Goal: Task Accomplishment & Management: Complete application form

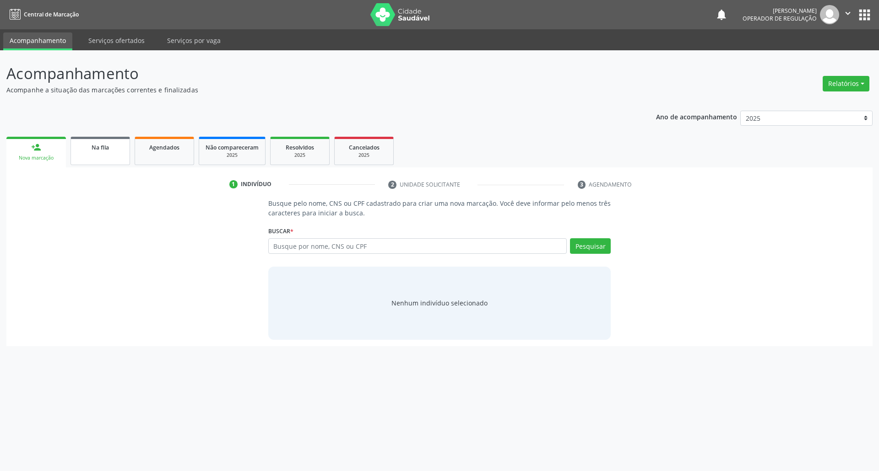
click at [112, 165] on link "Na fila" at bounding box center [99, 151] width 59 height 28
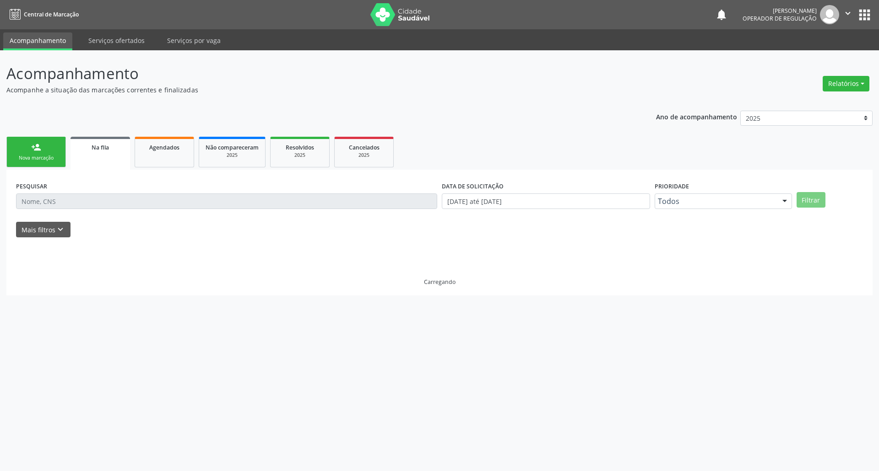
click at [107, 159] on link "Na fila" at bounding box center [99, 153] width 59 height 33
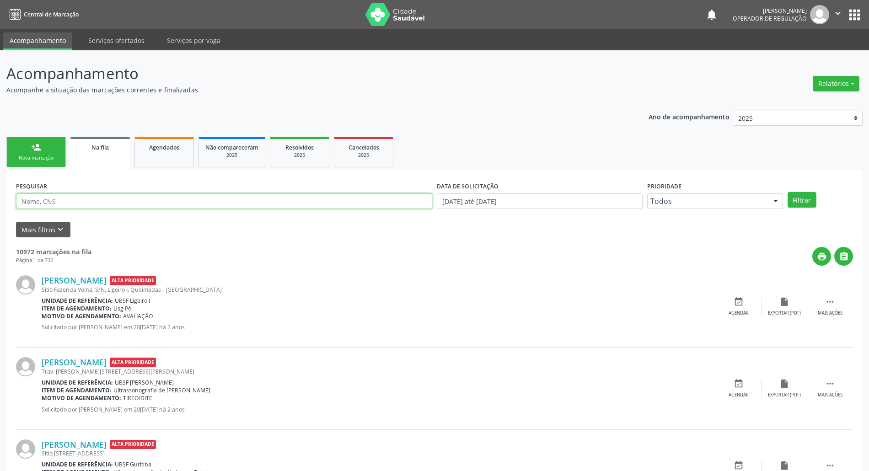
click at [70, 204] on input "text" at bounding box center [224, 202] width 416 height 16
type input "700309910941734"
click at [788, 192] on button "Filtrar" at bounding box center [802, 200] width 29 height 16
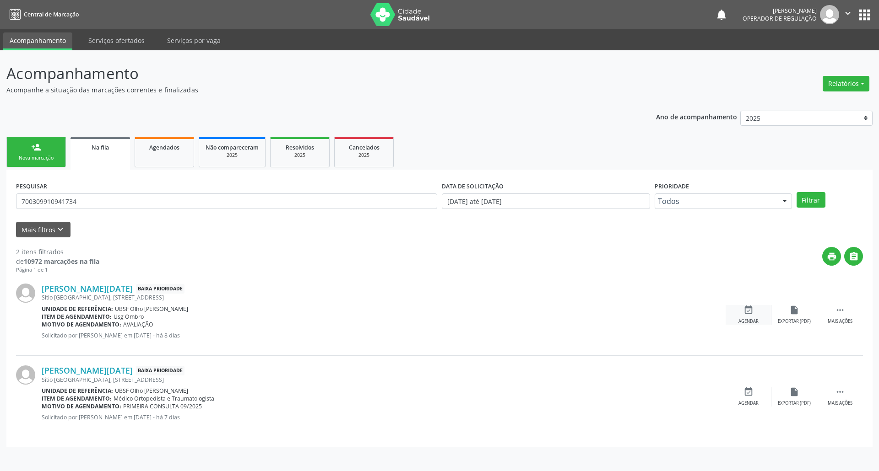
click at [743, 308] on icon "event_available" at bounding box center [748, 310] width 10 height 10
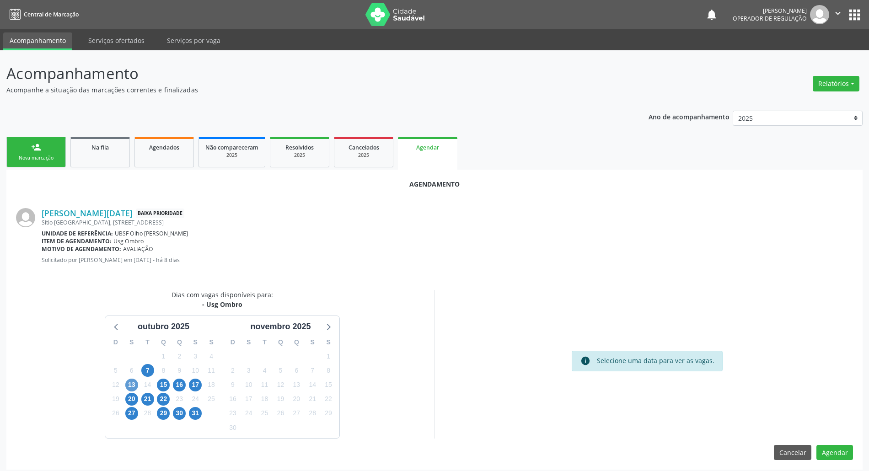
click at [135, 383] on div "13" at bounding box center [131, 385] width 13 height 14
click at [135, 383] on span "13" at bounding box center [131, 385] width 13 height 13
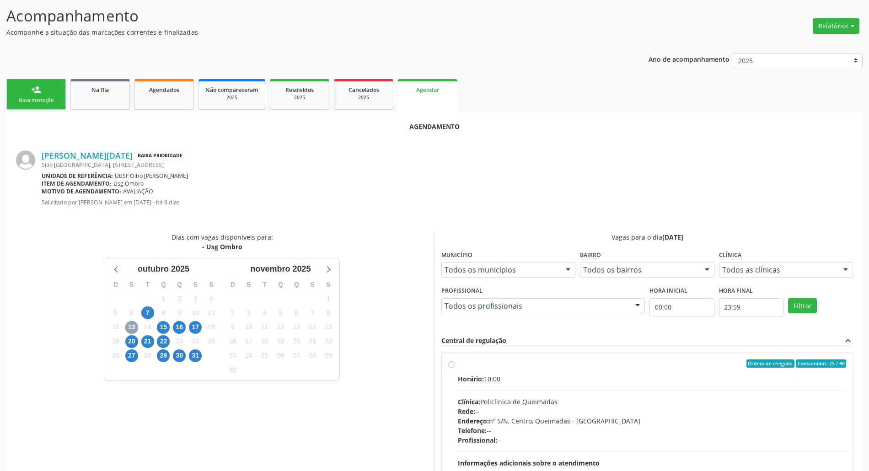
scroll to position [138, 0]
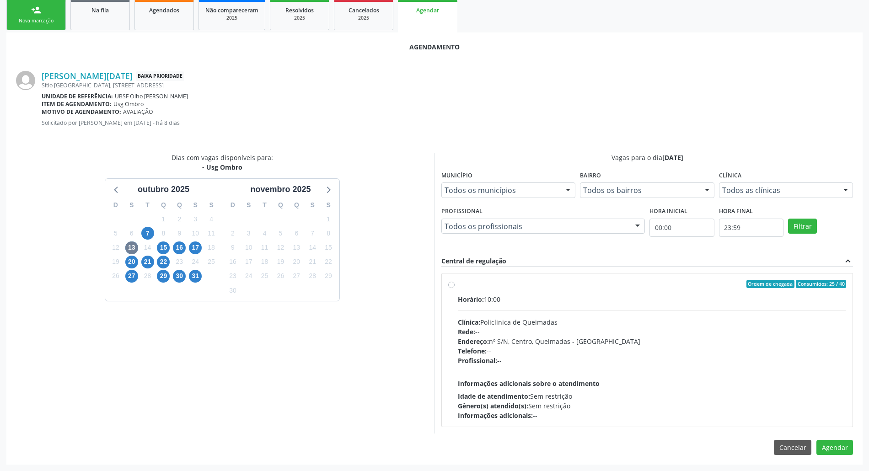
click at [529, 334] on div "Rede: --" at bounding box center [652, 332] width 389 height 10
click at [455, 288] on input "Ordem de chegada Consumidos: 25 / 40 Horário: 10:00 Clínica: Policlinica de Que…" at bounding box center [451, 284] width 6 height 8
radio input "true"
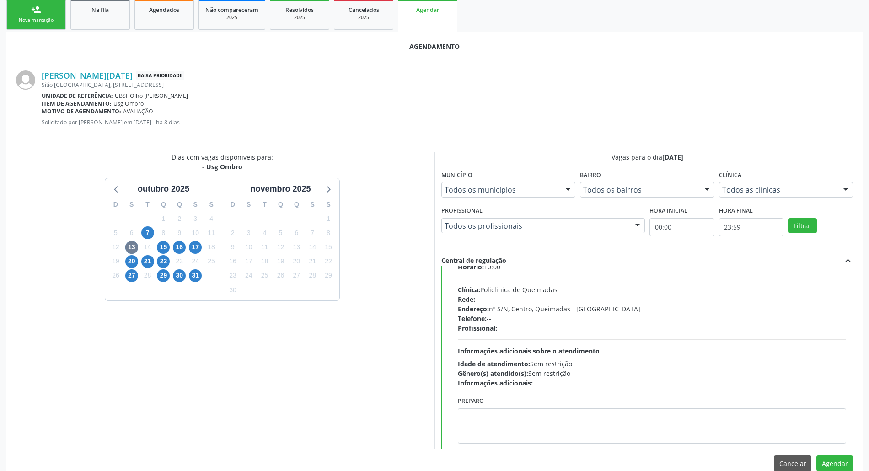
scroll to position [46, 0]
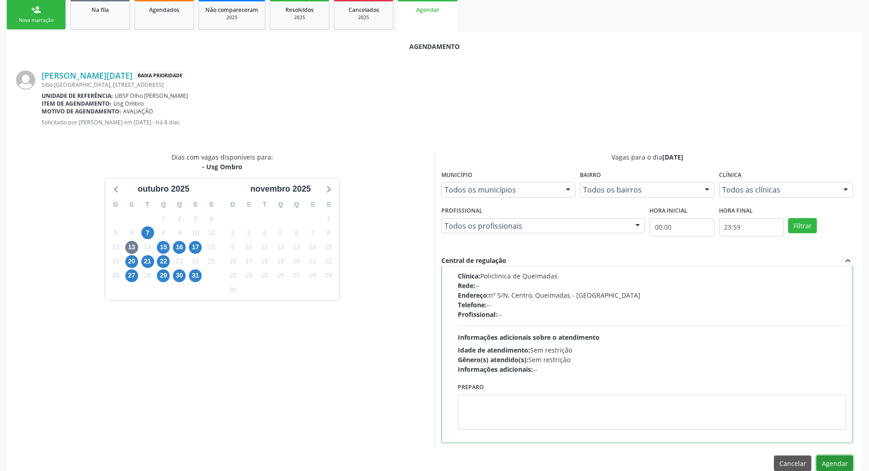
click at [842, 459] on button "Agendar" at bounding box center [835, 464] width 37 height 16
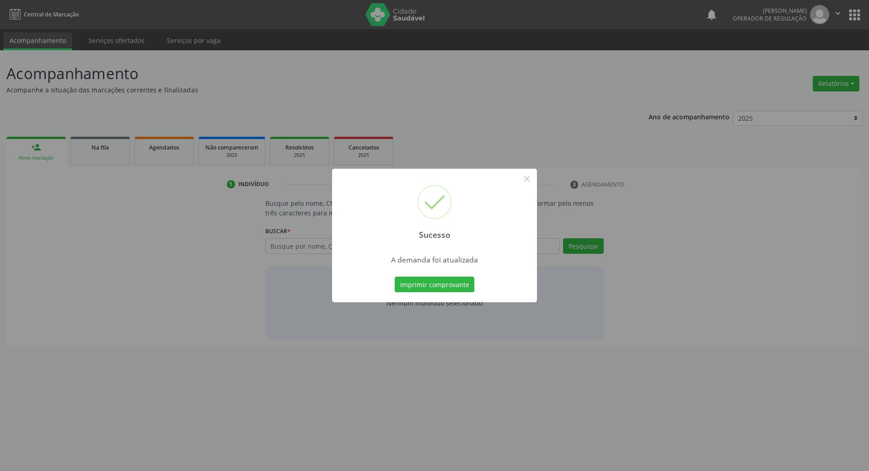
scroll to position [0, 0]
click at [448, 286] on button "Imprimir comprovante" at bounding box center [440, 285] width 80 height 16
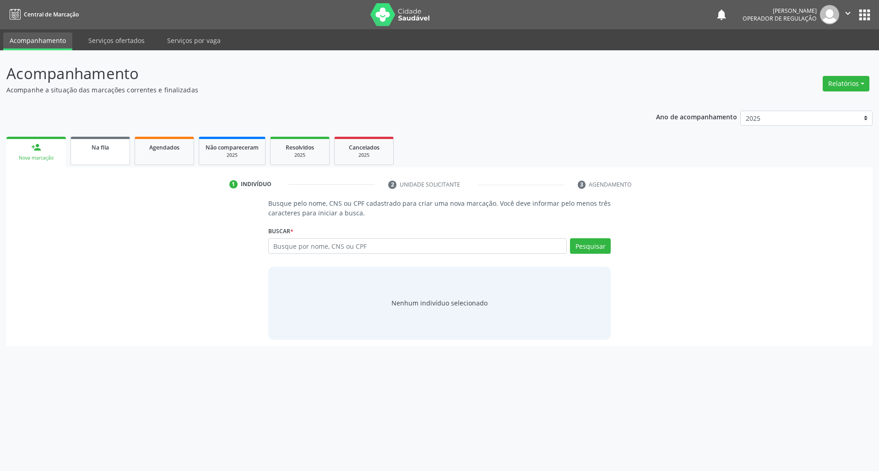
click at [97, 146] on span "Na fila" at bounding box center [100, 148] width 17 height 8
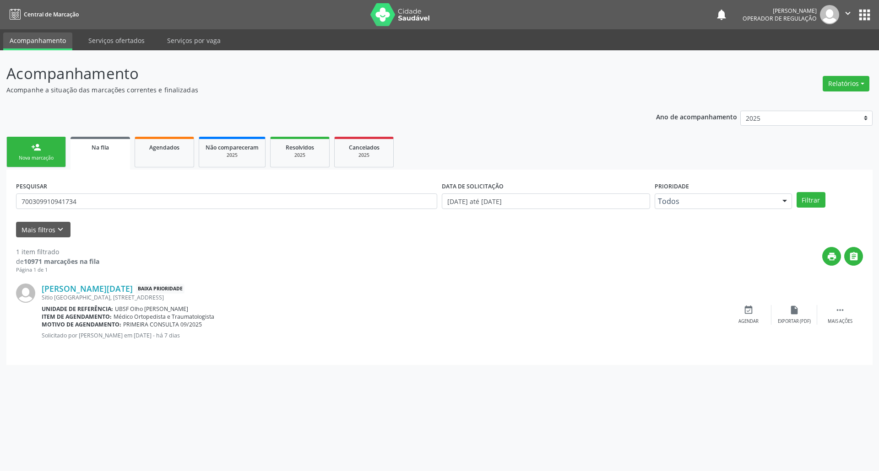
drag, startPoint x: 143, startPoint y: 209, endPoint x: 137, endPoint y: 202, distance: 8.8
click at [143, 209] on div "PESQUISAR 700309910941734" at bounding box center [227, 197] width 426 height 36
click at [136, 202] on input "700309910941734" at bounding box center [226, 202] width 421 height 16
click at [136, 203] on input "700309910941734" at bounding box center [226, 202] width 421 height 16
type input "iranete [PERSON_NAME]"
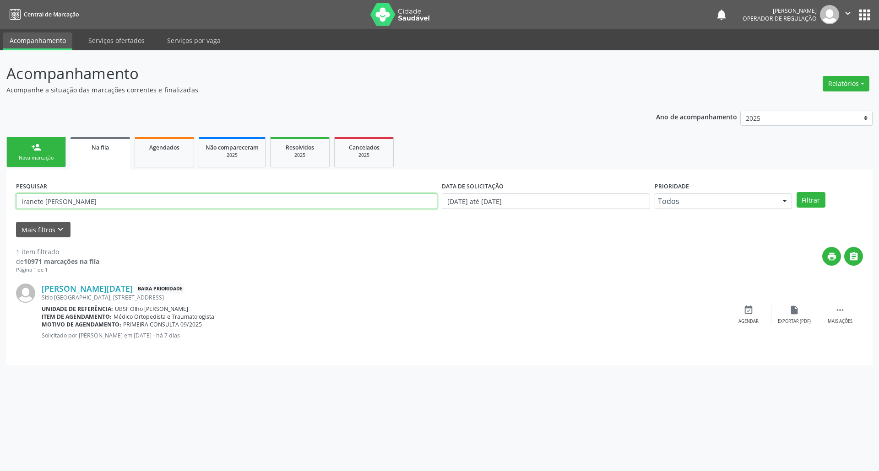
click at [796, 192] on button "Filtrar" at bounding box center [810, 200] width 29 height 16
drag, startPoint x: 150, startPoint y: 328, endPoint x: 156, endPoint y: 329, distance: 5.5
click at [156, 329] on span "RETORNO PARA [PERSON_NAME]." at bounding box center [167, 325] width 89 height 8
click at [156, 329] on div "[DEMOGRAPHIC_DATA] [PERSON_NAME] Baixa Prioridade [STREET_ADDRESS][PERSON_NAME]…" at bounding box center [384, 315] width 684 height 62
drag, startPoint x: 138, startPoint y: 324, endPoint x: 189, endPoint y: 326, distance: 51.7
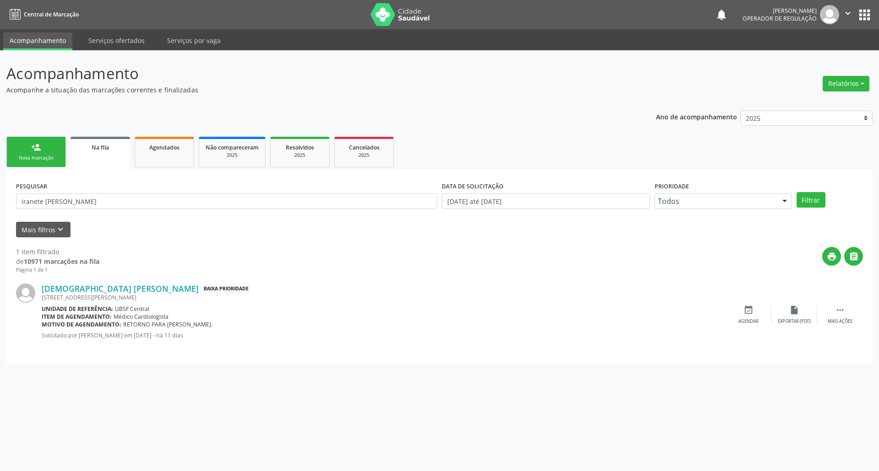
click at [185, 328] on span "RETORNO PARA [PERSON_NAME]." at bounding box center [167, 325] width 89 height 8
click at [189, 326] on span "RETORNO PARA [PERSON_NAME]." at bounding box center [167, 325] width 89 height 8
drag, startPoint x: 211, startPoint y: 319, endPoint x: 151, endPoint y: 319, distance: 60.4
click at [151, 319] on div "Item de agendamento: Médico Cardiologista" at bounding box center [384, 317] width 684 height 8
click at [153, 318] on span "Médico Cardiologista" at bounding box center [140, 317] width 55 height 8
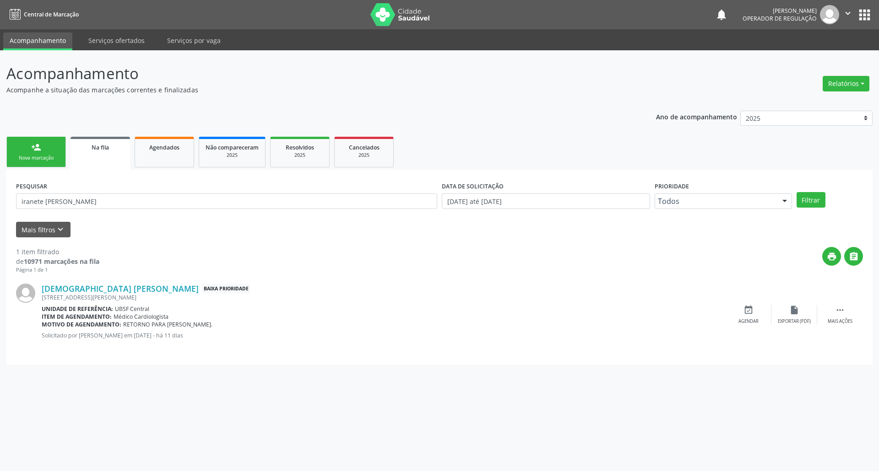
click at [193, 332] on p "Solicitado por [PERSON_NAME] em [DATE] - há 11 dias" at bounding box center [384, 336] width 684 height 8
click at [192, 324] on span "RETORNO PARA [PERSON_NAME]." at bounding box center [167, 325] width 89 height 8
click at [85, 209] on input "iranete [PERSON_NAME]" at bounding box center [226, 202] width 421 height 16
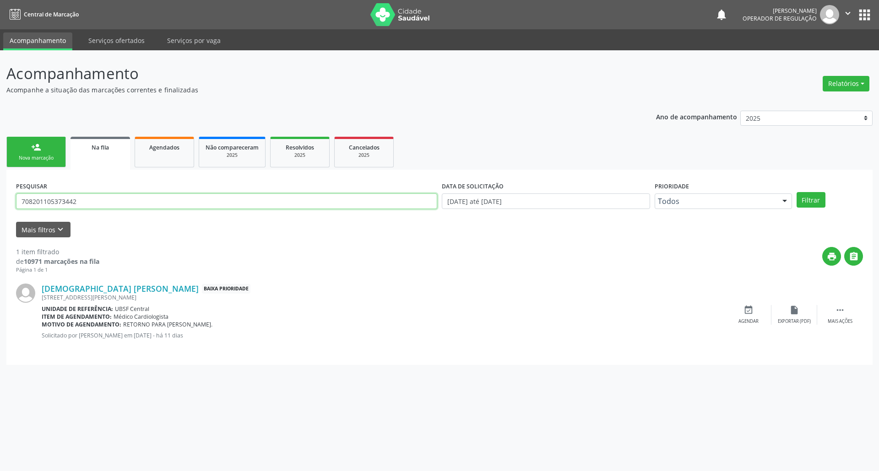
type input "708201105373442"
click at [796, 192] on button "Filtrar" at bounding box center [810, 200] width 29 height 16
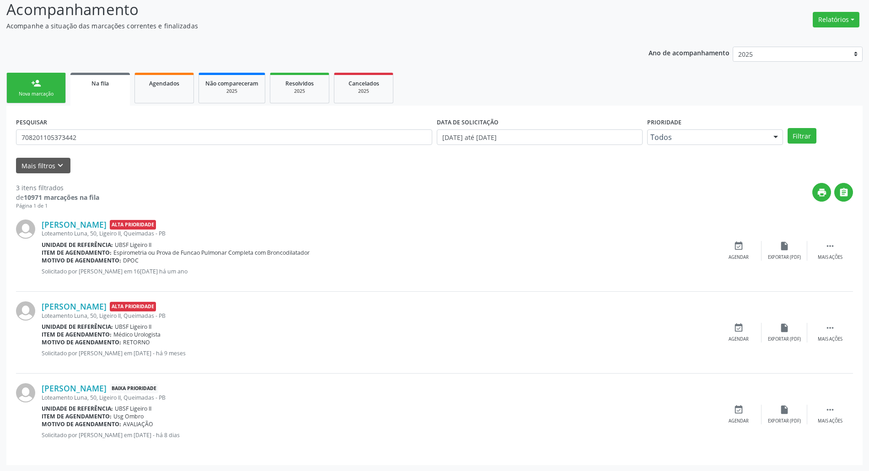
scroll to position [65, 0]
click at [747, 412] on div "event_available Agendar" at bounding box center [739, 415] width 46 height 20
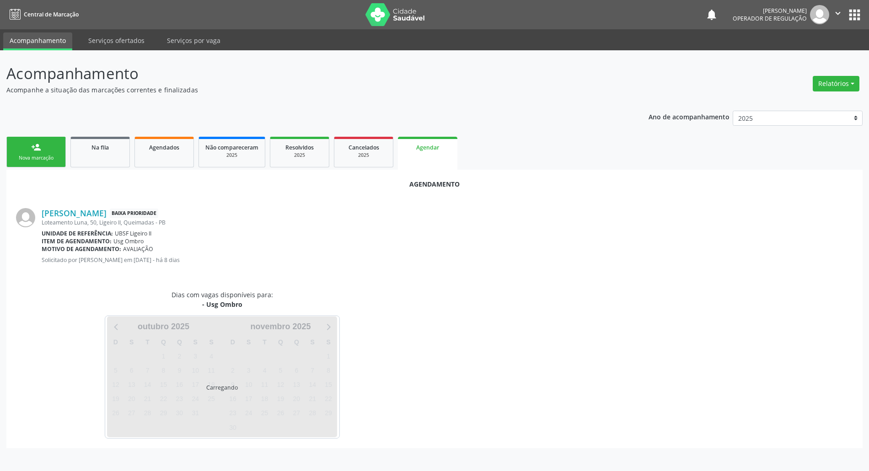
scroll to position [0, 0]
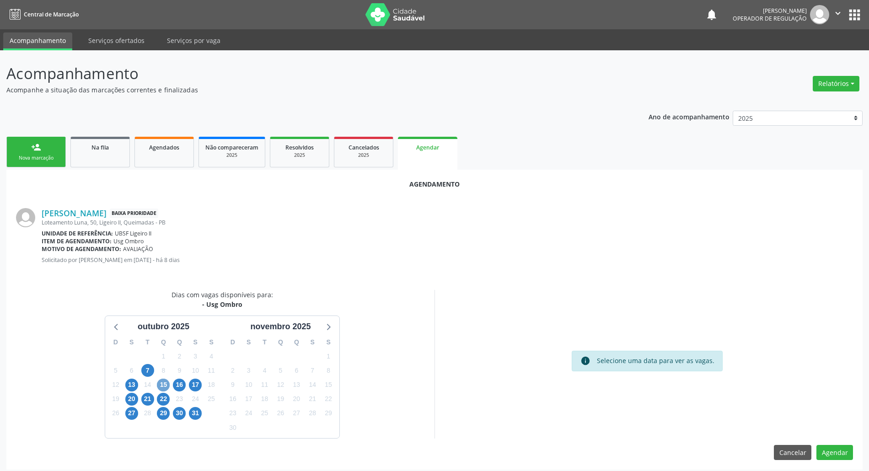
click at [159, 387] on span "15" at bounding box center [163, 385] width 13 height 13
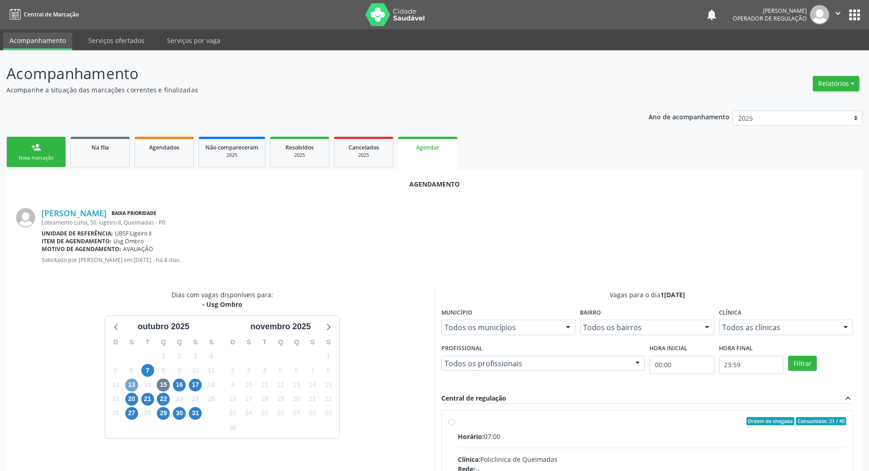
click at [136, 383] on span "13" at bounding box center [131, 385] width 13 height 13
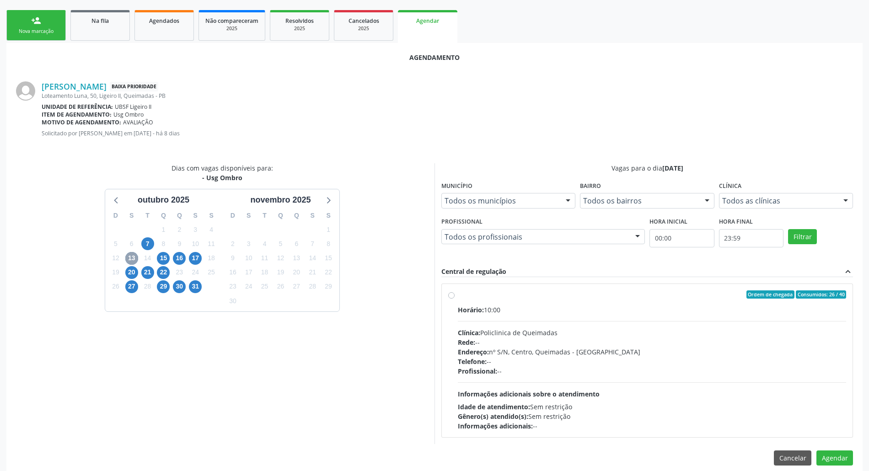
scroll to position [138, 0]
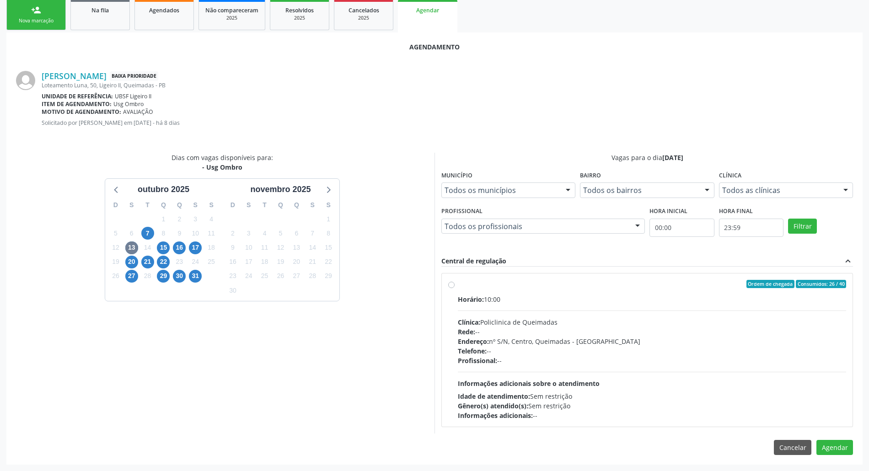
click at [484, 329] on div "Rede: --" at bounding box center [652, 332] width 389 height 10
click at [455, 288] on input "Ordem de chegada Consumidos: 26 / 40 Horário: 10:00 Clínica: Policlinica de Que…" at bounding box center [451, 284] width 6 height 8
radio input "true"
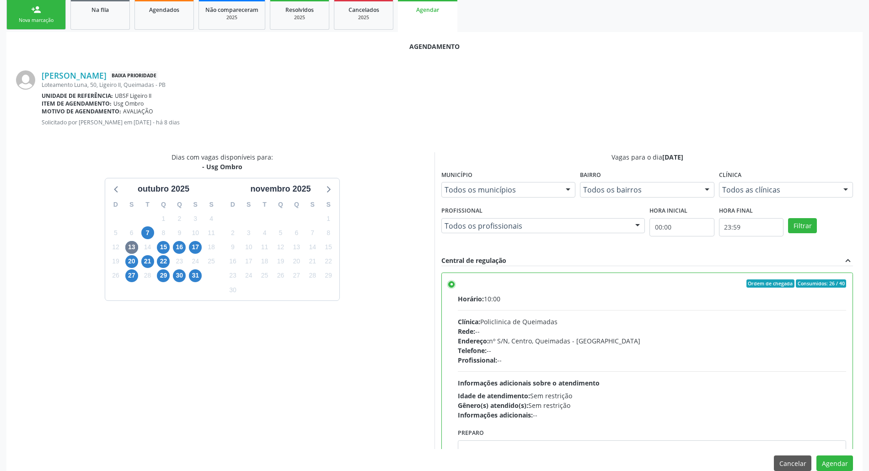
scroll to position [154, 0]
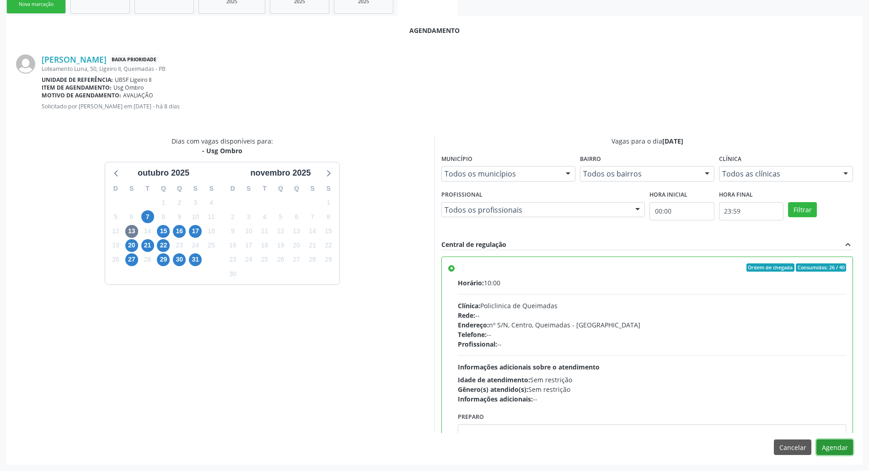
click at [839, 448] on button "Agendar" at bounding box center [835, 448] width 37 height 16
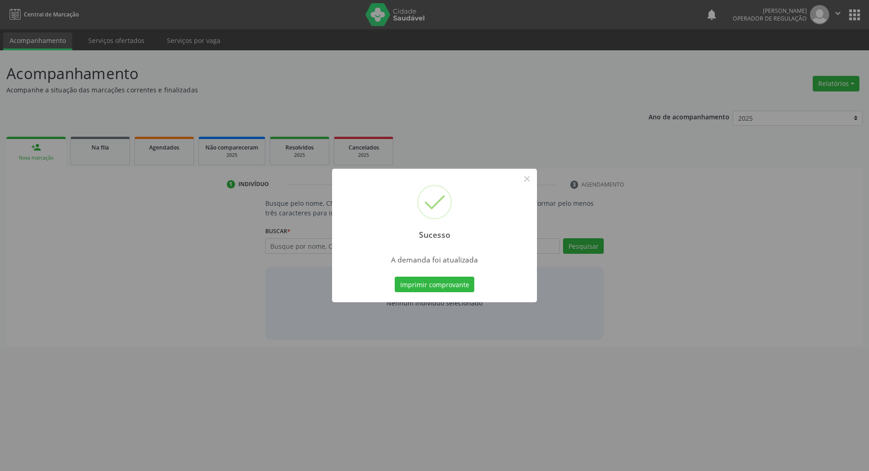
scroll to position [0, 0]
click at [427, 286] on button "Imprimir comprovante" at bounding box center [440, 285] width 80 height 16
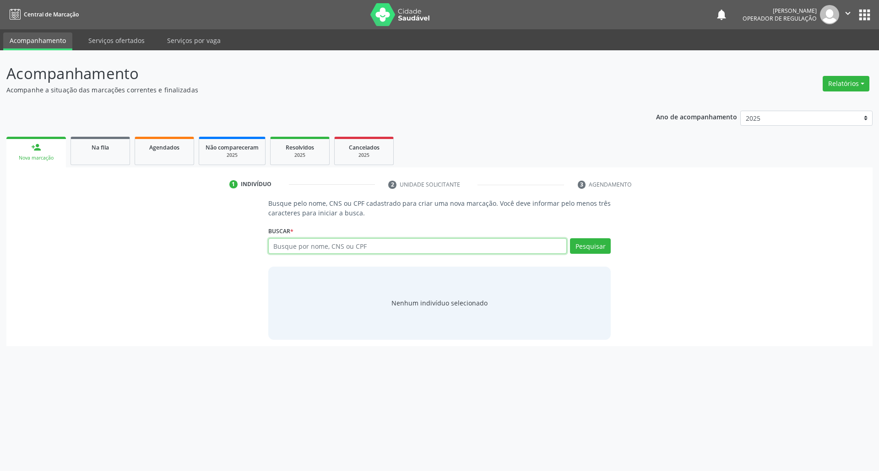
click at [316, 240] on input "text" at bounding box center [417, 246] width 299 height 16
paste input "708 2011 0537 3442"
type input "708 2011 0537 3442"
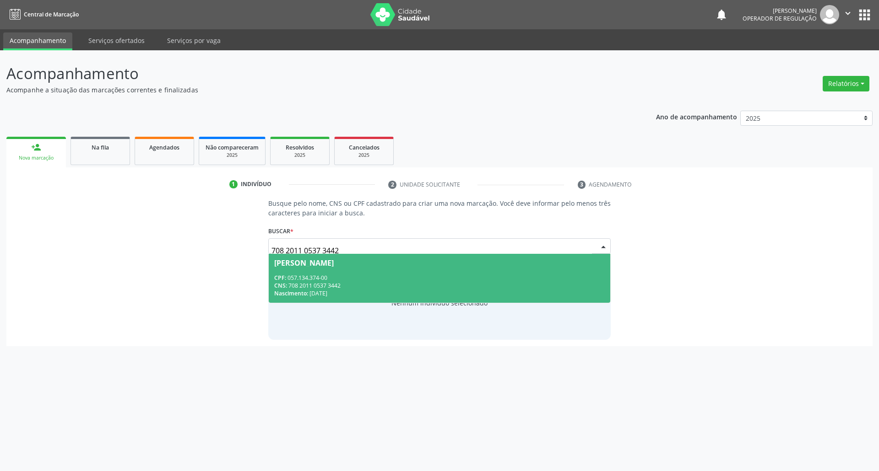
click at [334, 260] on div "[PERSON_NAME]" at bounding box center [303, 262] width 59 height 7
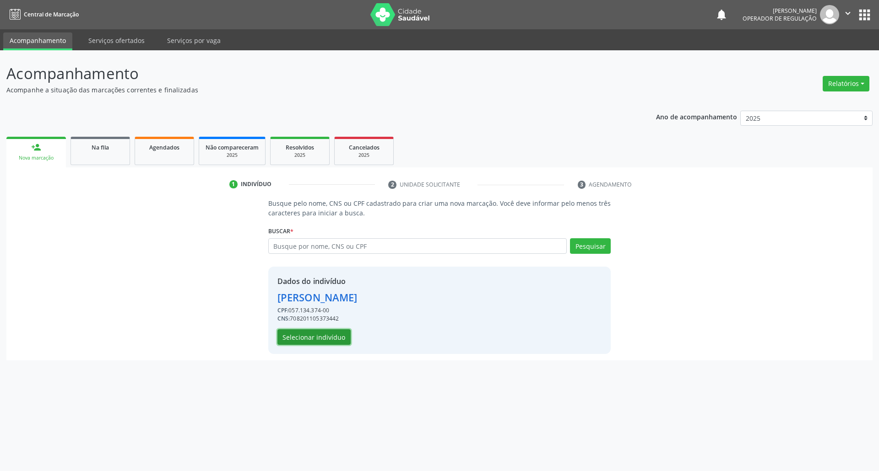
click at [340, 343] on button "Selecionar indivíduo" at bounding box center [313, 337] width 73 height 16
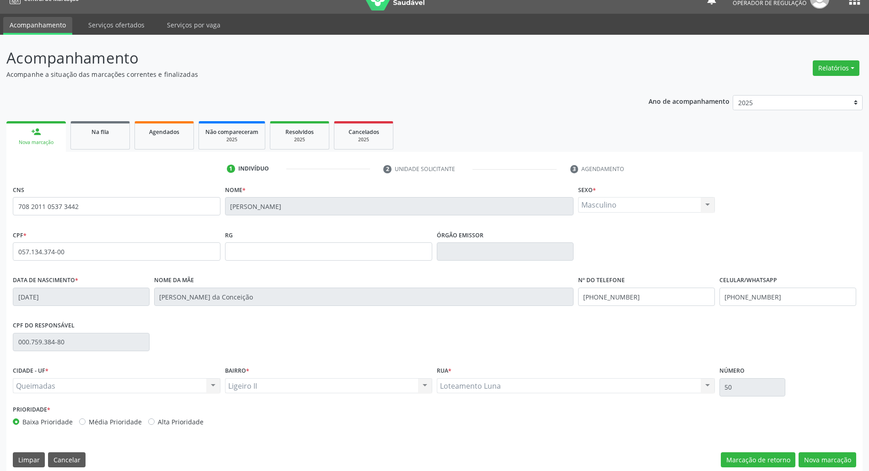
scroll to position [25, 0]
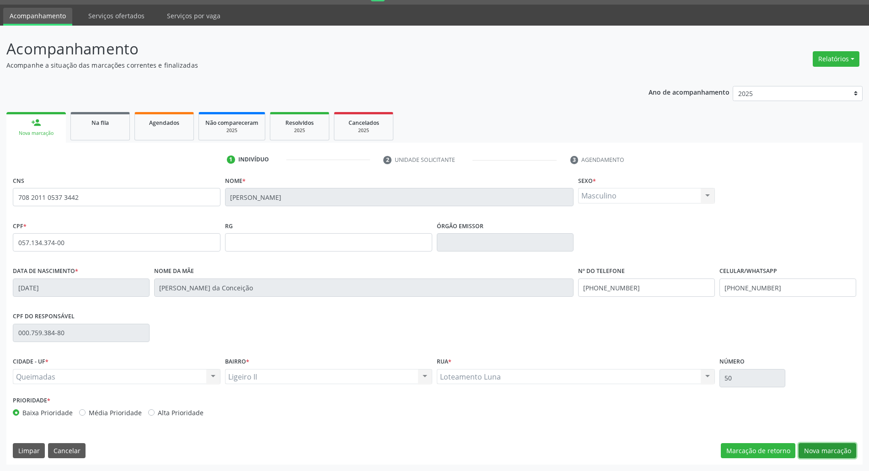
click at [830, 456] on button "Nova marcação" at bounding box center [828, 451] width 58 height 16
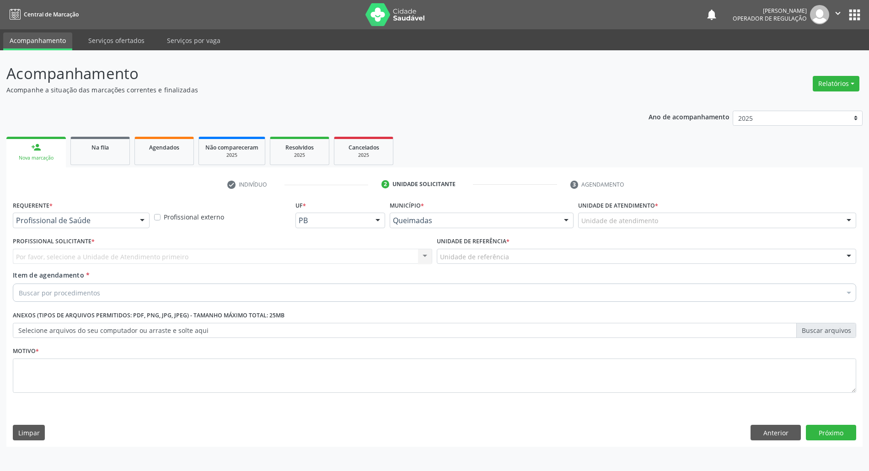
scroll to position [0, 0]
click at [76, 226] on div "Profissional de Saúde" at bounding box center [82, 221] width 138 height 16
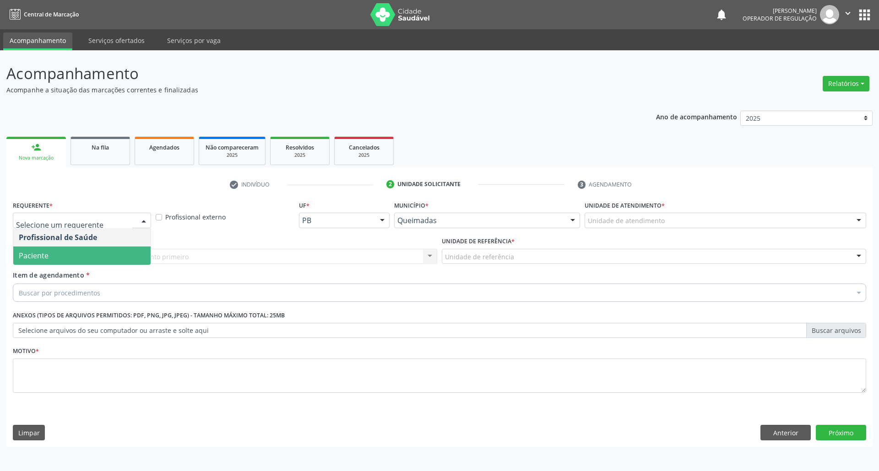
click at [62, 260] on span "Paciente" at bounding box center [81, 256] width 137 height 18
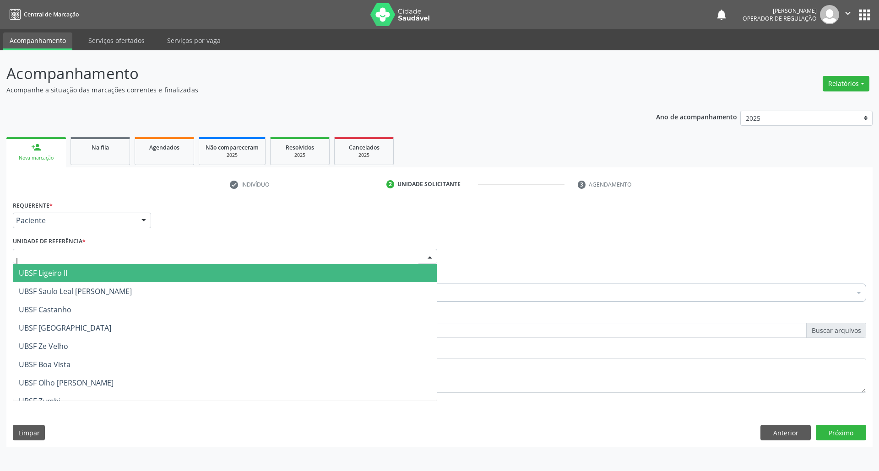
type input "li"
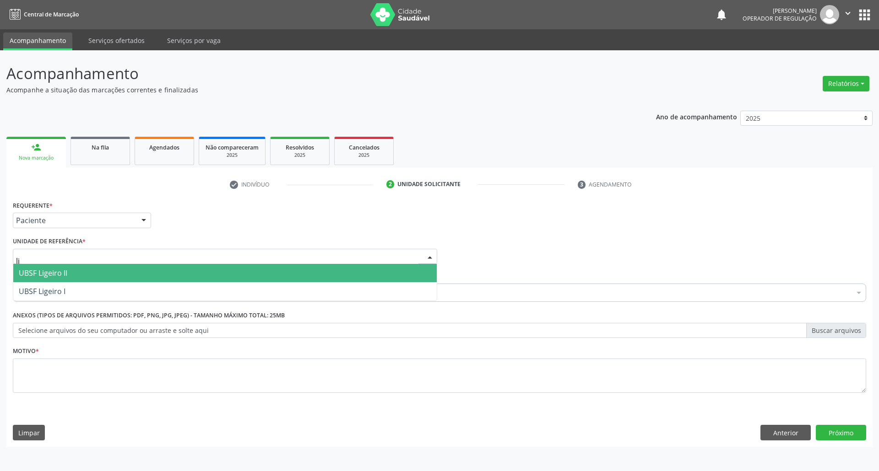
click at [80, 272] on span "UBSF Ligeiro II" at bounding box center [224, 273] width 423 height 18
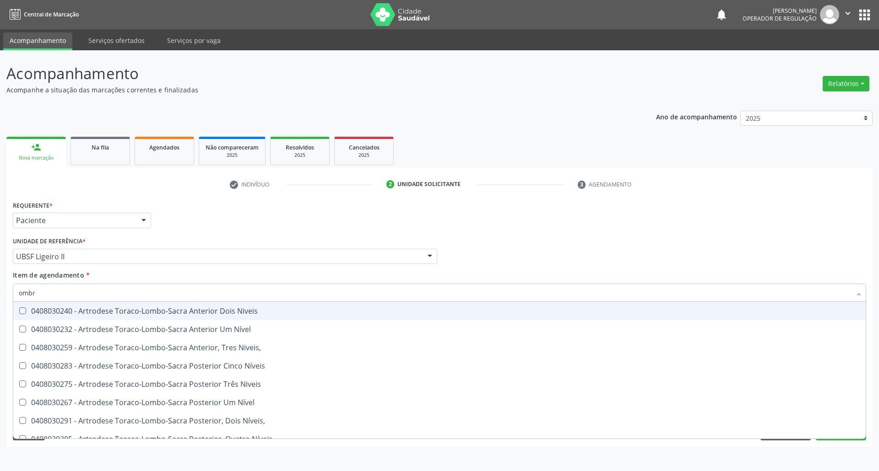
type input "ombro"
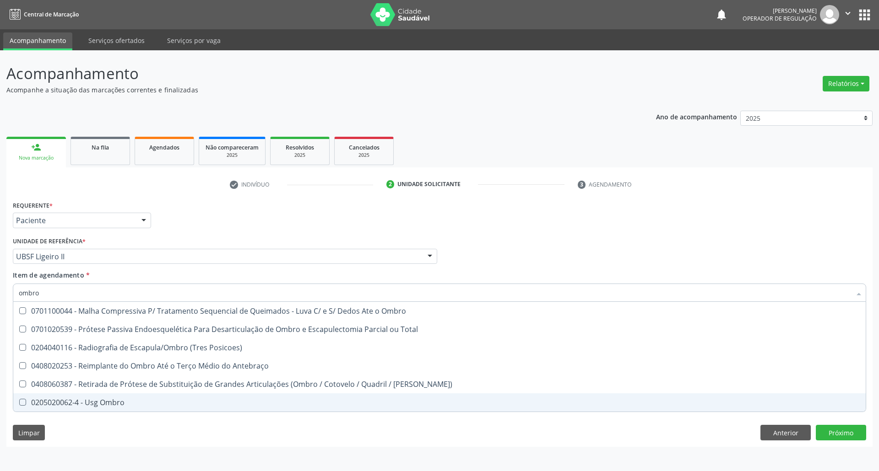
click at [122, 399] on div "0205020062-4 - Usg Ombro" at bounding box center [439, 402] width 841 height 7
checkbox Ombro "true"
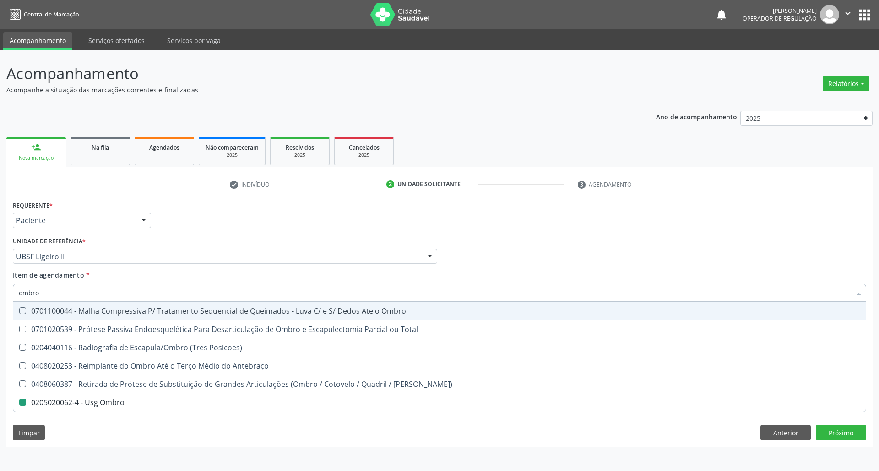
click at [229, 229] on div "Requerente * Paciente Profissional de Saúde Paciente Nenhum resultado encontrad…" at bounding box center [440, 217] width 858 height 36
checkbox Total "true"
checkbox Ombro "false"
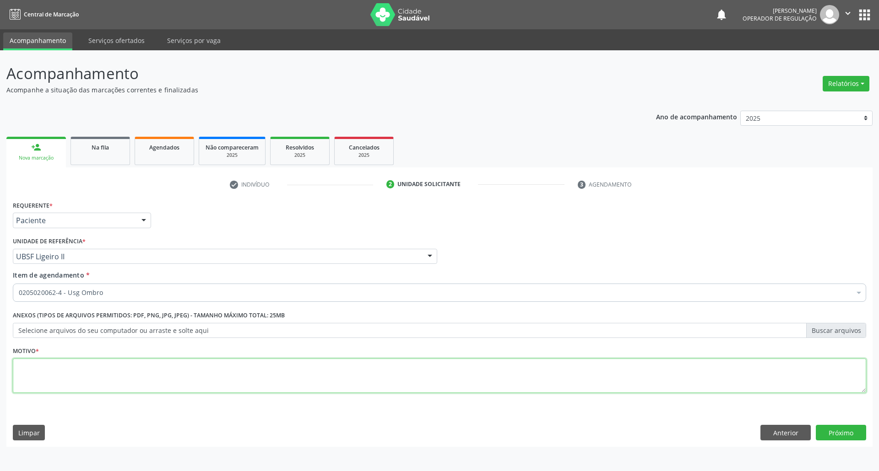
click at [140, 370] on textarea at bounding box center [439, 376] width 853 height 35
type textarea "rotina"
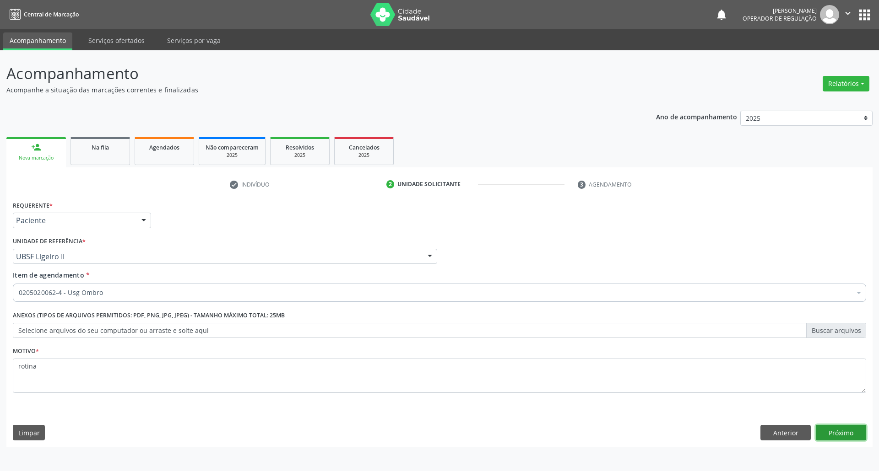
click button "Próximo" at bounding box center [840, 433] width 50 height 16
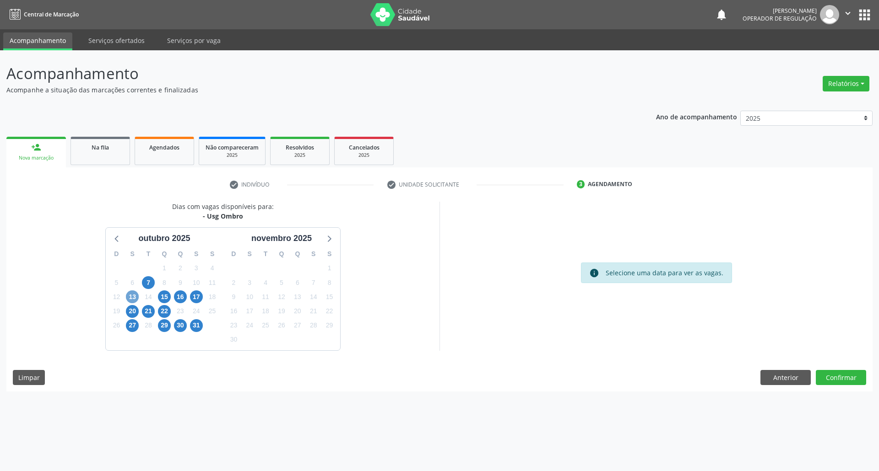
click at [135, 301] on span "13" at bounding box center [132, 297] width 13 height 13
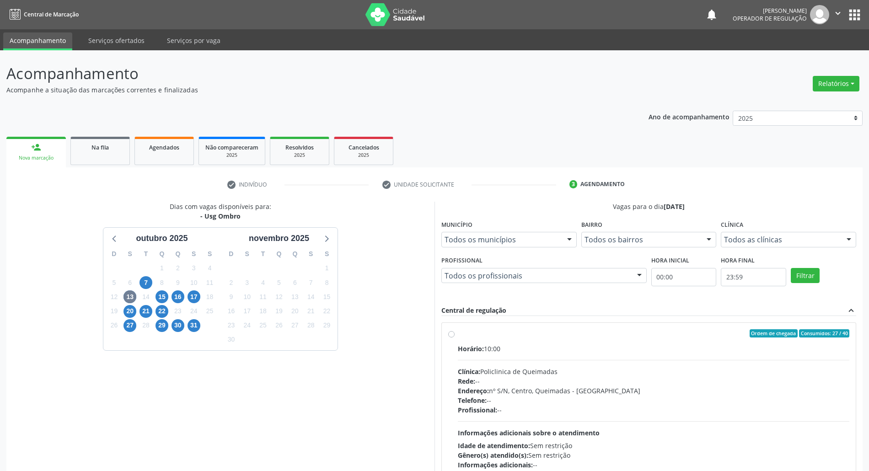
drag, startPoint x: 582, startPoint y: 358, endPoint x: 479, endPoint y: 337, distance: 105.5
click at [577, 358] on div "Horário: 10:00 Clínica: Policlinica de Queimadas Rede: -- Endereço: nº S/N, Cen…" at bounding box center [654, 407] width 392 height 126
click at [455, 338] on input "Ordem de chegada Consumidos: 27 / 40 Horário: 10:00 Clínica: Policlinica de Que…" at bounding box center [451, 333] width 6 height 8
radio input "true"
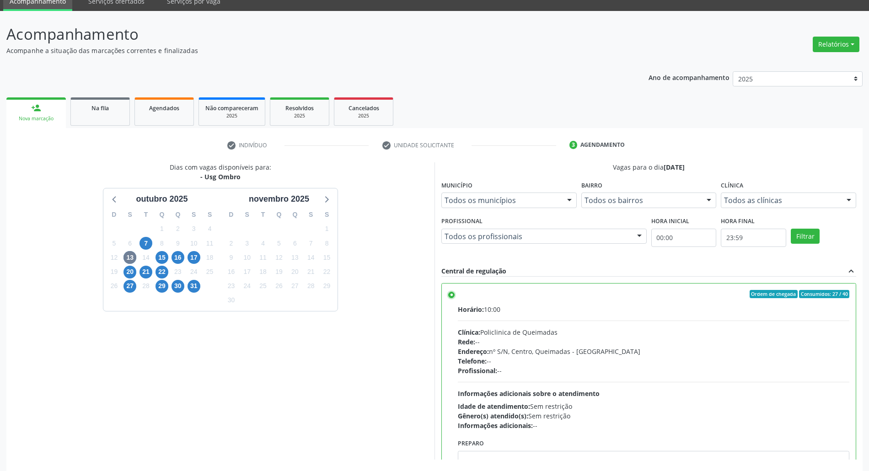
scroll to position [76, 0]
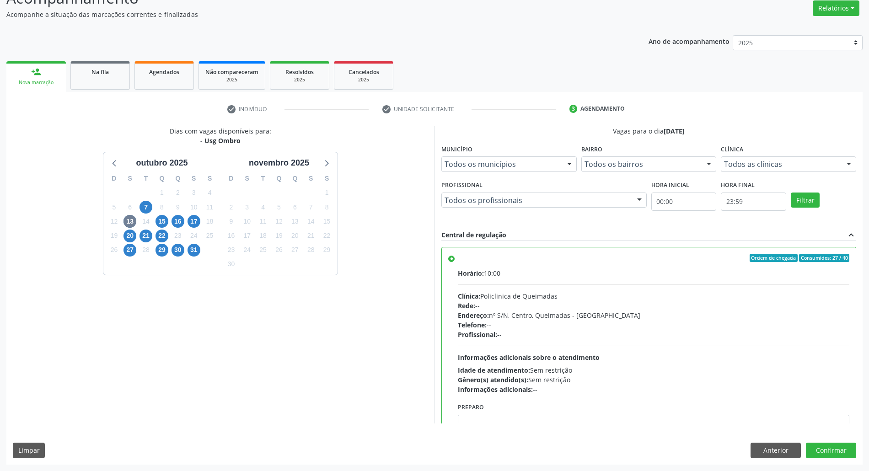
click at [805, 447] on div "Anterior Confirmar" at bounding box center [804, 451] width 106 height 16
click at [817, 450] on button "Confirmar" at bounding box center [831, 451] width 50 height 16
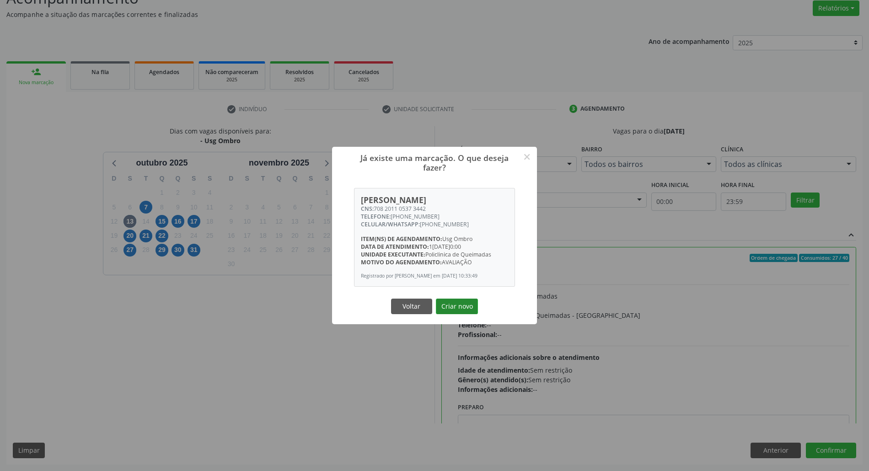
click at [456, 314] on button "Criar novo" at bounding box center [457, 307] width 42 height 16
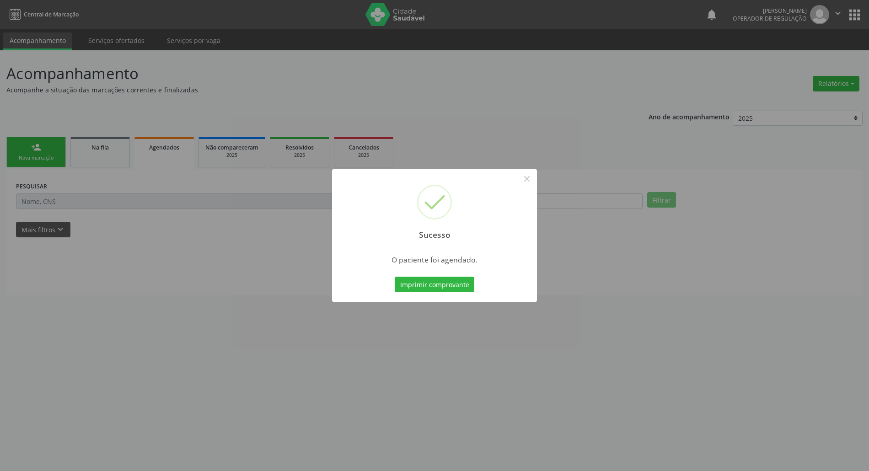
scroll to position [0, 0]
click at [438, 275] on div "Imprimir comprovante Cancel" at bounding box center [440, 284] width 84 height 19
click at [440, 284] on button "Imprimir comprovante" at bounding box center [440, 285] width 80 height 16
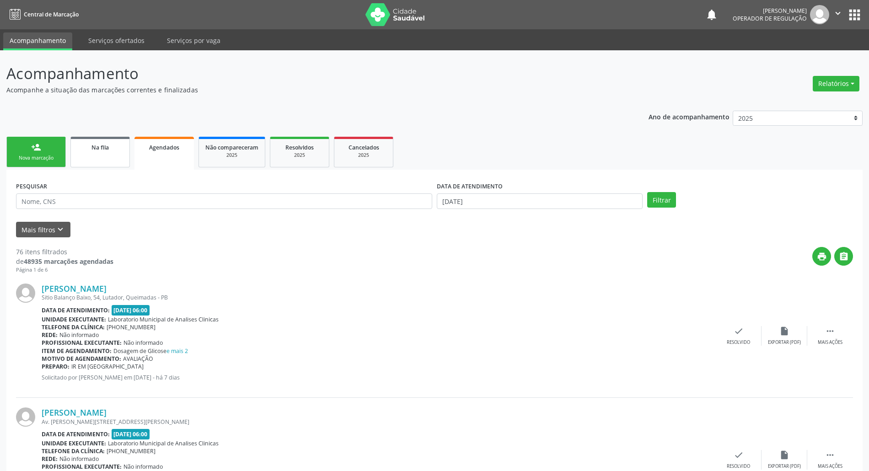
click at [81, 158] on link "Na fila" at bounding box center [99, 152] width 59 height 31
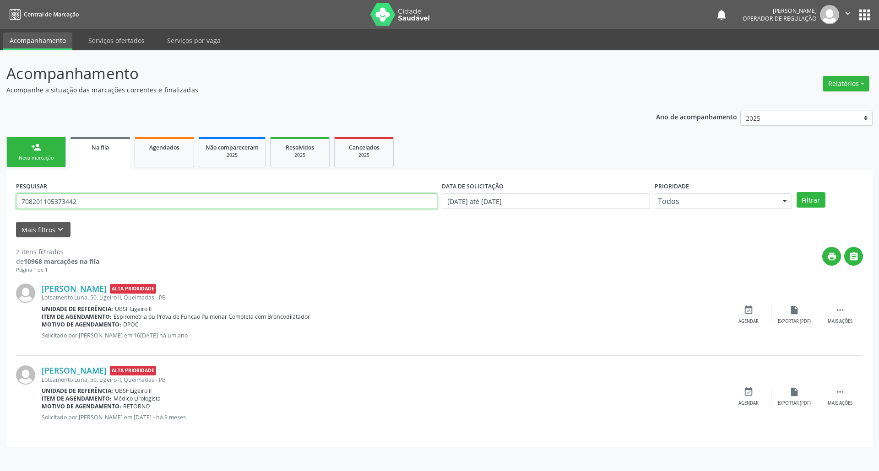
click at [175, 205] on input "708201105373442" at bounding box center [226, 202] width 421 height 16
click at [174, 205] on input "708201105373442" at bounding box center [226, 202] width 421 height 16
type input "700004802146900"
click at [796, 192] on button "Filtrar" at bounding box center [810, 200] width 29 height 16
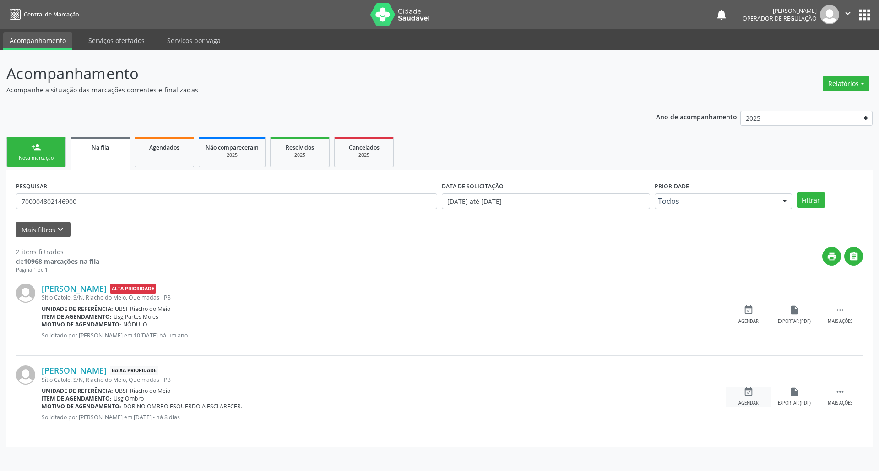
click at [740, 389] on div "event_available Agendar" at bounding box center [748, 397] width 46 height 20
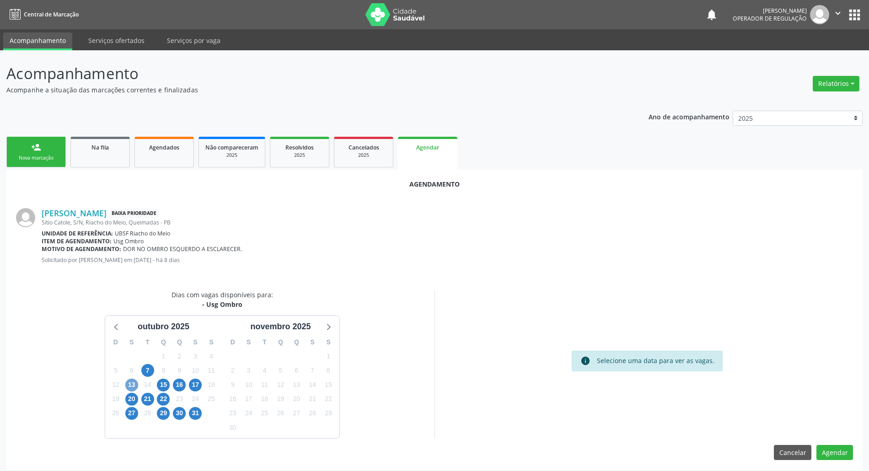
drag, startPoint x: 134, startPoint y: 383, endPoint x: 157, endPoint y: 366, distance: 28.8
click at [136, 383] on span "13" at bounding box center [131, 385] width 13 height 13
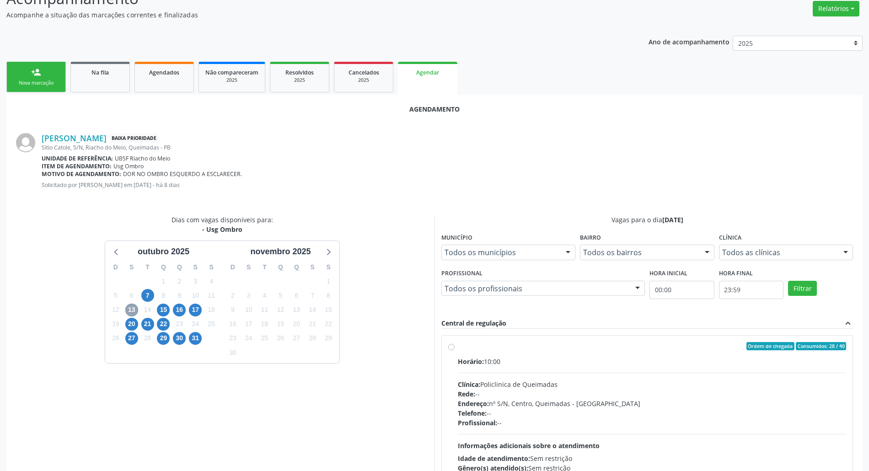
scroll to position [138, 0]
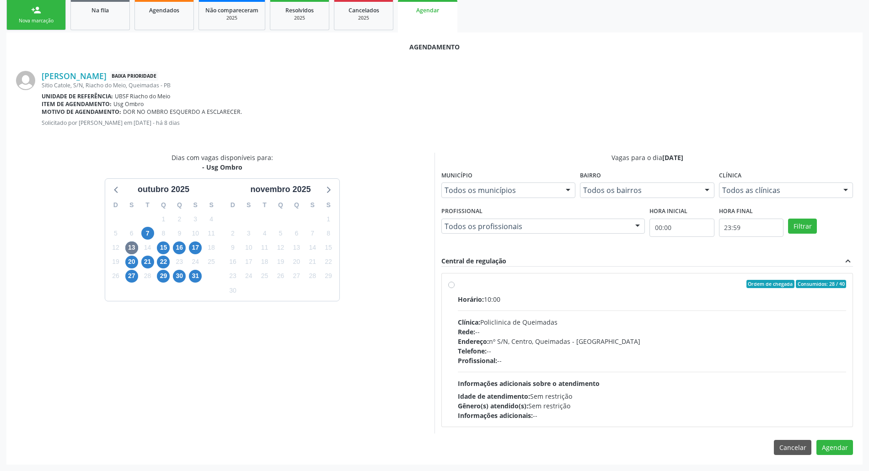
click at [547, 350] on div "Telefone: --" at bounding box center [652, 351] width 389 height 10
click at [455, 288] on input "Ordem de chegada Consumidos: 28 / 40 Horário: 10:00 Clínica: Policlinica de Que…" at bounding box center [451, 284] width 6 height 8
radio input "true"
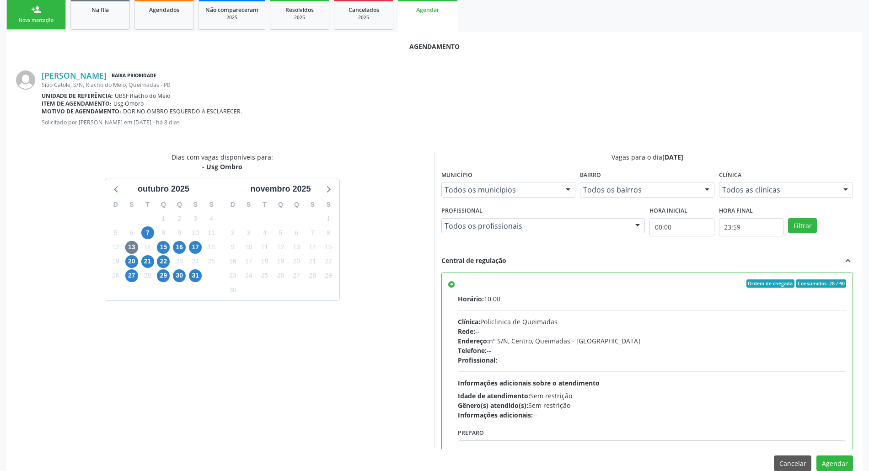
click at [857, 465] on div "Agendamento [PERSON_NAME] Baixa Prioridade Sitio Catole, S/N, Riacho do Meio, Q…" at bounding box center [434, 256] width 857 height 448
click at [851, 463] on button "Agendar" at bounding box center [835, 464] width 37 height 16
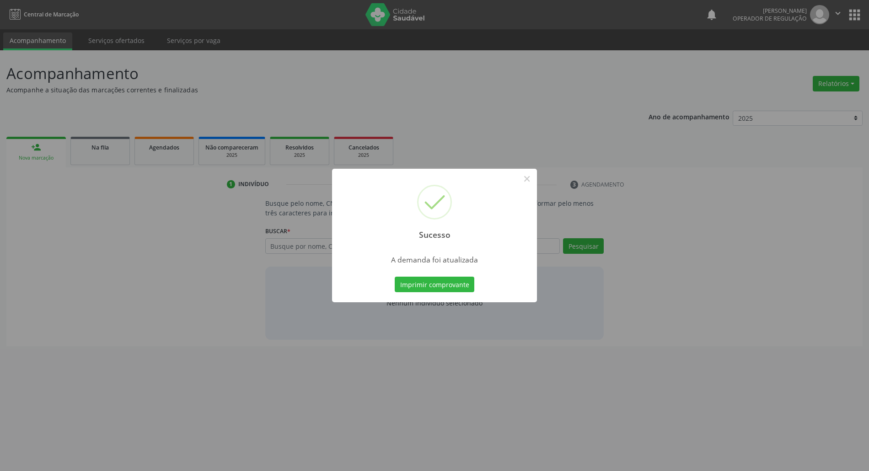
scroll to position [0, 0]
click at [459, 285] on button "Imprimir comprovante" at bounding box center [440, 285] width 80 height 16
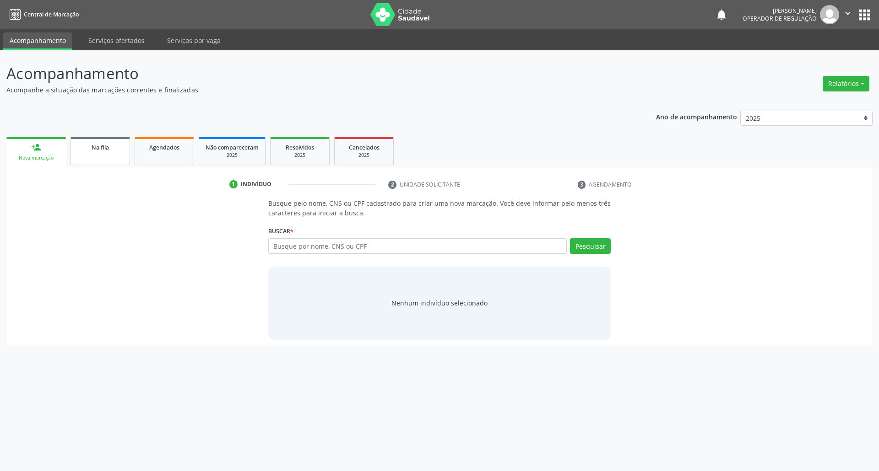
click at [108, 149] on span "Na fila" at bounding box center [100, 148] width 17 height 8
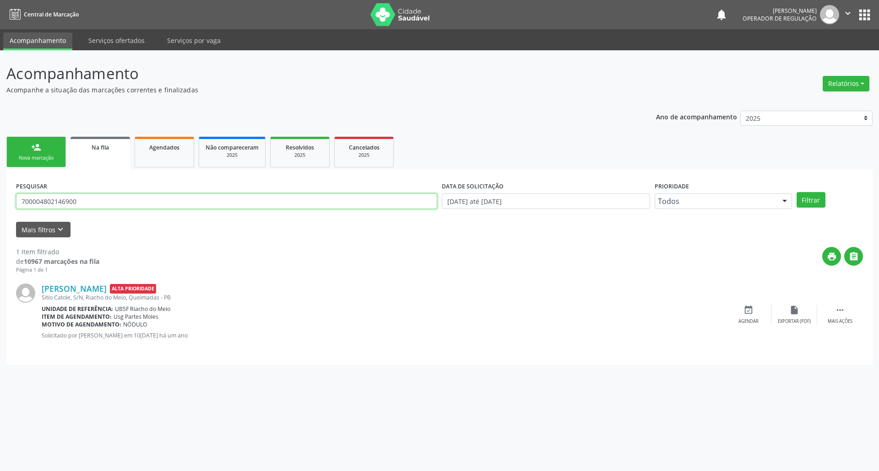
click at [97, 195] on input "700004802146900" at bounding box center [226, 202] width 421 height 16
type input "898002824606071"
click at [796, 192] on button "Filtrar" at bounding box center [810, 200] width 29 height 16
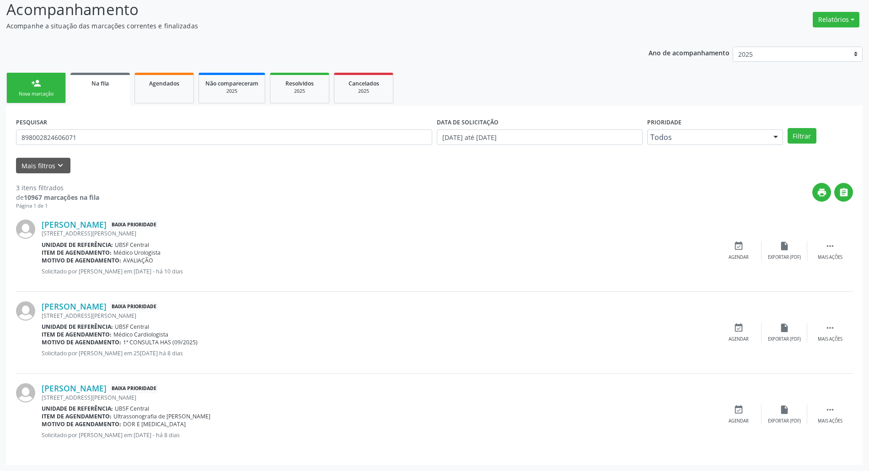
scroll to position [65, 0]
click at [740, 414] on icon "event_available" at bounding box center [739, 410] width 10 height 10
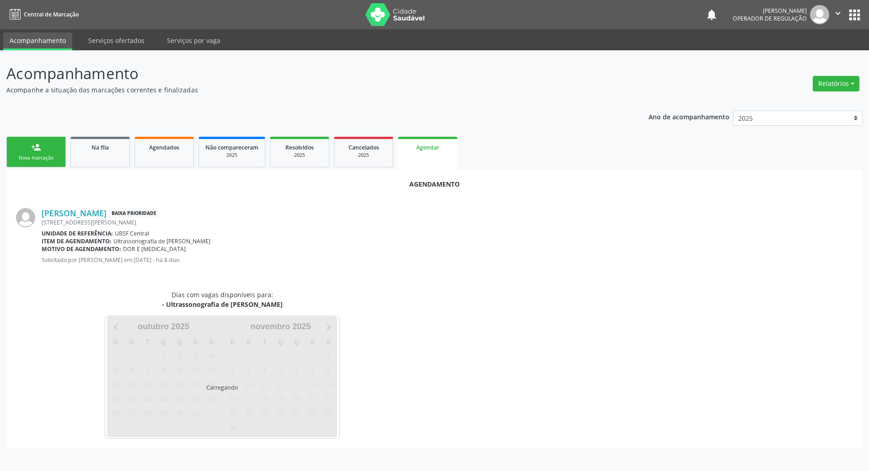
scroll to position [0, 0]
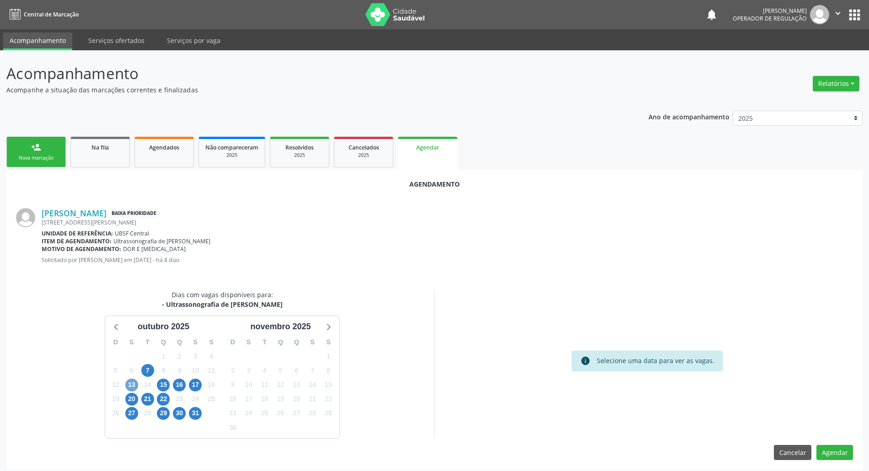
click at [129, 383] on span "13" at bounding box center [131, 385] width 13 height 13
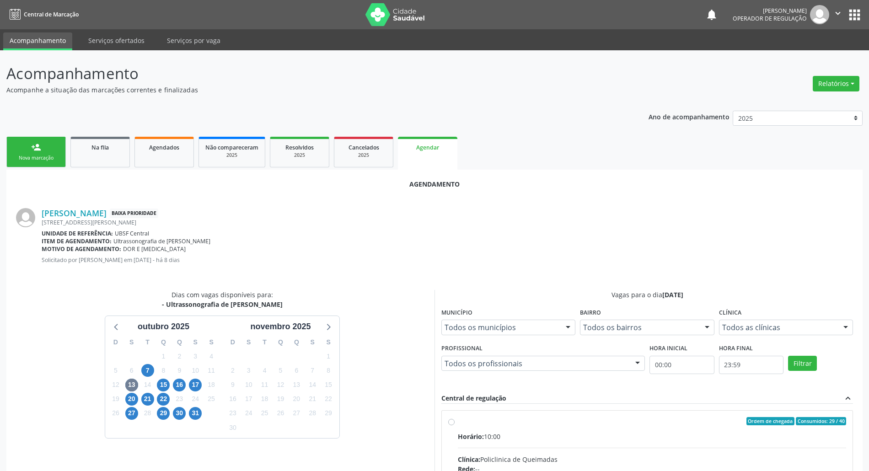
drag, startPoint x: 616, startPoint y: 436, endPoint x: 511, endPoint y: 394, distance: 112.8
click at [612, 436] on div "Horário: 10:00" at bounding box center [652, 437] width 389 height 10
click at [455, 426] on input "Ordem de chegada Consumidos: 29 / 40 Horário: 10:00 Clínica: Policlinica de Que…" at bounding box center [451, 421] width 6 height 8
radio input "true"
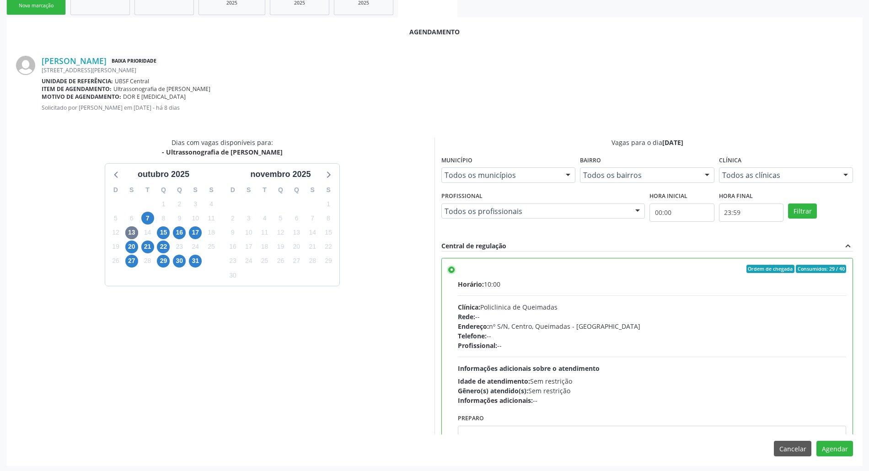
scroll to position [154, 0]
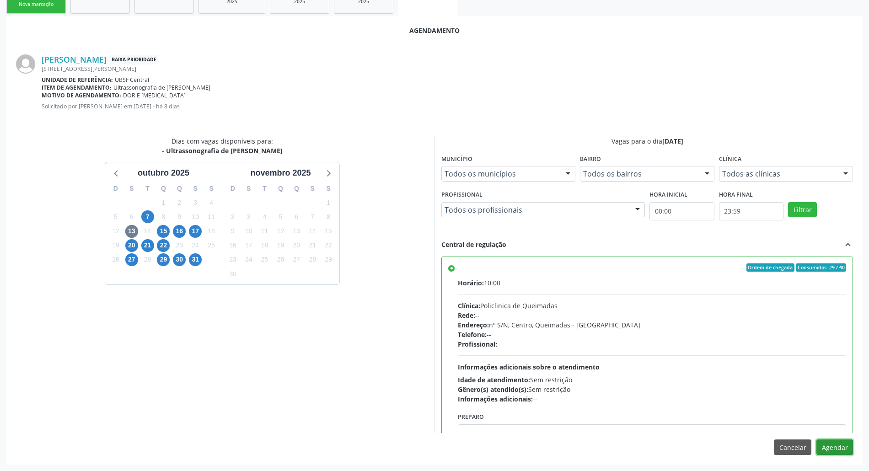
click at [830, 453] on button "Agendar" at bounding box center [835, 448] width 37 height 16
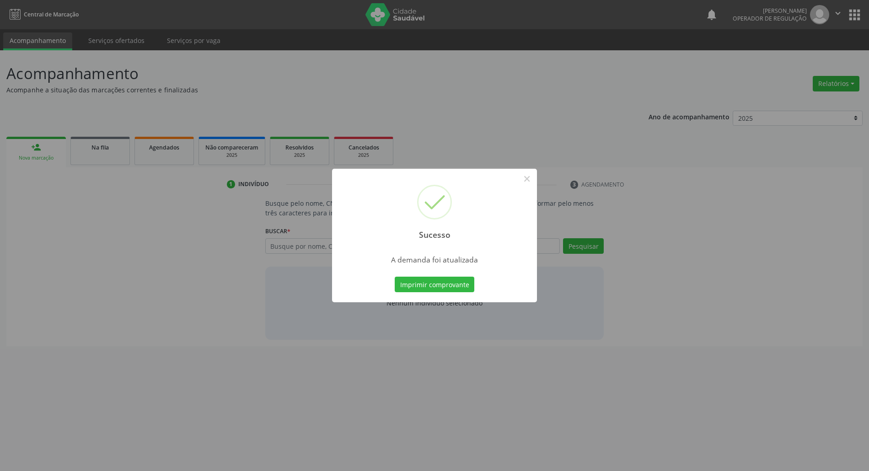
scroll to position [0, 0]
click at [437, 286] on button "Imprimir comprovante" at bounding box center [440, 285] width 80 height 16
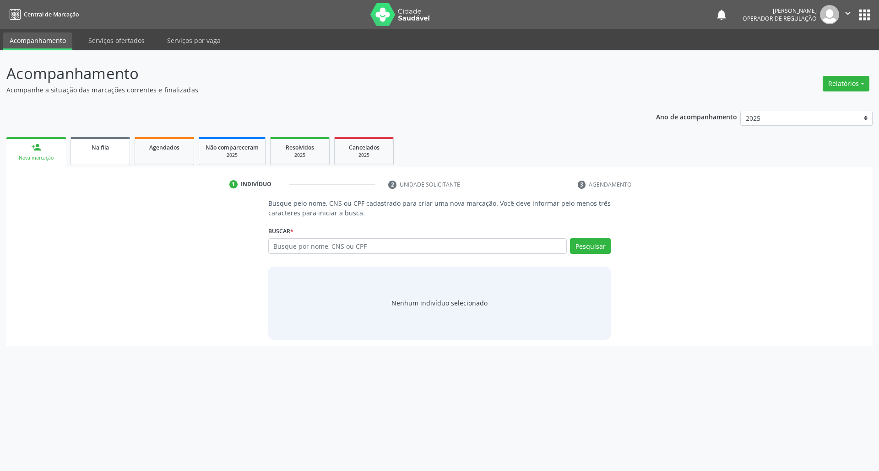
click at [121, 153] on link "Na fila" at bounding box center [99, 151] width 59 height 28
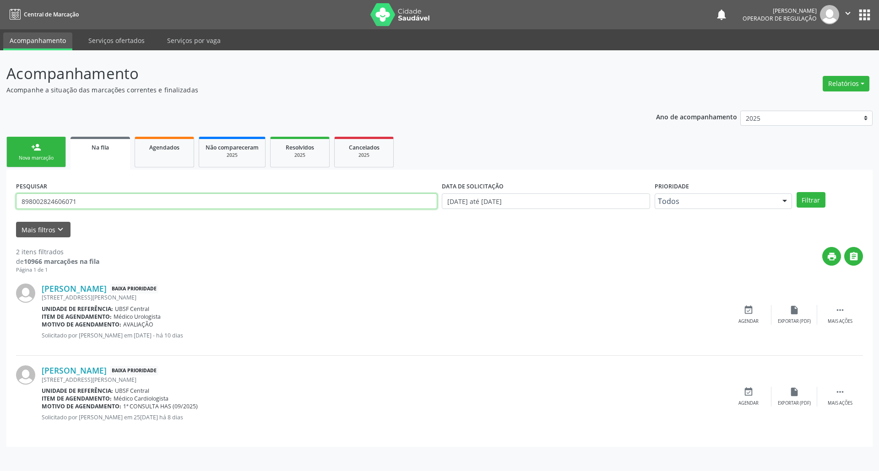
click at [92, 203] on input "898002824606071" at bounding box center [226, 202] width 421 height 16
type input "700207952010320"
click at [796, 192] on button "Filtrar" at bounding box center [810, 200] width 29 height 16
click at [745, 314] on icon "event_available" at bounding box center [748, 310] width 10 height 10
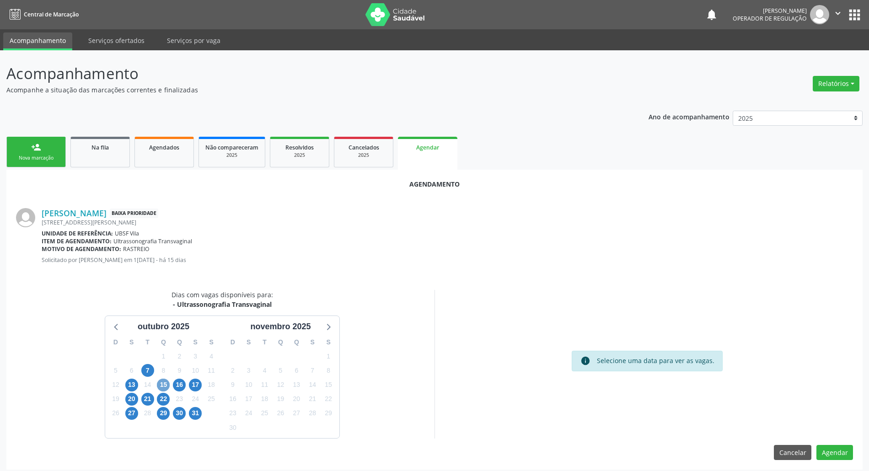
click at [166, 381] on span "15" at bounding box center [163, 385] width 13 height 13
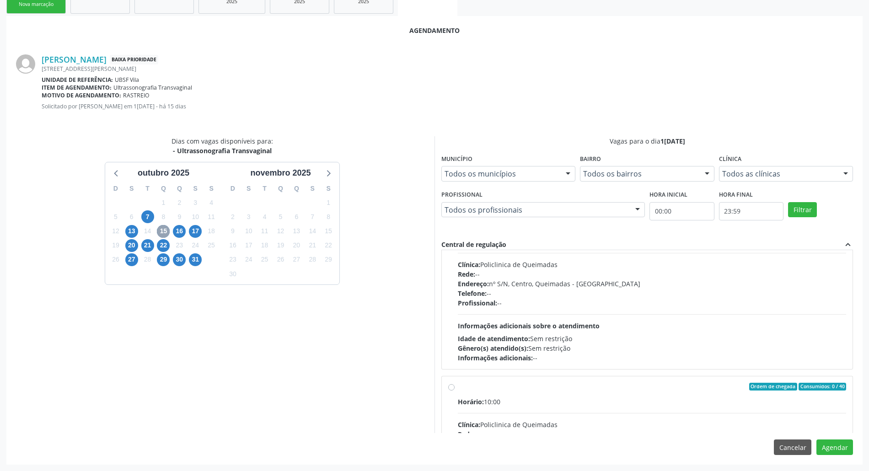
scroll to position [61, 0]
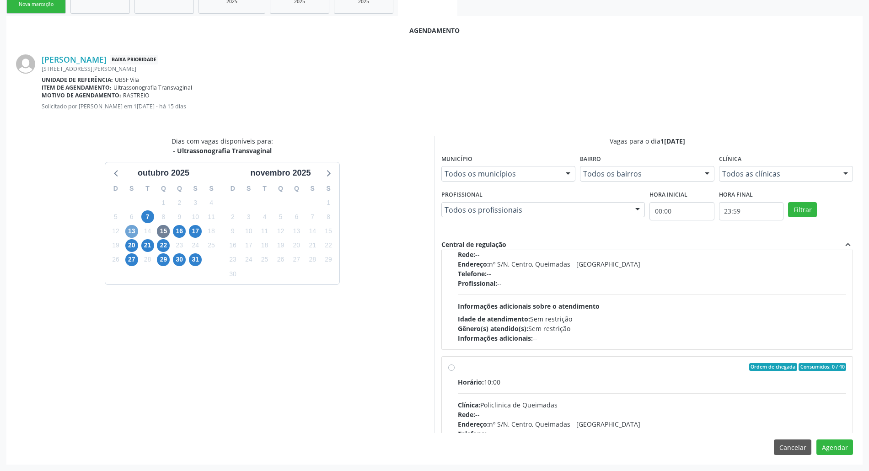
click at [128, 229] on span "13" at bounding box center [131, 231] width 13 height 13
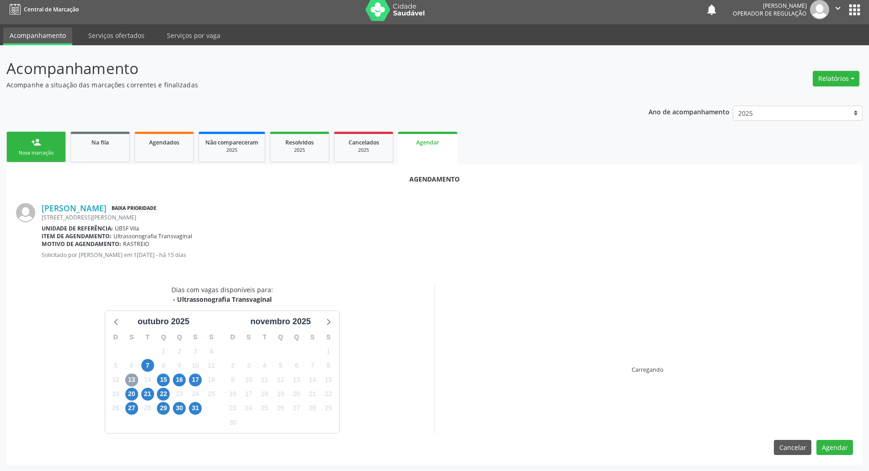
scroll to position [138, 0]
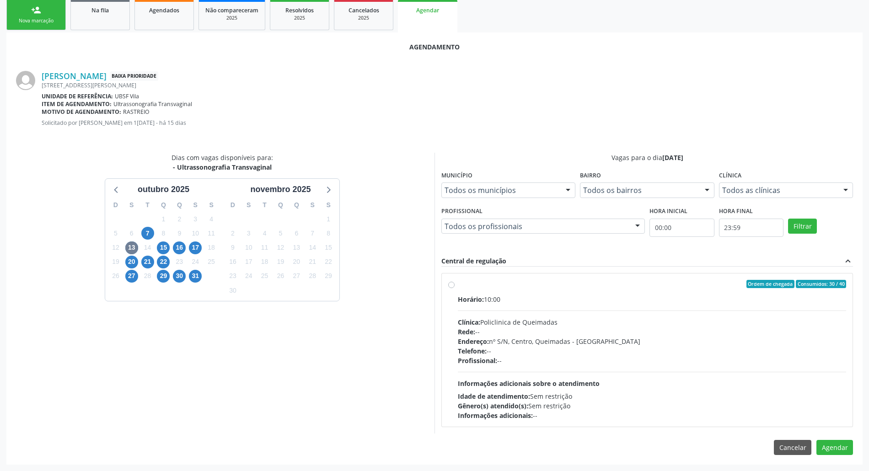
drag, startPoint x: 484, startPoint y: 334, endPoint x: 525, endPoint y: 341, distance: 42.3
click at [484, 334] on div "Rede: --" at bounding box center [652, 332] width 389 height 10
click at [455, 288] on input "Ordem de chegada Consumidos: 30 / 40 Horário: 10:00 Clínica: Policlinica de Que…" at bounding box center [451, 284] width 6 height 8
radio input "true"
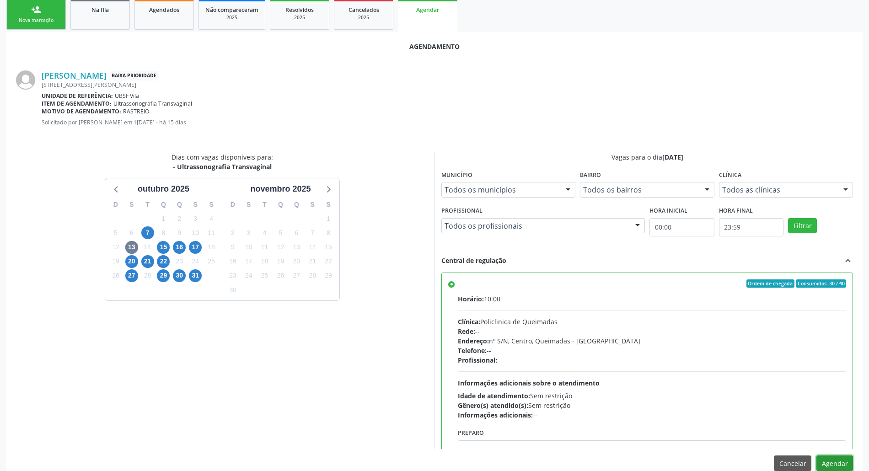
click at [847, 464] on button "Agendar" at bounding box center [835, 464] width 37 height 16
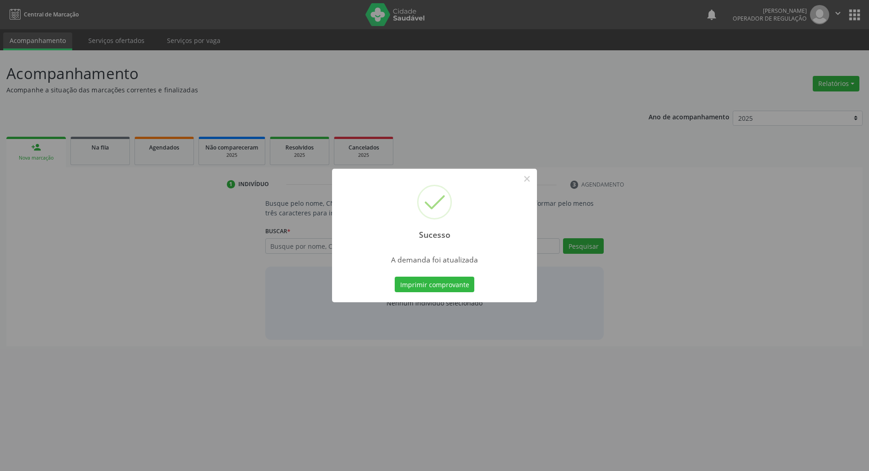
scroll to position [0, 0]
click at [447, 286] on button "Imprimir comprovante" at bounding box center [440, 285] width 80 height 16
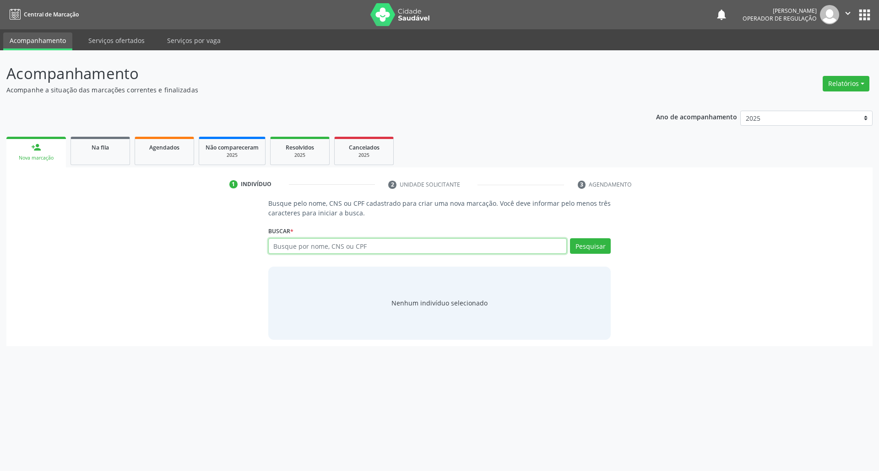
click at [324, 252] on input "text" at bounding box center [417, 246] width 299 height 16
paste input "[PERSON_NAME]"
type input "[PERSON_NAME]"
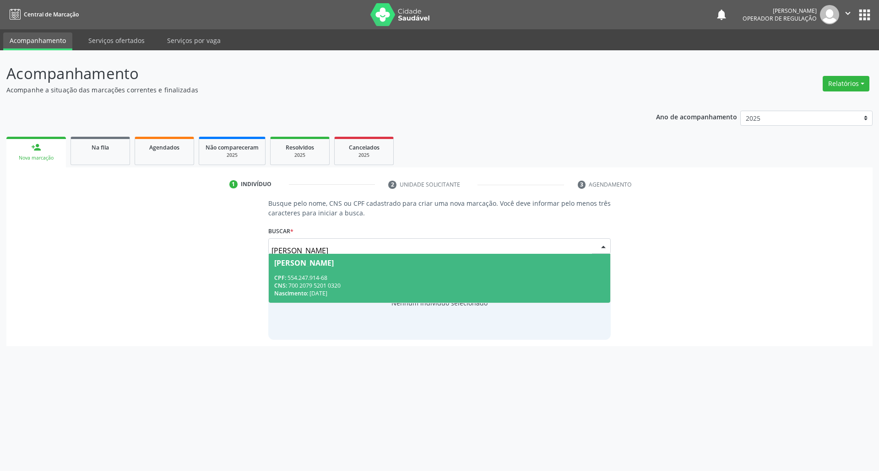
click at [334, 274] on div "CPF: 554.247.914-68" at bounding box center [439, 278] width 331 height 8
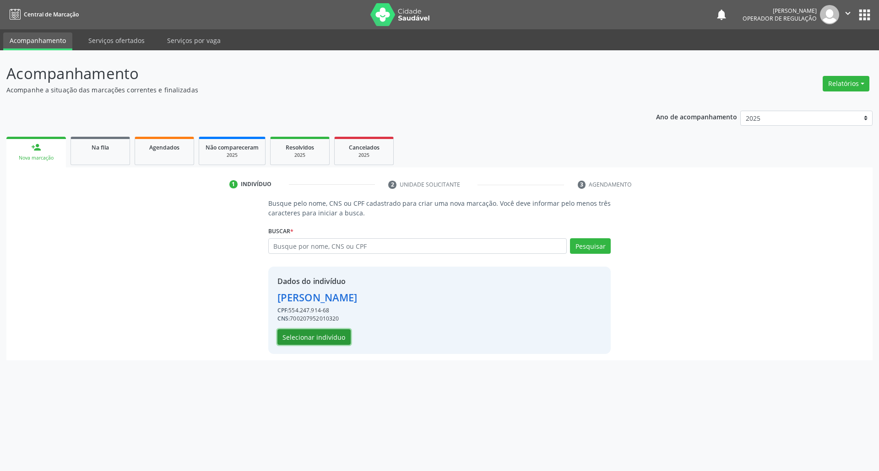
click at [330, 337] on button "Selecionar indivíduo" at bounding box center [313, 337] width 73 height 16
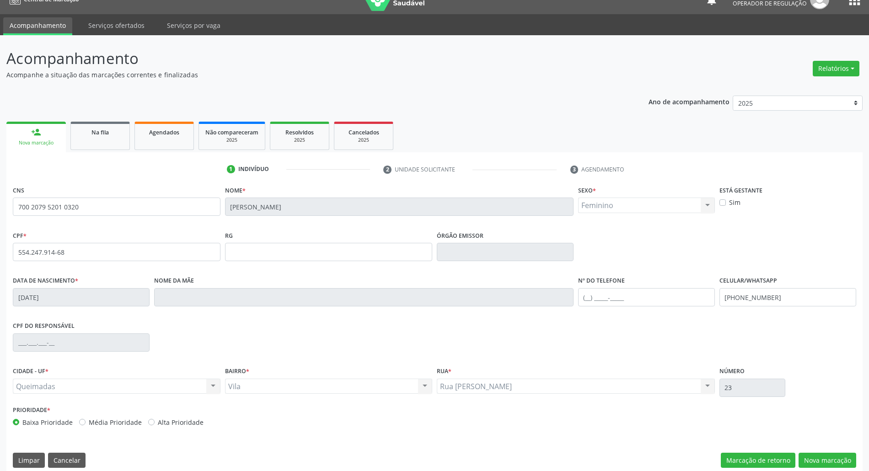
scroll to position [25, 0]
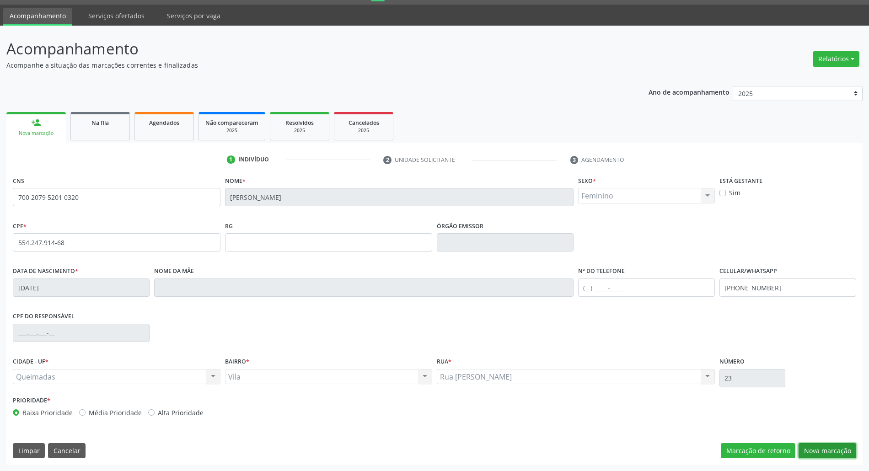
click at [826, 458] on button "Nova marcação" at bounding box center [828, 451] width 58 height 16
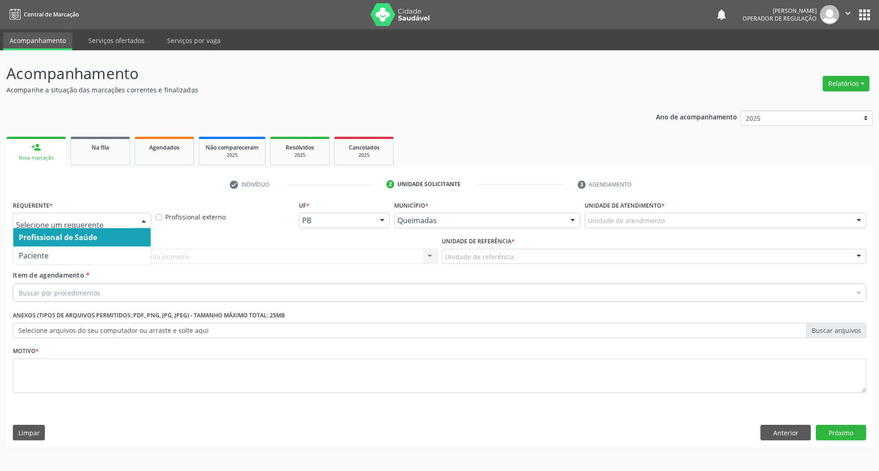
drag, startPoint x: 78, startPoint y: 228, endPoint x: 76, endPoint y: 236, distance: 8.5
click at [77, 228] on div "Profissional de Saúde Paciente Nenhum resultado encontrado para: " " Não há nen…" at bounding box center [82, 221] width 138 height 16
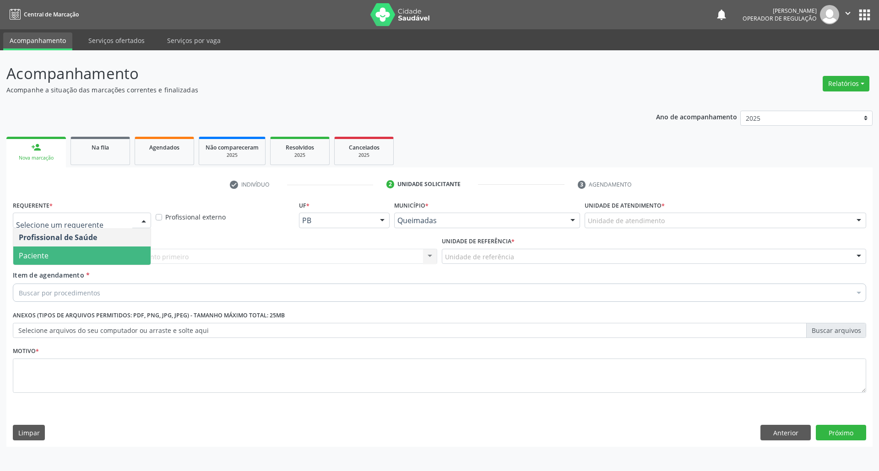
click at [81, 259] on span "Paciente" at bounding box center [81, 256] width 137 height 18
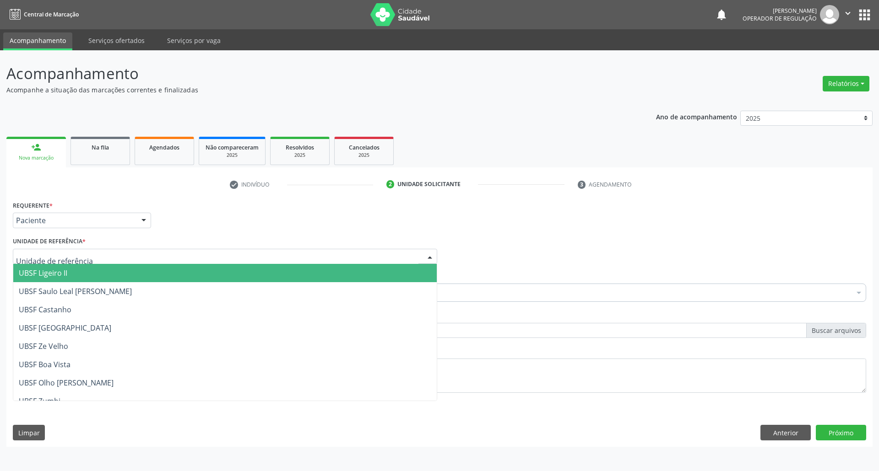
click at [131, 254] on div at bounding box center [225, 257] width 424 height 16
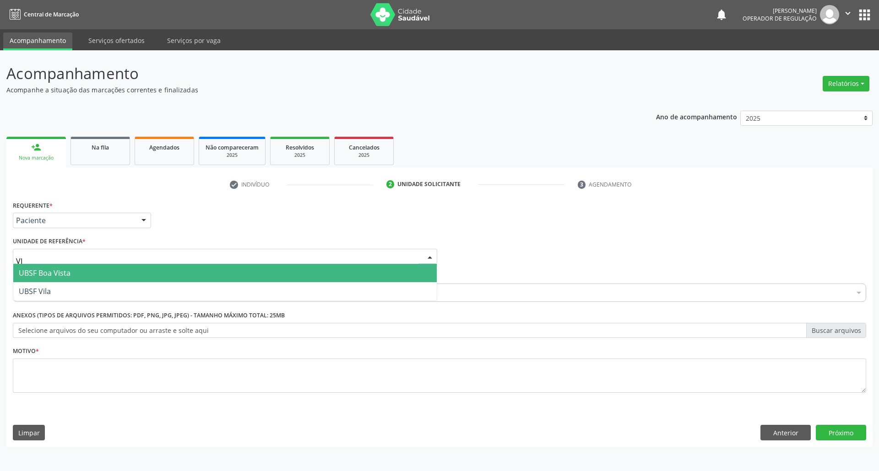
type input "VIL"
click at [113, 275] on span "UBSF Vila" at bounding box center [224, 273] width 423 height 18
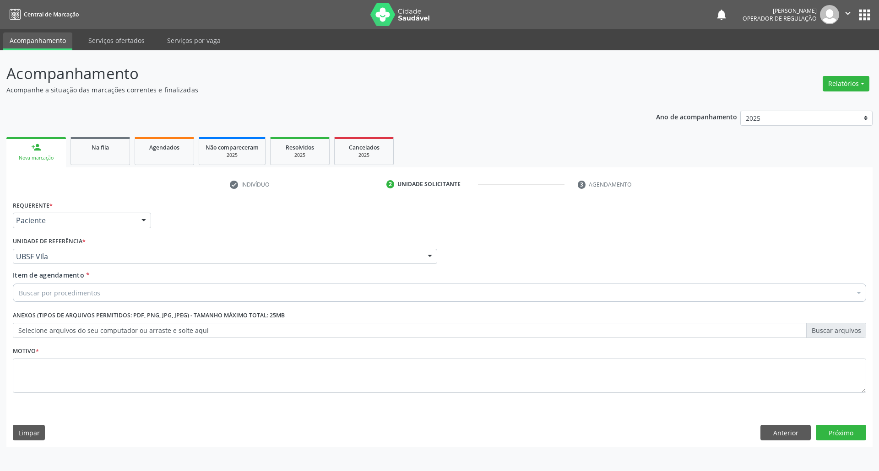
click at [108, 297] on div "Buscar por procedimentos" at bounding box center [439, 293] width 853 height 18
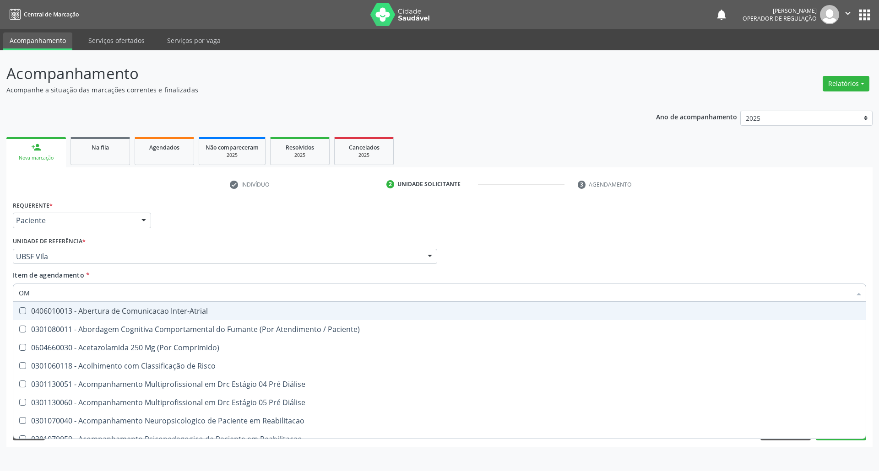
type input "OMBRO"
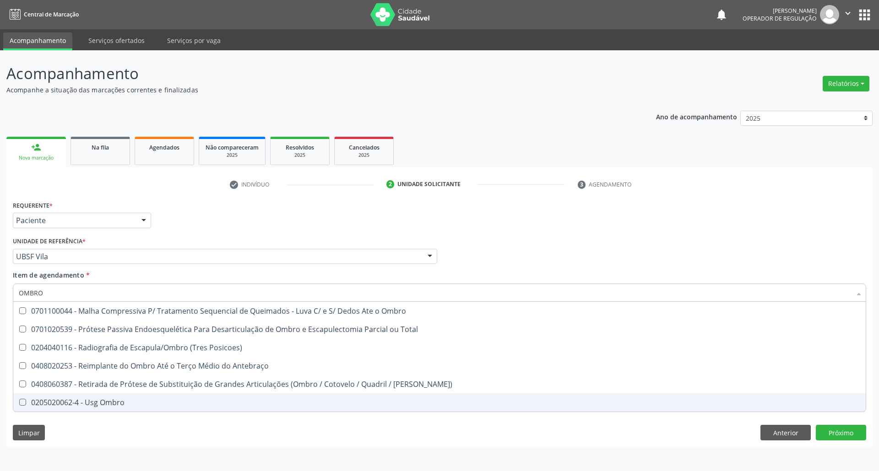
click at [98, 405] on div "0205020062-4 - Usg Ombro" at bounding box center [439, 402] width 841 height 7
checkbox Ombro "true"
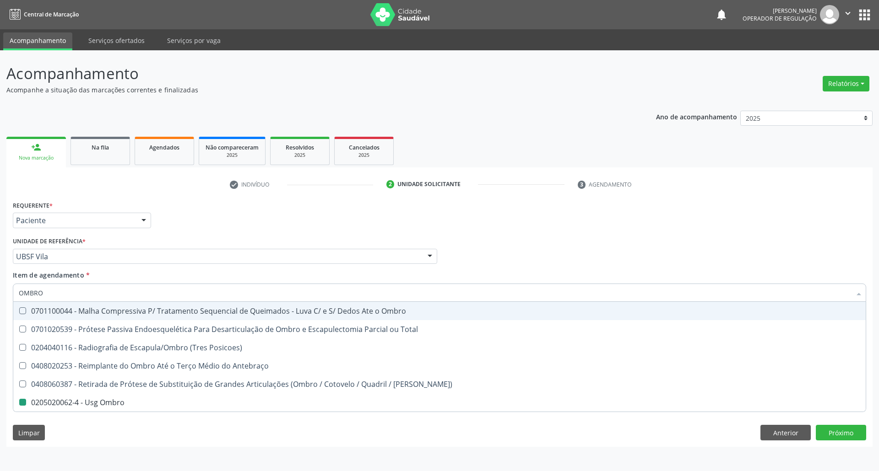
click at [192, 223] on div "Requerente * Paciente Profissional de Saúde Paciente Nenhum resultado encontrad…" at bounding box center [440, 217] width 858 height 36
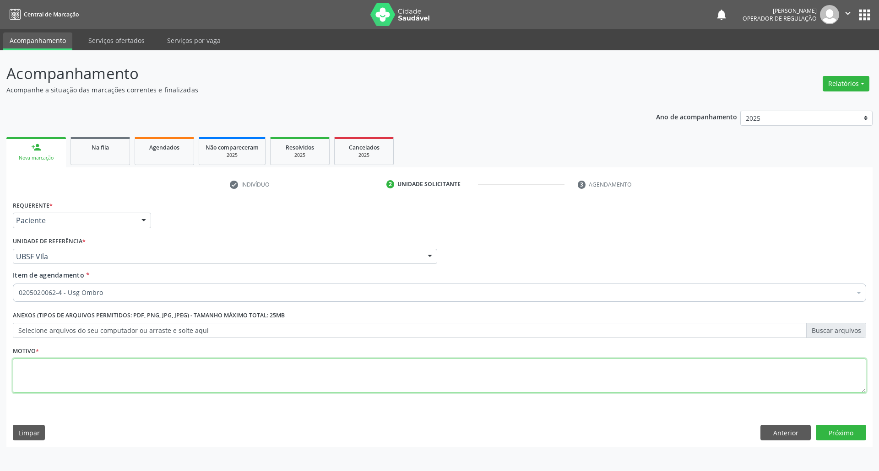
click at [103, 391] on textarea at bounding box center [439, 376] width 853 height 35
type textarea "ROTINA"
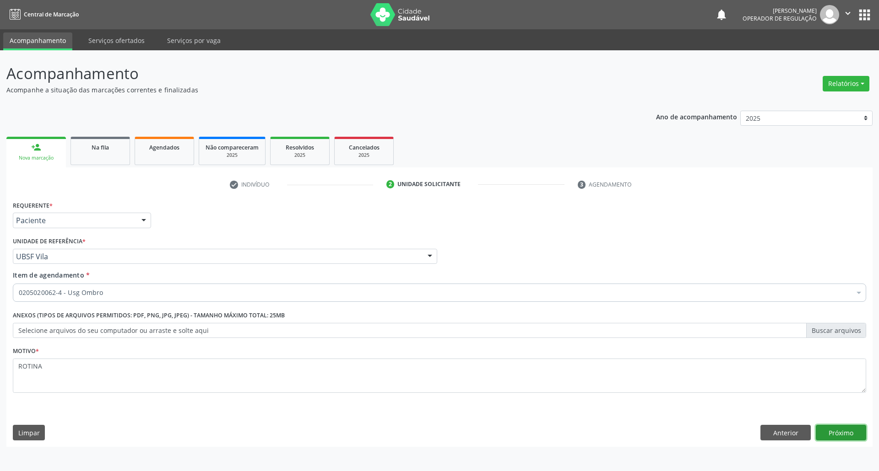
click button "Próximo" at bounding box center [840, 433] width 50 height 16
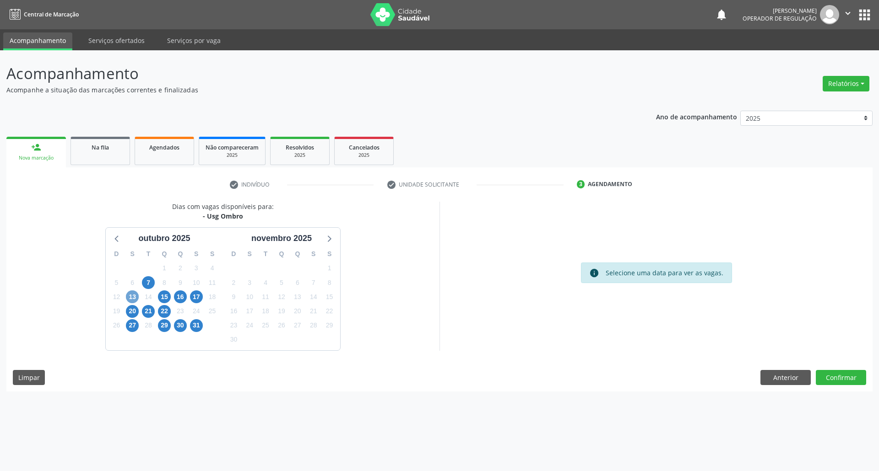
click at [132, 300] on span "13" at bounding box center [132, 297] width 13 height 13
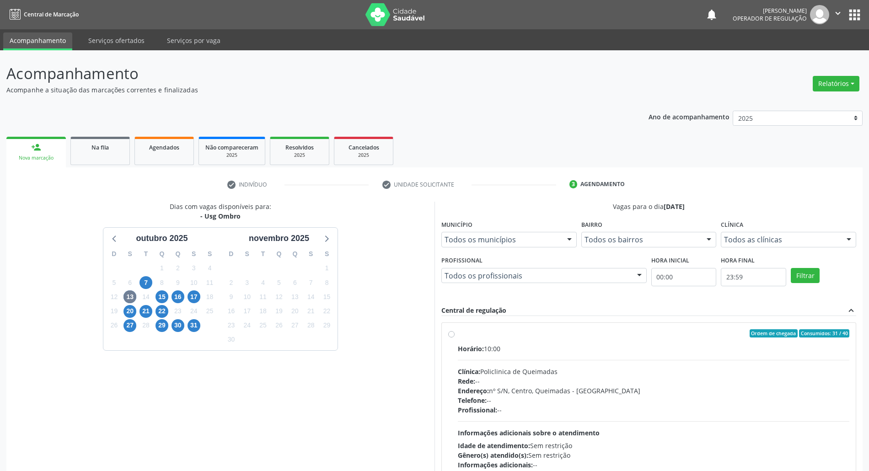
drag, startPoint x: 495, startPoint y: 348, endPoint x: 407, endPoint y: 348, distance: 88.3
click at [495, 348] on div "Horário: 10:00" at bounding box center [654, 349] width 392 height 10
click at [455, 338] on input "Ordem de chegada Consumidos: 31 / 40 Horário: 10:00 Clínica: Policlinica de Que…" at bounding box center [451, 333] width 6 height 8
radio input "true"
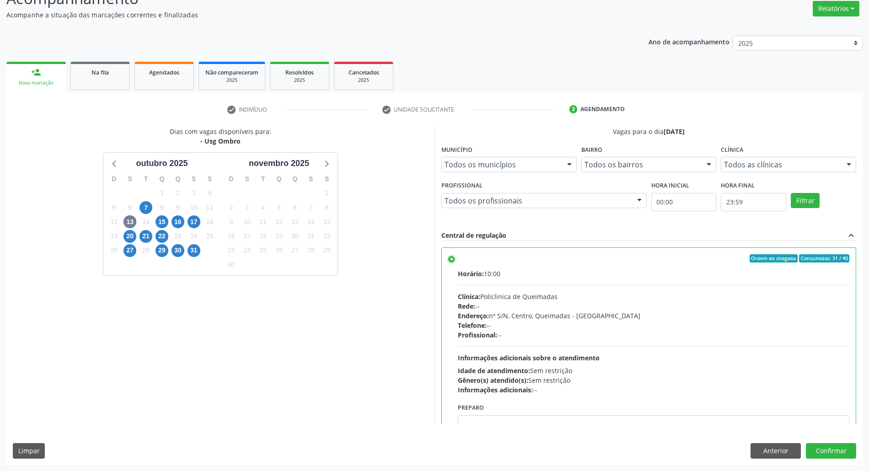
scroll to position [76, 0]
click at [835, 453] on button "Confirmar" at bounding box center [831, 451] width 50 height 16
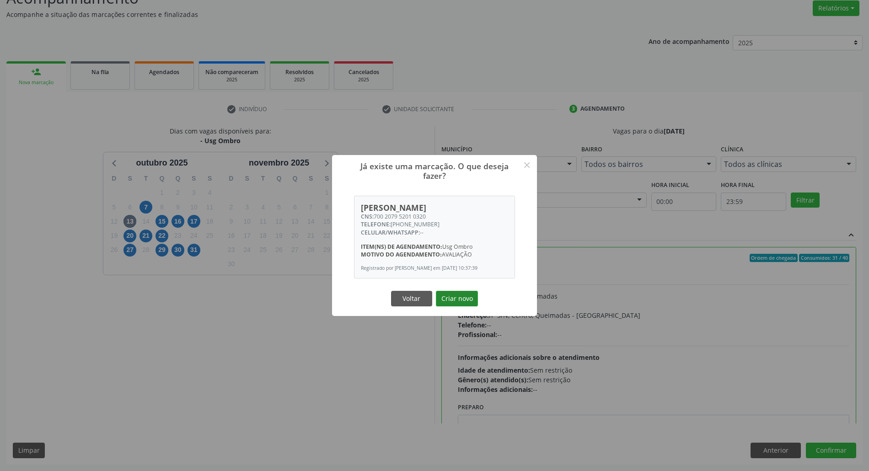
click at [470, 304] on button "Criar novo" at bounding box center [457, 299] width 42 height 16
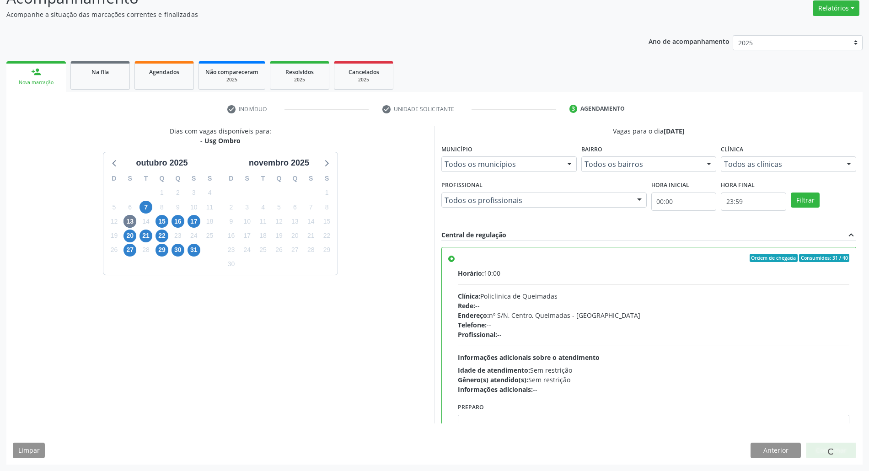
scroll to position [0, 0]
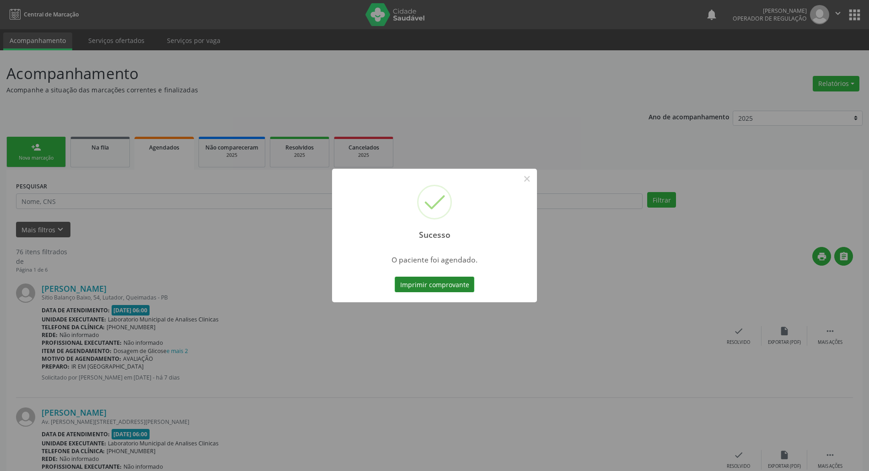
click at [454, 283] on button "Imprimir comprovante" at bounding box center [435, 285] width 80 height 16
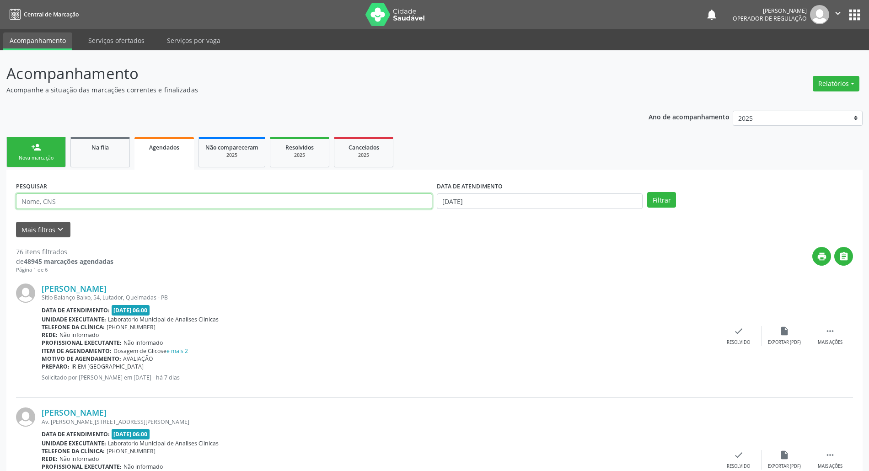
click at [129, 198] on input "text" at bounding box center [224, 202] width 416 height 16
paste input "700 2079 5201 0320"
type input "700 2079 5201 0320"
click at [481, 190] on label "DATA DE ATENDIMENTO" at bounding box center [470, 186] width 66 height 14
click at [485, 199] on input "[DATE]" at bounding box center [540, 202] width 206 height 16
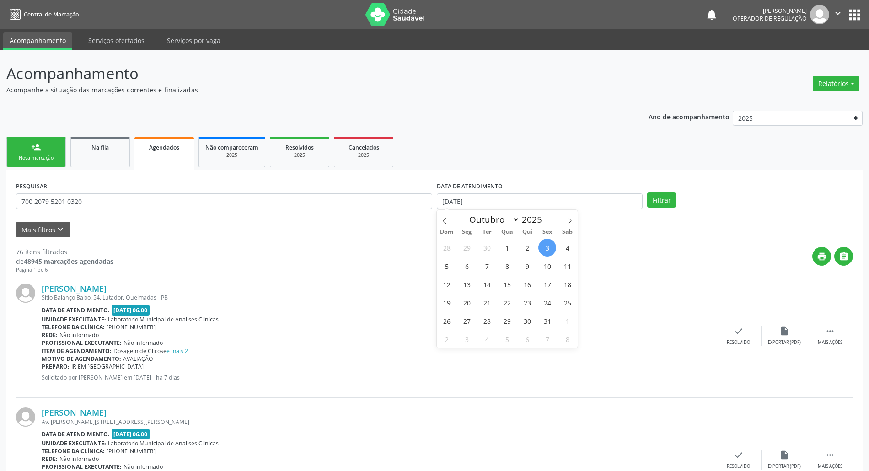
drag, startPoint x: 482, startPoint y: 238, endPoint x: 496, endPoint y: 299, distance: 62.1
click at [482, 239] on div "28 29 30 1 2 3 4 5 6 7 8 9 10 11 12 13 14 15 16 17 18 19 20 21 22 23 24 25 26 2…" at bounding box center [507, 293] width 141 height 110
drag, startPoint x: 496, startPoint y: 299, endPoint x: 646, endPoint y: 244, distance: 159.7
click at [497, 298] on div "28 29 30 1 2 3 4 5 6 7 8 9 10 11 12 13 14 15 16 17 18 19 20 21 22 23 24 25 26 2…" at bounding box center [507, 293] width 141 height 110
click at [554, 285] on span "17" at bounding box center [548, 284] width 18 height 18
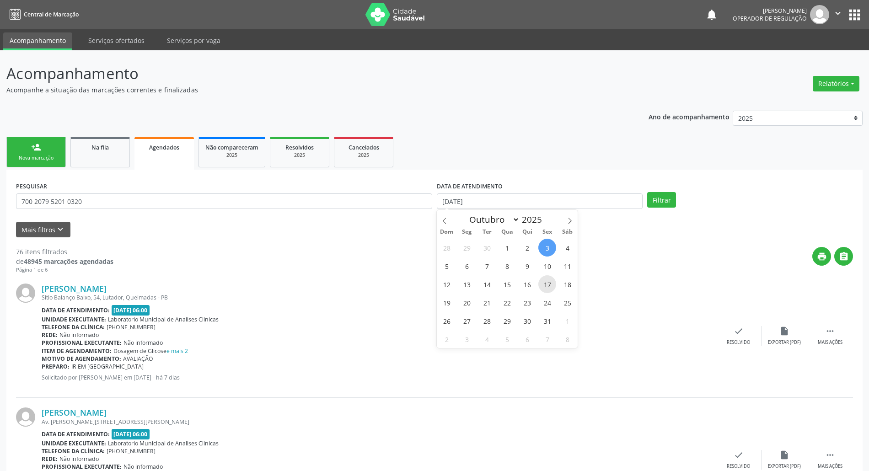
type input "17/10/2025"
click at [658, 200] on button "Filtrar" at bounding box center [662, 200] width 29 height 16
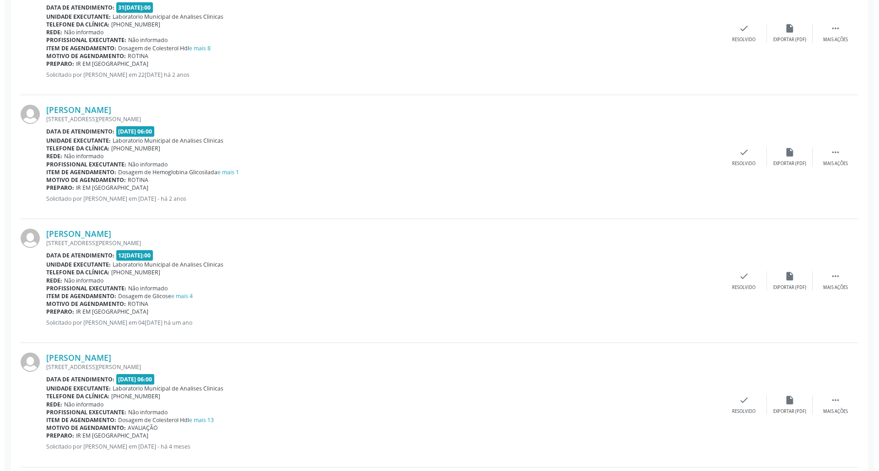
scroll to position [695, 0]
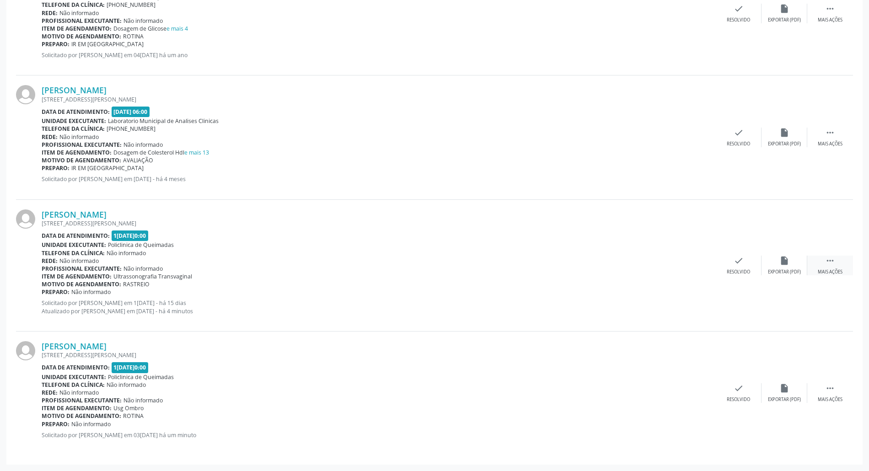
click at [837, 269] on div "Mais ações" at bounding box center [830, 272] width 25 height 6
click at [681, 263] on div "cancel Cancelar" at bounding box center [693, 266] width 46 height 20
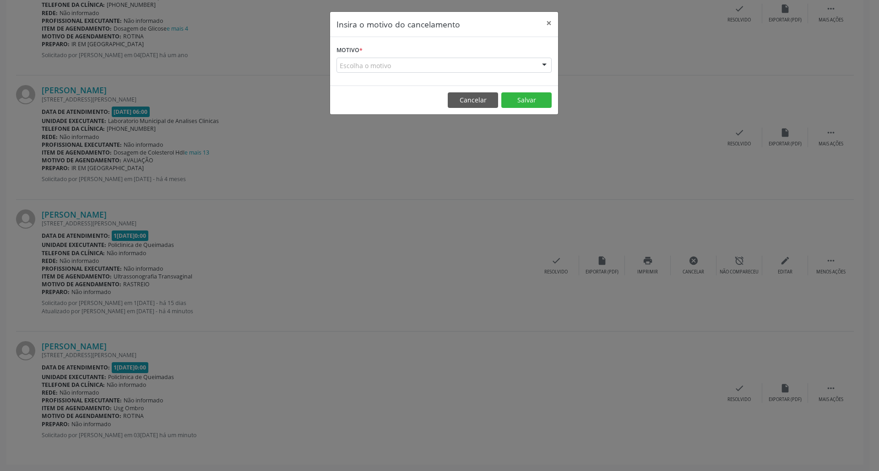
click at [516, 75] on div "Motivo * Escolha o motivo Outro Médico - Participação em eventos (ex: congresso…" at bounding box center [444, 61] width 228 height 49
drag, startPoint x: 516, startPoint y: 66, endPoint x: 502, endPoint y: 94, distance: 31.1
click at [515, 70] on div "Escolha o motivo" at bounding box center [443, 66] width 215 height 16
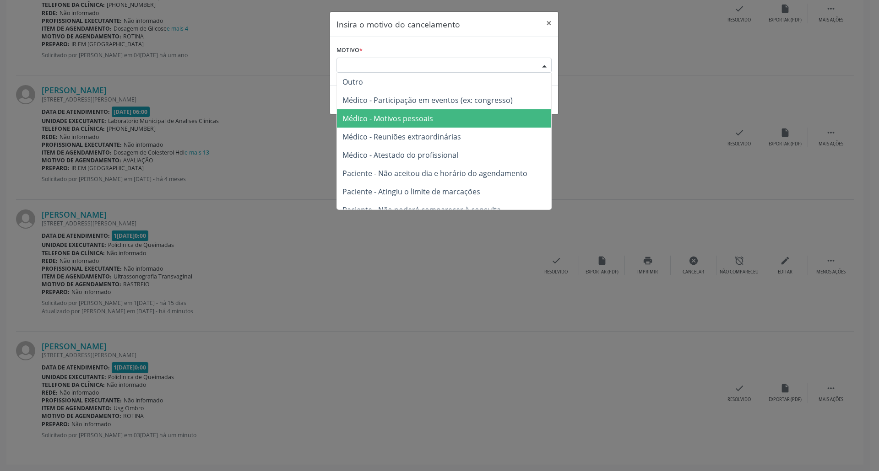
click at [484, 118] on span "Médico - Motivos pessoais" at bounding box center [444, 118] width 214 height 18
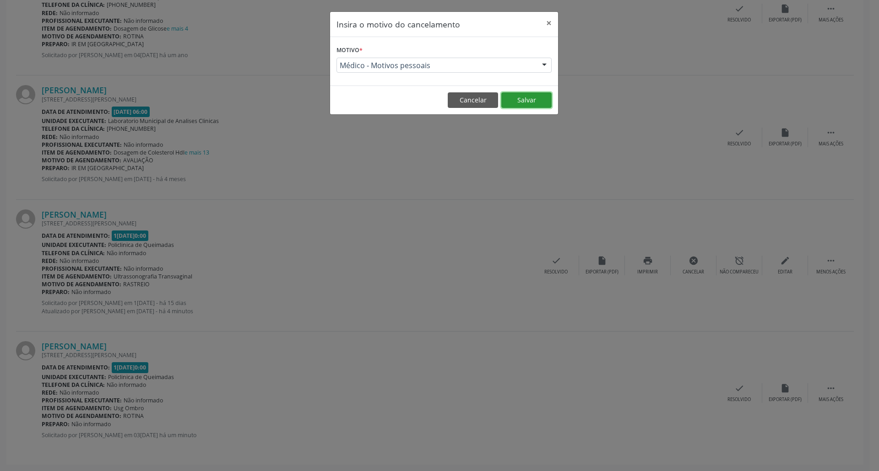
click at [517, 100] on button "Salvar" at bounding box center [526, 100] width 50 height 16
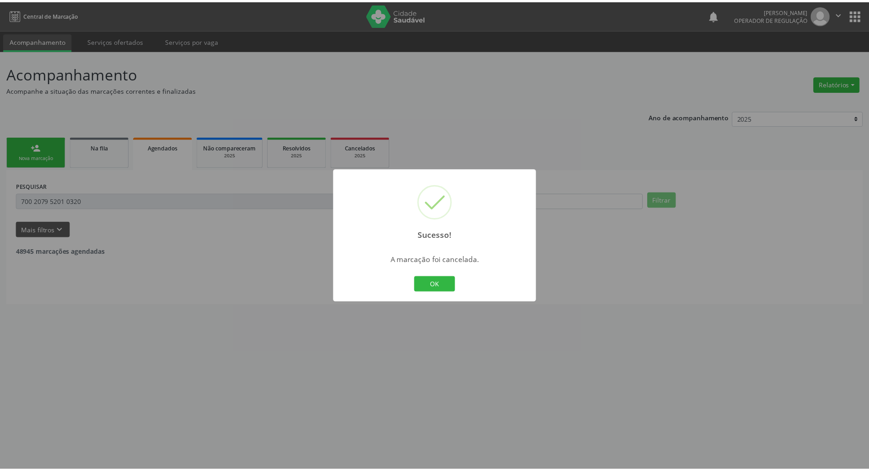
scroll to position [0, 0]
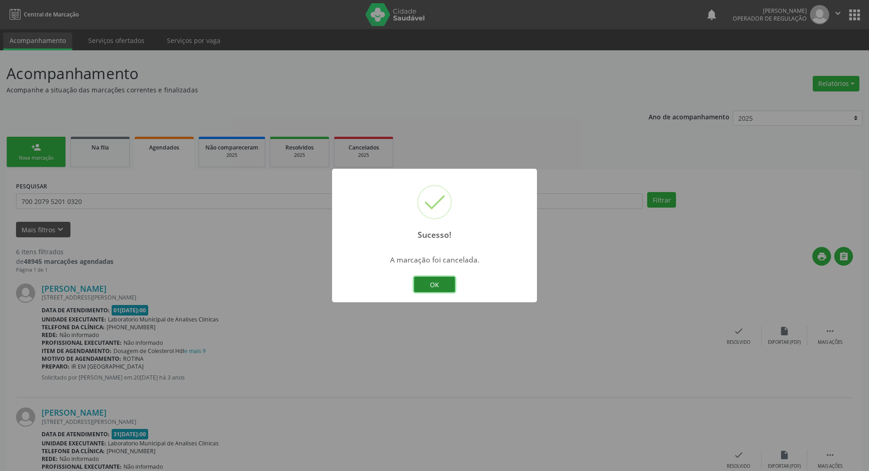
click at [443, 279] on button "OK" at bounding box center [434, 285] width 41 height 16
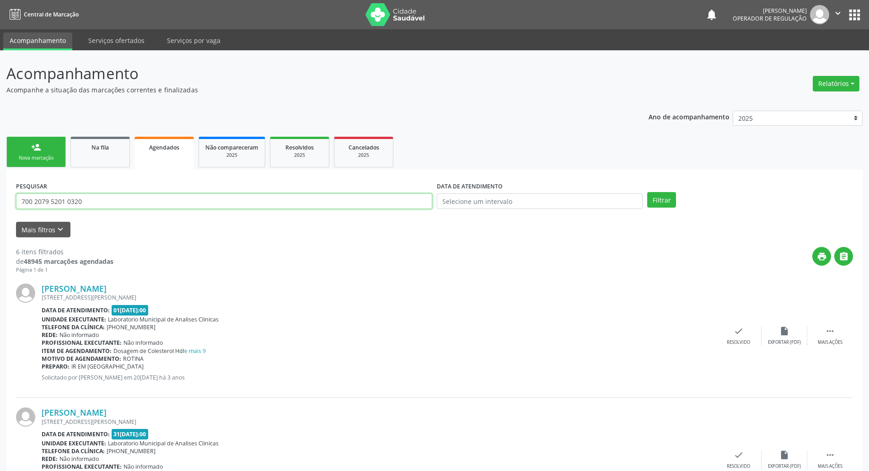
click at [97, 204] on input "700 2079 5201 0320" at bounding box center [224, 202] width 416 height 16
click at [101, 146] on span "Na fila" at bounding box center [100, 148] width 17 height 8
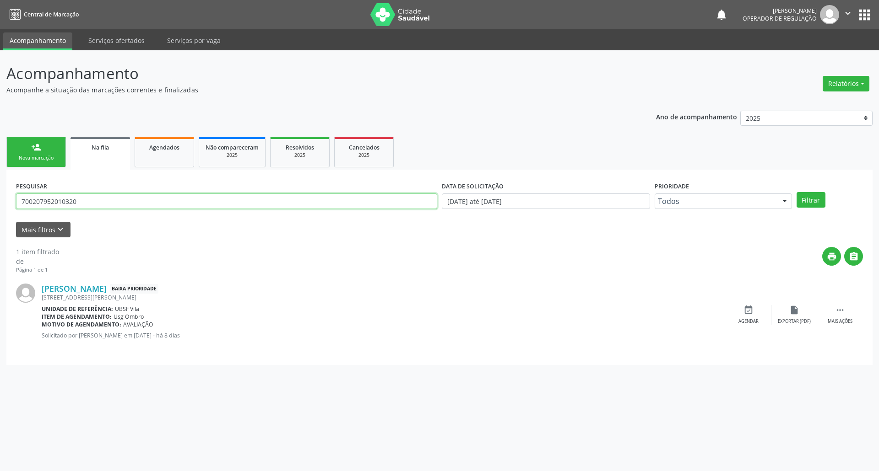
click at [98, 206] on input "700207952010320" at bounding box center [226, 202] width 421 height 16
click at [749, 309] on icon "event_available" at bounding box center [748, 310] width 10 height 10
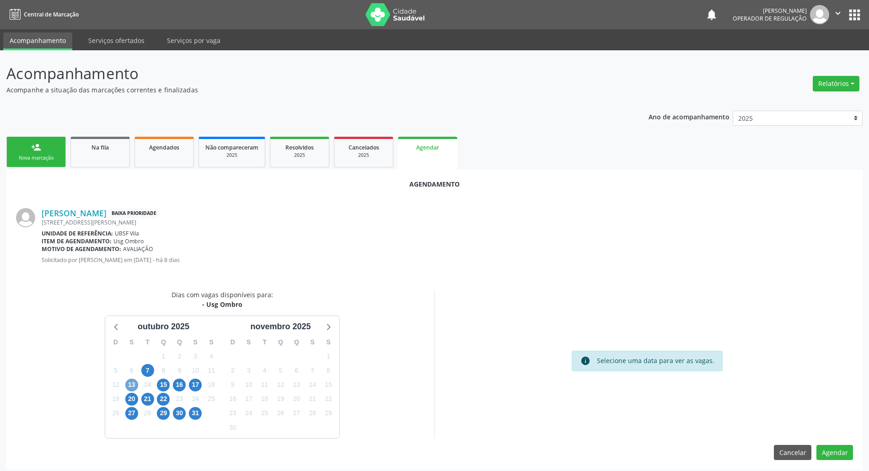
click at [125, 383] on span "13" at bounding box center [131, 385] width 13 height 13
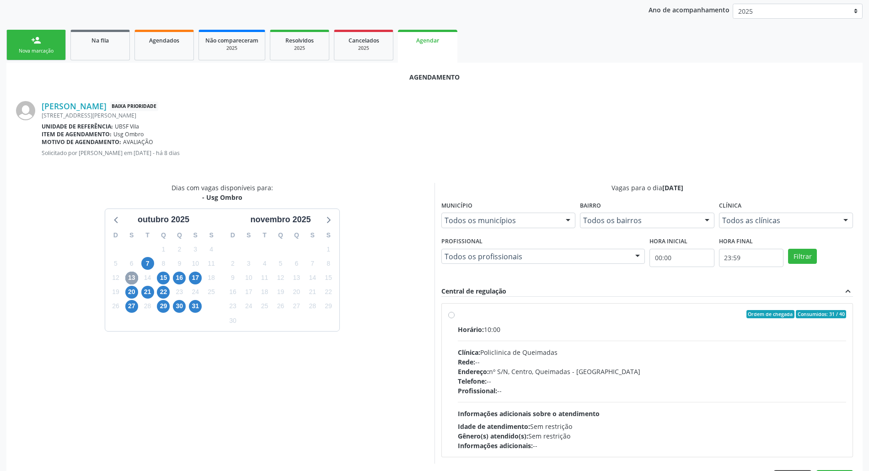
scroll to position [138, 0]
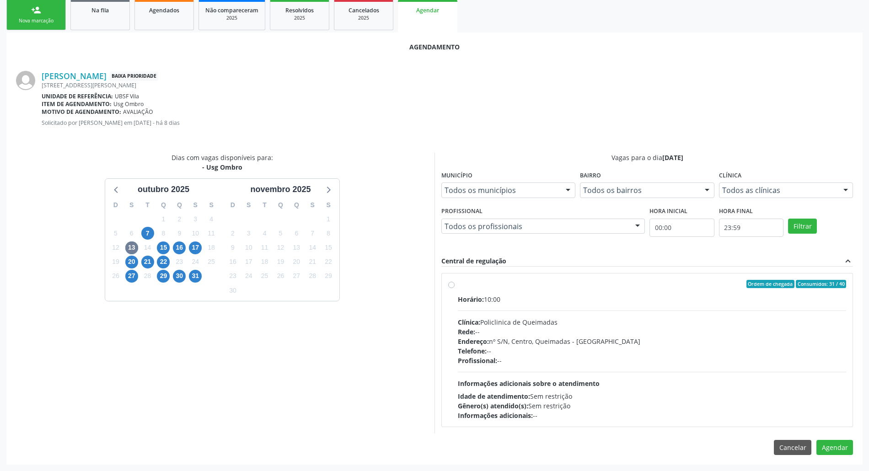
drag, startPoint x: 597, startPoint y: 349, endPoint x: 616, endPoint y: 349, distance: 18.3
click at [598, 349] on div "Telefone: --" at bounding box center [652, 351] width 389 height 10
click at [455, 288] on input "Ordem de chegada Consumidos: 31 / 40 Horário: 10:00 Clínica: Policlinica de Que…" at bounding box center [451, 284] width 6 height 8
radio input "true"
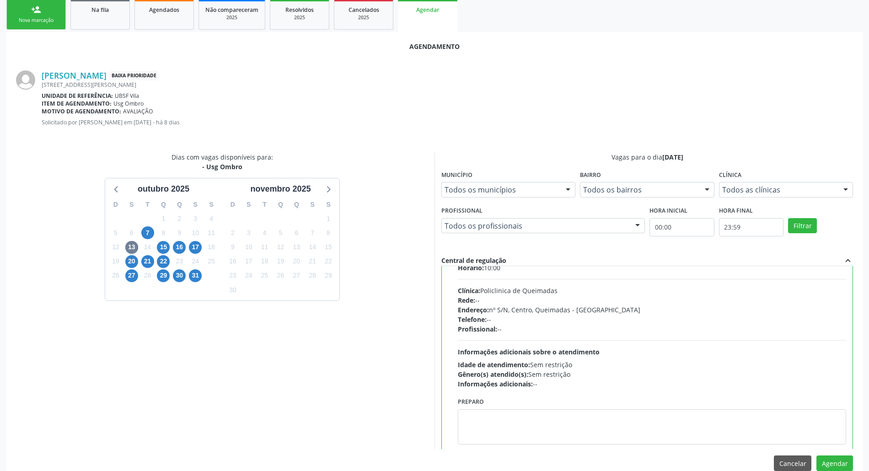
scroll to position [46, 0]
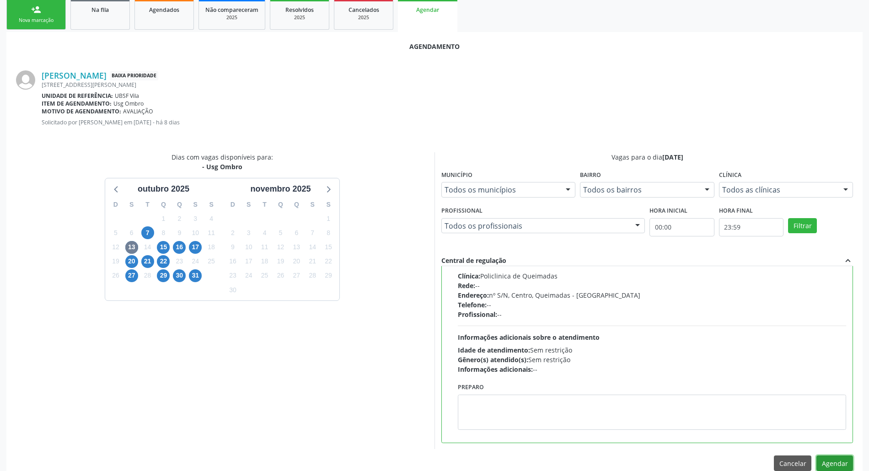
click at [844, 466] on button "Agendar" at bounding box center [835, 464] width 37 height 16
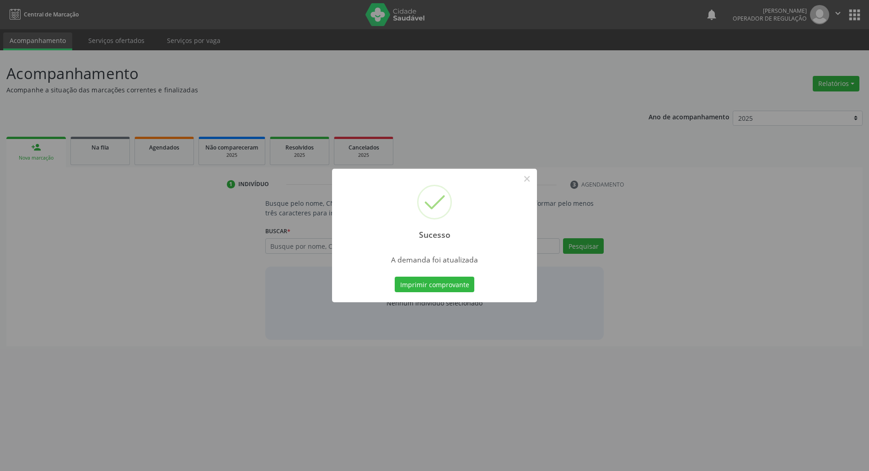
scroll to position [0, 0]
click at [427, 295] on div "Sucesso × A demanda foi atualizada Imprimir comprovante Cancel" at bounding box center [439, 236] width 205 height 134
click at [426, 287] on button "Imprimir comprovante" at bounding box center [440, 285] width 80 height 16
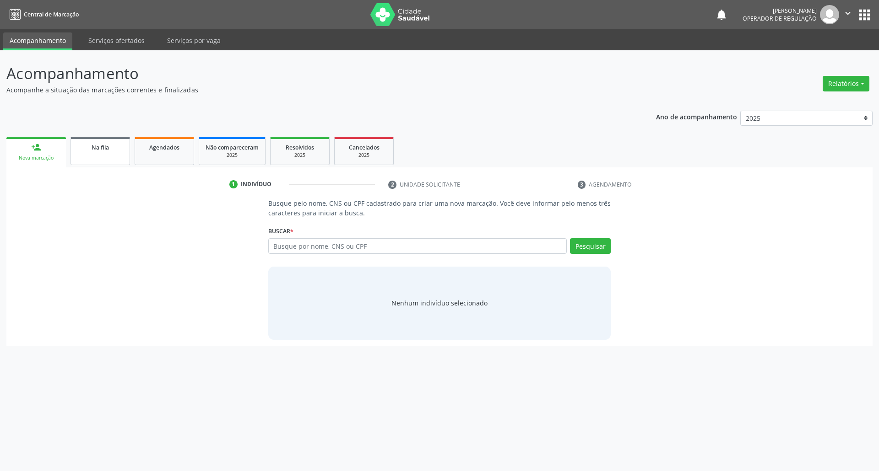
click at [112, 157] on link "Na fila" at bounding box center [99, 151] width 59 height 28
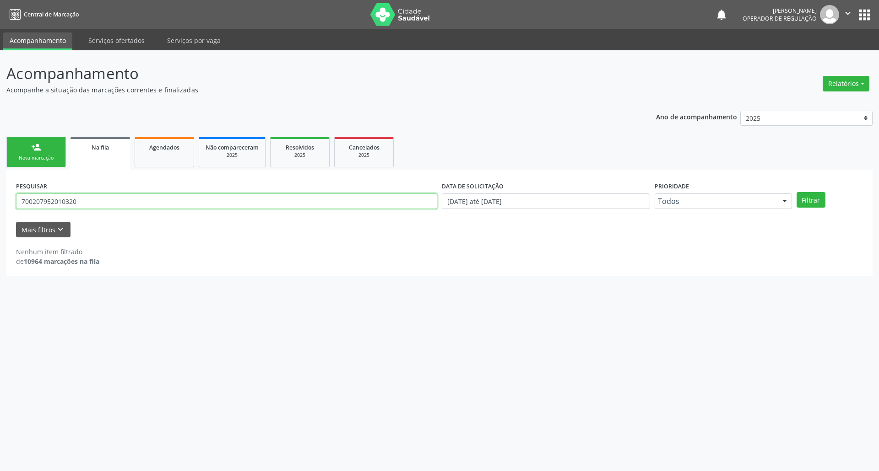
click at [182, 204] on input "700207952010320" at bounding box center [226, 202] width 421 height 16
type input "704708728308736"
click at [796, 192] on button "Filtrar" at bounding box center [810, 200] width 29 height 16
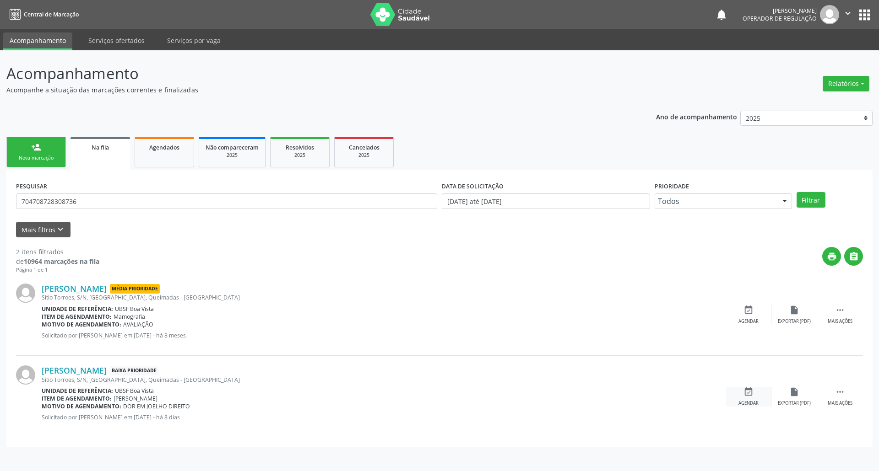
click at [748, 400] on div "Agendar" at bounding box center [748, 403] width 20 height 6
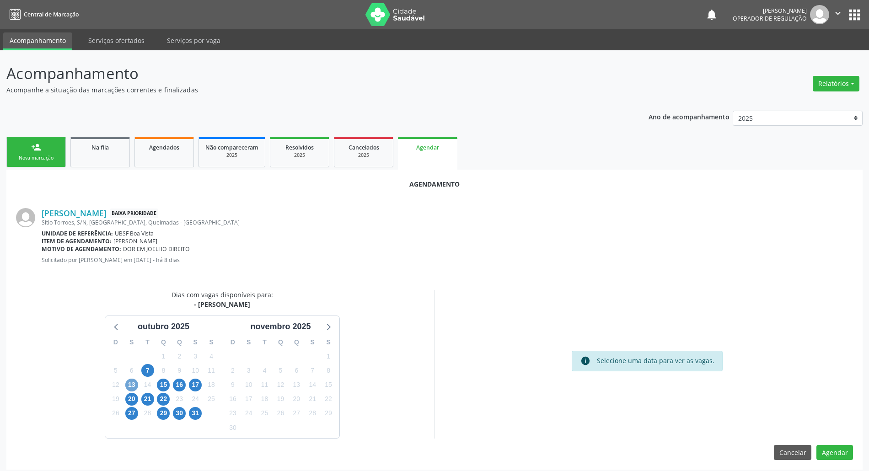
click at [135, 383] on span "13" at bounding box center [131, 385] width 13 height 13
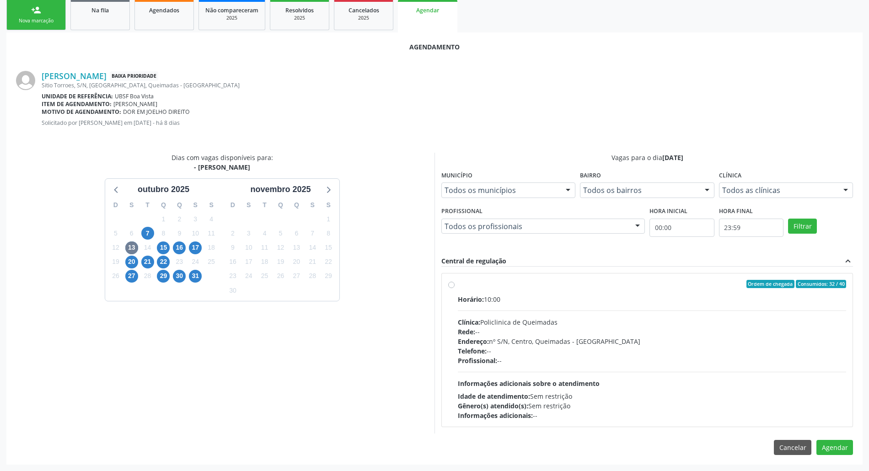
click at [546, 344] on div "Endereço: nº S/N, Centro, Queimadas - [GEOGRAPHIC_DATA]" at bounding box center [652, 342] width 389 height 10
radio input "true"
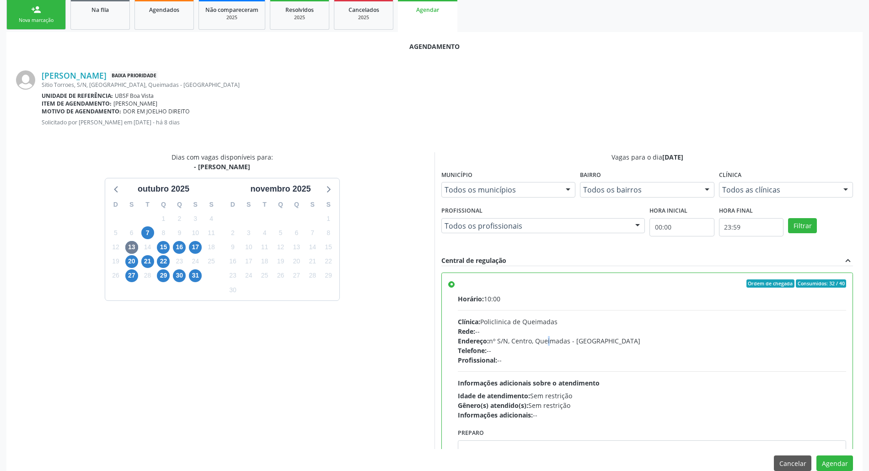
scroll to position [154, 0]
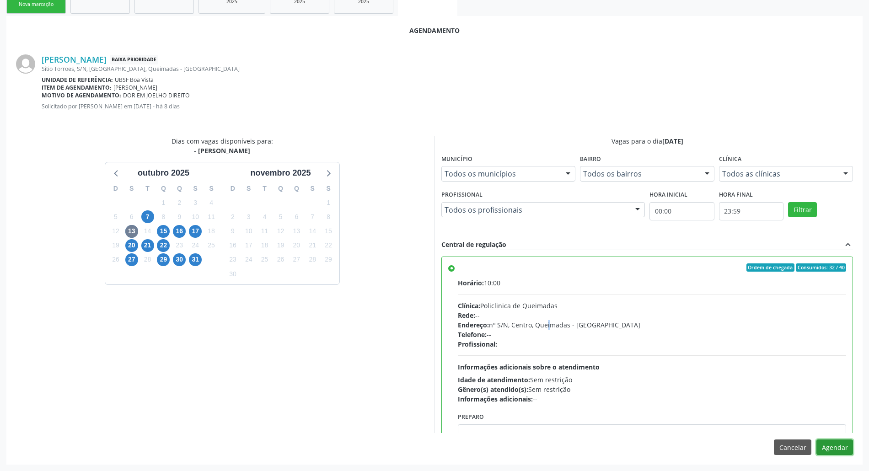
click at [851, 449] on button "Agendar" at bounding box center [835, 448] width 37 height 16
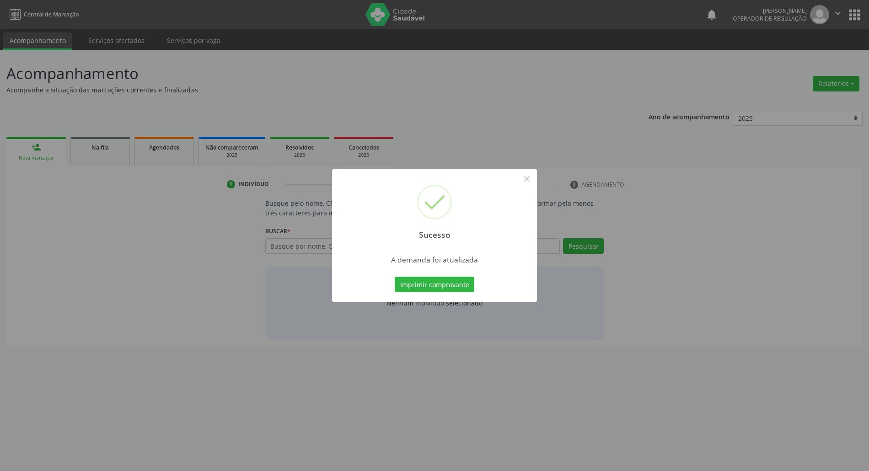
scroll to position [0, 0]
click at [436, 281] on button "Imprimir comprovante" at bounding box center [440, 285] width 80 height 16
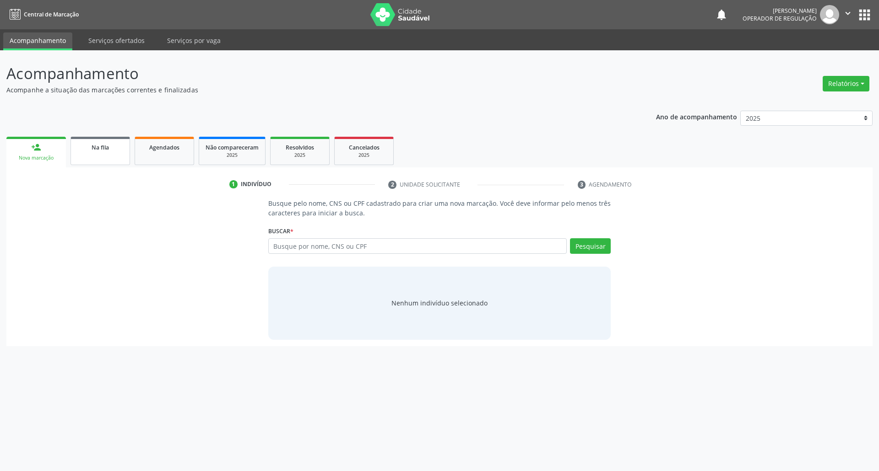
click at [110, 161] on link "Na fila" at bounding box center [99, 151] width 59 height 28
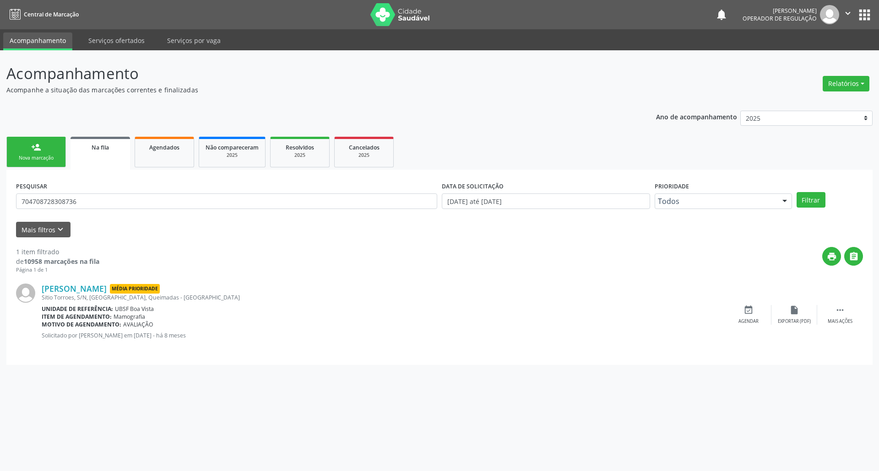
click at [108, 149] on span "Na fila" at bounding box center [100, 148] width 17 height 8
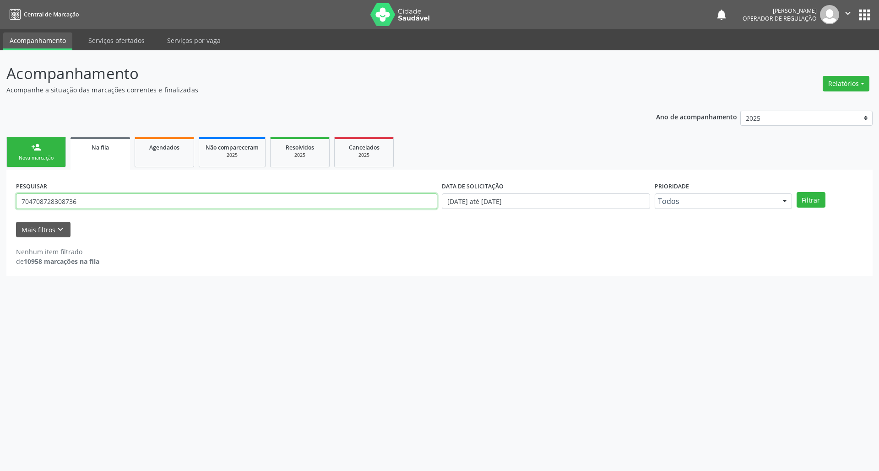
click at [98, 200] on input "704708728308736" at bounding box center [226, 202] width 421 height 16
type input "7"
type input "700205442271120"
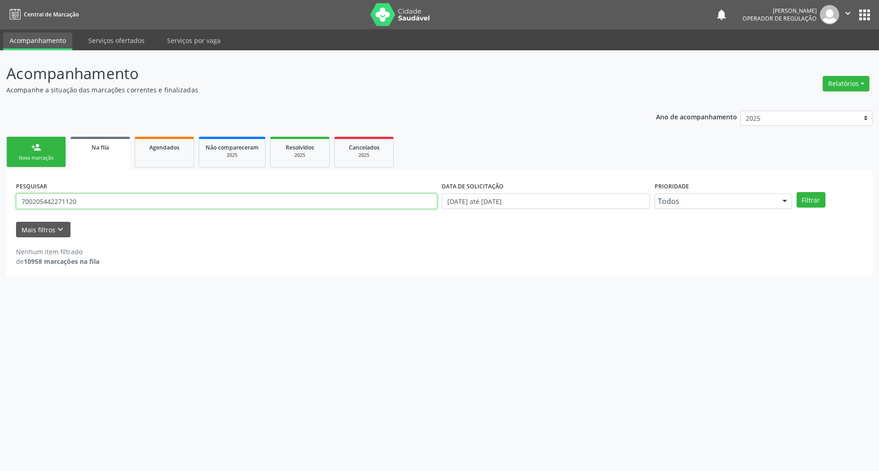
click at [796, 192] on button "Filtrar" at bounding box center [810, 200] width 29 height 16
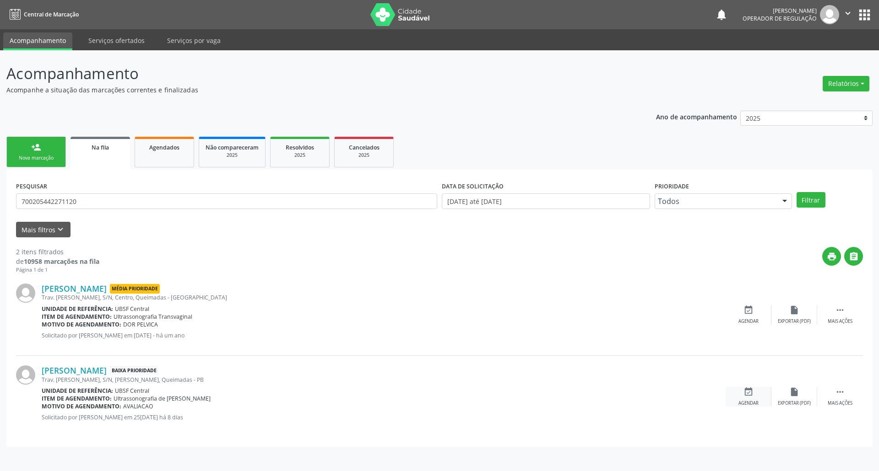
click at [744, 398] on div "event_available Agendar" at bounding box center [748, 397] width 46 height 20
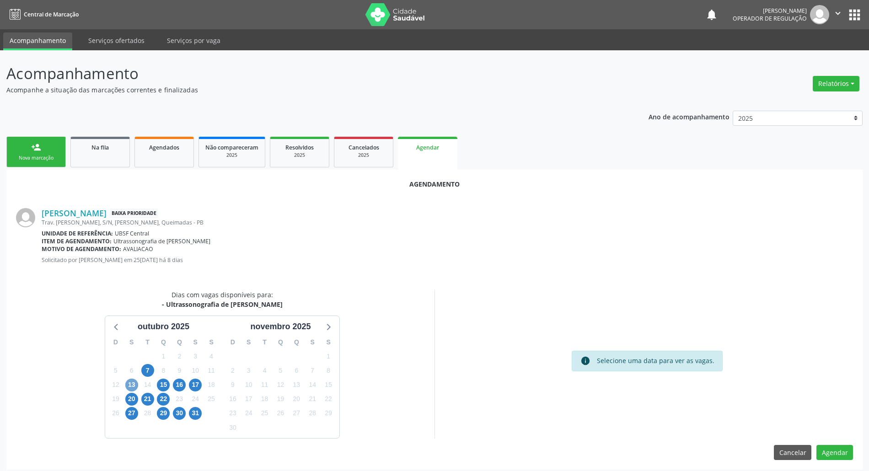
click at [132, 382] on span "13" at bounding box center [131, 385] width 13 height 13
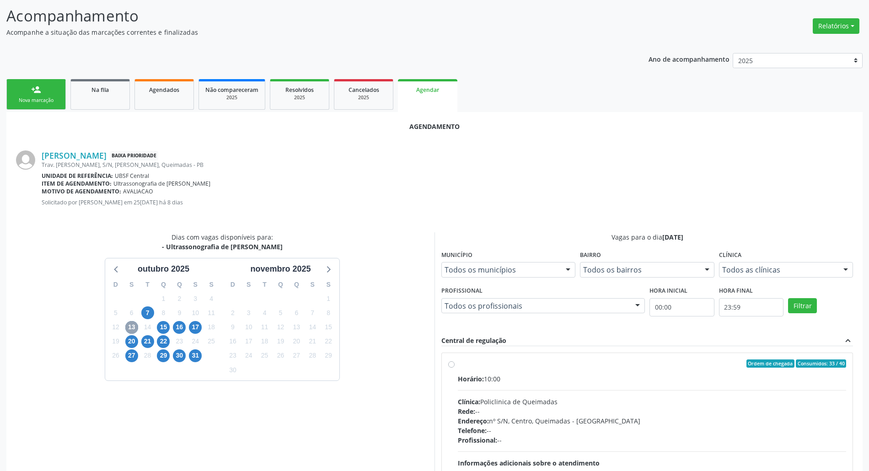
scroll to position [122, 0]
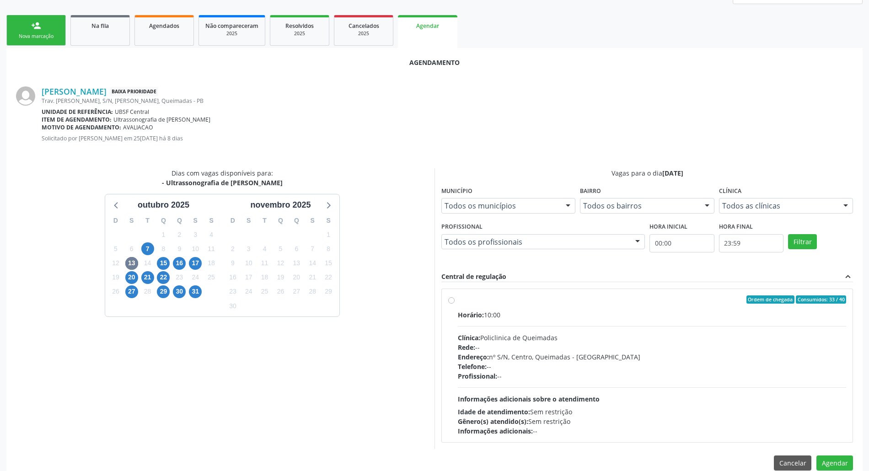
drag, startPoint x: 535, startPoint y: 388, endPoint x: 363, endPoint y: 362, distance: 174.6
click at [535, 388] on hr at bounding box center [652, 388] width 389 height 0
click at [455, 304] on input "Ordem de chegada Consumidos: 33 / 40 Horário: 10:00 Clínica: Policlinica de Que…" at bounding box center [451, 300] width 6 height 8
radio input "true"
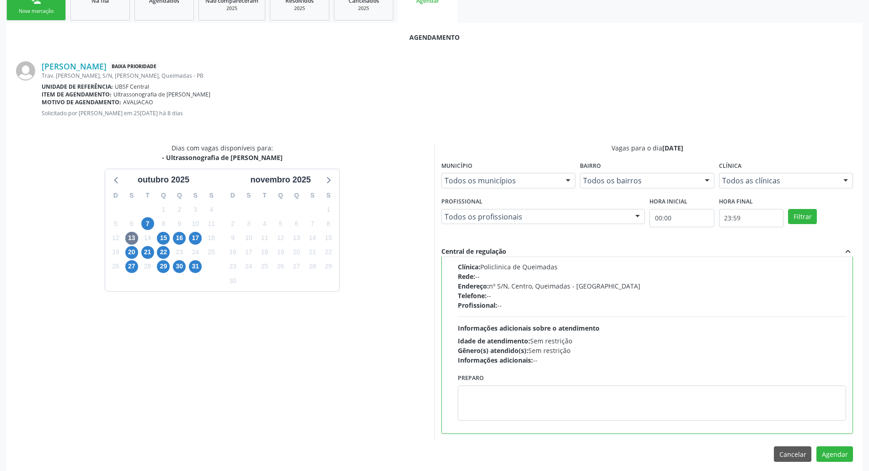
scroll to position [154, 0]
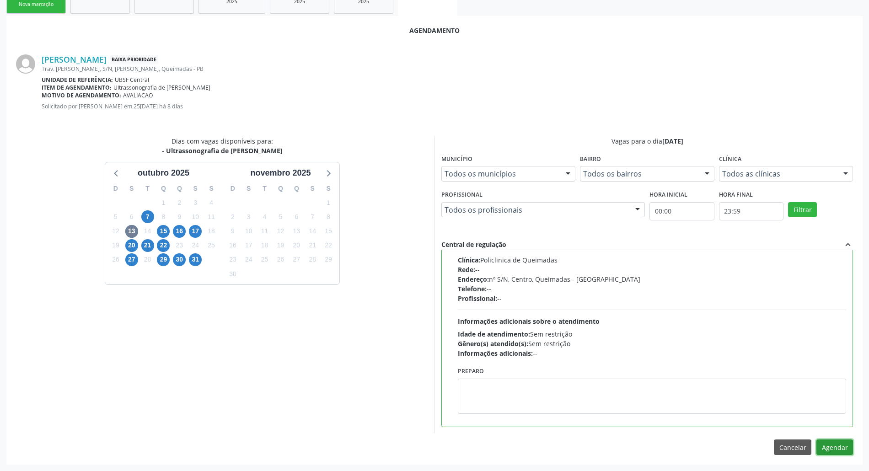
click at [832, 441] on button "Agendar" at bounding box center [835, 448] width 37 height 16
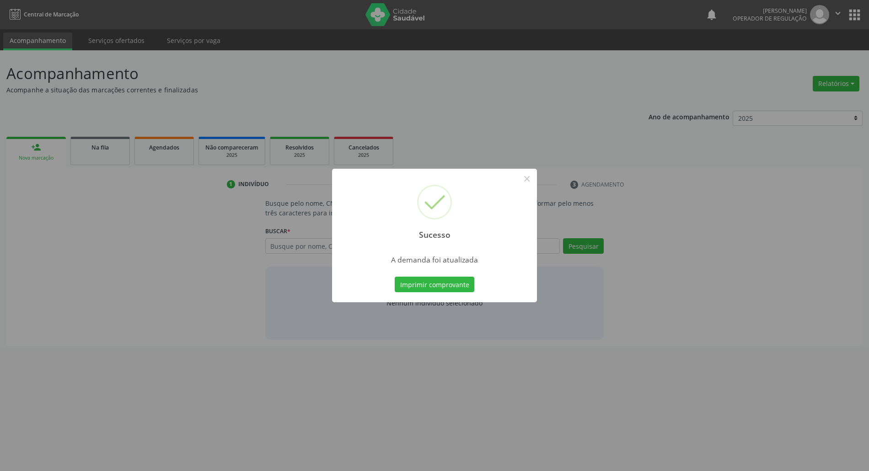
scroll to position [0, 0]
click at [400, 277] on button "Imprimir comprovante" at bounding box center [440, 285] width 80 height 16
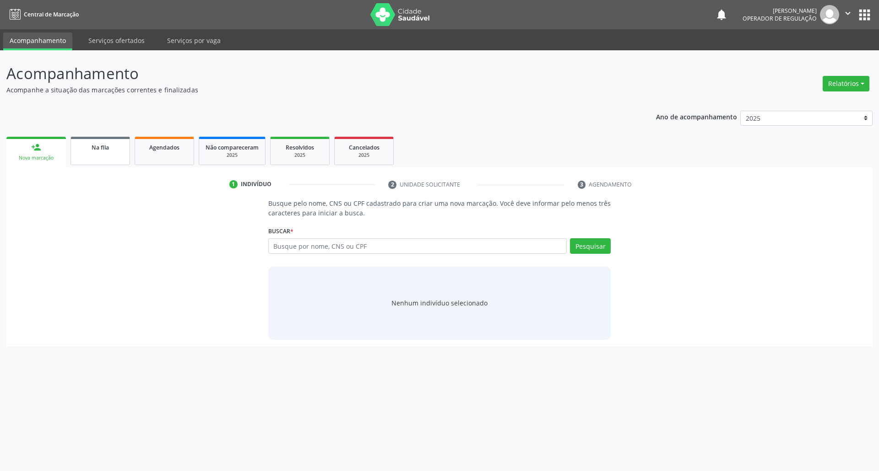
click at [107, 154] on link "Na fila" at bounding box center [99, 151] width 59 height 28
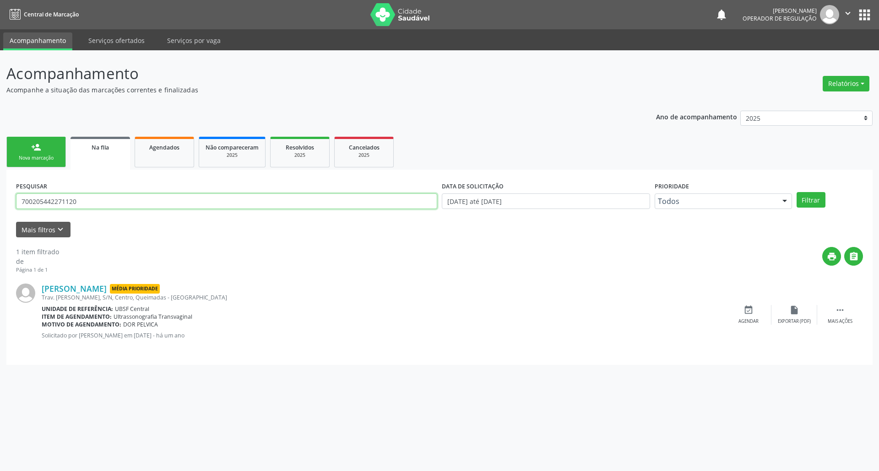
click at [103, 203] on input "700205442271120" at bounding box center [226, 202] width 421 height 16
type input "704601699736628"
click at [796, 192] on button "Filtrar" at bounding box center [810, 200] width 29 height 16
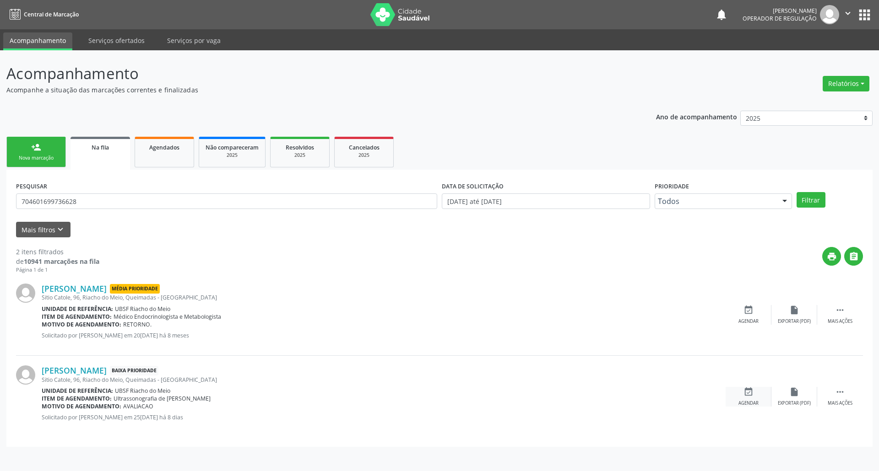
click at [738, 390] on div "event_available Agendar" at bounding box center [748, 397] width 46 height 20
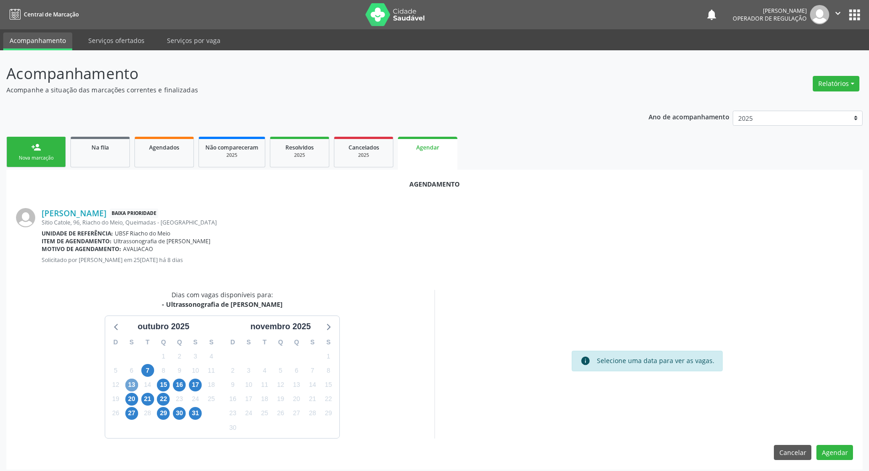
click at [132, 387] on span "13" at bounding box center [131, 385] width 13 height 13
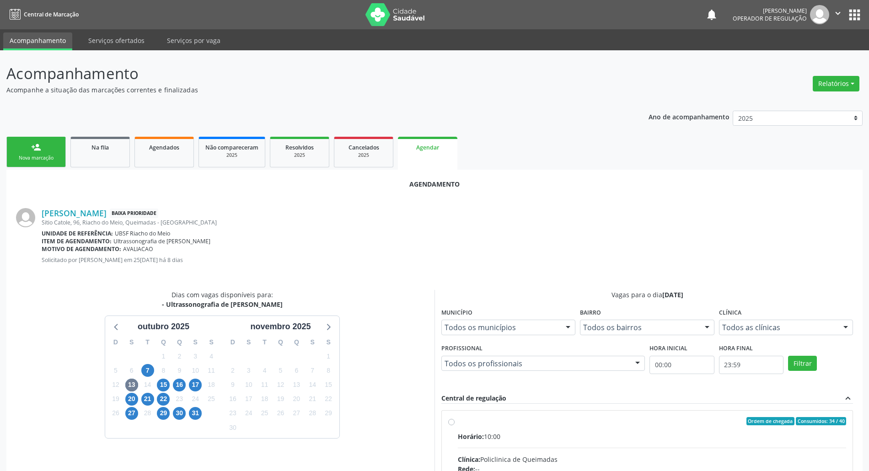
click at [556, 435] on div "Horário: 10:00" at bounding box center [652, 437] width 389 height 10
click at [455, 426] on input "Ordem de chegada Consumidos: 34 / 40 Horário: 10:00 Clínica: Policlinica de Que…" at bounding box center [451, 421] width 6 height 8
radio input "true"
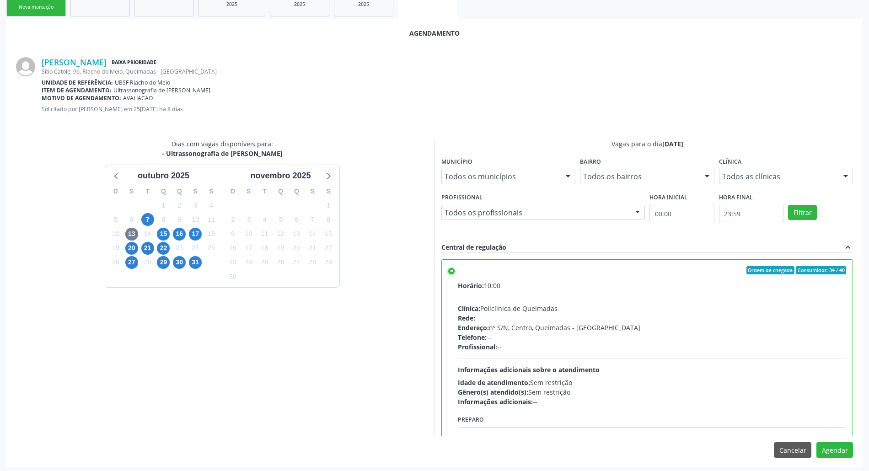
scroll to position [154, 0]
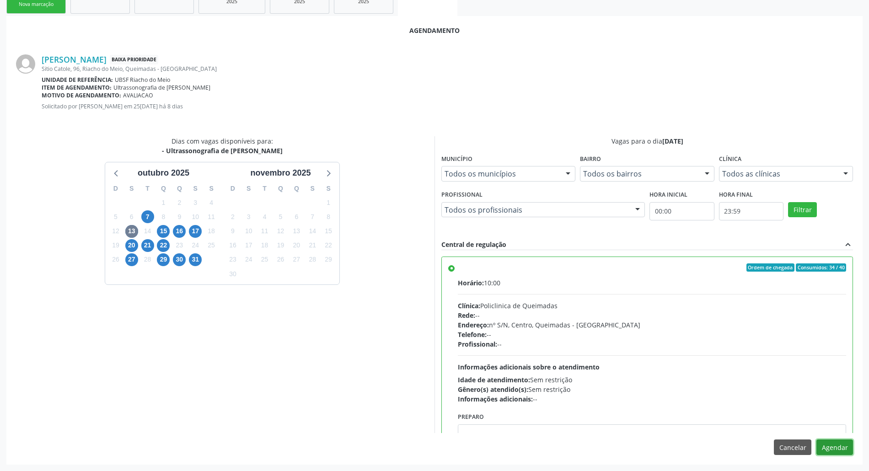
click at [835, 449] on button "Agendar" at bounding box center [835, 448] width 37 height 16
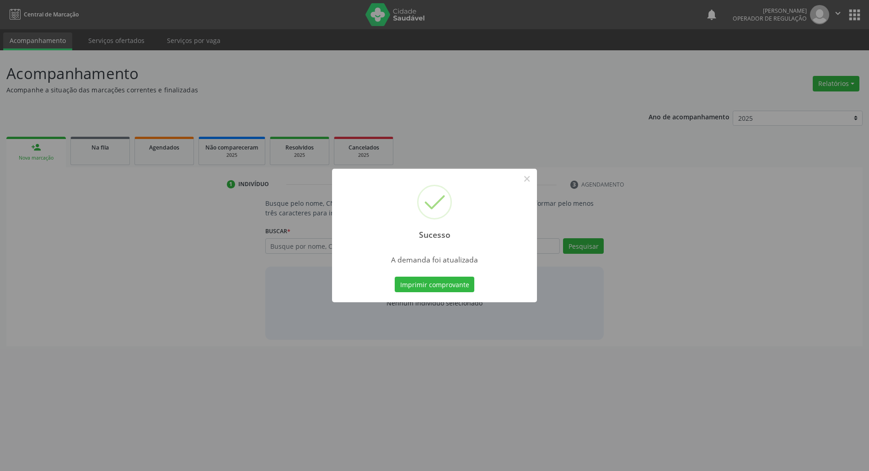
scroll to position [0, 0]
click at [426, 283] on button "Imprimir comprovante" at bounding box center [440, 285] width 80 height 16
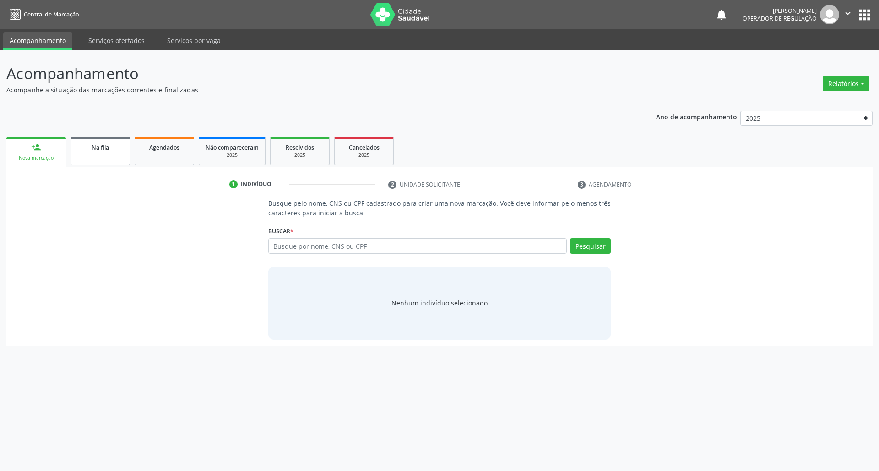
click at [117, 152] on link "Na fila" at bounding box center [99, 151] width 59 height 28
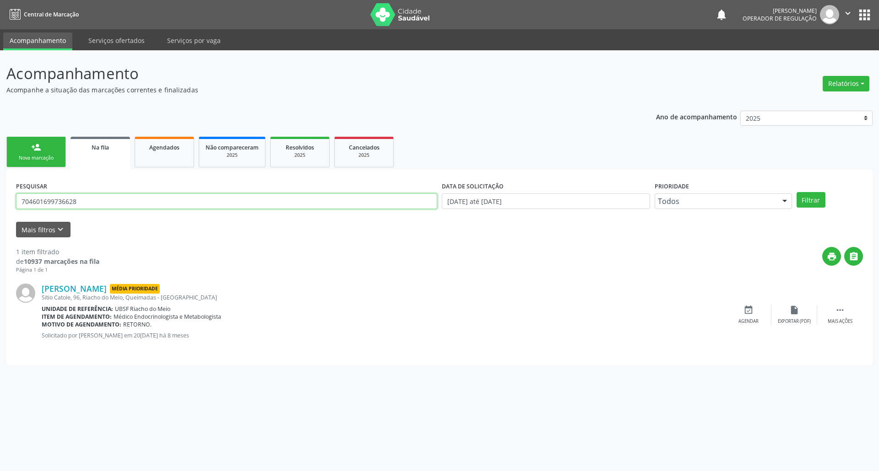
click at [118, 198] on input "704601699736628" at bounding box center [226, 202] width 421 height 16
click at [117, 198] on input "704601699736628" at bounding box center [226, 202] width 421 height 16
type input "700002478800904"
click at [796, 192] on button "Filtrar" at bounding box center [810, 200] width 29 height 16
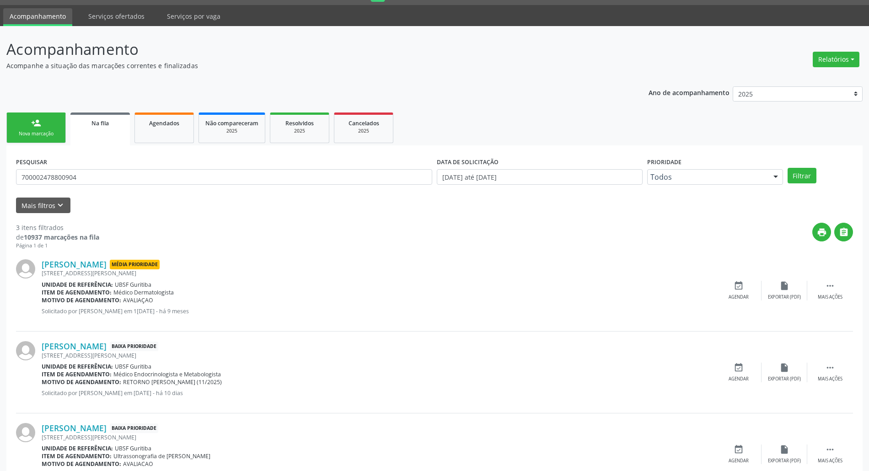
scroll to position [65, 0]
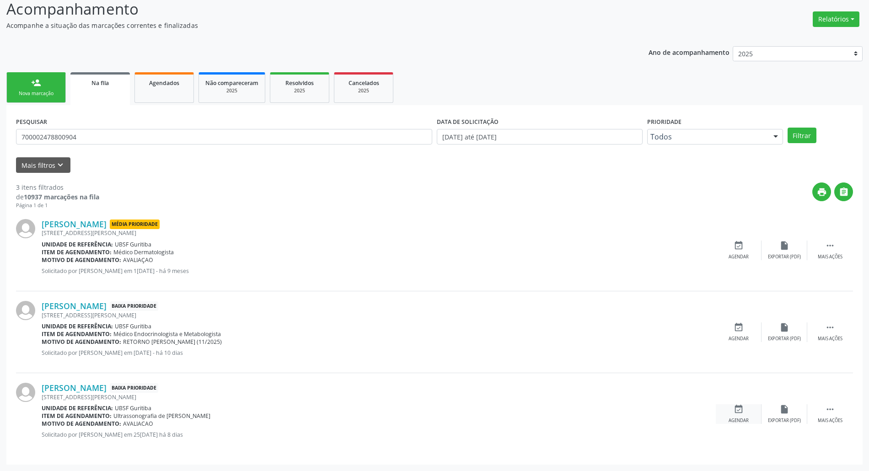
click at [741, 416] on div "event_available Agendar" at bounding box center [739, 415] width 46 height 20
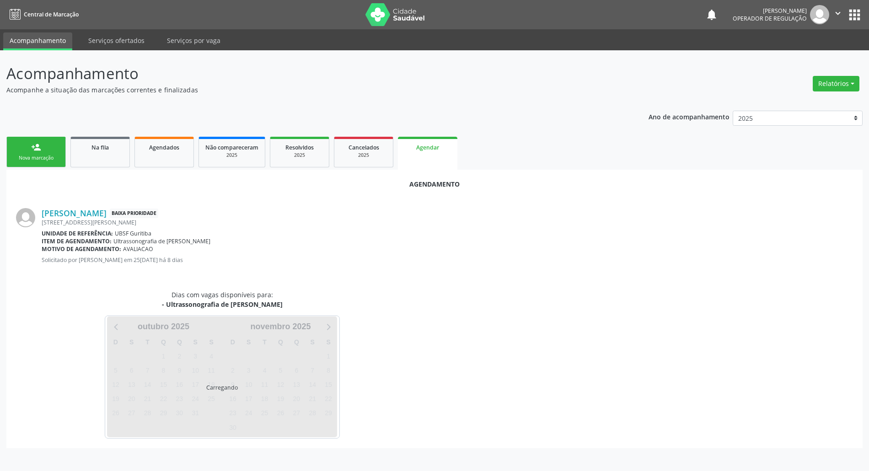
scroll to position [0, 0]
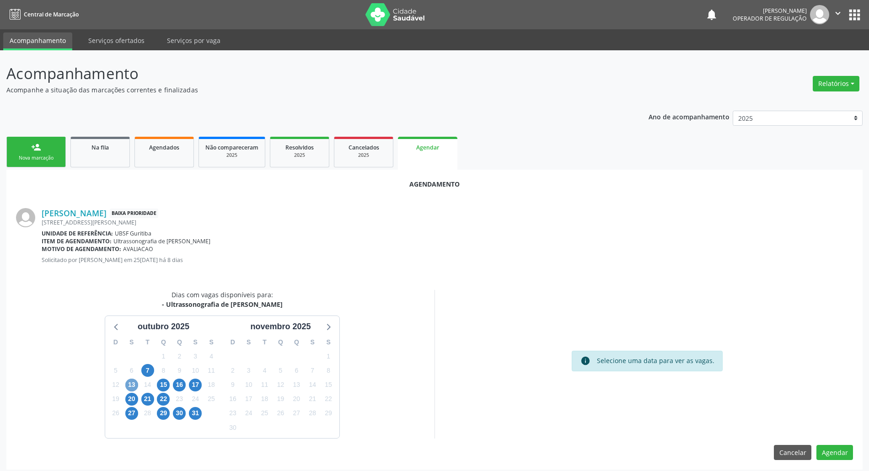
click at [132, 387] on span "13" at bounding box center [131, 385] width 13 height 13
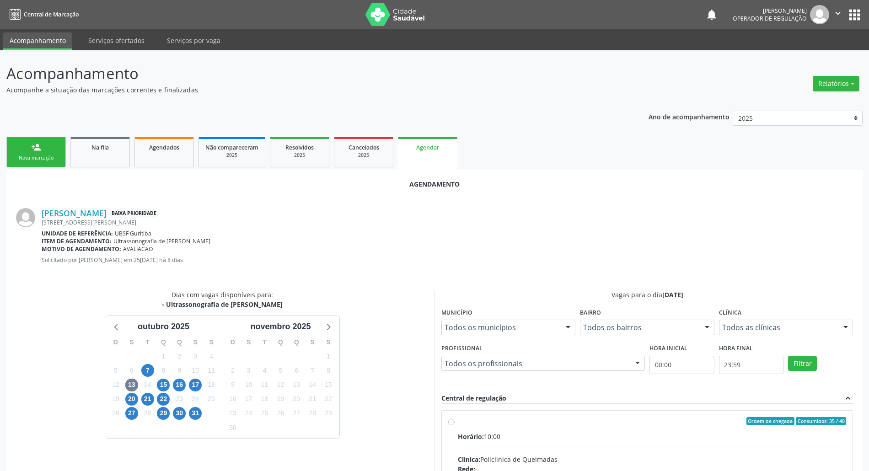
drag, startPoint x: 696, startPoint y: 447, endPoint x: 353, endPoint y: 270, distance: 385.8
click at [455, 426] on input "Ordem de chegada Consumidos: 35 / 40 Horário: 10:00 Clínica: Policlinica de Que…" at bounding box center [451, 421] width 6 height 8
radio input "true"
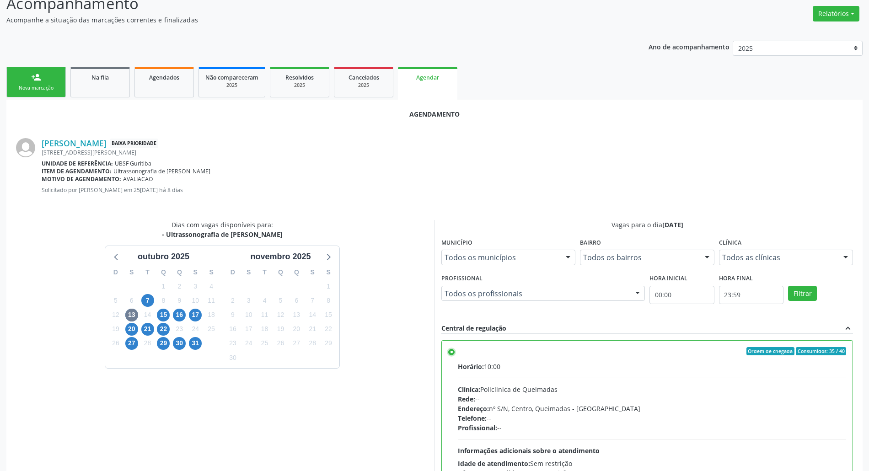
scroll to position [154, 0]
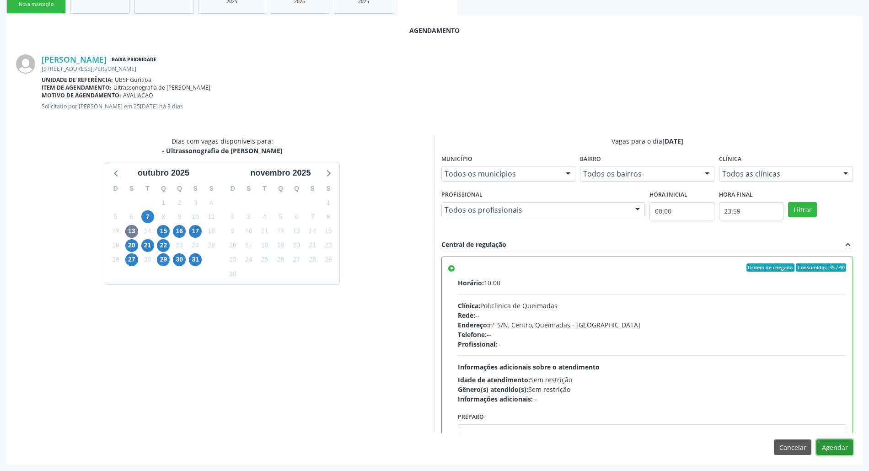
click at [835, 449] on button "Agendar" at bounding box center [835, 448] width 37 height 16
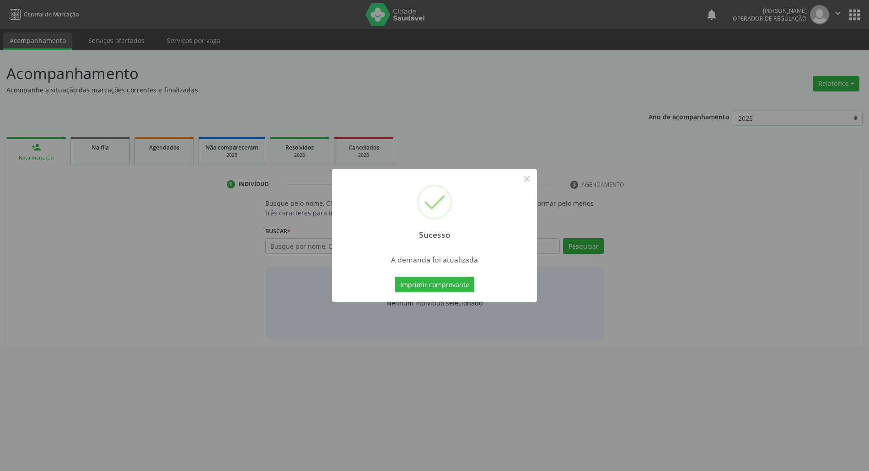
scroll to position [0, 0]
click at [400, 277] on button "Imprimir comprovante" at bounding box center [440, 285] width 80 height 16
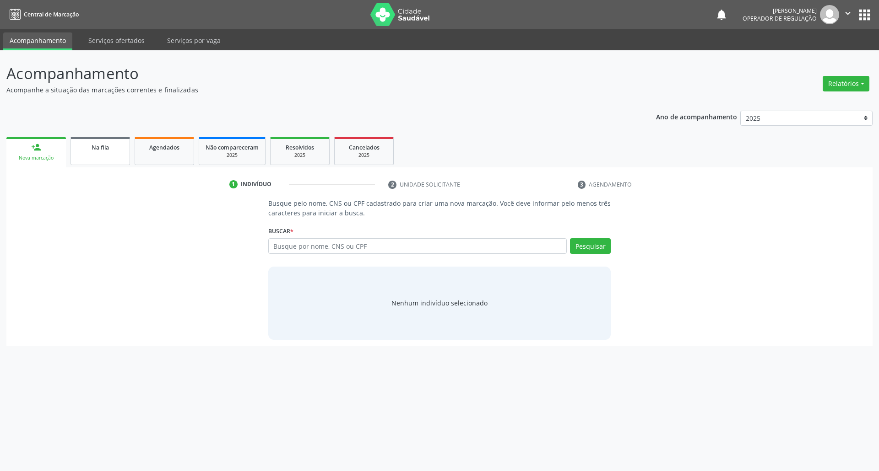
click at [82, 154] on link "Na fila" at bounding box center [99, 151] width 59 height 28
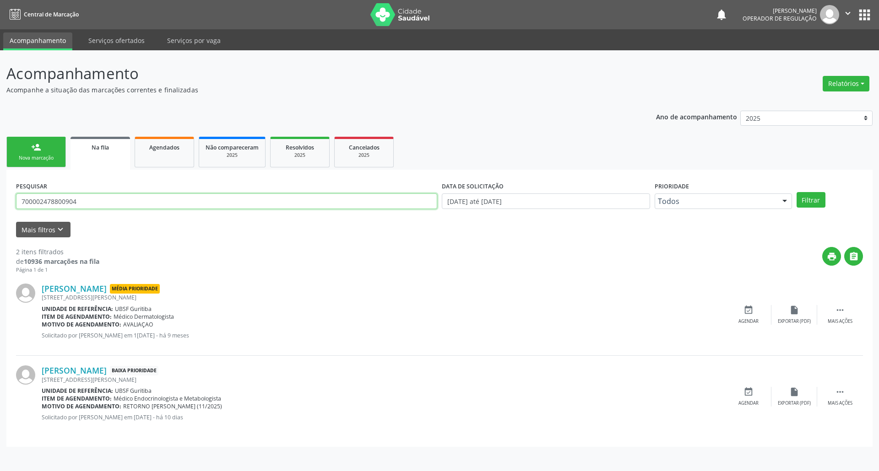
click at [81, 206] on input "700002478800904" at bounding box center [226, 202] width 421 height 16
click at [81, 207] on input "700002478800904" at bounding box center [226, 202] width 421 height 16
type input "706708559875015"
click at [796, 192] on button "Filtrar" at bounding box center [810, 200] width 29 height 16
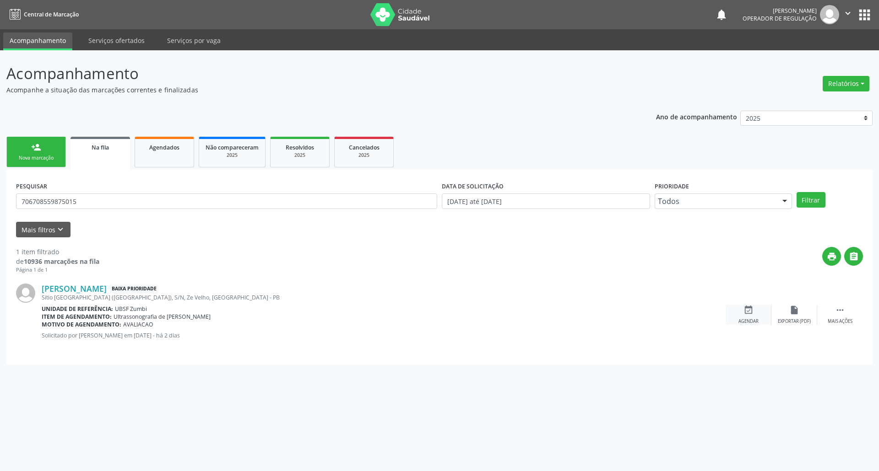
click at [756, 317] on div "event_available Agendar" at bounding box center [748, 315] width 46 height 20
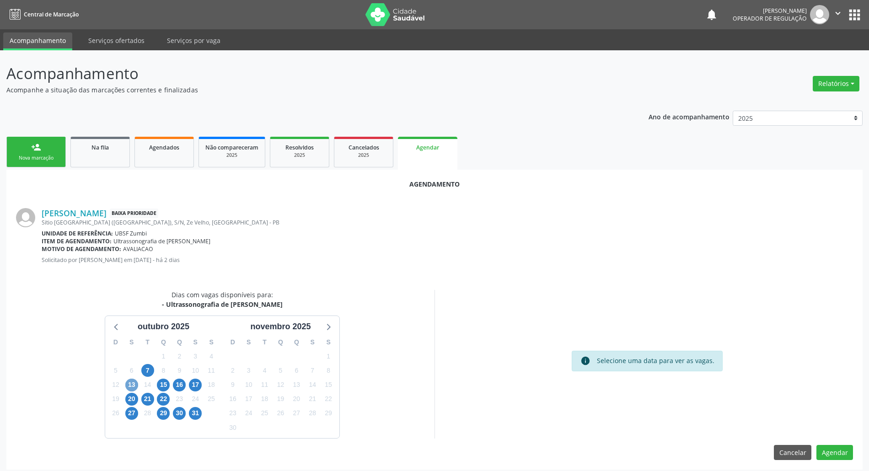
click at [130, 387] on span "13" at bounding box center [131, 385] width 13 height 13
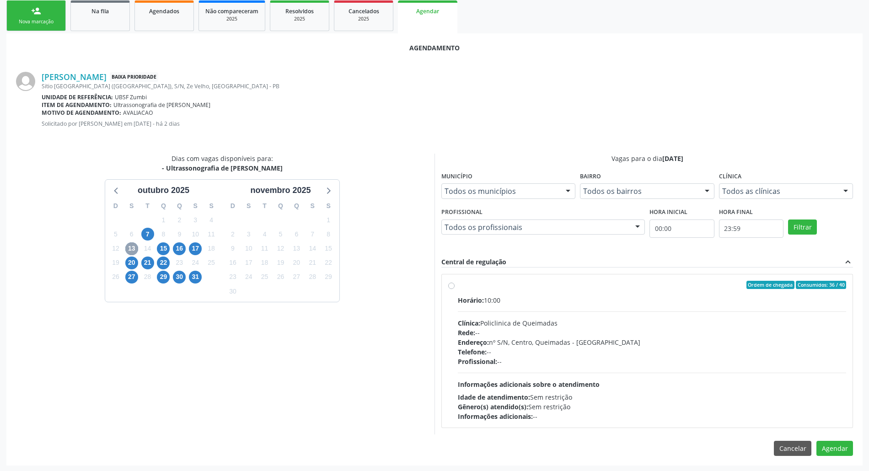
scroll to position [138, 0]
click at [493, 323] on div "Clínica: Policlinica de Queimadas" at bounding box center [652, 323] width 389 height 10
click at [455, 288] on input "Ordem de chegada Consumidos: 36 / 40 Horário: 10:00 Clínica: Policlinica de Que…" at bounding box center [451, 284] width 6 height 8
radio input "true"
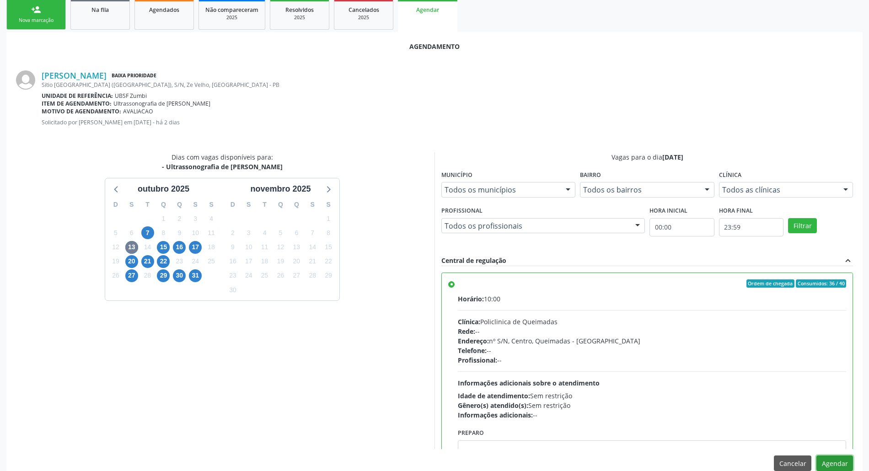
click at [841, 464] on button "Agendar" at bounding box center [835, 464] width 37 height 16
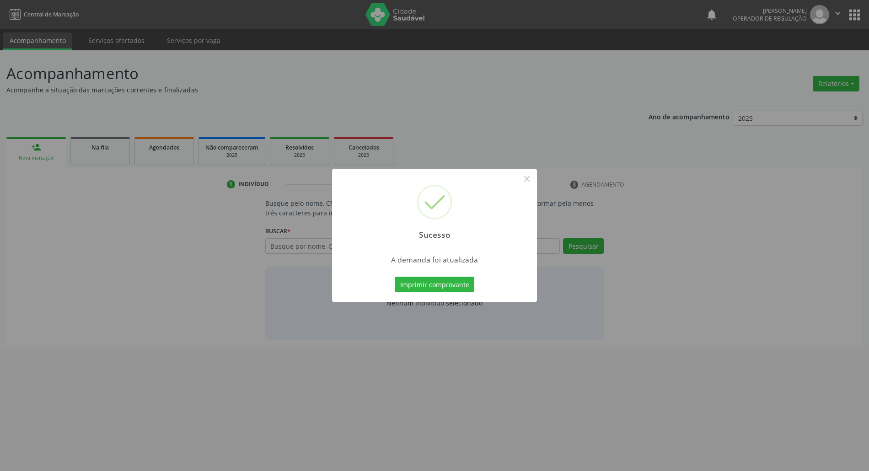
scroll to position [0, 0]
click at [416, 289] on button "Imprimir comprovante" at bounding box center [440, 285] width 80 height 16
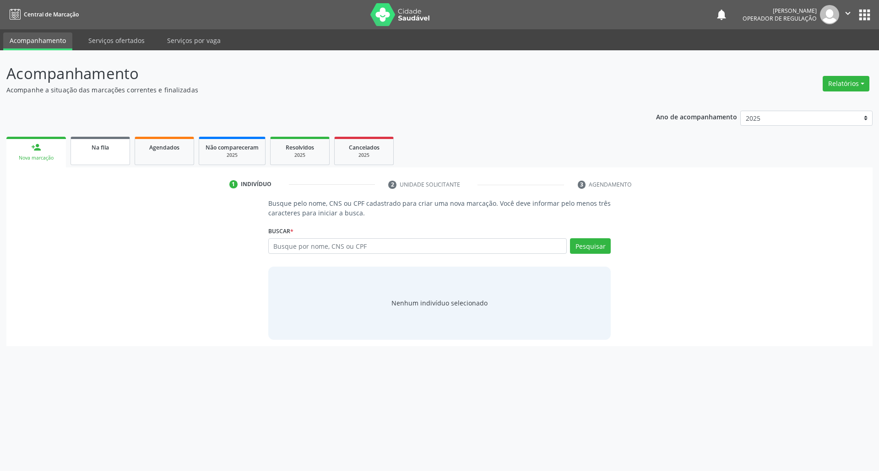
click at [105, 144] on span "Na fila" at bounding box center [100, 148] width 17 height 8
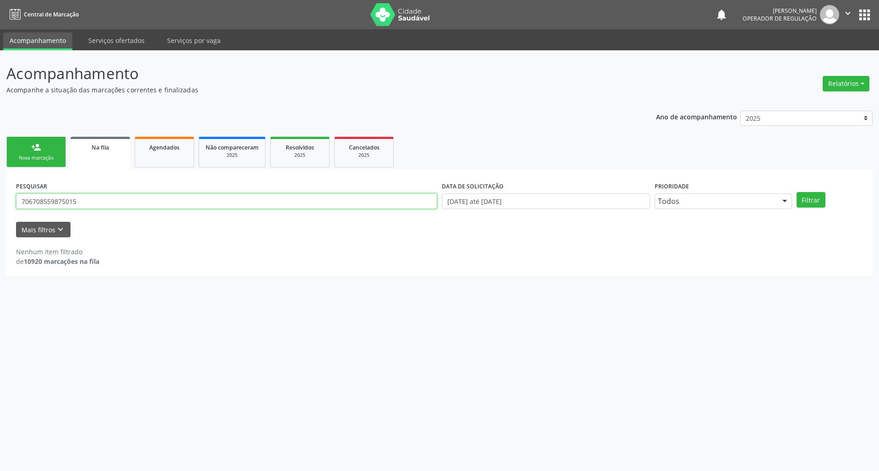
click at [116, 205] on input "706708559875015" at bounding box center [226, 202] width 421 height 16
click at [116, 206] on input "706708559875015" at bounding box center [226, 202] width 421 height 16
type input "702604231428544"
click at [796, 192] on button "Filtrar" at bounding box center [810, 200] width 29 height 16
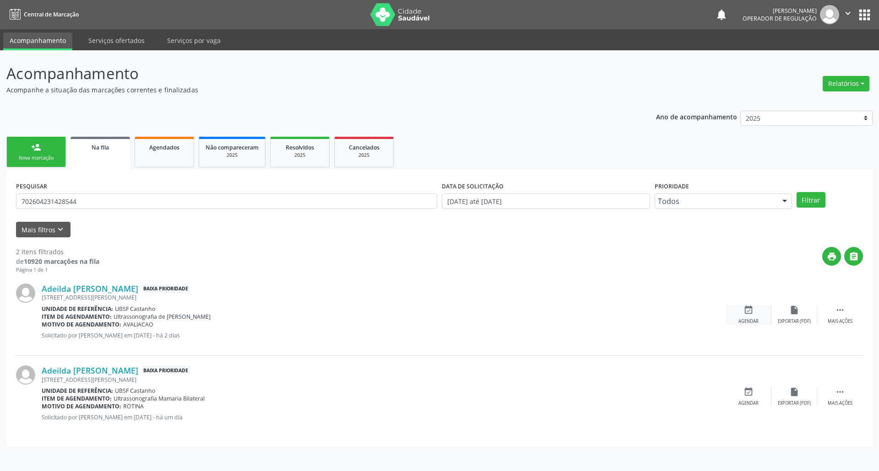
click at [751, 312] on icon "event_available" at bounding box center [748, 310] width 10 height 10
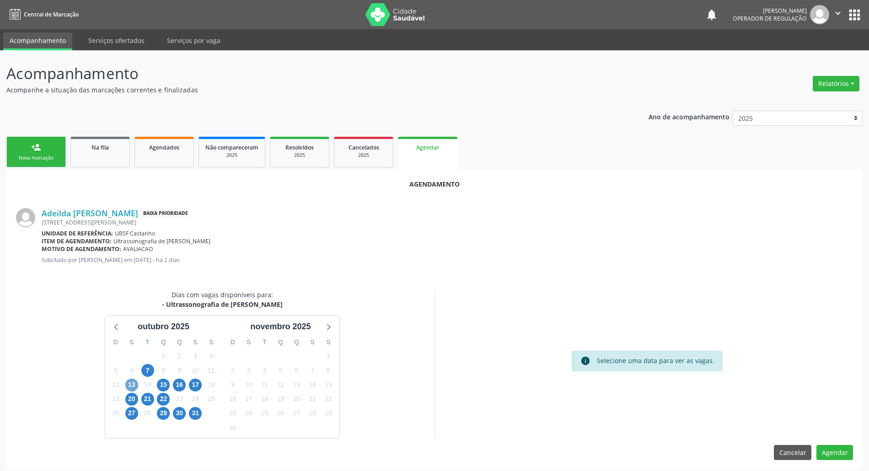
click at [132, 383] on span "13" at bounding box center [131, 385] width 13 height 13
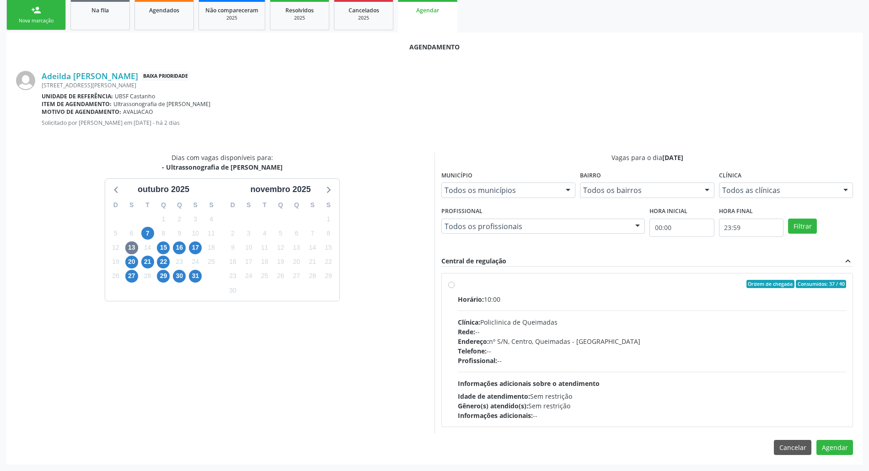
drag, startPoint x: 519, startPoint y: 324, endPoint x: 503, endPoint y: 329, distance: 16.1
click at [516, 326] on div "Clínica: Policlinica de Queimadas" at bounding box center [652, 323] width 389 height 10
radio input "true"
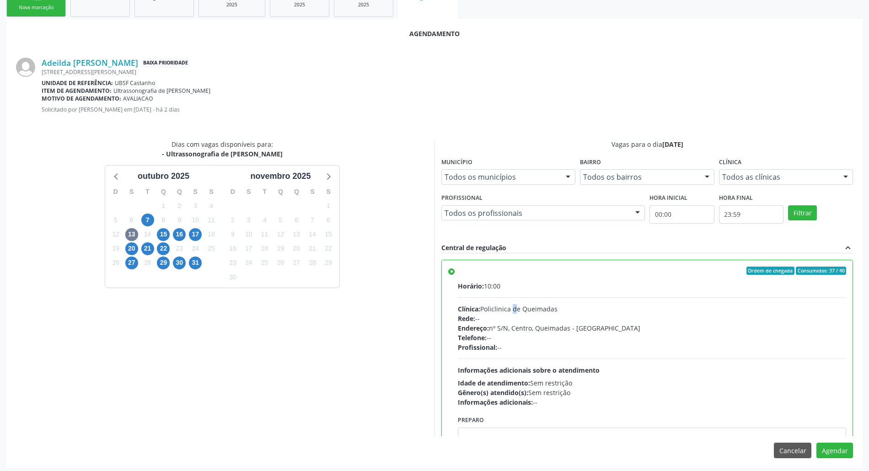
scroll to position [154, 0]
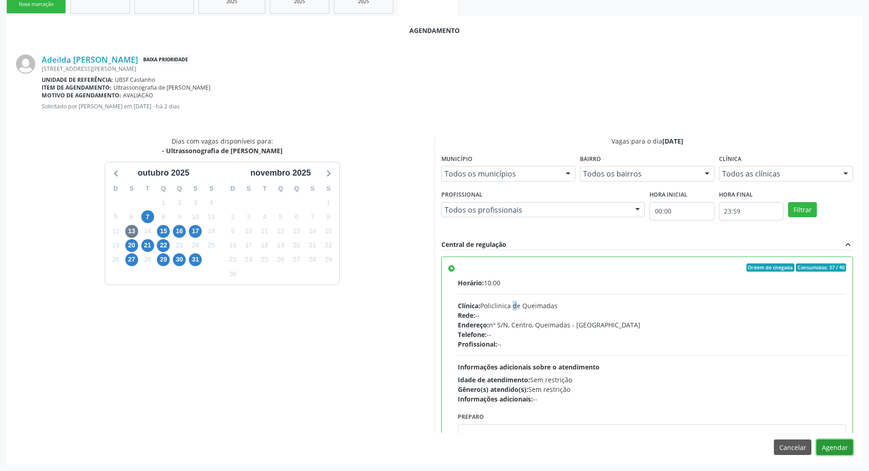
click at [841, 442] on button "Agendar" at bounding box center [835, 448] width 37 height 16
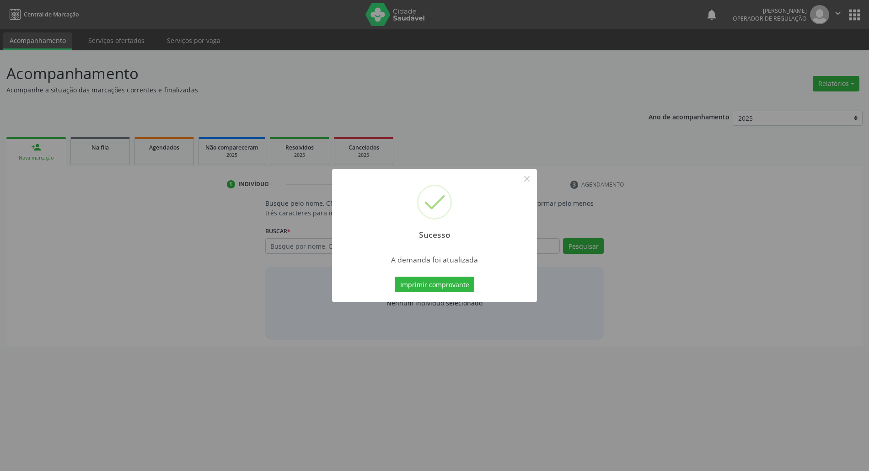
scroll to position [0, 0]
click at [448, 275] on div "Imprimir comprovante Cancel" at bounding box center [440, 284] width 84 height 19
click at [452, 285] on button "Imprimir comprovante" at bounding box center [440, 285] width 80 height 16
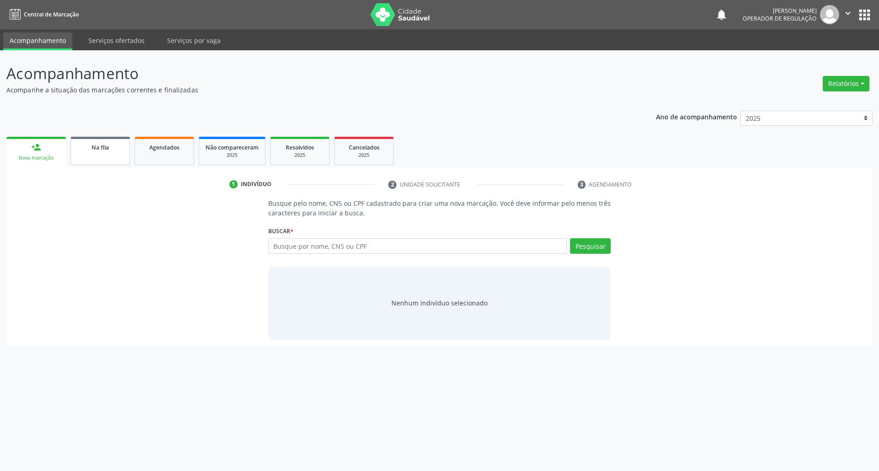
click at [104, 149] on span "Na fila" at bounding box center [100, 148] width 17 height 8
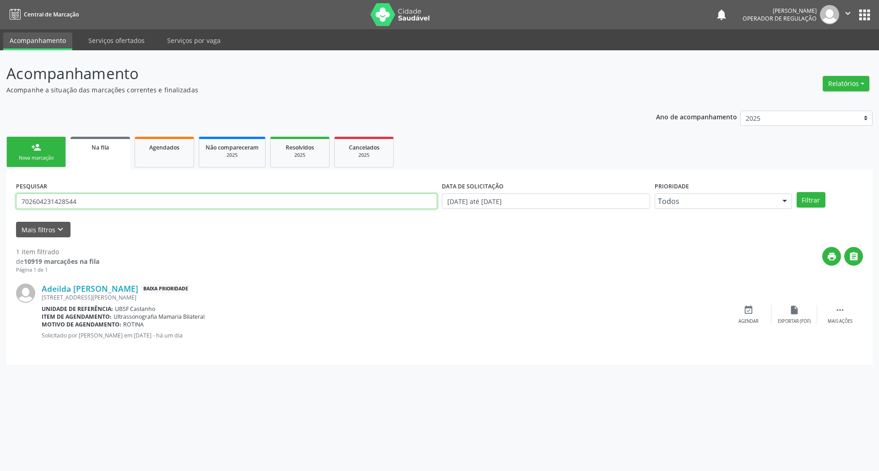
click at [70, 198] on input "702604231428544" at bounding box center [226, 202] width 421 height 16
type input "707802695631515"
click at [796, 192] on button "Filtrar" at bounding box center [810, 200] width 29 height 16
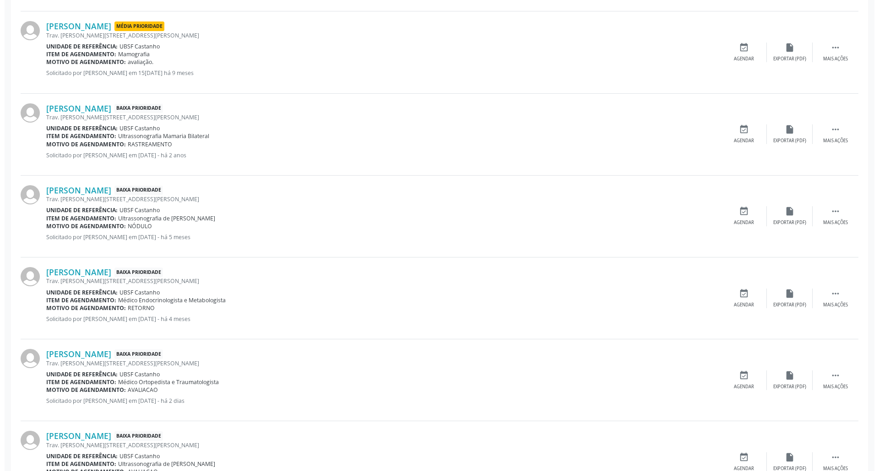
scroll to position [475, 0]
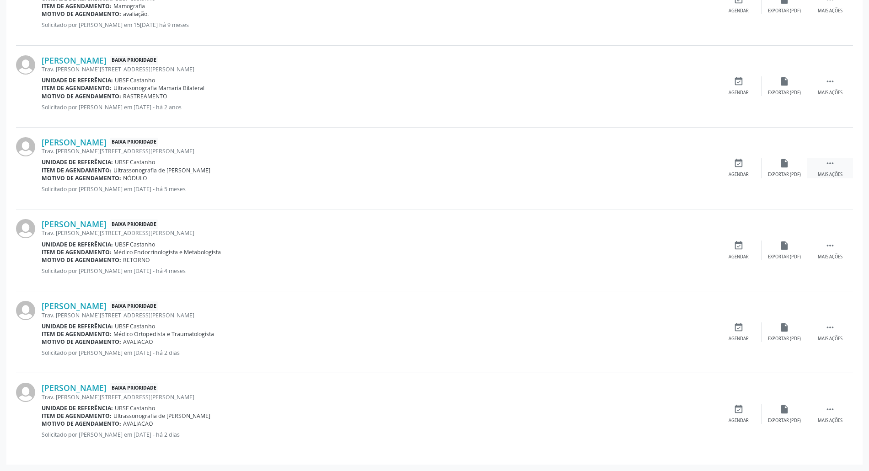
click at [831, 159] on icon "" at bounding box center [831, 163] width 10 height 10
click at [744, 165] on div "cancel Cancelar" at bounding box center [739, 168] width 46 height 20
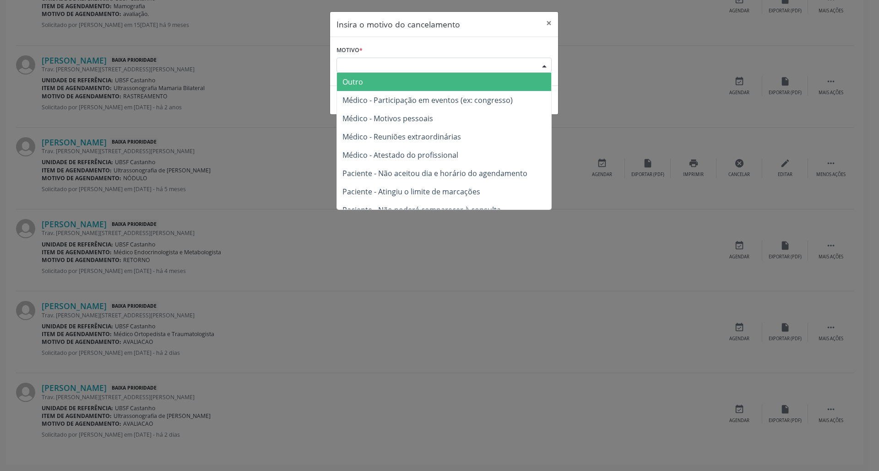
drag, startPoint x: 474, startPoint y: 65, endPoint x: 446, endPoint y: 112, distance: 55.0
click at [473, 67] on div "Escolha o motivo" at bounding box center [443, 66] width 215 height 16
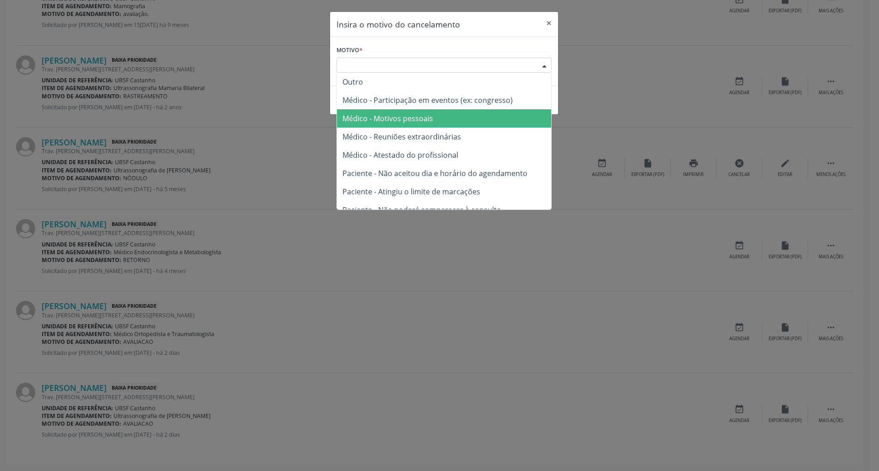
click at [438, 121] on span "Médico - Motivos pessoais" at bounding box center [444, 118] width 214 height 18
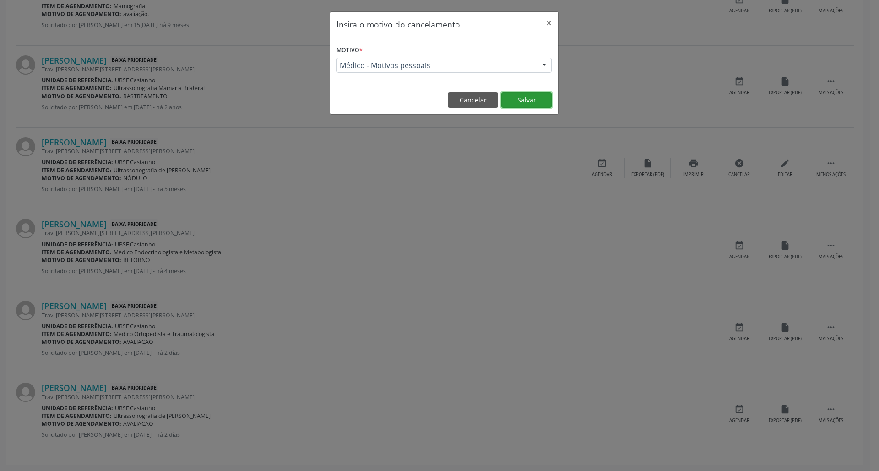
click at [544, 101] on button "Salvar" at bounding box center [526, 100] width 50 height 16
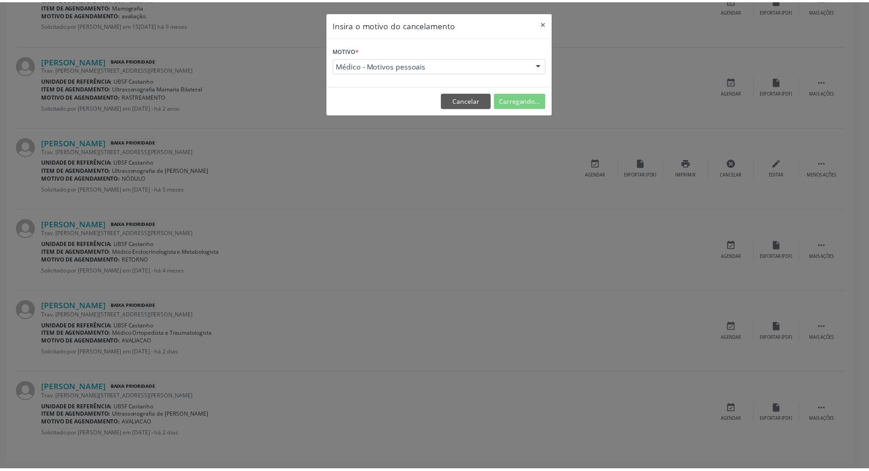
scroll to position [0, 0]
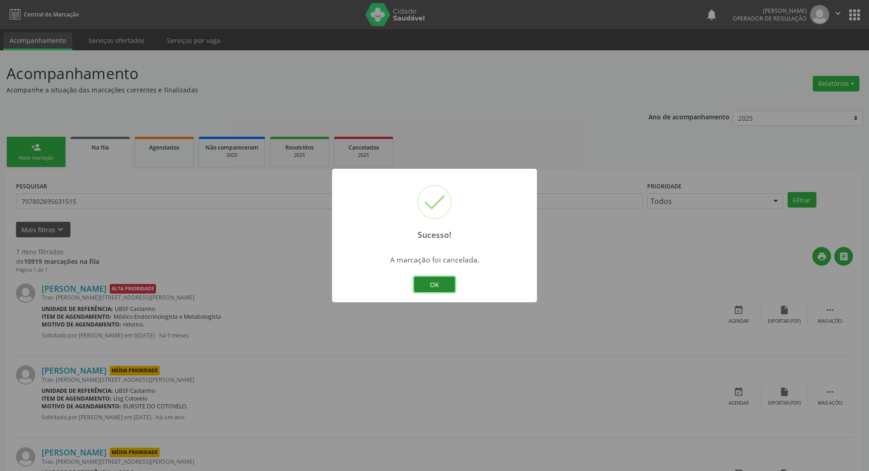
click at [430, 288] on button "OK" at bounding box center [434, 285] width 41 height 16
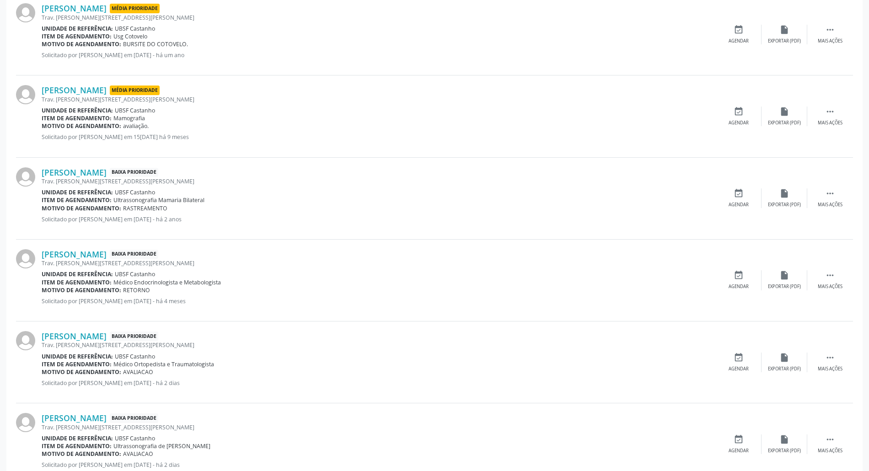
scroll to position [393, 0]
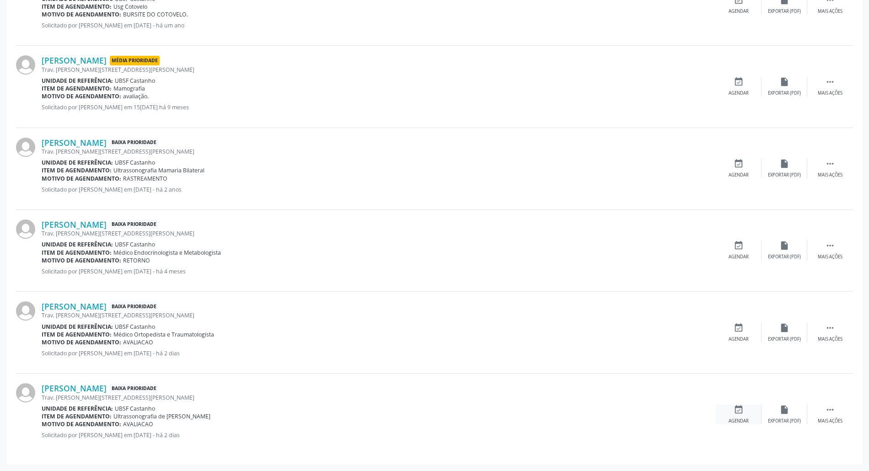
click at [738, 416] on div "event_available Agendar" at bounding box center [739, 415] width 46 height 20
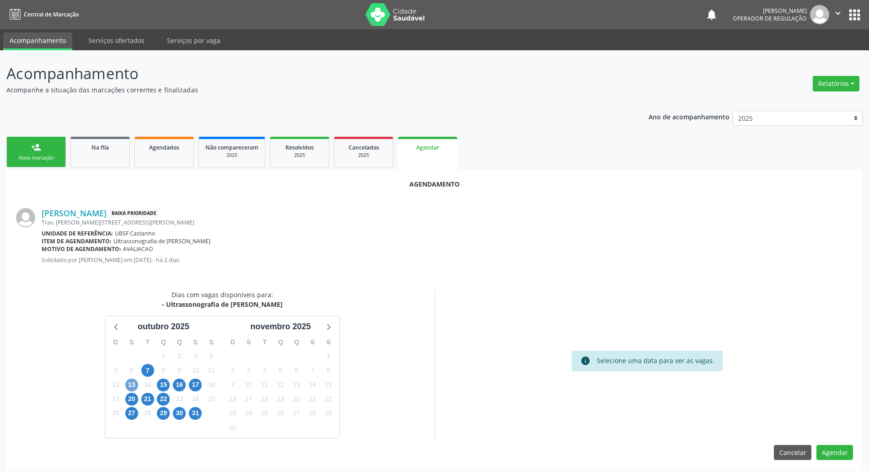
click at [129, 384] on span "13" at bounding box center [131, 385] width 13 height 13
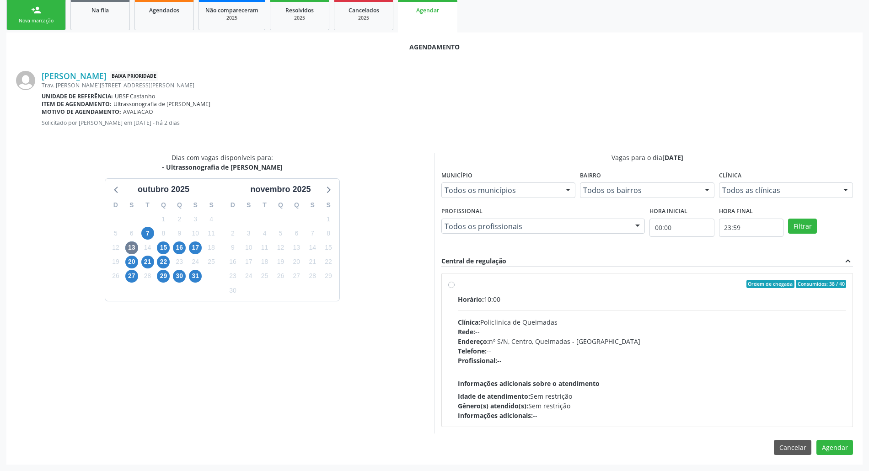
drag, startPoint x: 570, startPoint y: 374, endPoint x: 364, endPoint y: 379, distance: 206.0
click at [568, 374] on div "Horário: 10:00 Clínica: Policlinica de Queimadas Rede: -- Endereço: nº S/N, Cen…" at bounding box center [652, 358] width 389 height 126
click at [455, 288] on input "Ordem de chegada Consumidos: 38 / 40 Horário: 10:00 Clínica: Policlinica de Que…" at bounding box center [451, 284] width 6 height 8
radio input "true"
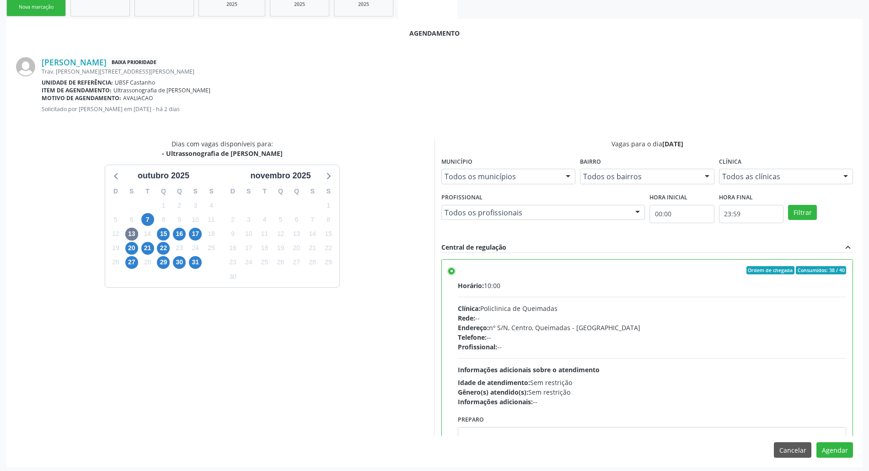
scroll to position [154, 0]
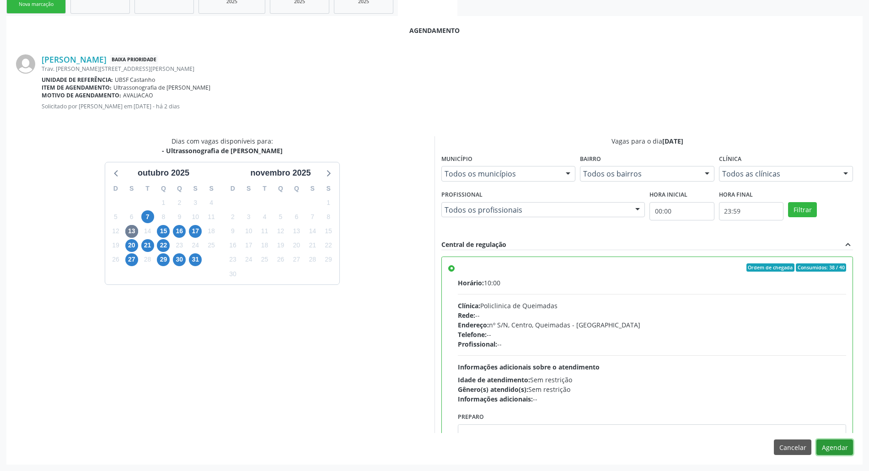
click at [837, 451] on button "Agendar" at bounding box center [835, 448] width 37 height 16
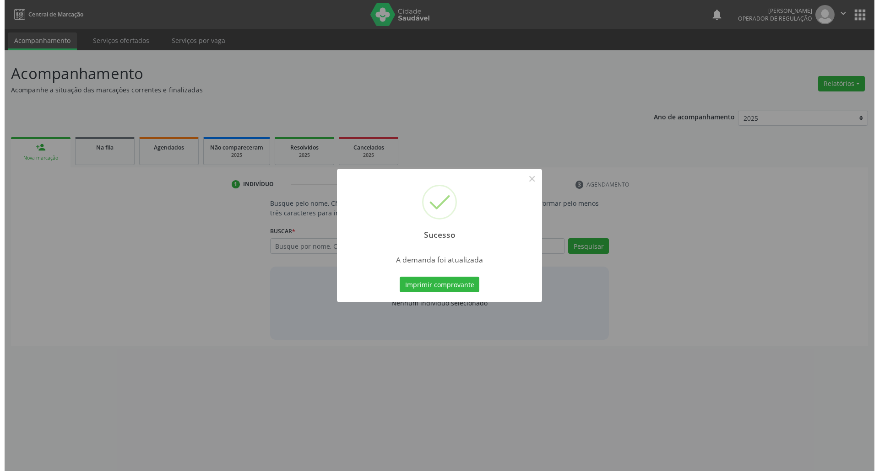
scroll to position [0, 0]
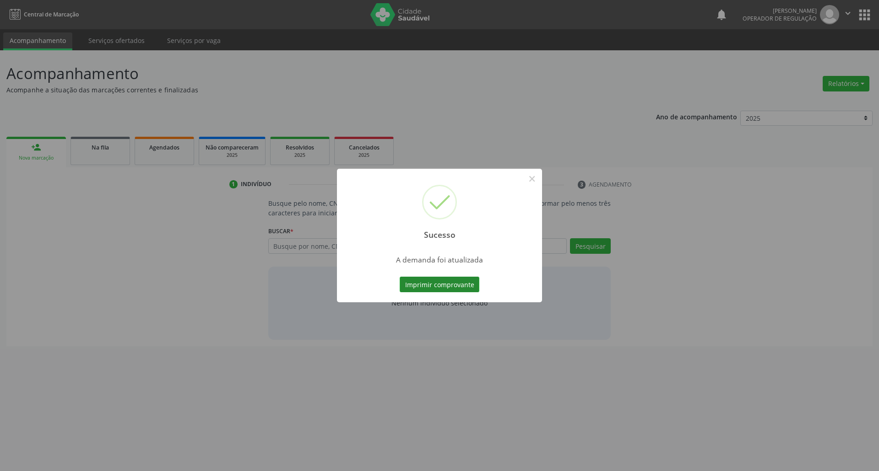
click at [440, 284] on button "Imprimir comprovante" at bounding box center [440, 285] width 80 height 16
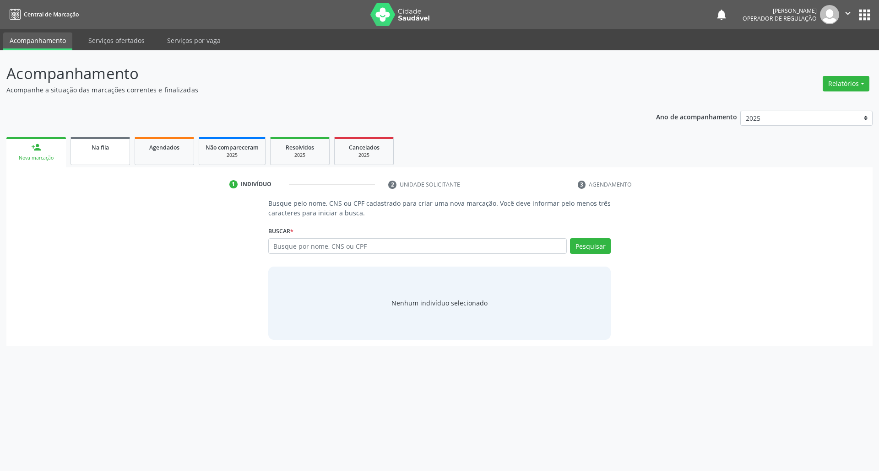
click at [124, 163] on link "Na fila" at bounding box center [99, 151] width 59 height 28
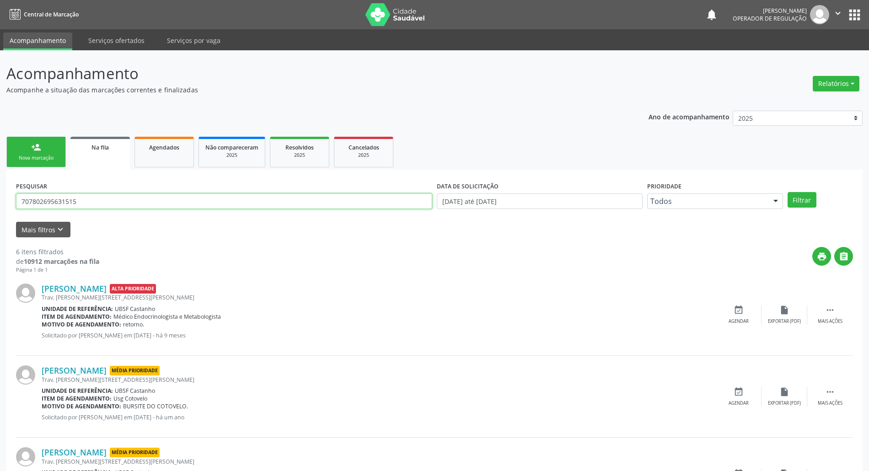
click at [70, 199] on input "707802695631515" at bounding box center [224, 202] width 416 height 16
click at [70, 200] on input "707802695631515" at bounding box center [224, 202] width 416 height 16
type input "700007643793608"
click at [788, 192] on button "Filtrar" at bounding box center [802, 200] width 29 height 16
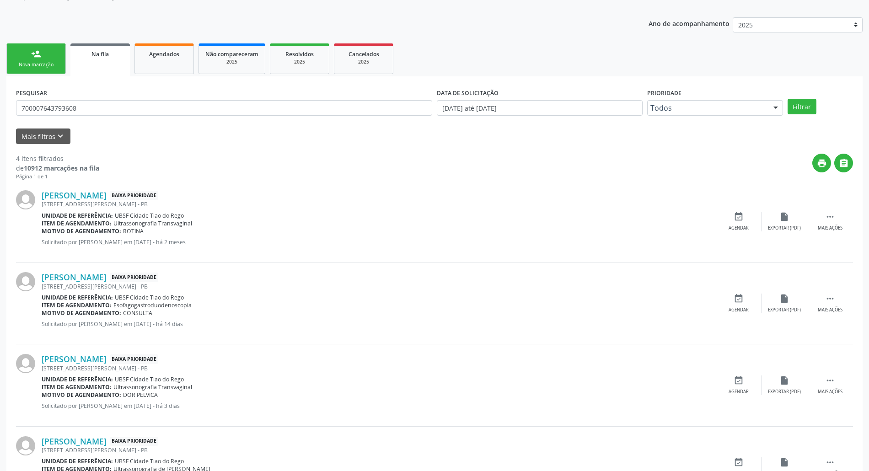
scroll to position [146, 0]
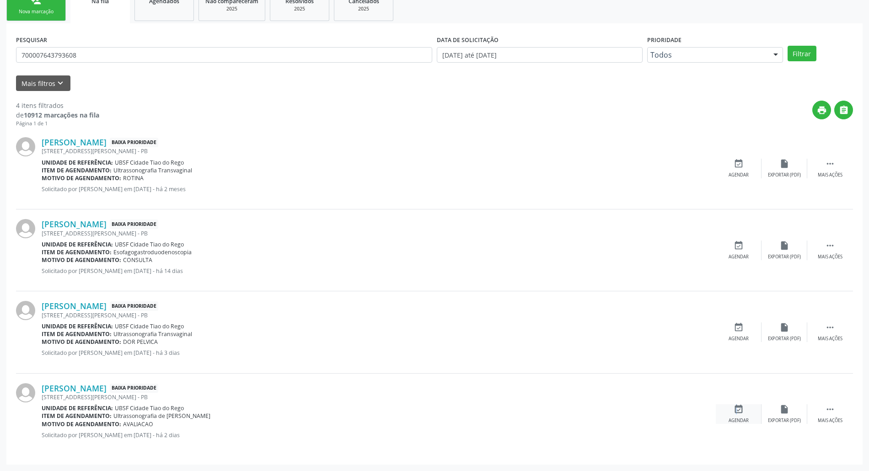
click at [735, 414] on icon "event_available" at bounding box center [739, 410] width 10 height 10
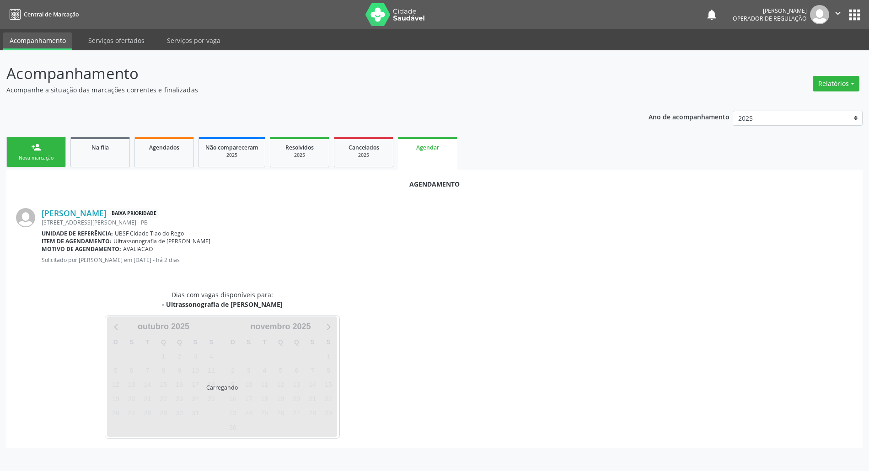
scroll to position [0, 0]
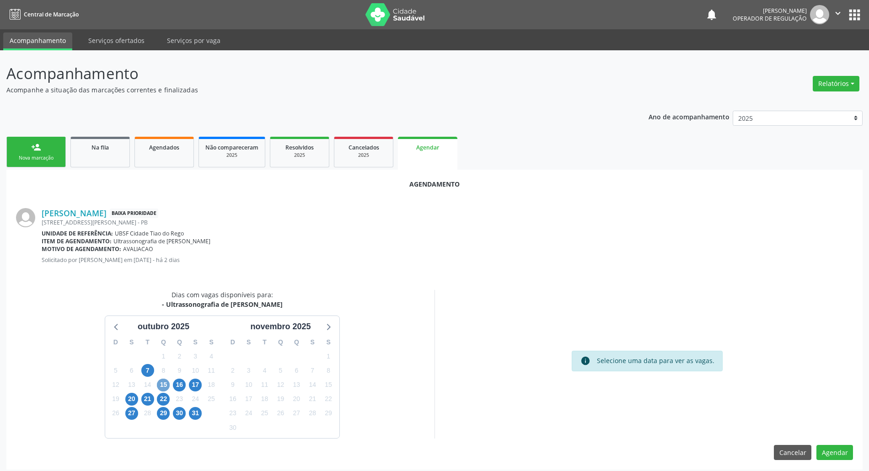
drag, startPoint x: 164, startPoint y: 387, endPoint x: 169, endPoint y: 385, distance: 5.5
click at [165, 387] on span "15" at bounding box center [163, 385] width 13 height 13
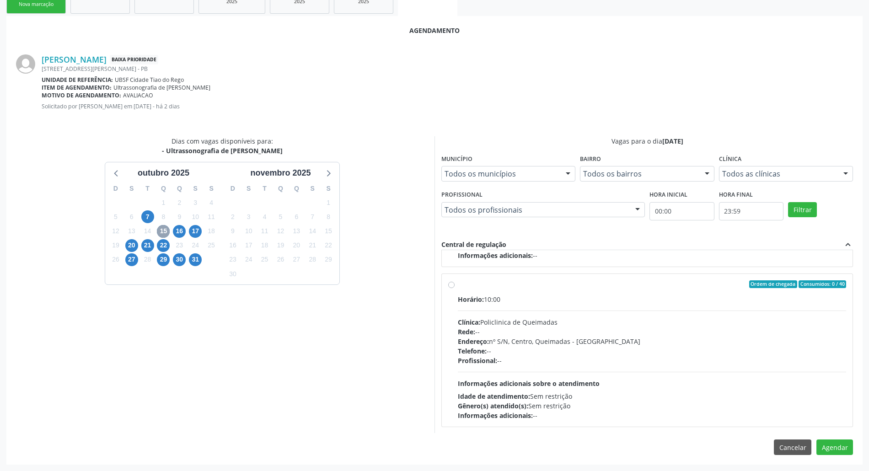
scroll to position [145, 0]
click at [562, 361] on div "Profissional: --" at bounding box center [652, 361] width 389 height 10
click at [455, 288] on input "Ordem de chegada Consumidos: 0 / 40 Horário: 10:00 Clínica: Policlinica de Quei…" at bounding box center [451, 284] width 6 height 8
radio input "true"
click at [838, 447] on button "Agendar" at bounding box center [835, 448] width 37 height 16
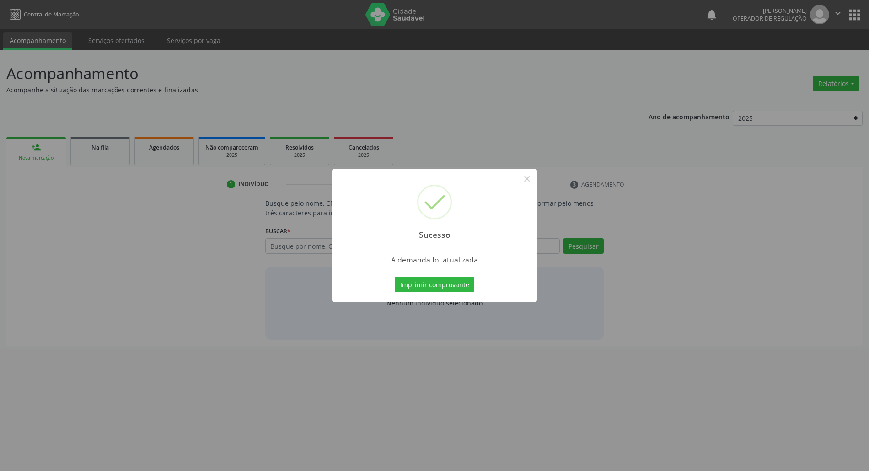
scroll to position [0, 0]
click at [434, 282] on button "Imprimir comprovante" at bounding box center [440, 285] width 80 height 16
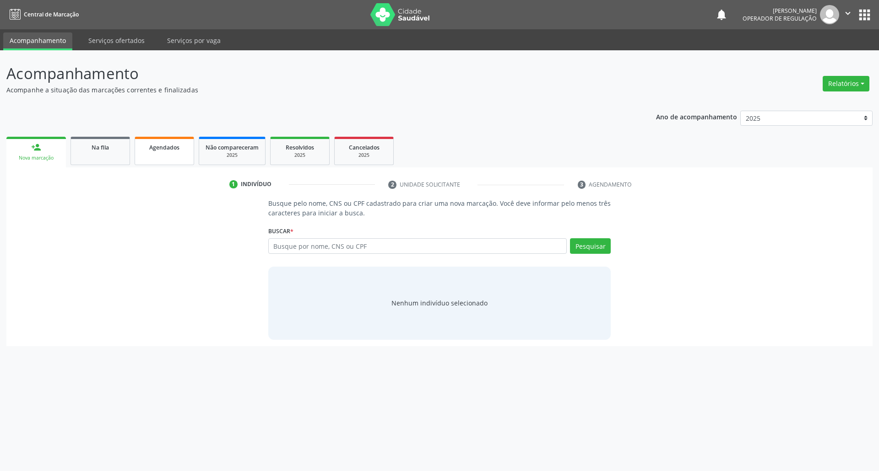
click at [171, 156] on link "Agendados" at bounding box center [164, 151] width 59 height 28
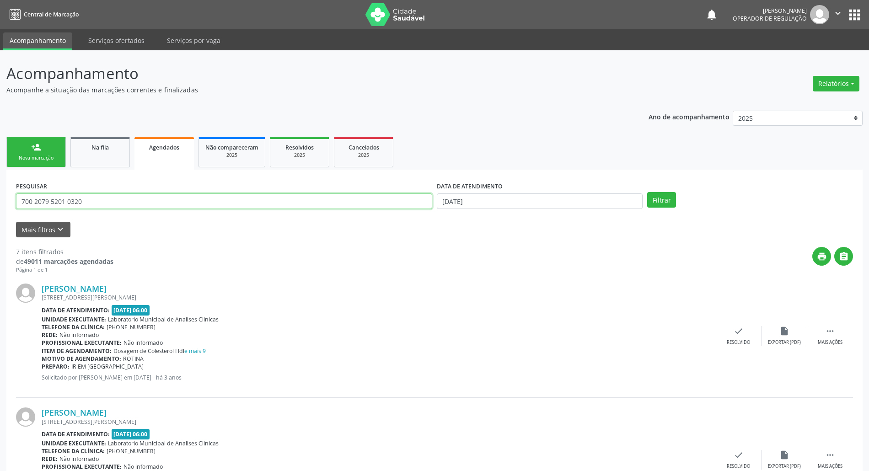
click at [178, 195] on input "700 2079 5201 0320" at bounding box center [224, 202] width 416 height 16
type input "704205262693380"
click at [648, 192] on button "Filtrar" at bounding box center [662, 200] width 29 height 16
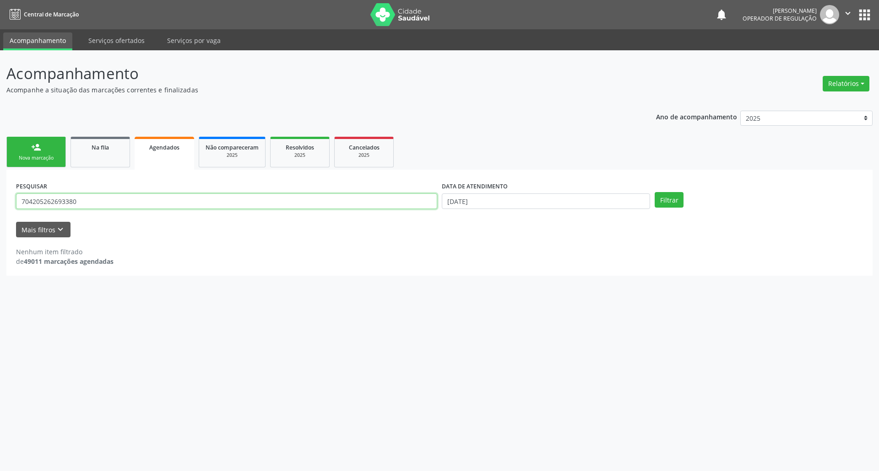
click at [85, 198] on input "704205262693380" at bounding box center [226, 202] width 421 height 16
click at [95, 140] on link "Na fila" at bounding box center [99, 152] width 59 height 31
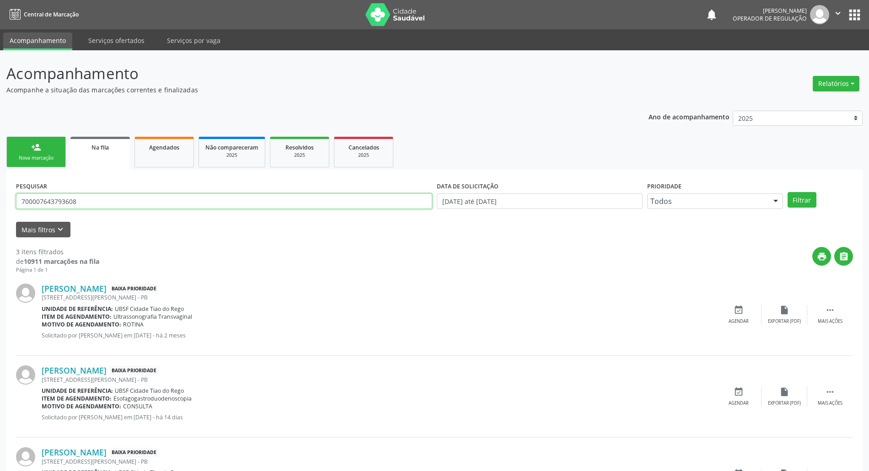
click at [105, 198] on input "700007643793608" at bounding box center [224, 202] width 416 height 16
paste input "4205262693380"
type input "704205262693380"
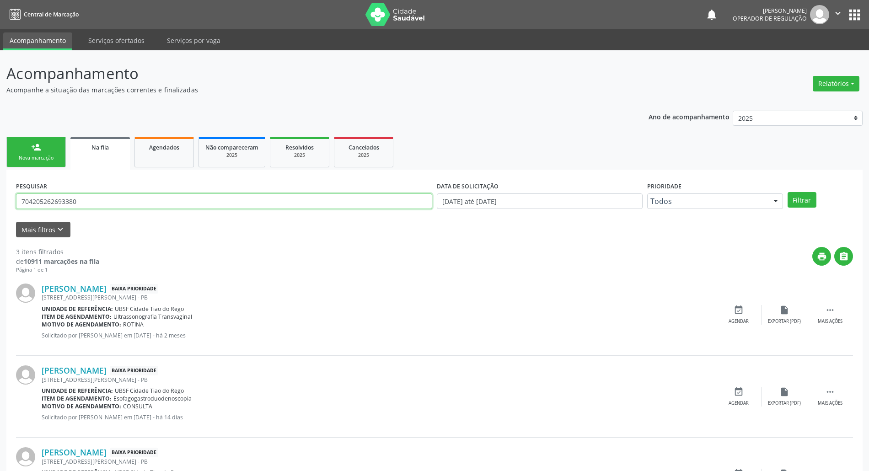
click at [788, 192] on button "Filtrar" at bounding box center [802, 200] width 29 height 16
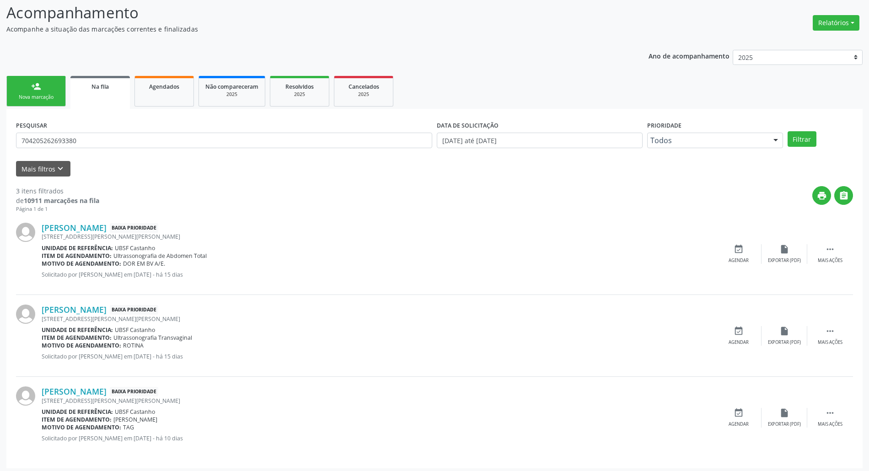
scroll to position [65, 0]
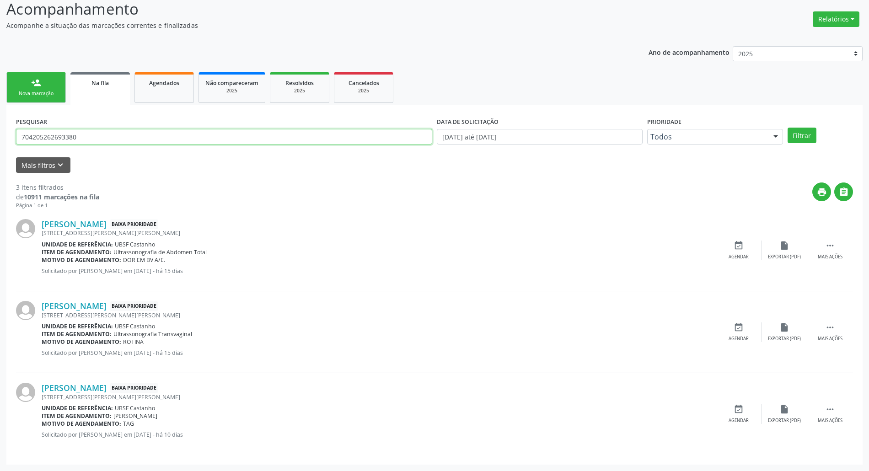
click at [76, 142] on input "704205262693380" at bounding box center [224, 137] width 416 height 16
click at [160, 86] on div "Agendados" at bounding box center [164, 83] width 46 height 10
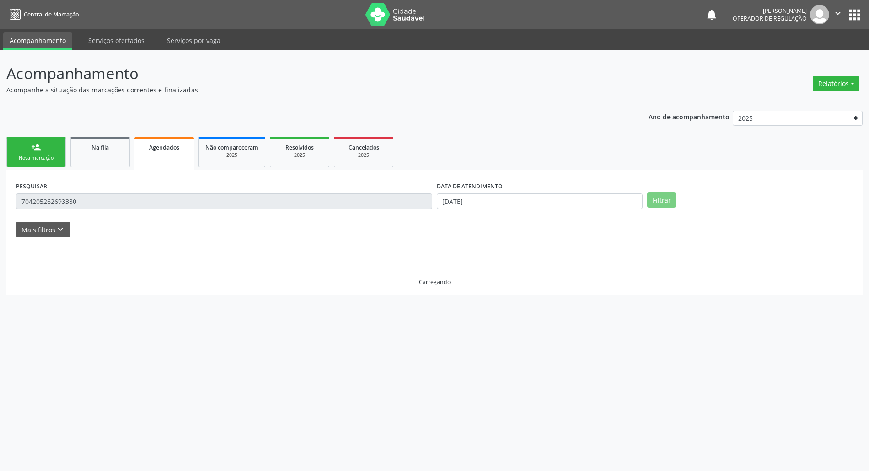
scroll to position [0, 0]
click at [140, 201] on input "704205262693380" at bounding box center [226, 202] width 421 height 16
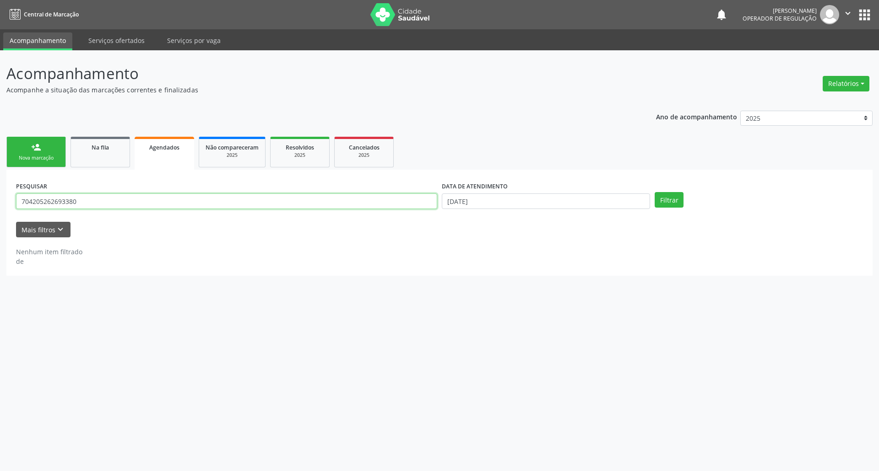
click at [140, 201] on input "704205262693380" at bounding box center [226, 202] width 421 height 16
drag, startPoint x: 469, startPoint y: 199, endPoint x: 478, endPoint y: 279, distance: 81.1
click at [469, 200] on input "[DATE]" at bounding box center [546, 202] width 208 height 16
click at [487, 298] on span "21" at bounding box center [487, 303] width 18 height 18
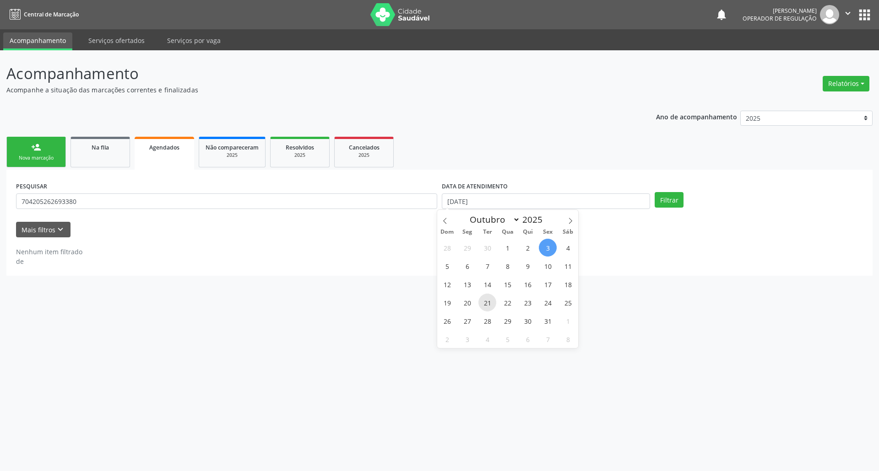
type input "21/10/2025"
click at [663, 200] on button "Filtrar" at bounding box center [668, 200] width 29 height 16
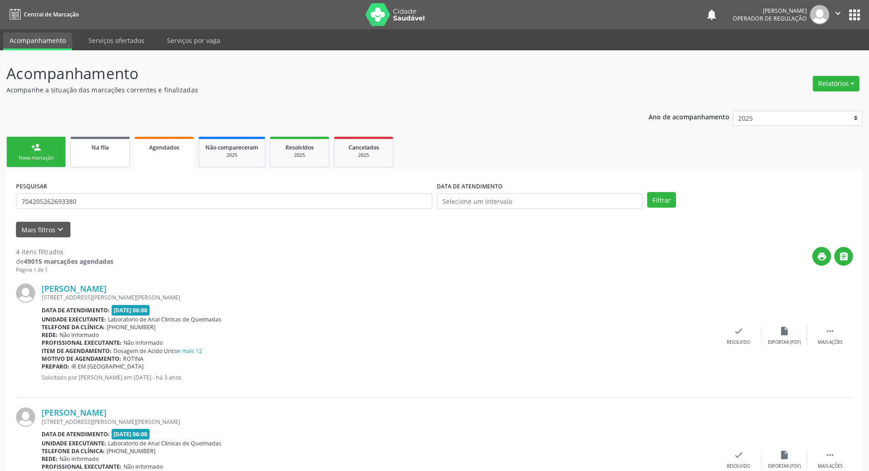
click at [94, 161] on link "Na fila" at bounding box center [99, 152] width 59 height 31
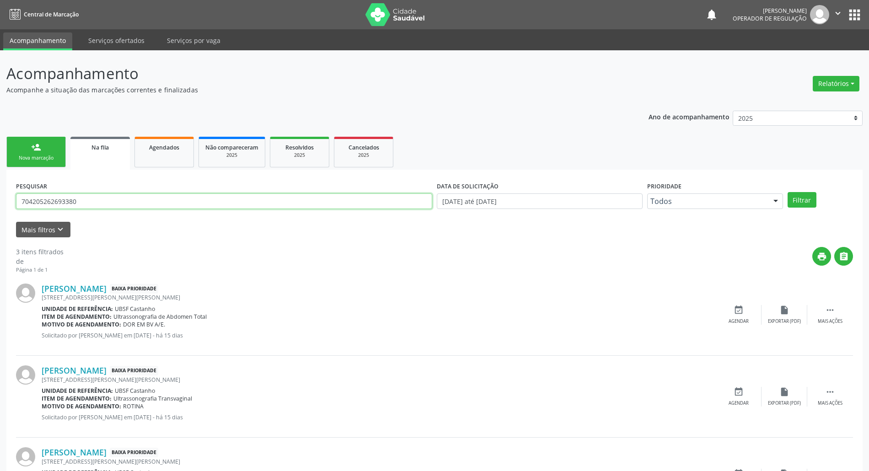
click at [111, 207] on input "704205262693380" at bounding box center [224, 202] width 416 height 16
type input "703402284423200"
click at [788, 192] on button "Filtrar" at bounding box center [802, 200] width 29 height 16
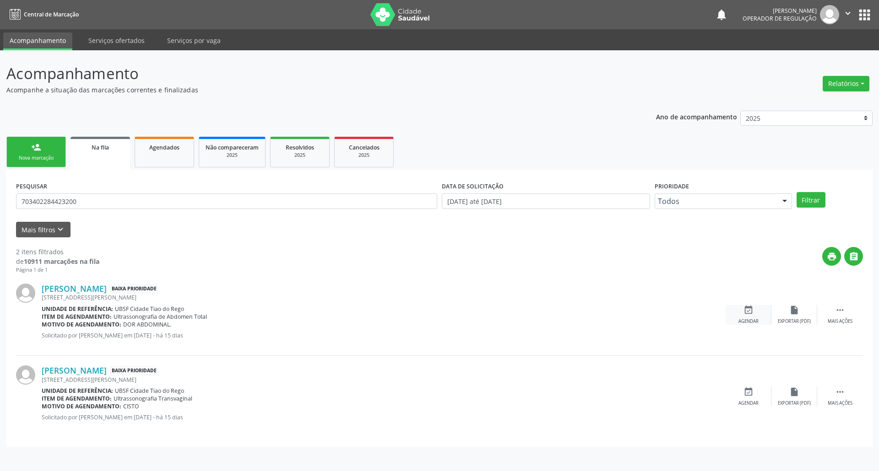
click at [748, 308] on icon "event_available" at bounding box center [748, 310] width 10 height 10
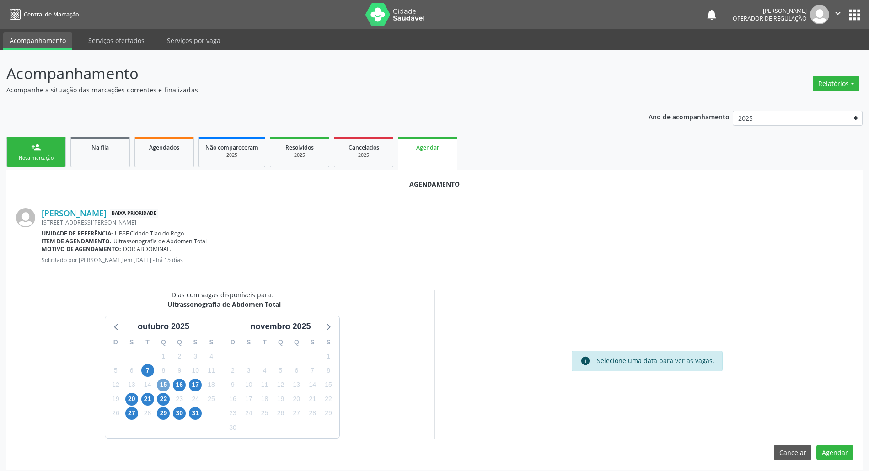
click at [165, 385] on span "15" at bounding box center [163, 385] width 13 height 13
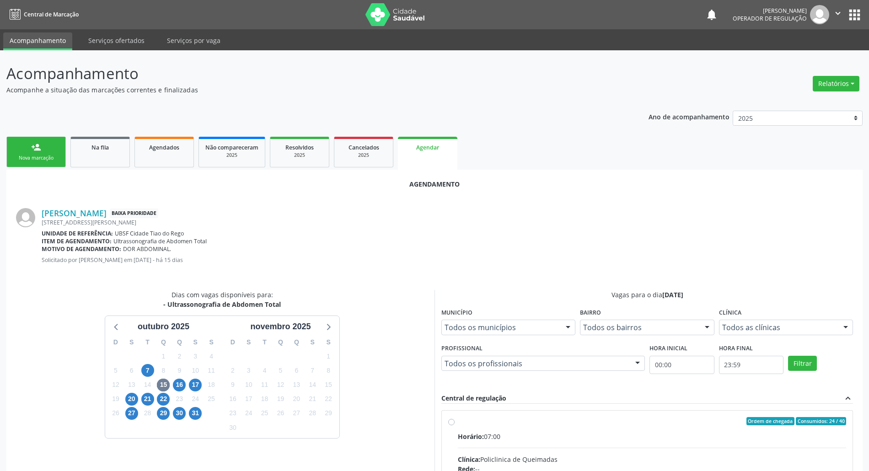
click at [455, 426] on input "Ordem de chegada Consumidos: 24 / 40 Horário: 07:00 Clínica: Policlinica de Que…" at bounding box center [451, 421] width 6 height 8
radio input "true"
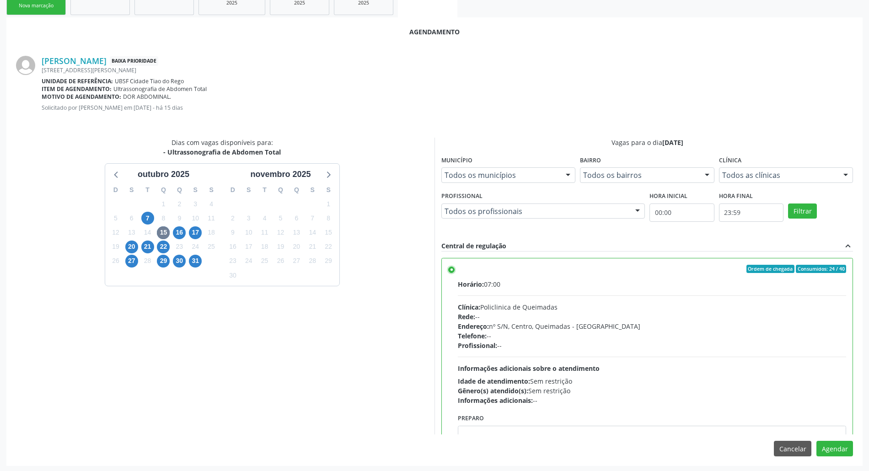
scroll to position [154, 0]
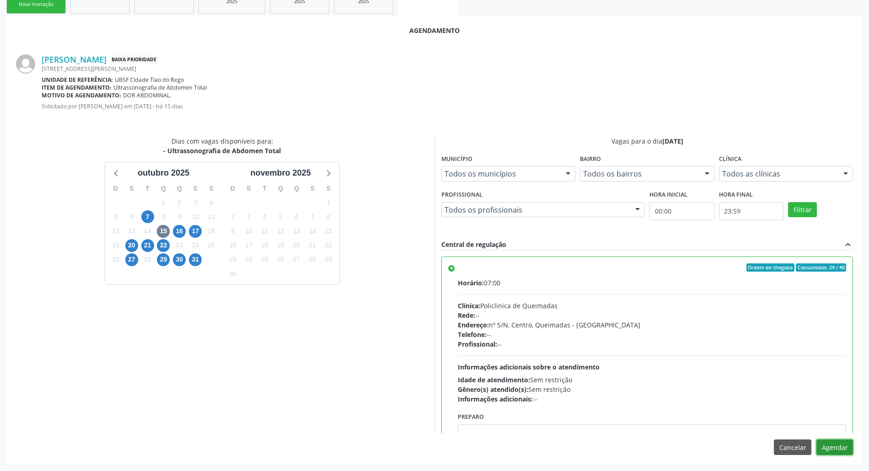
click at [847, 454] on button "Agendar" at bounding box center [835, 448] width 37 height 16
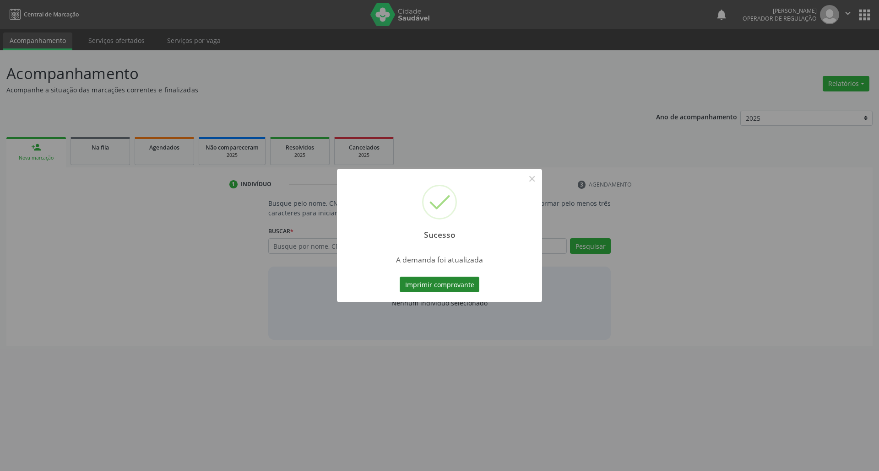
click at [437, 281] on button "Imprimir comprovante" at bounding box center [440, 285] width 80 height 16
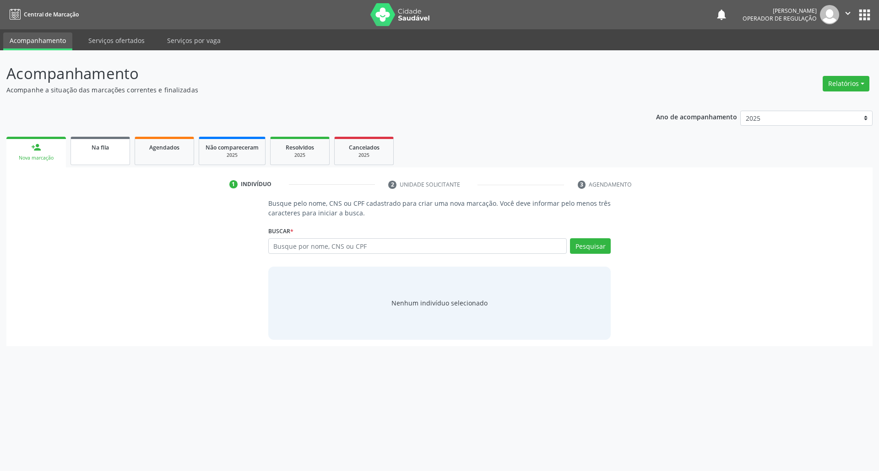
click at [101, 136] on ul "person_add Nova marcação Na fila Agendados Não compareceram 2025 Resolvidos 202…" at bounding box center [439, 151] width 866 height 33
click at [102, 144] on span "Na fila" at bounding box center [100, 148] width 17 height 8
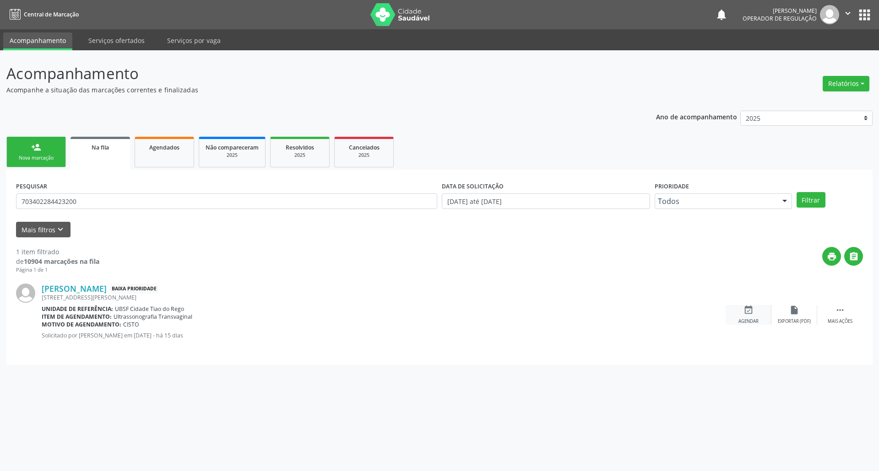
click at [751, 319] on div "event_available Agendar" at bounding box center [748, 315] width 46 height 20
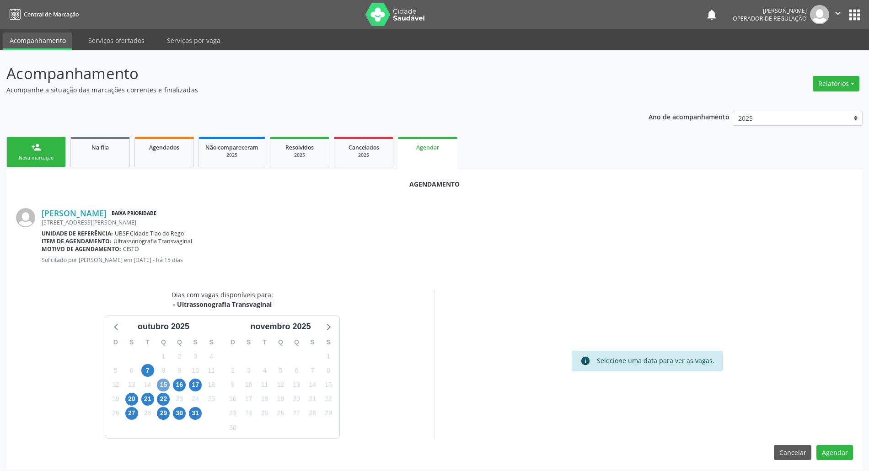
click at [162, 386] on span "15" at bounding box center [163, 385] width 13 height 13
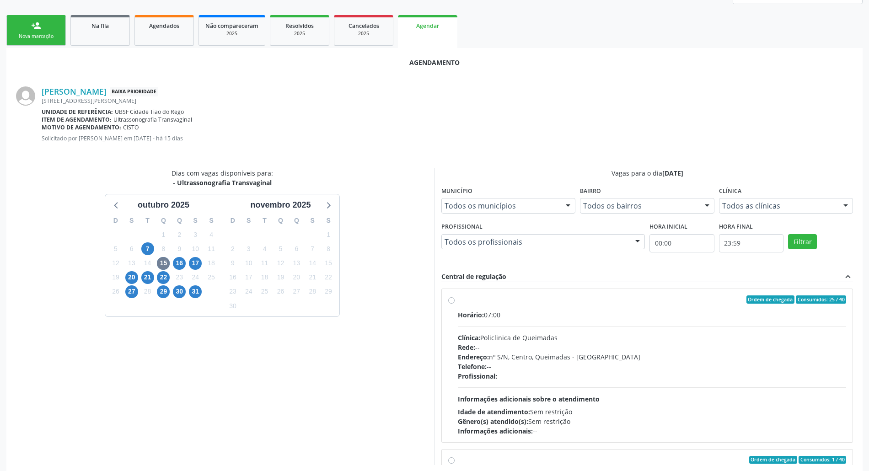
drag, startPoint x: 597, startPoint y: 387, endPoint x: 454, endPoint y: 359, distance: 146.0
click at [594, 388] on hr at bounding box center [652, 388] width 389 height 0
click at [455, 304] on input "Ordem de chegada Consumidos: 25 / 40 Horário: 07:00 Clínica: Policlinica de Que…" at bounding box center [451, 300] width 6 height 8
radio input "true"
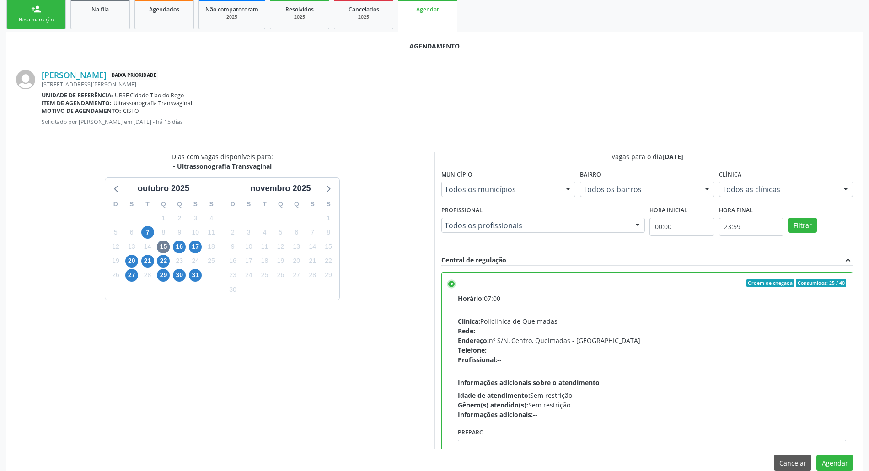
scroll to position [154, 0]
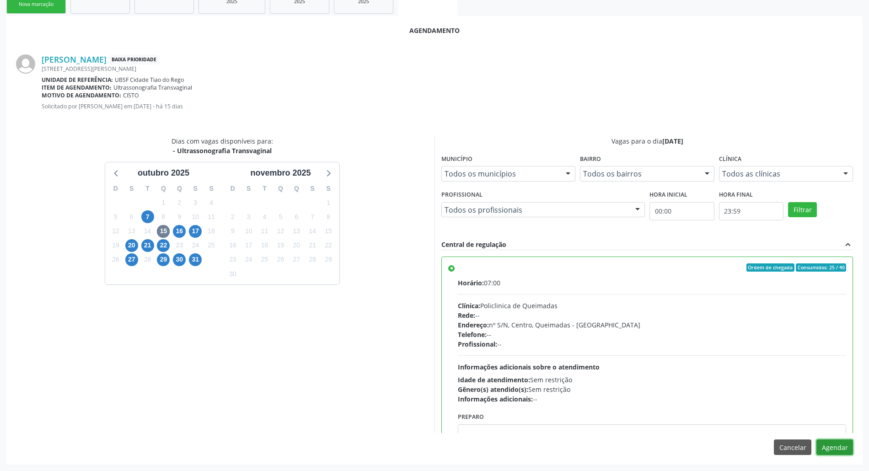
click at [824, 445] on button "Agendar" at bounding box center [835, 448] width 37 height 16
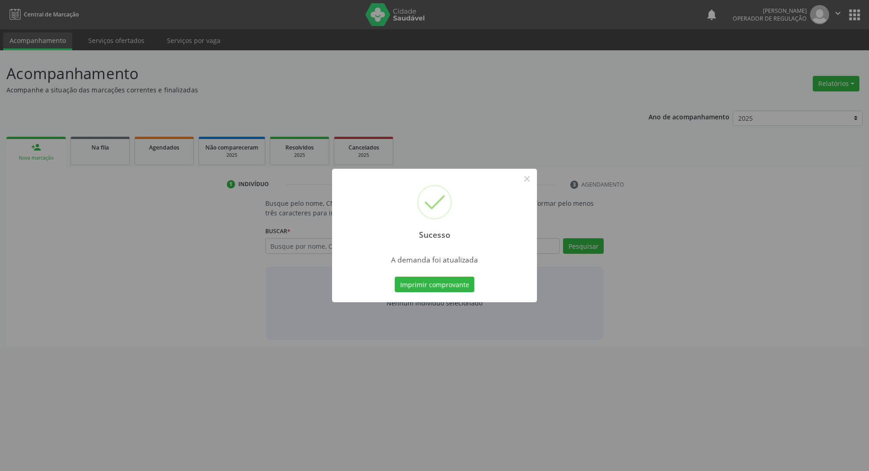
scroll to position [0, 0]
click at [443, 288] on button "Imprimir comprovante" at bounding box center [440, 285] width 80 height 16
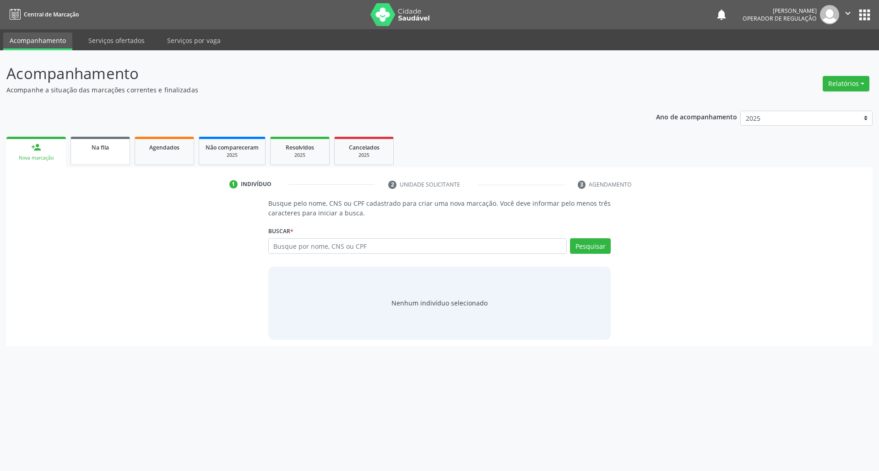
click at [110, 141] on link "Na fila" at bounding box center [99, 151] width 59 height 28
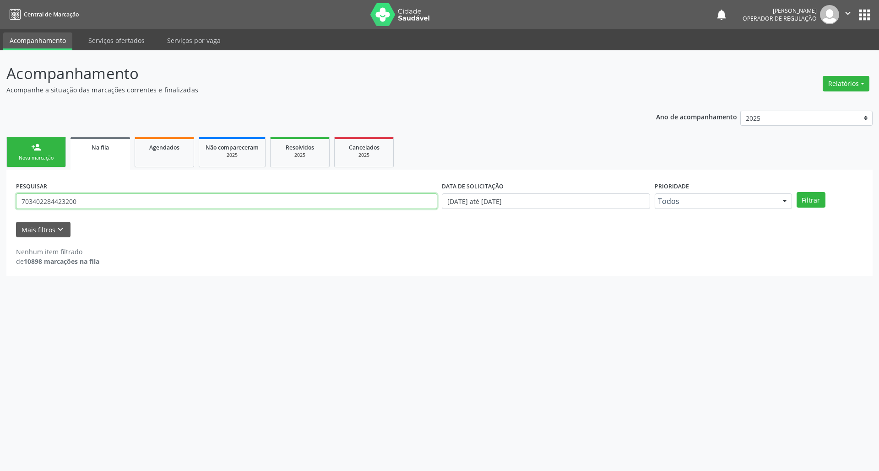
click at [106, 200] on input "703402284423200" at bounding box center [226, 202] width 421 height 16
type input "707003857964237"
click at [796, 192] on button "Filtrar" at bounding box center [810, 200] width 29 height 16
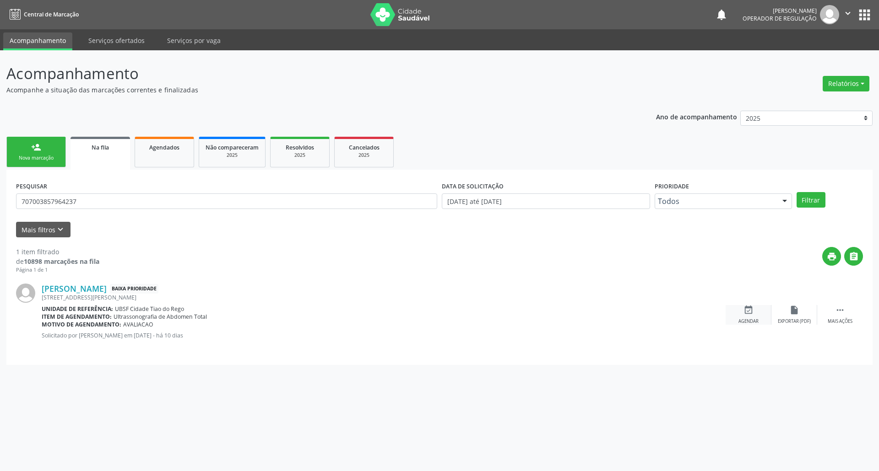
click at [761, 312] on div "event_available Agendar" at bounding box center [748, 315] width 46 height 20
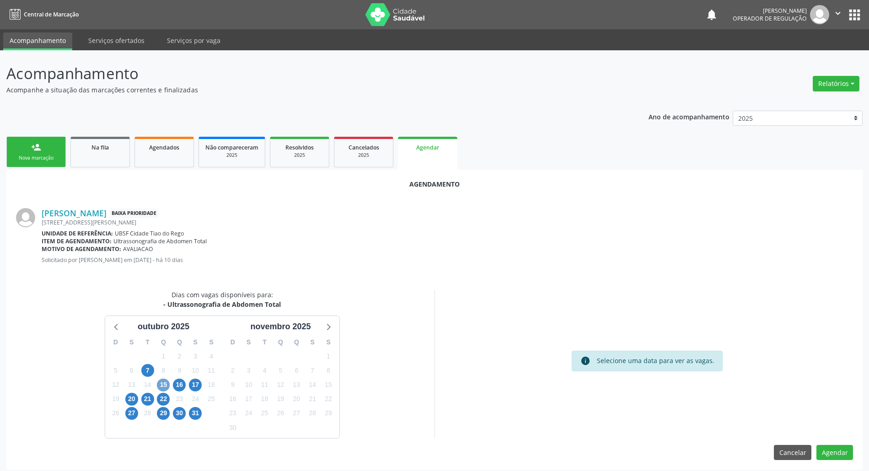
click at [168, 386] on span "15" at bounding box center [163, 385] width 13 height 13
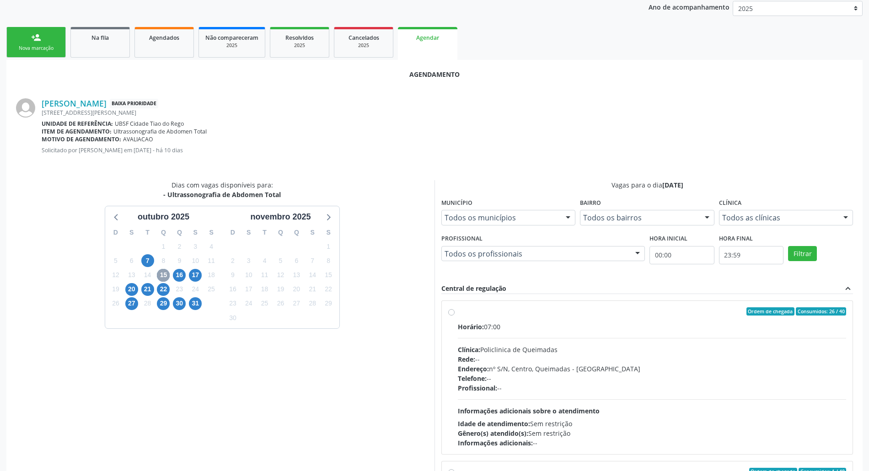
scroll to position [122, 0]
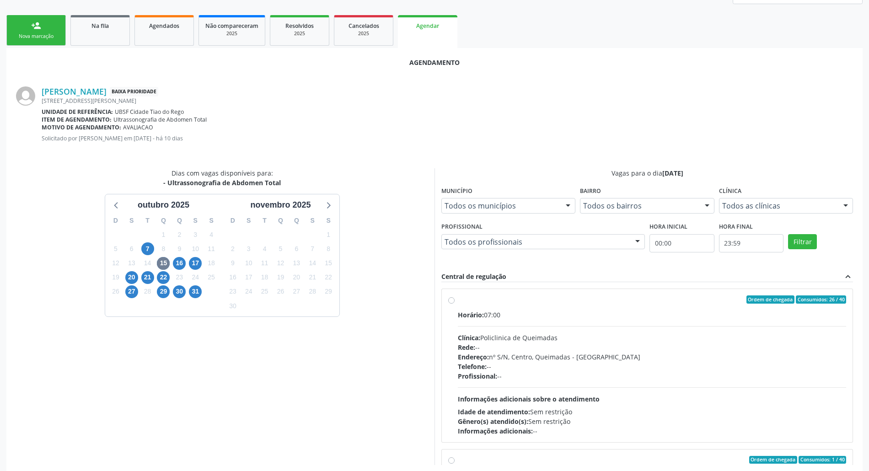
click at [524, 357] on div "Endereço: nº S/N, Centro, Queimadas - [GEOGRAPHIC_DATA]" at bounding box center [652, 357] width 389 height 10
click at [455, 304] on input "Ordem de chegada Consumidos: 26 / 40 Horário: 07:00 Clínica: Policlinica de Que…" at bounding box center [451, 300] width 6 height 8
radio input "true"
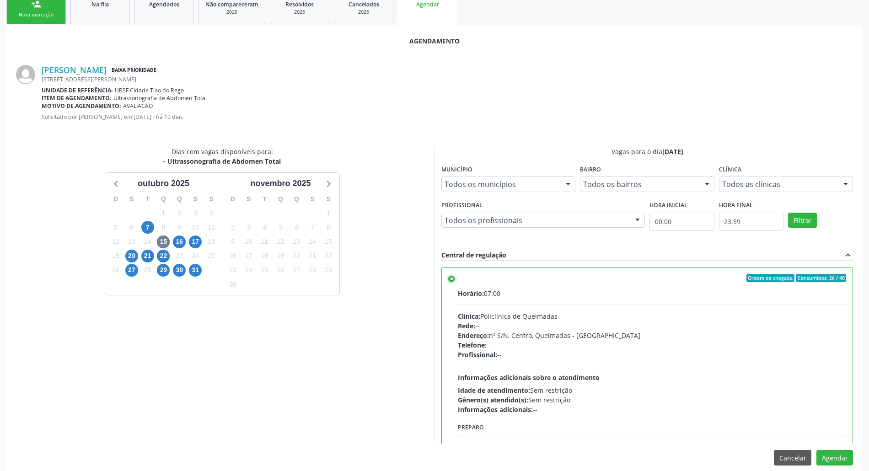
scroll to position [154, 0]
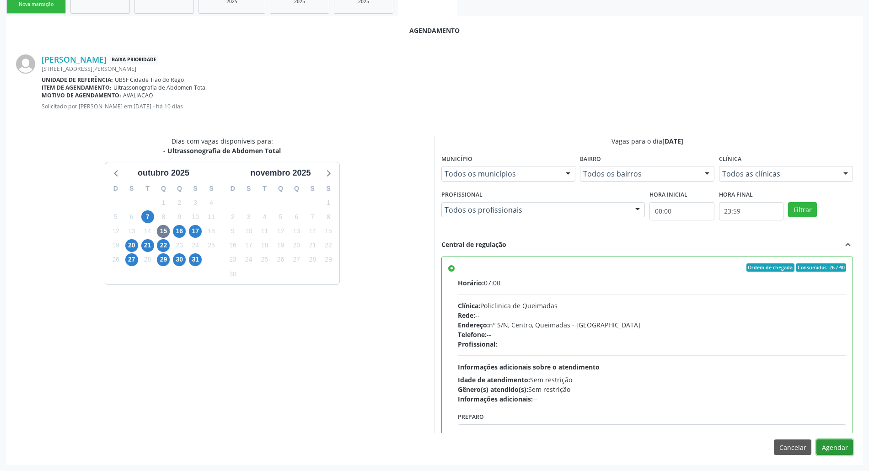
click at [843, 447] on button "Agendar" at bounding box center [835, 448] width 37 height 16
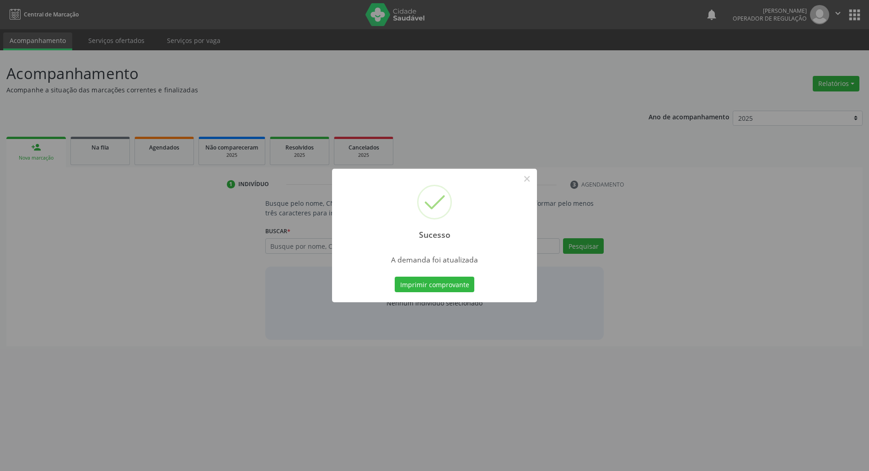
scroll to position [0, 0]
click at [447, 284] on button "Imprimir comprovante" at bounding box center [440, 285] width 80 height 16
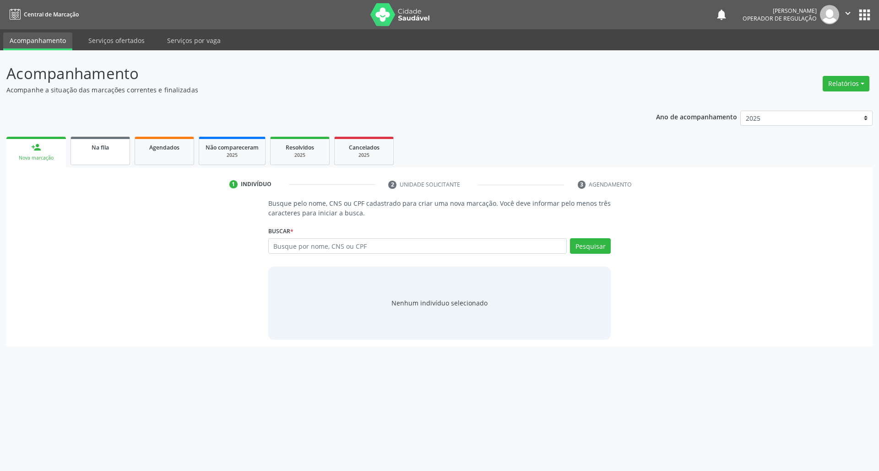
click at [96, 154] on link "Na fila" at bounding box center [99, 151] width 59 height 28
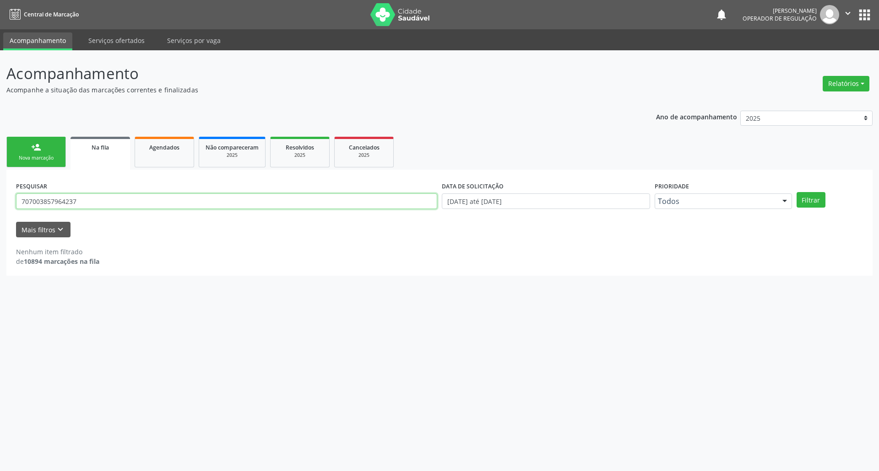
click at [88, 203] on input "707003857964237" at bounding box center [226, 202] width 421 height 16
type input "708103639132040"
click at [796, 192] on button "Filtrar" at bounding box center [810, 200] width 29 height 16
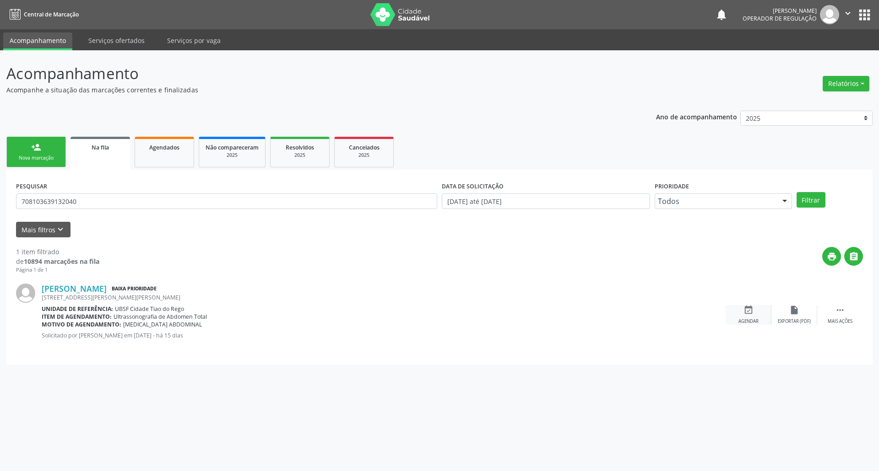
click at [744, 313] on icon "event_available" at bounding box center [748, 310] width 10 height 10
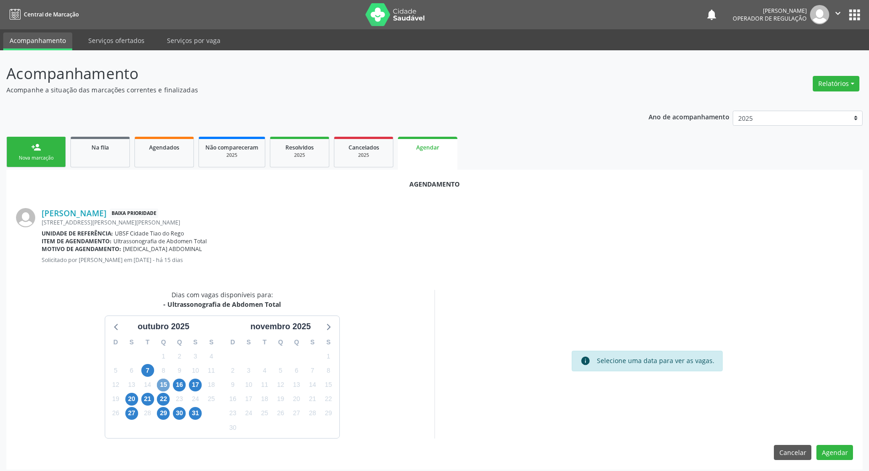
click at [160, 388] on span "15" at bounding box center [163, 385] width 13 height 13
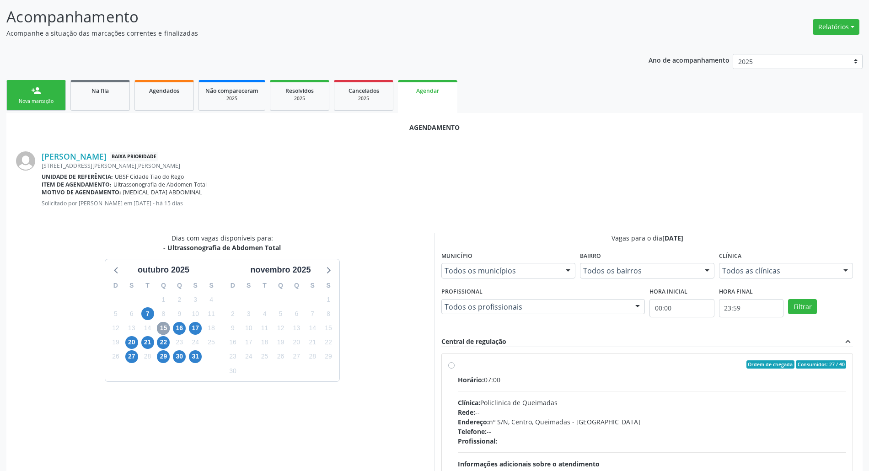
scroll to position [154, 0]
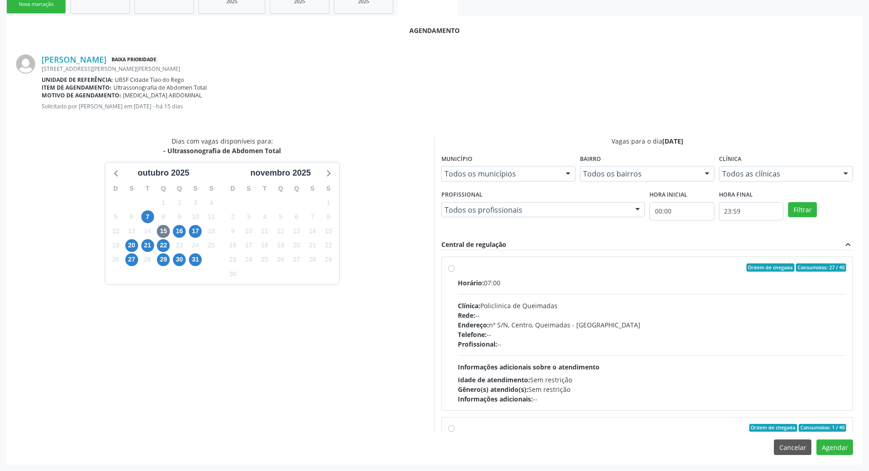
drag, startPoint x: 589, startPoint y: 365, endPoint x: 537, endPoint y: 365, distance: 51.7
click at [582, 365] on span "Informações adicionais sobre o atendimento" at bounding box center [529, 367] width 142 height 9
radio input "true"
click at [839, 461] on div "Agendamento Cleonilda Leite Anacleto Batista Baixa Prioridade Rua Marcela Seraf…" at bounding box center [434, 240] width 857 height 448
click at [837, 452] on button "Agendar" at bounding box center [835, 448] width 37 height 16
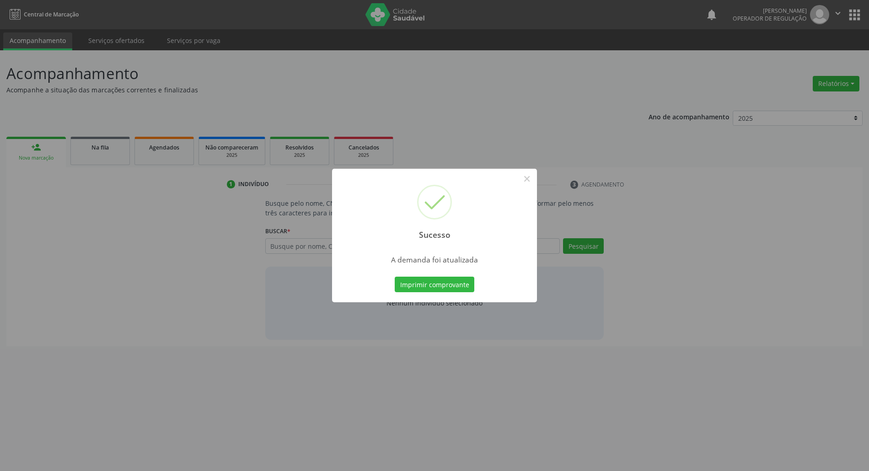
scroll to position [0, 0]
click at [421, 281] on button "Imprimir comprovante" at bounding box center [440, 285] width 80 height 16
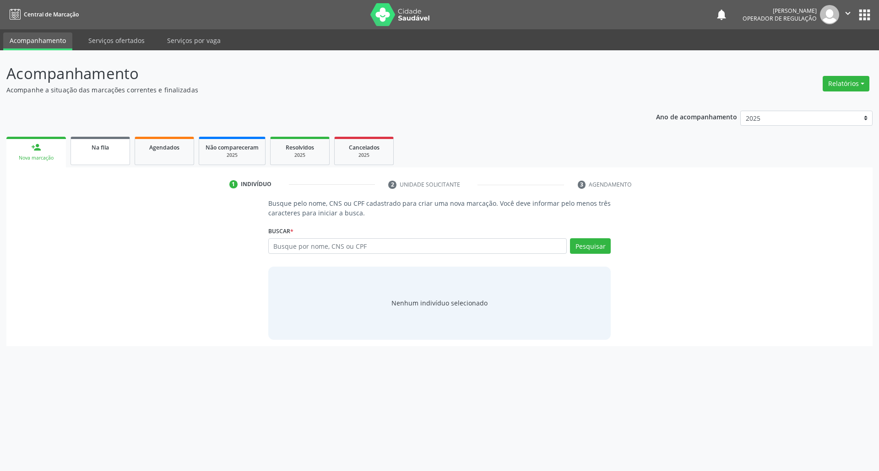
click at [79, 157] on ul "person_add Nova marcação Na fila Agendados Não compareceram 2025 Resolvidos 202…" at bounding box center [439, 151] width 866 height 33
click at [79, 157] on link "Na fila" at bounding box center [99, 151] width 59 height 28
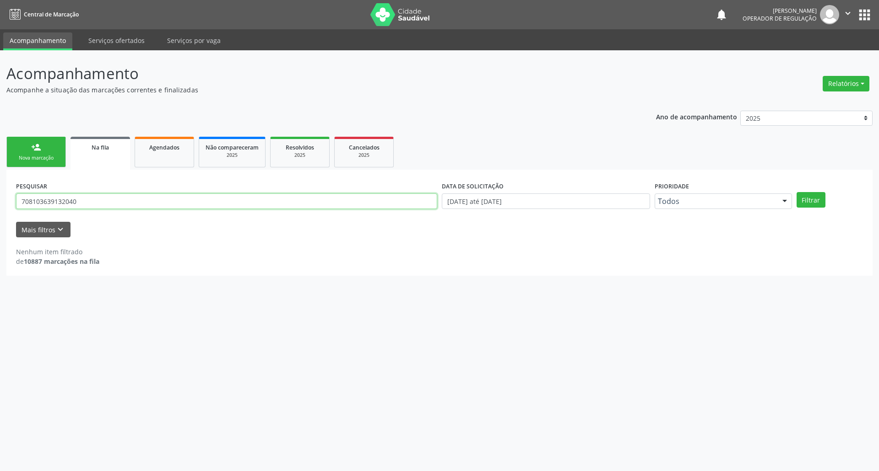
click at [99, 207] on input "708103639132040" at bounding box center [226, 202] width 421 height 16
click at [796, 192] on button "Filtrar" at bounding box center [810, 200] width 29 height 16
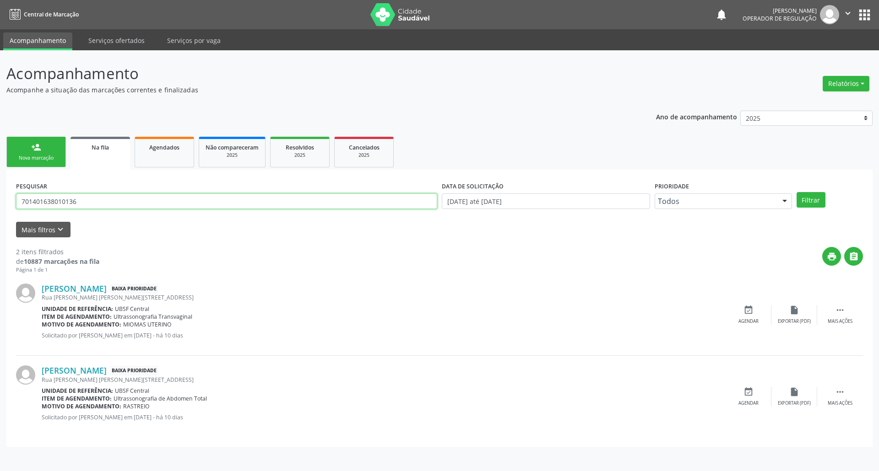
click at [61, 202] on input "701401638010136" at bounding box center [226, 202] width 421 height 16
click at [96, 207] on input "701401638010136" at bounding box center [226, 202] width 421 height 16
type input "700402935344945"
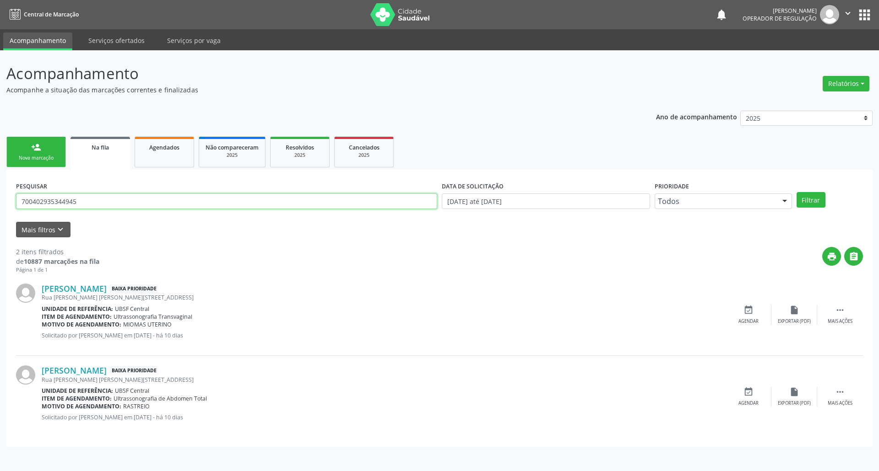
click at [796, 192] on button "Filtrar" at bounding box center [810, 200] width 29 height 16
click at [755, 389] on div "event_available Agendar" at bounding box center [748, 397] width 46 height 20
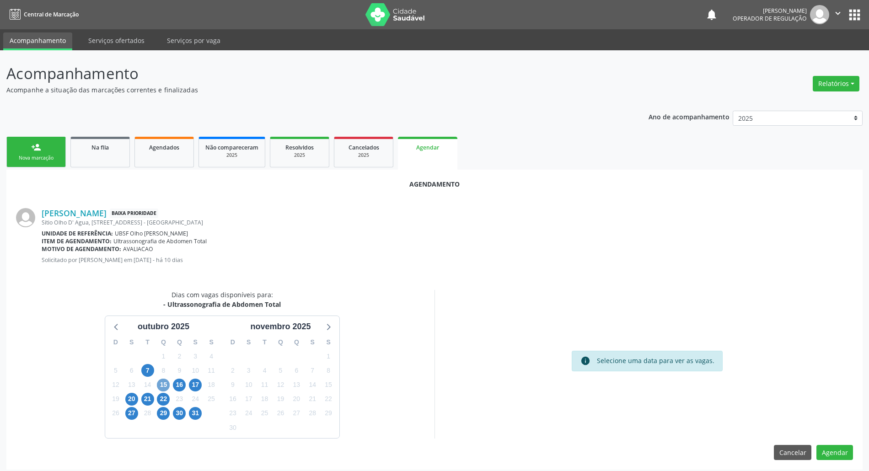
click at [165, 385] on span "15" at bounding box center [163, 385] width 13 height 13
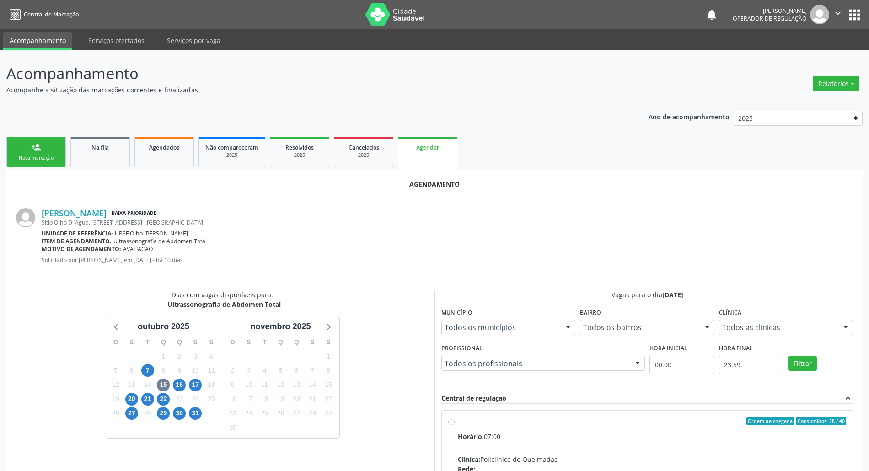
radio input "true"
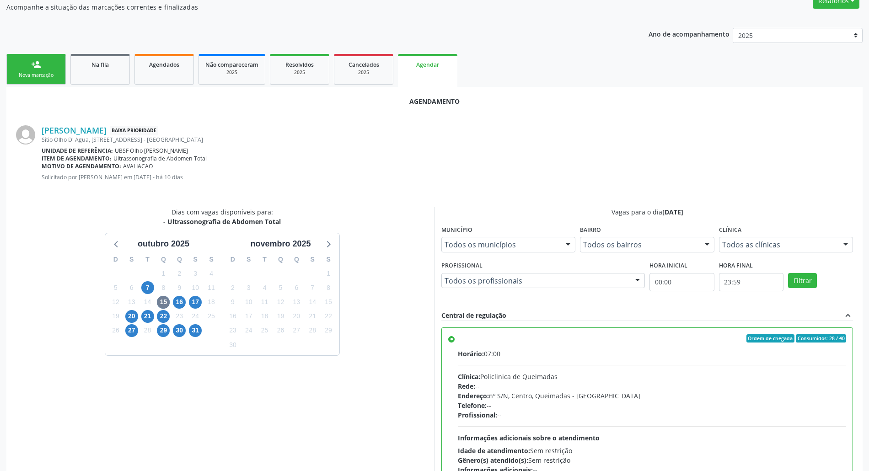
scroll to position [154, 0]
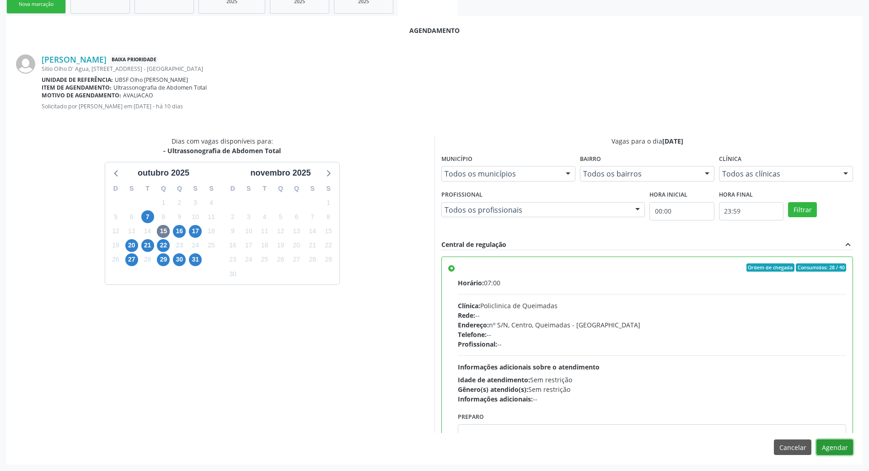
click at [843, 447] on button "Agendar" at bounding box center [835, 448] width 37 height 16
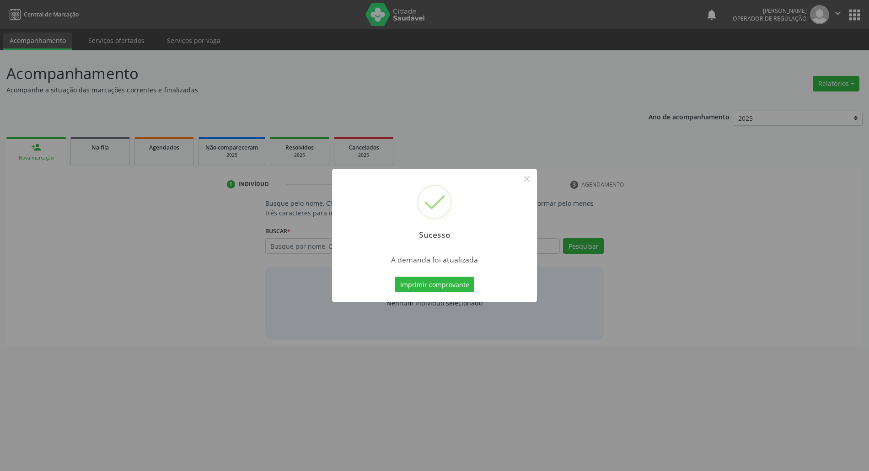
scroll to position [0, 0]
click at [423, 285] on button "Imprimir comprovante" at bounding box center [440, 285] width 80 height 16
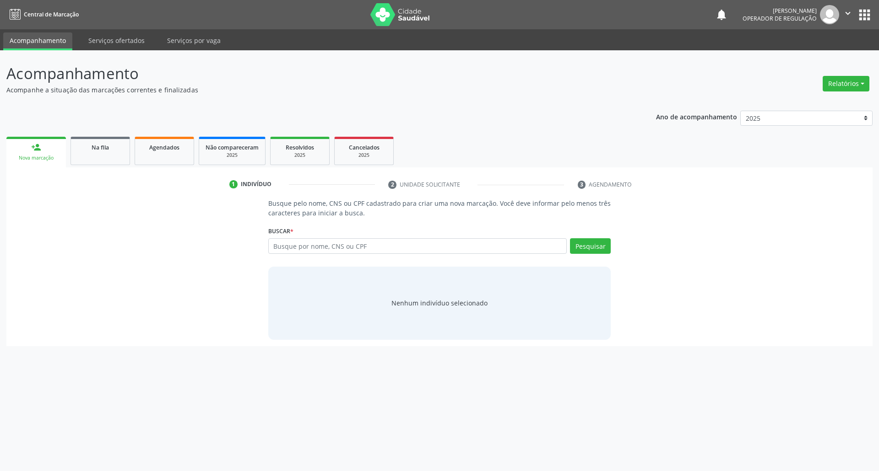
click at [108, 166] on ul "person_add Nova marcação Na fila Agendados Não compareceram 2025 Resolvidos 202…" at bounding box center [439, 151] width 866 height 33
click at [101, 156] on link "Na fila" at bounding box center [99, 151] width 59 height 28
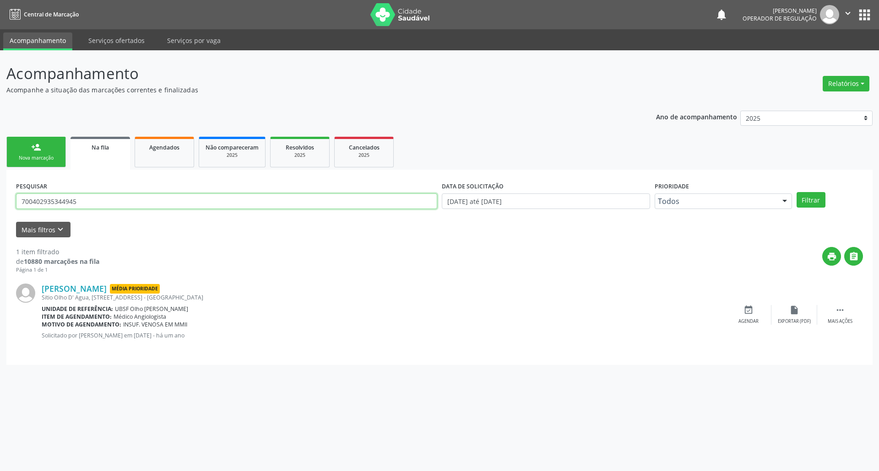
click at [77, 204] on input "700402935344945" at bounding box center [226, 202] width 421 height 16
type input "700007937963802"
click at [796, 192] on button "Filtrar" at bounding box center [810, 200] width 29 height 16
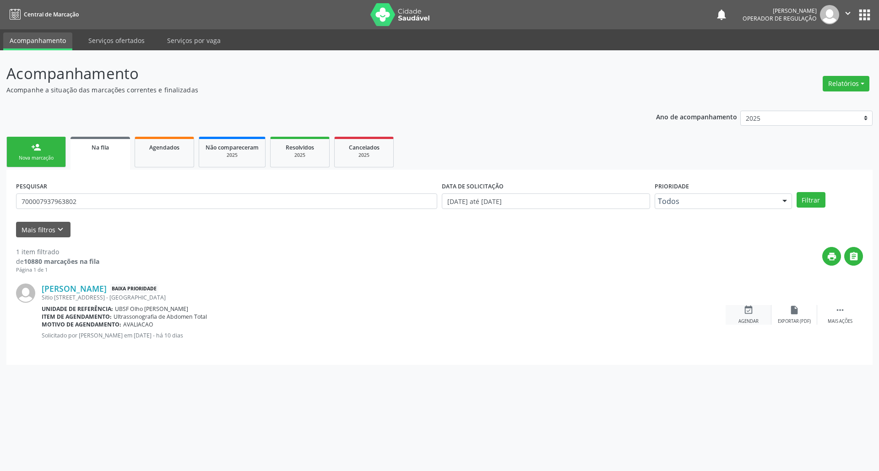
click at [740, 319] on div "Agendar" at bounding box center [748, 322] width 20 height 6
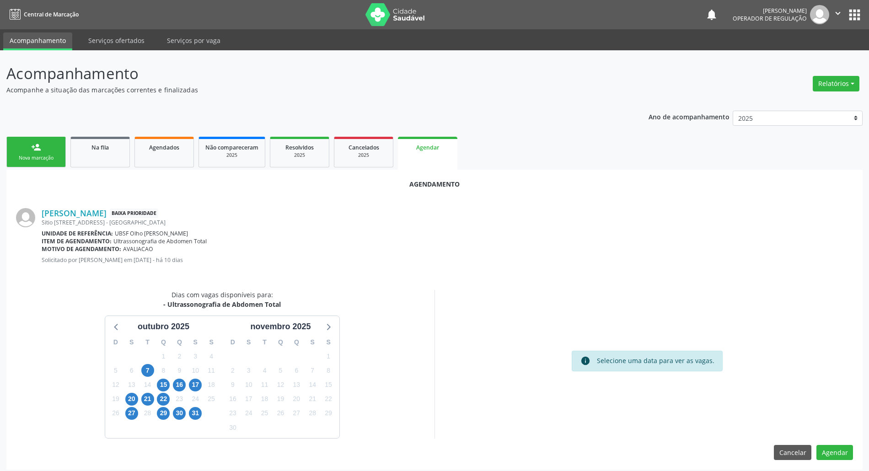
click at [171, 380] on div "15" at bounding box center [164, 385] width 16 height 14
click at [166, 383] on span "15" at bounding box center [163, 385] width 13 height 13
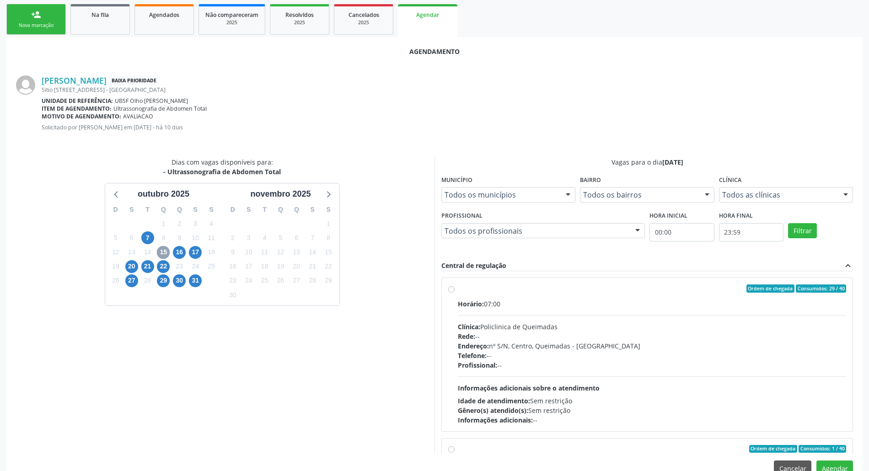
scroll to position [154, 0]
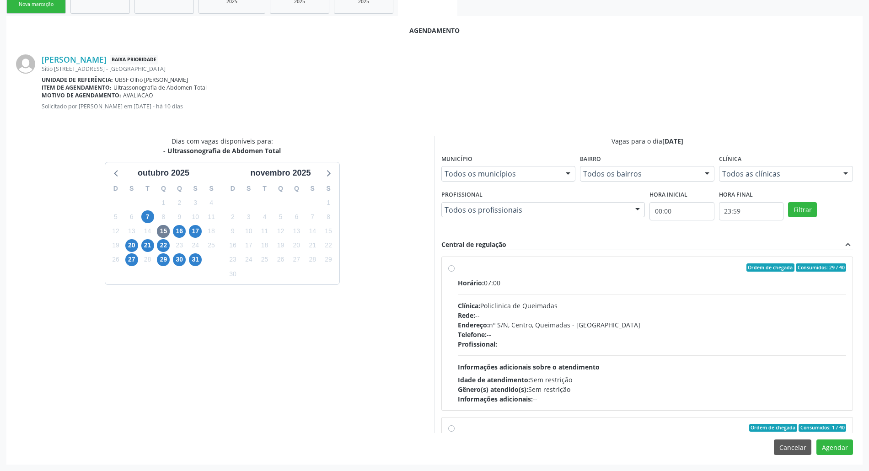
drag, startPoint x: 467, startPoint y: 308, endPoint x: 399, endPoint y: 319, distance: 68.6
click at [466, 308] on span "Clínica:" at bounding box center [469, 306] width 22 height 9
click at [455, 272] on input "Ordem de chegada Consumidos: 29 / 40 Horário: 07:00 Clínica: Policlinica de Que…" at bounding box center [451, 268] width 6 height 8
radio input "true"
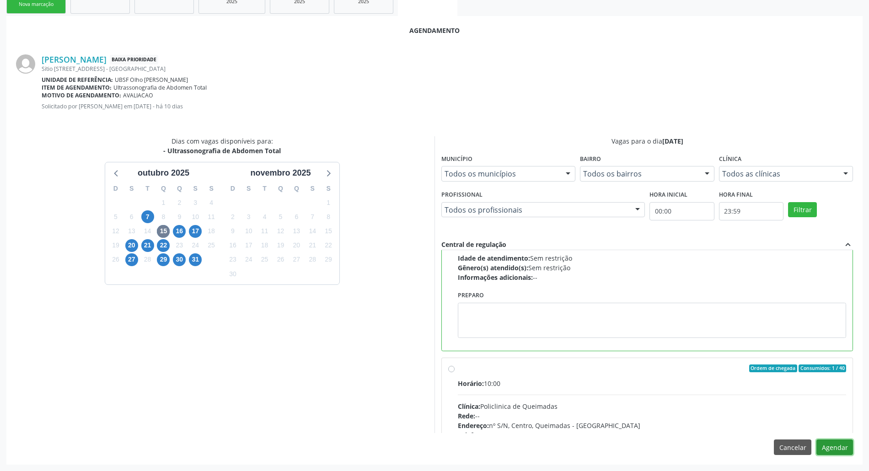
click at [832, 447] on button "Agendar" at bounding box center [835, 448] width 37 height 16
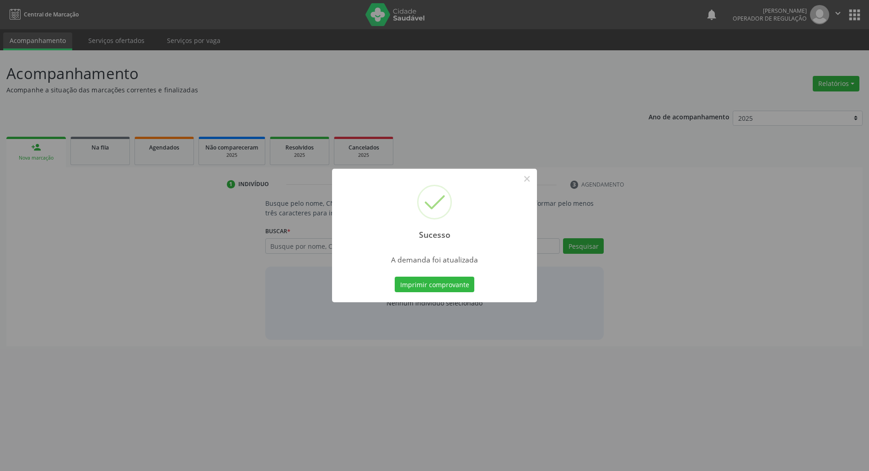
scroll to position [0, 0]
click at [432, 286] on button "Imprimir comprovante" at bounding box center [440, 285] width 80 height 16
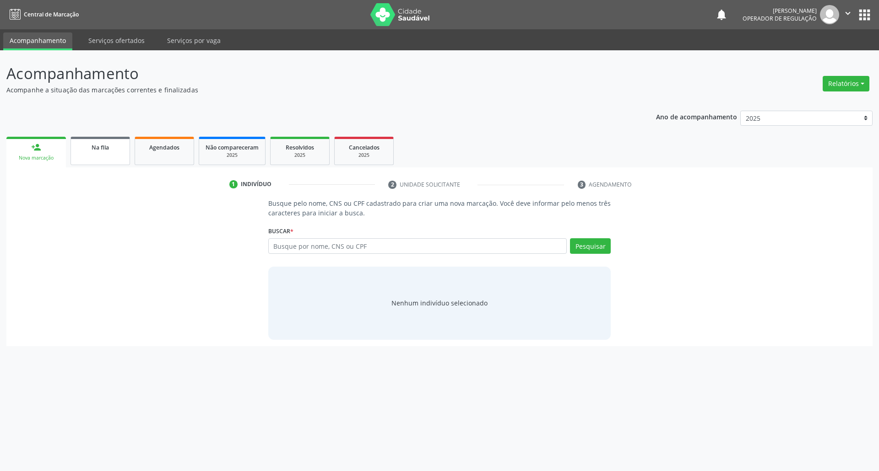
click at [118, 142] on div "Na fila" at bounding box center [100, 147] width 46 height 10
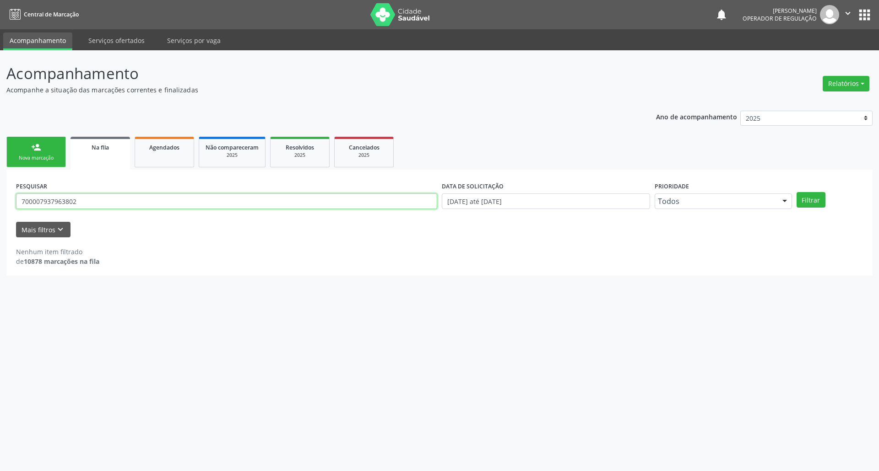
click at [125, 200] on input "700007937963802" at bounding box center [226, 202] width 421 height 16
type input "700509362978652"
click at [796, 192] on button "Filtrar" at bounding box center [810, 200] width 29 height 16
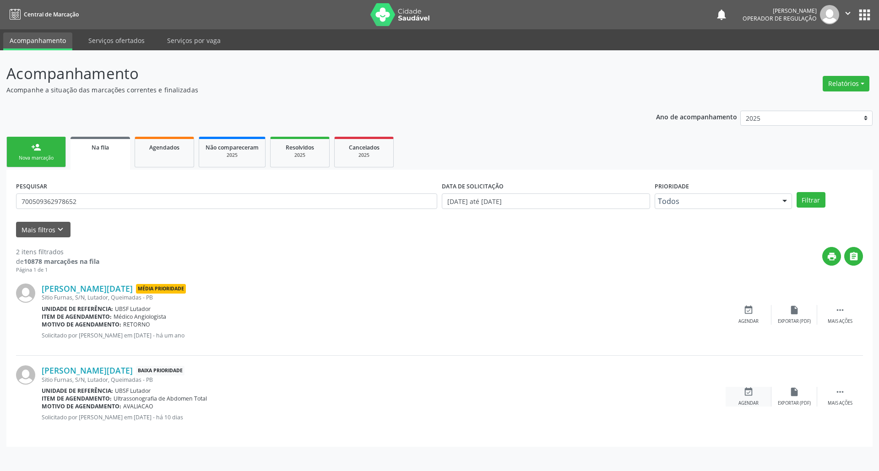
click at [761, 390] on div "event_available Agendar" at bounding box center [748, 397] width 46 height 20
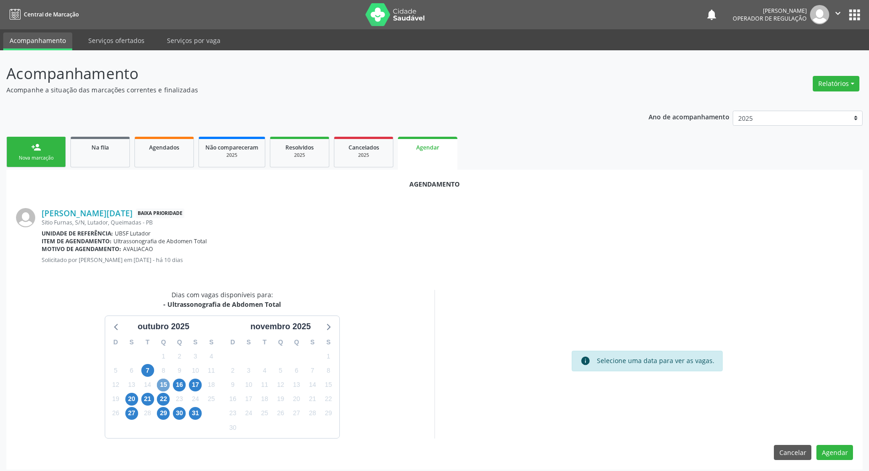
click at [163, 387] on span "15" at bounding box center [163, 385] width 13 height 13
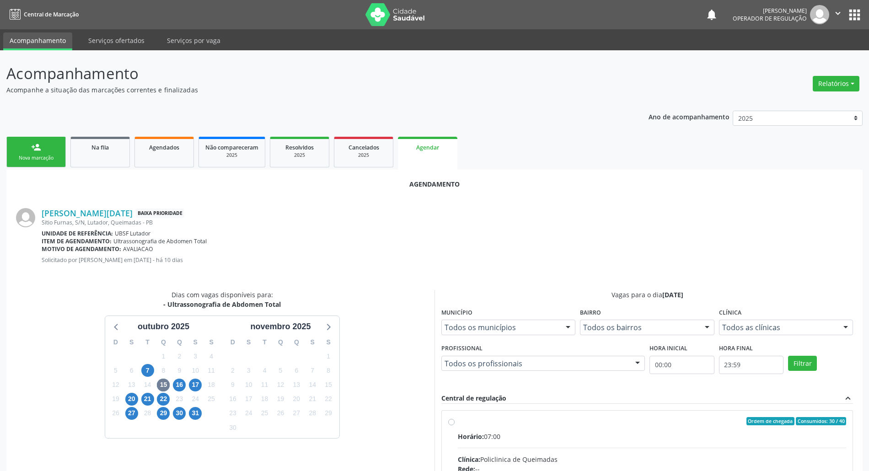
drag, startPoint x: 500, startPoint y: 430, endPoint x: 381, endPoint y: 356, distance: 140.4
click at [455, 426] on input "Ordem de chegada Consumidos: 30 / 40 Horário: 07:00 Clínica: Policlinica de Que…" at bounding box center [451, 421] width 6 height 8
radio input "true"
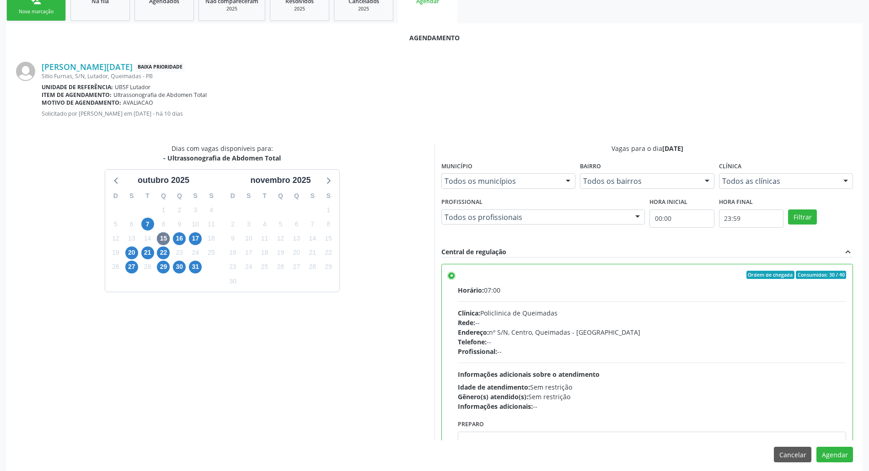
scroll to position [154, 0]
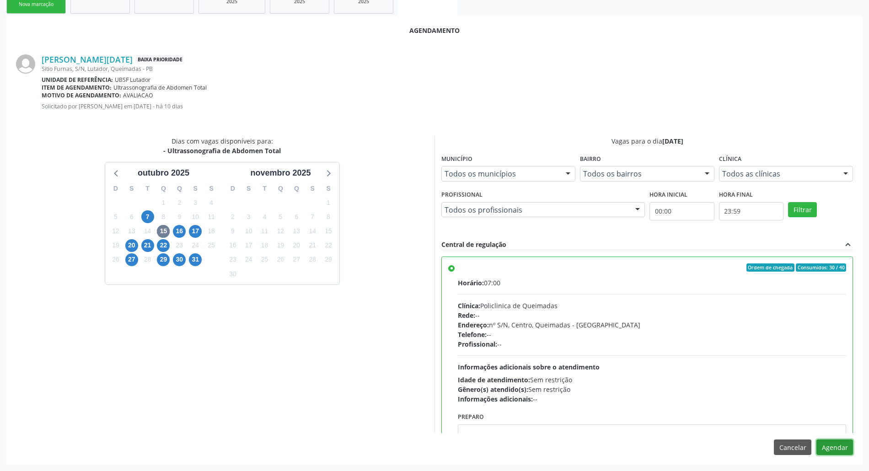
click at [831, 448] on button "Agendar" at bounding box center [835, 448] width 37 height 16
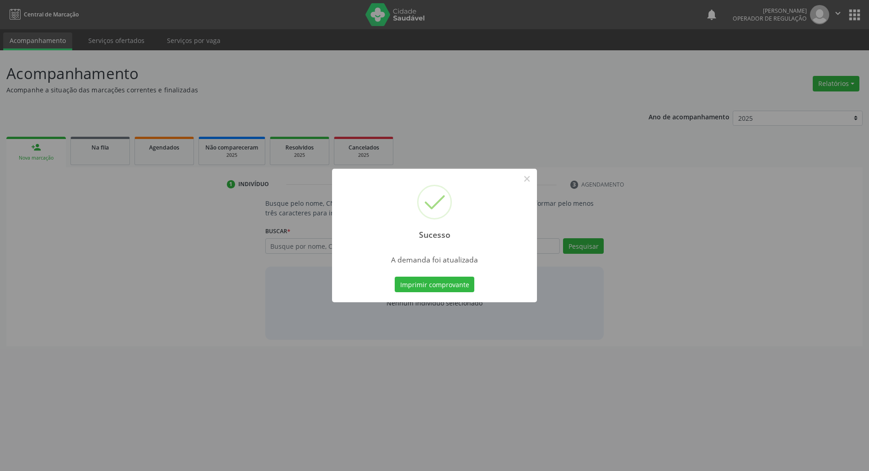
scroll to position [0, 0]
click at [434, 281] on button "Imprimir comprovante" at bounding box center [440, 285] width 80 height 16
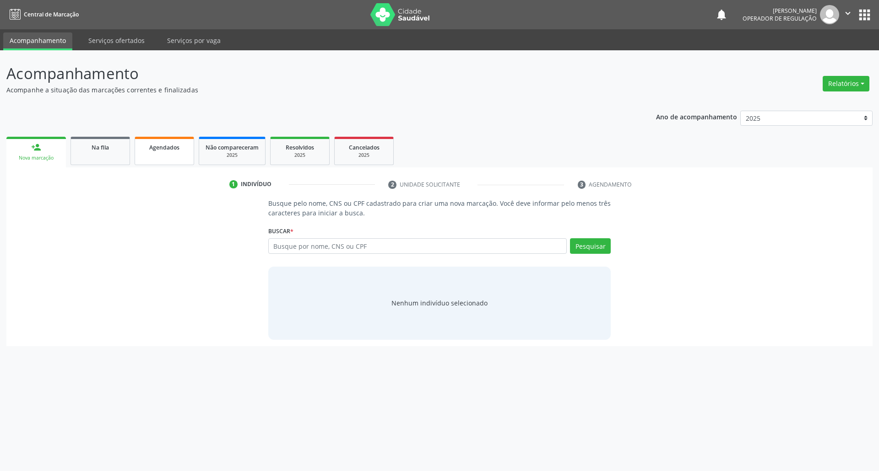
click at [153, 157] on link "Agendados" at bounding box center [164, 151] width 59 height 28
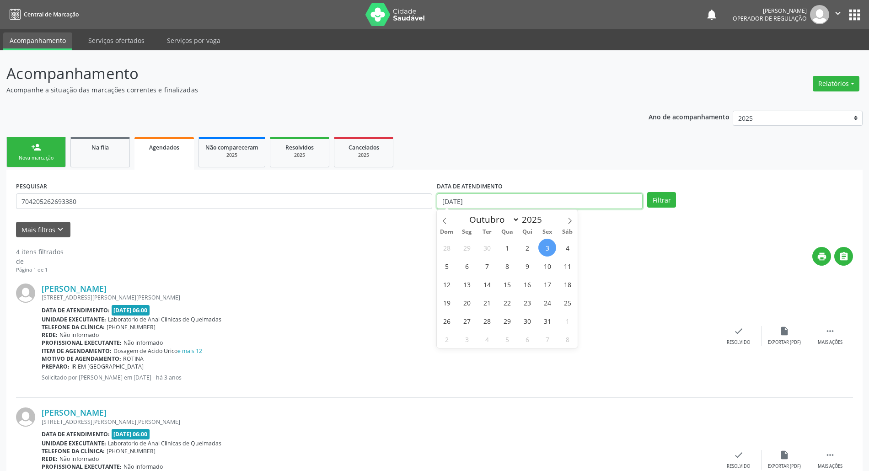
click at [516, 198] on input "[DATE]" at bounding box center [540, 202] width 206 height 16
click at [505, 282] on span "15" at bounding box center [507, 284] width 18 height 18
type input "1[DATE]"
click at [505, 282] on span "15" at bounding box center [507, 284] width 18 height 18
click at [668, 197] on button "Filtrar" at bounding box center [662, 200] width 29 height 16
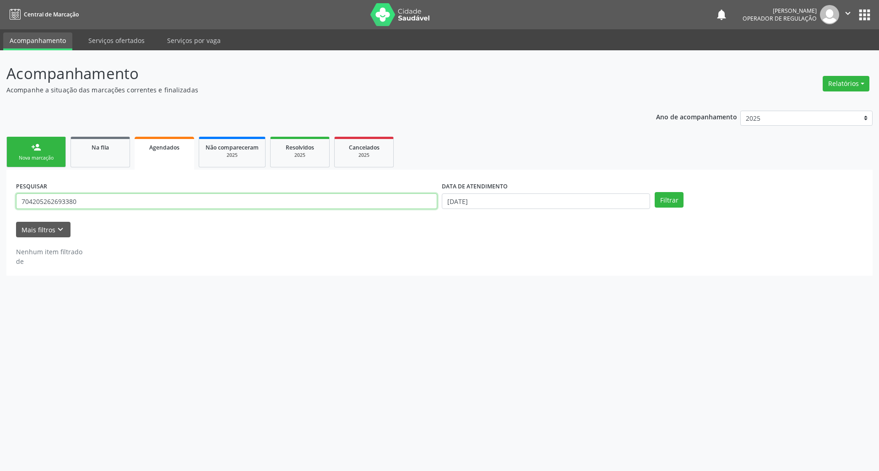
click at [81, 195] on input "704205262693380" at bounding box center [226, 202] width 421 height 16
click at [81, 196] on input "704205262693380" at bounding box center [226, 202] width 421 height 16
click at [654, 192] on button "Filtrar" at bounding box center [668, 200] width 29 height 16
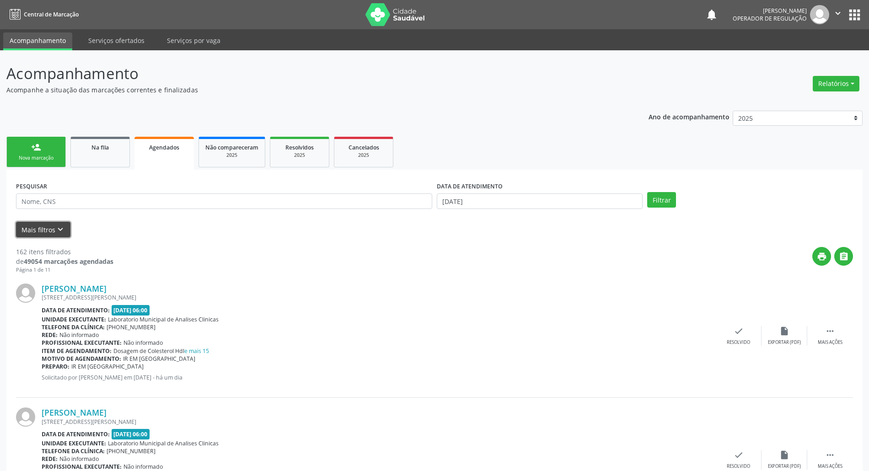
click at [55, 228] on icon "keyboard_arrow_down" at bounding box center [60, 230] width 10 height 10
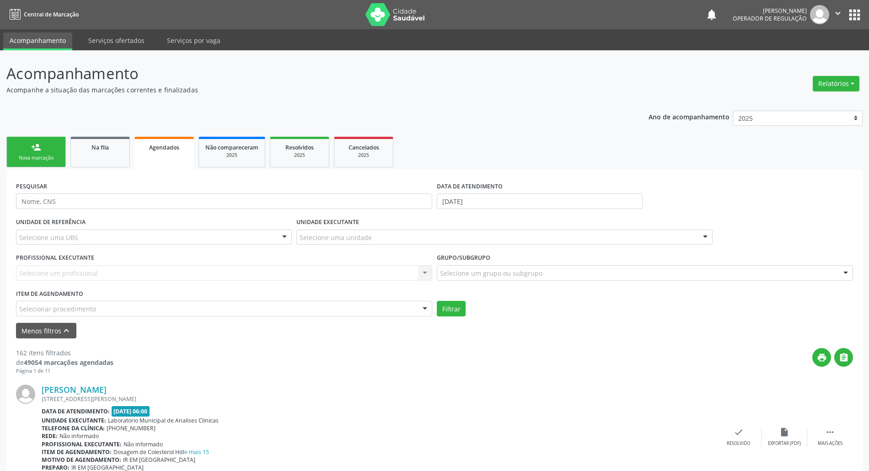
click at [70, 319] on form "PESQUISAR DATA DE ATENDIMENTO 15/10/2025 UNIDADE DE REFERÊNCIA Selecione uma UB…" at bounding box center [434, 258] width 837 height 159
click at [533, 266] on div at bounding box center [645, 273] width 416 height 16
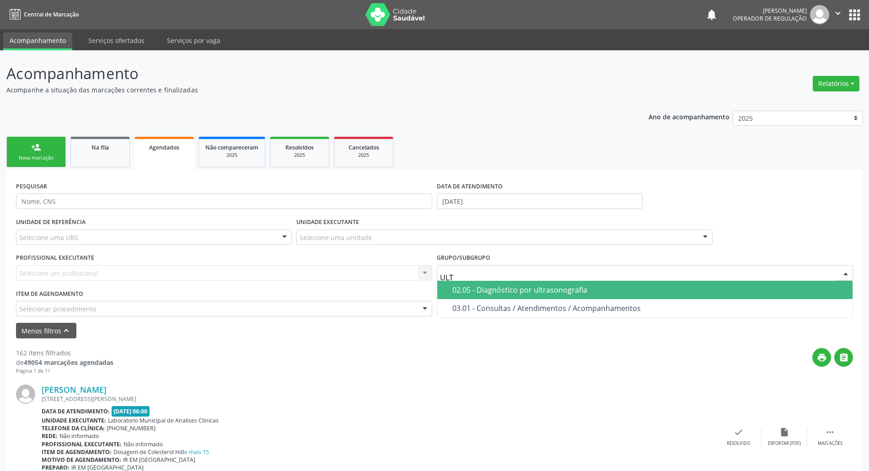
type input "ULTR"
click at [535, 291] on div "02.05 - Diagnóstico por ultrasonografia" at bounding box center [650, 289] width 395 height 7
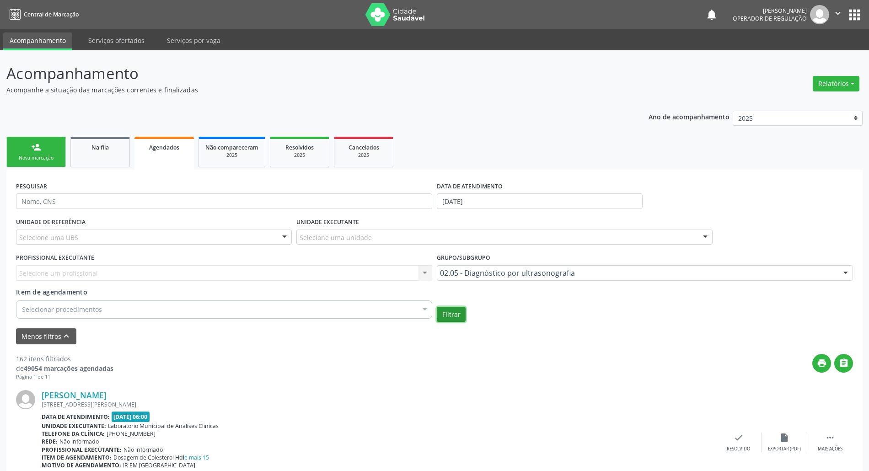
click at [459, 315] on button "Filtrar" at bounding box center [451, 315] width 29 height 16
click at [842, 367] on icon "" at bounding box center [844, 363] width 10 height 10
click at [103, 161] on link "Na fila" at bounding box center [99, 152] width 59 height 31
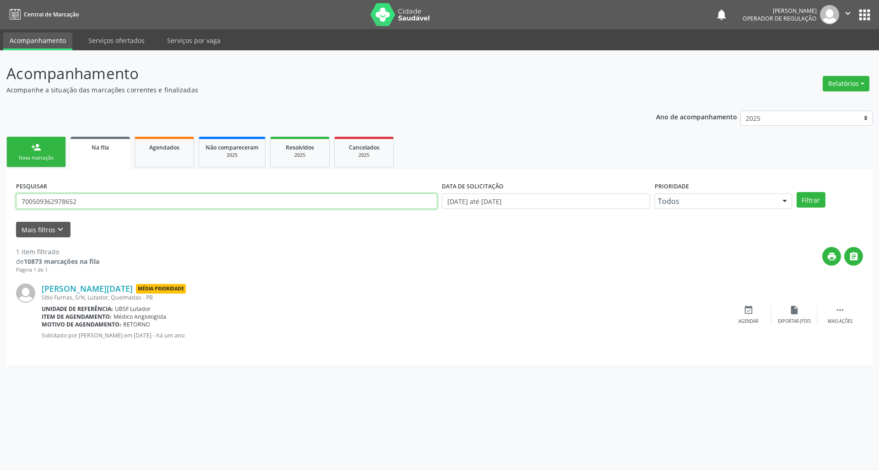
click at [86, 207] on input "700509362978652" at bounding box center [226, 202] width 421 height 16
type input "707008846558237"
click at [796, 192] on button "Filtrar" at bounding box center [810, 200] width 29 height 16
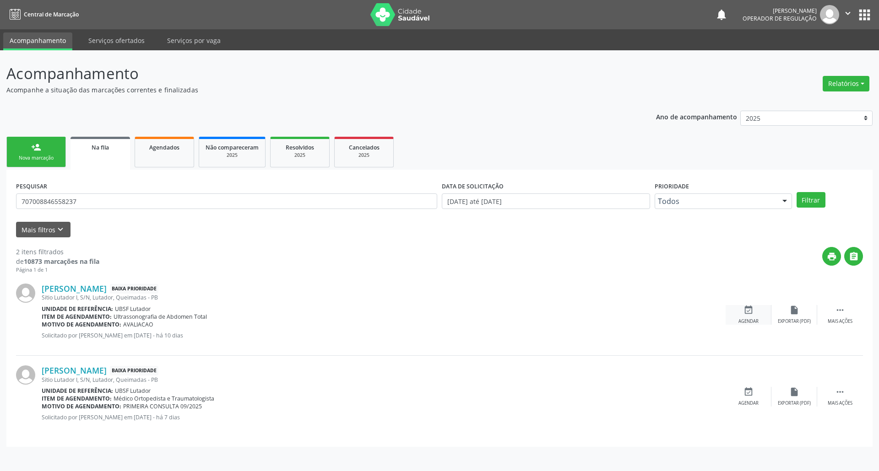
click at [737, 306] on div "event_available Agendar" at bounding box center [748, 315] width 46 height 20
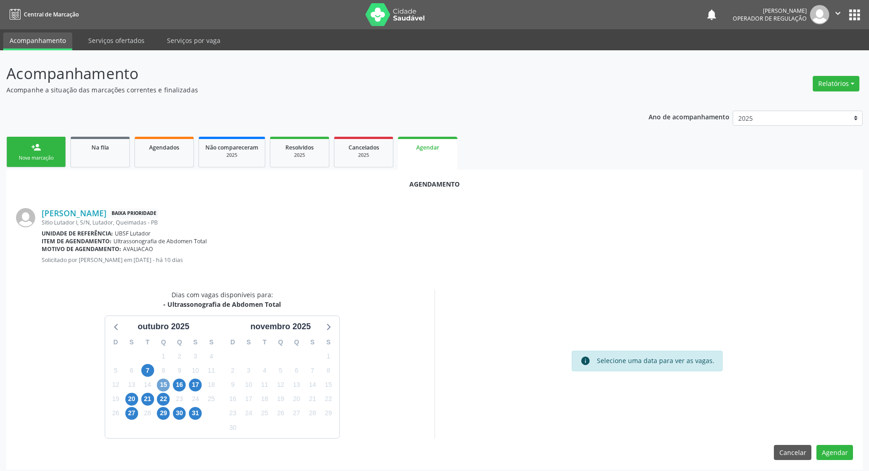
click at [167, 383] on span "15" at bounding box center [163, 385] width 13 height 13
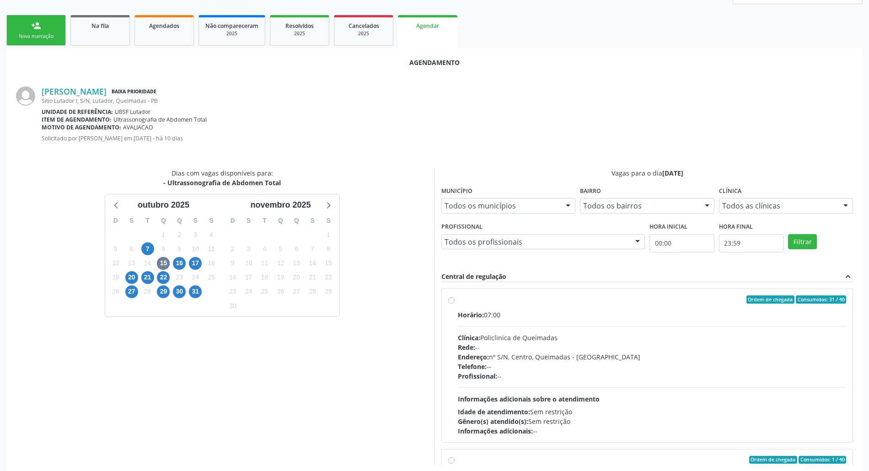
click at [513, 336] on div "Clínica: Policlinica de Queimadas" at bounding box center [652, 338] width 389 height 10
click at [455, 304] on input "Ordem de chegada Consumidos: 31 / 40 Horário: 07:00 Clínica: Policlinica de Que…" at bounding box center [451, 300] width 6 height 8
radio input "true"
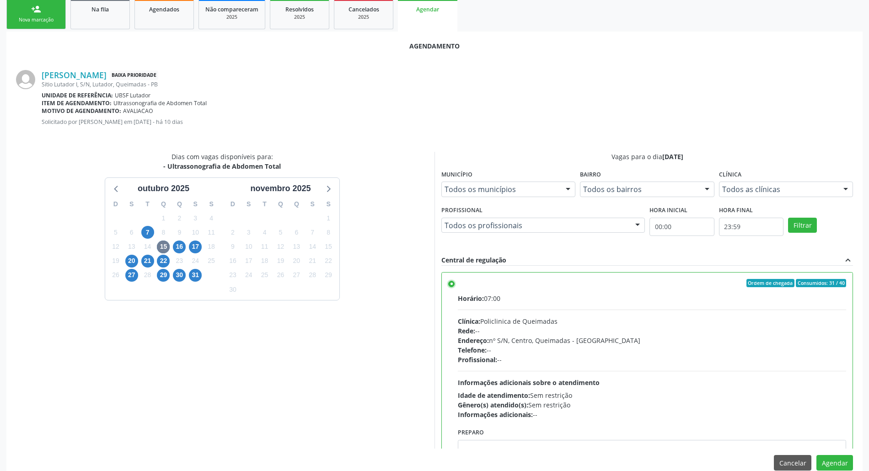
scroll to position [154, 0]
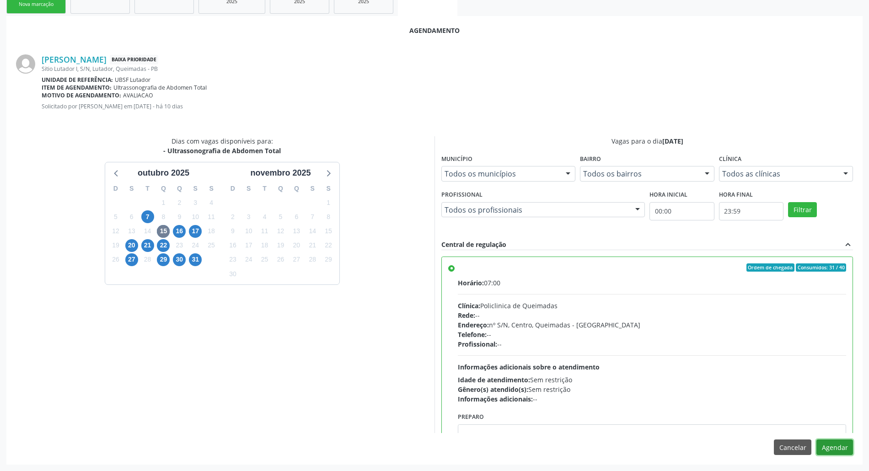
click at [848, 448] on button "Agendar" at bounding box center [835, 448] width 37 height 16
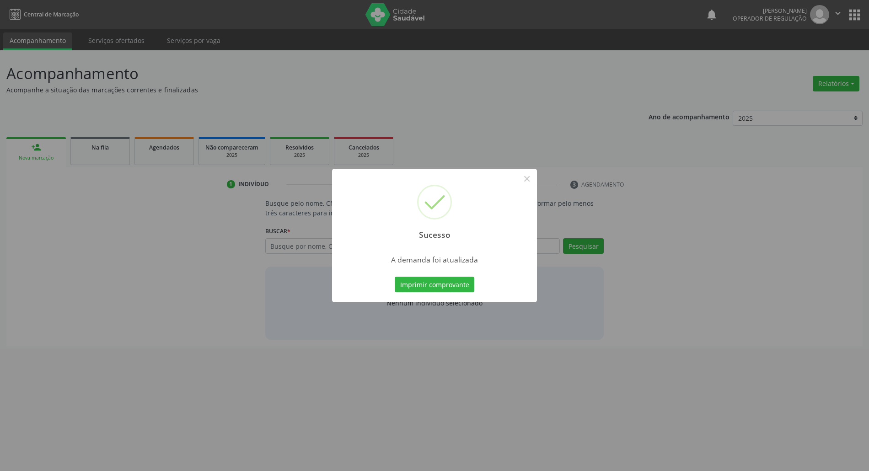
scroll to position [0, 0]
click at [400, 277] on button "Imprimir comprovante" at bounding box center [440, 285] width 80 height 16
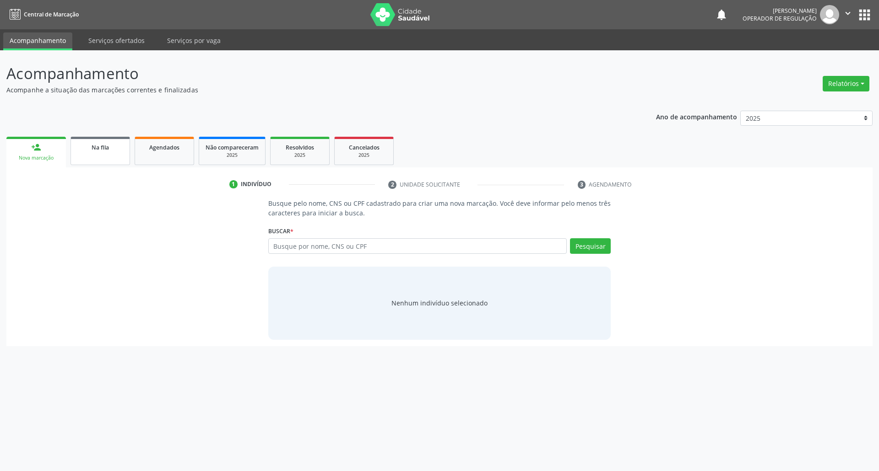
click at [92, 154] on link "Na fila" at bounding box center [99, 151] width 59 height 28
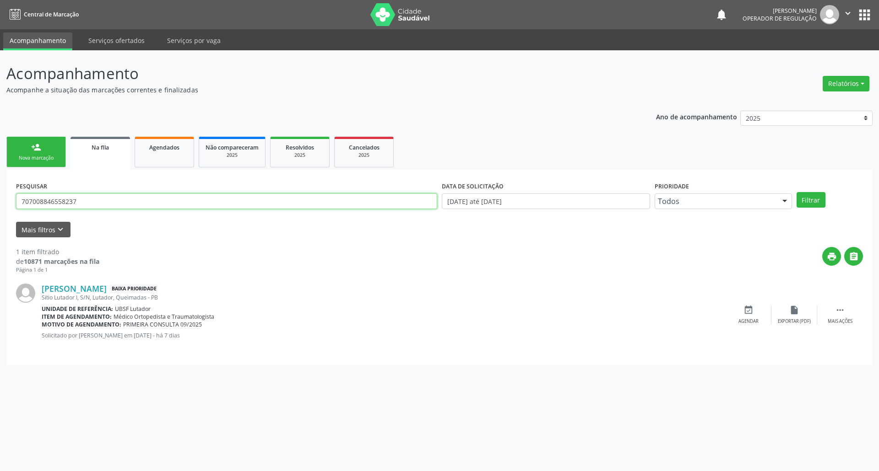
click at [81, 202] on input "707008846558237" at bounding box center [226, 202] width 421 height 16
type input "706203095083965"
click at [796, 192] on button "Filtrar" at bounding box center [810, 200] width 29 height 16
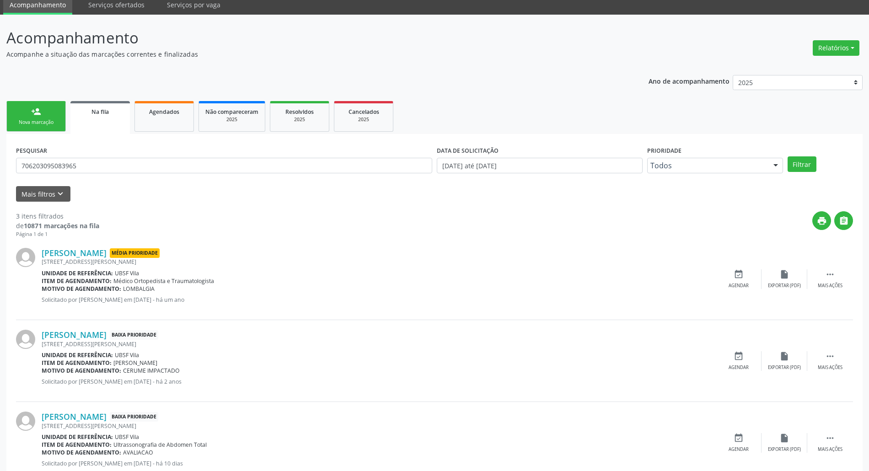
scroll to position [65, 0]
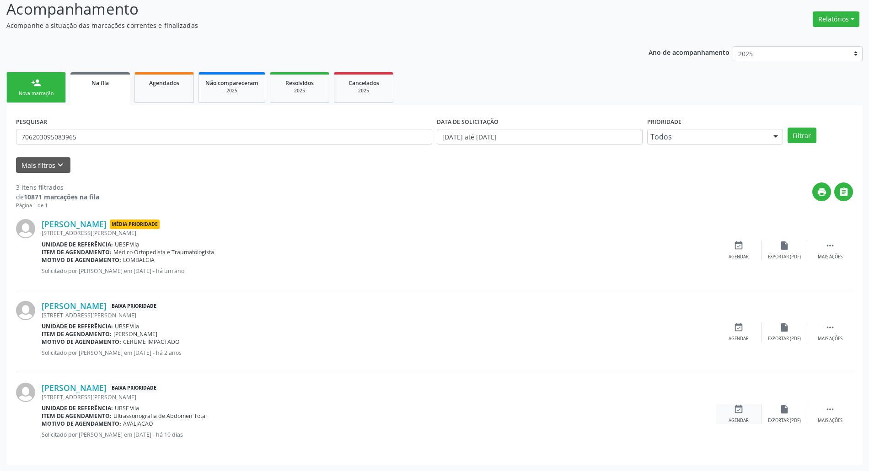
click at [743, 418] on div "Agendar" at bounding box center [739, 421] width 20 height 6
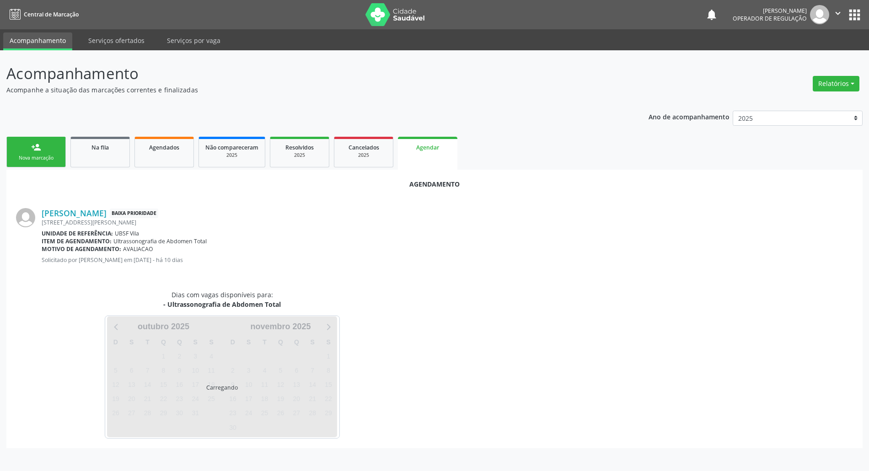
scroll to position [0, 0]
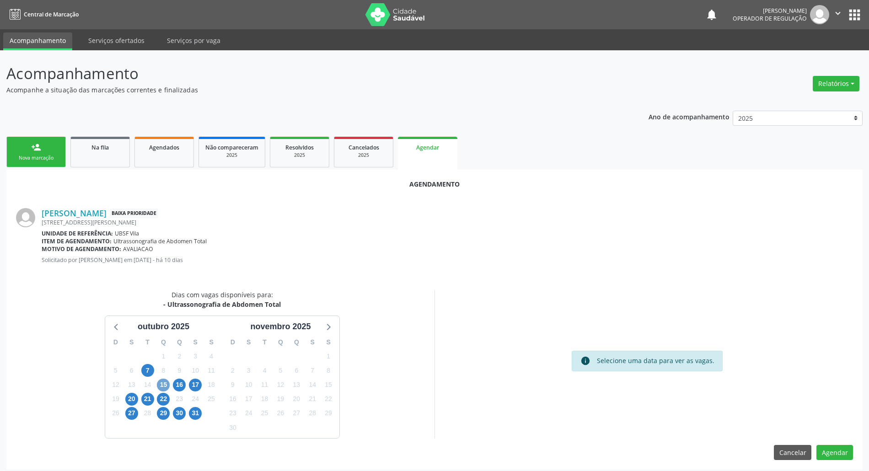
click at [165, 386] on span "15" at bounding box center [163, 385] width 13 height 13
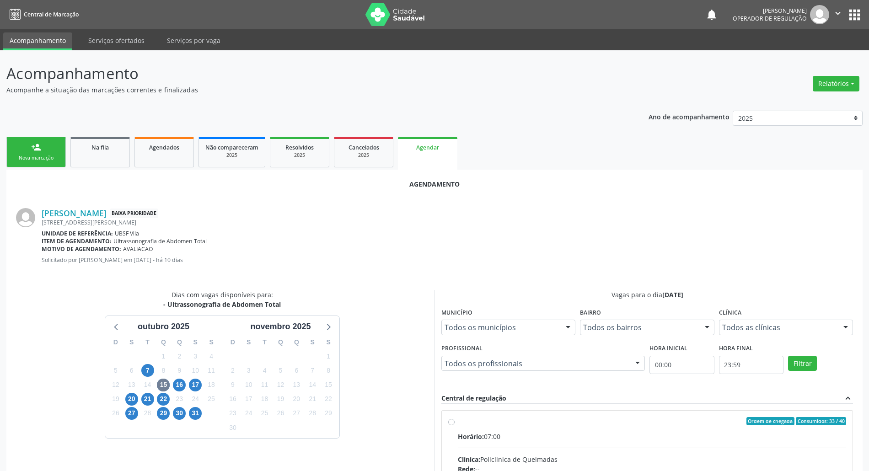
drag, startPoint x: 573, startPoint y: 426, endPoint x: 361, endPoint y: 305, distance: 244.7
radio input "true"
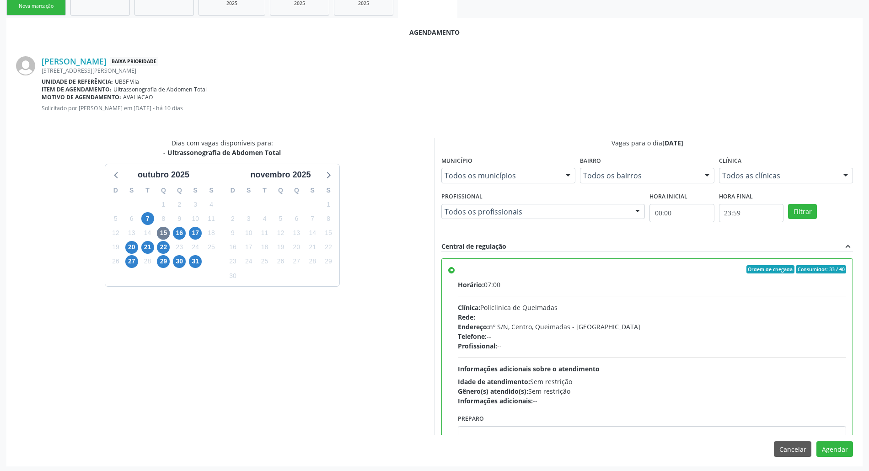
scroll to position [154, 0]
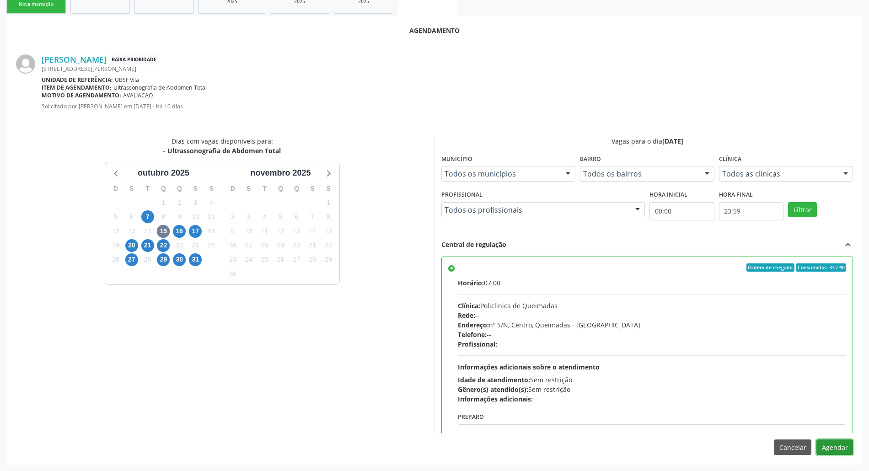
click at [837, 451] on button "Agendar" at bounding box center [835, 448] width 37 height 16
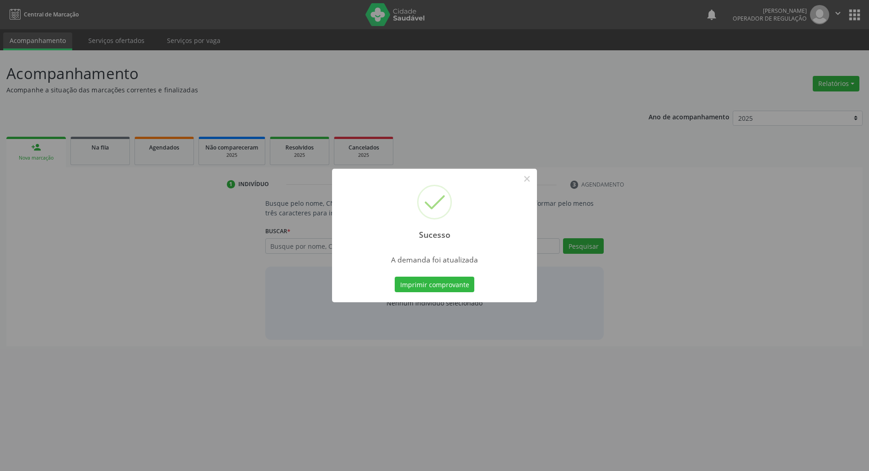
scroll to position [0, 0]
click at [416, 284] on button "Imprimir comprovante" at bounding box center [440, 285] width 80 height 16
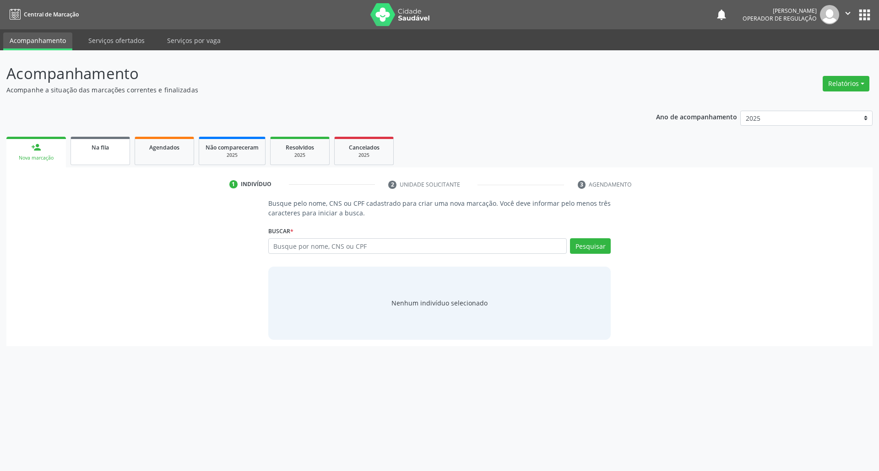
click at [110, 160] on link "Na fila" at bounding box center [99, 151] width 59 height 28
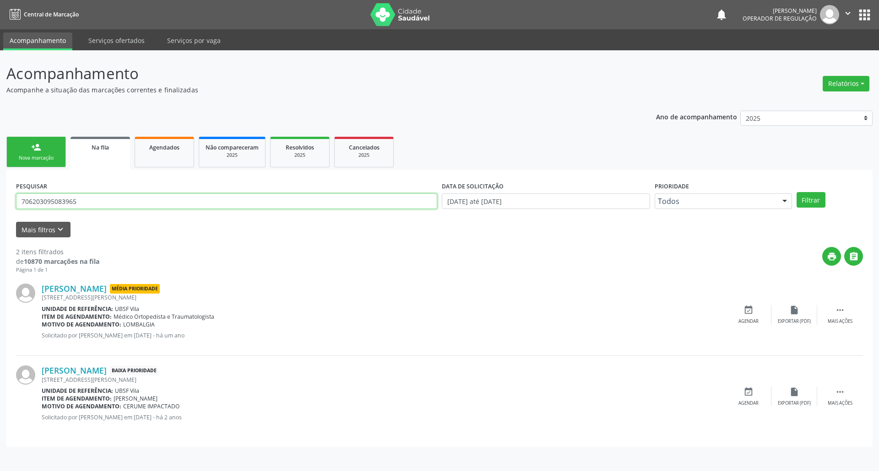
click at [116, 194] on input "706203095083965" at bounding box center [226, 202] width 421 height 16
type input "704204554412690"
click at [796, 192] on button "Filtrar" at bounding box center [810, 200] width 29 height 16
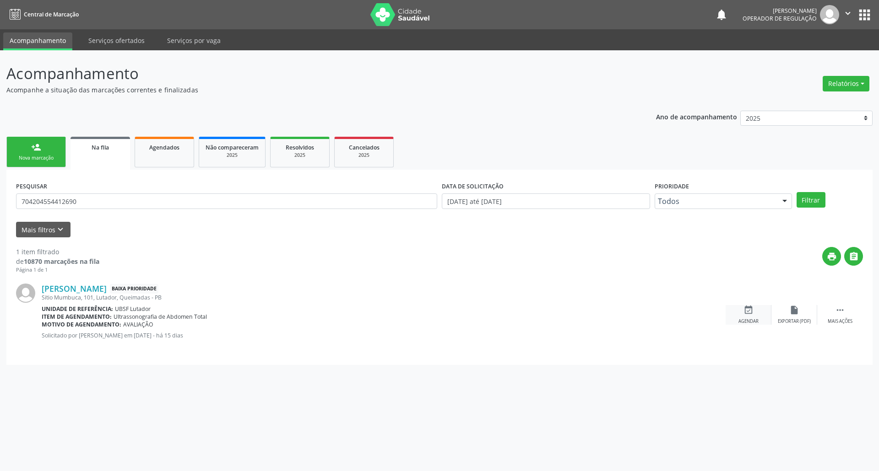
click at [745, 308] on icon "event_available" at bounding box center [748, 310] width 10 height 10
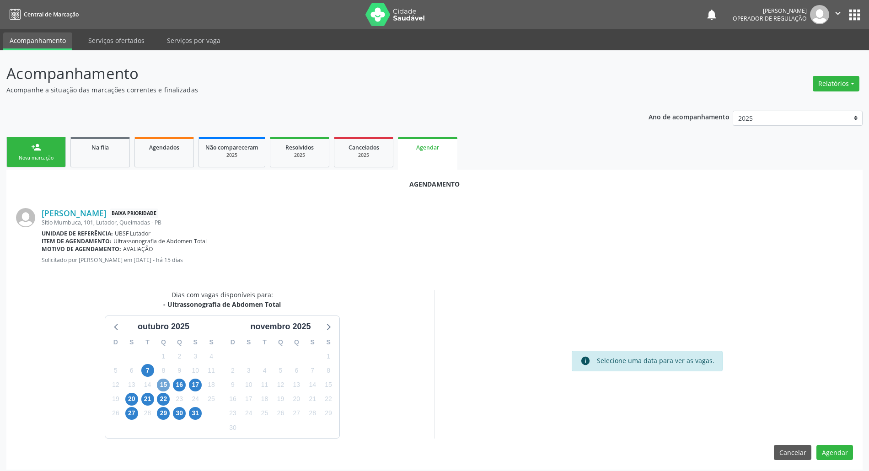
click at [165, 383] on span "15" at bounding box center [163, 385] width 13 height 13
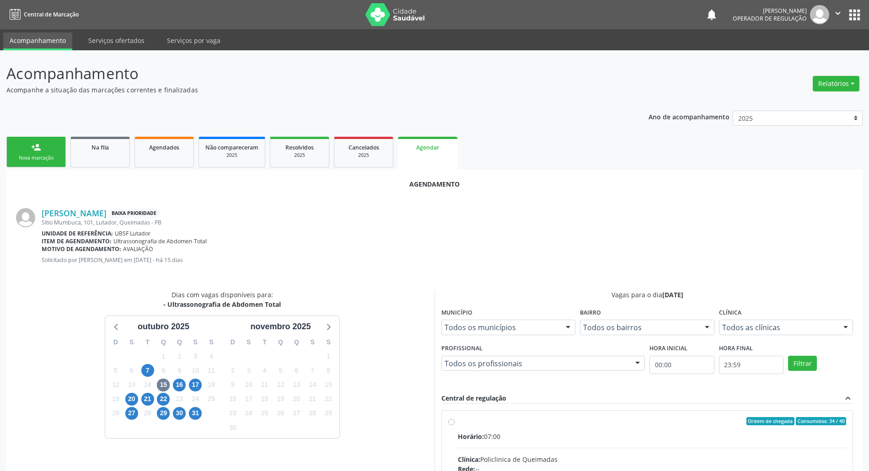
drag, startPoint x: 521, startPoint y: 426, endPoint x: 515, endPoint y: 424, distance: 5.8
radio input "true"
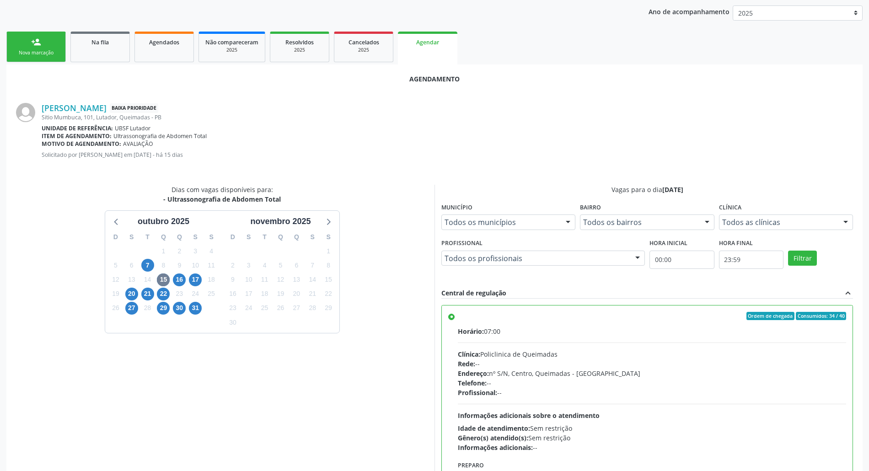
scroll to position [154, 0]
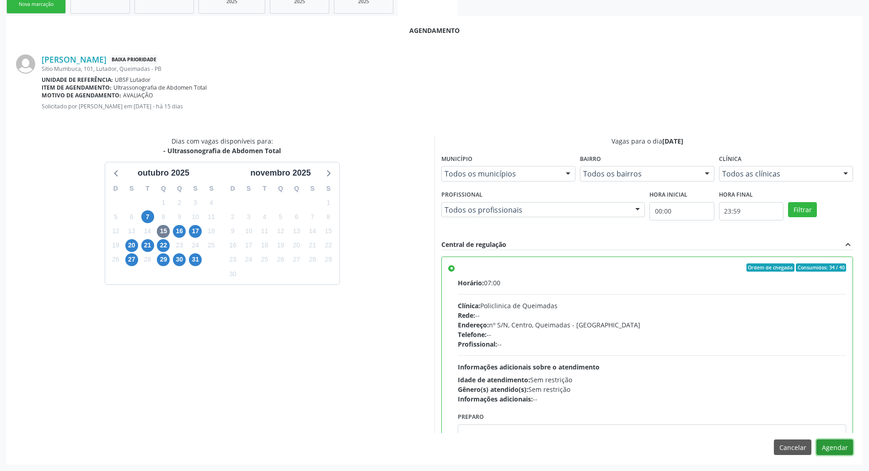
click at [839, 451] on button "Agendar" at bounding box center [835, 448] width 37 height 16
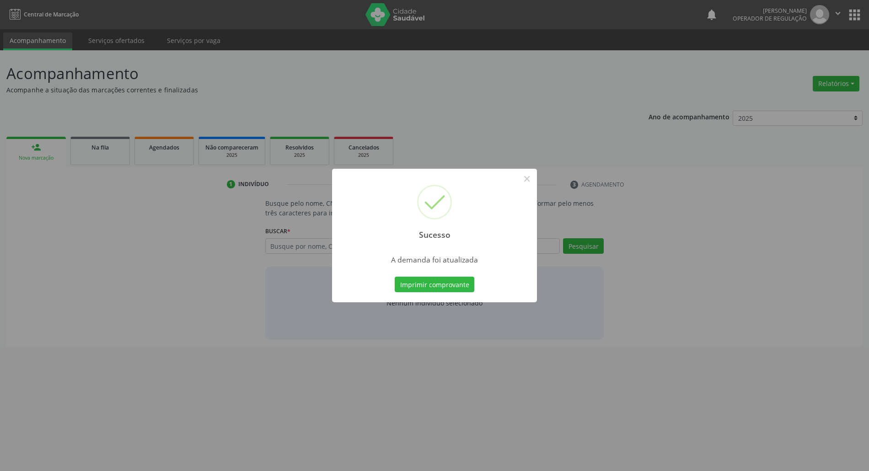
scroll to position [0, 0]
click at [400, 277] on button "Imprimir comprovante" at bounding box center [440, 285] width 80 height 16
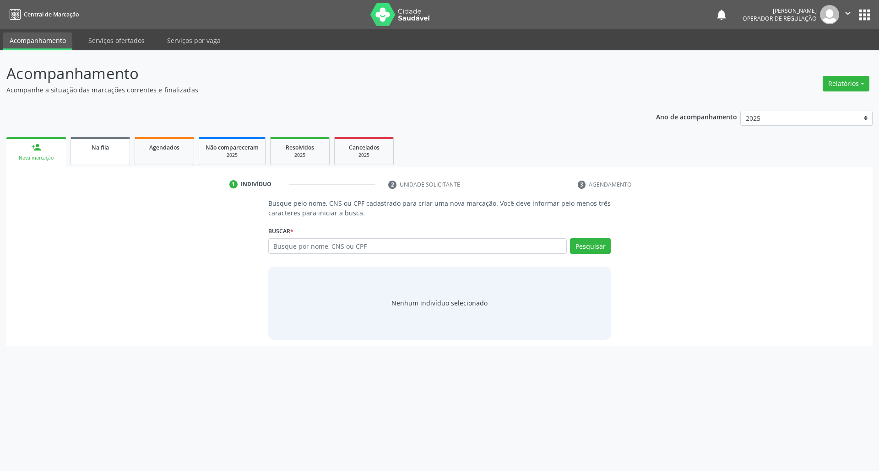
click at [103, 161] on link "Na fila" at bounding box center [99, 151] width 59 height 28
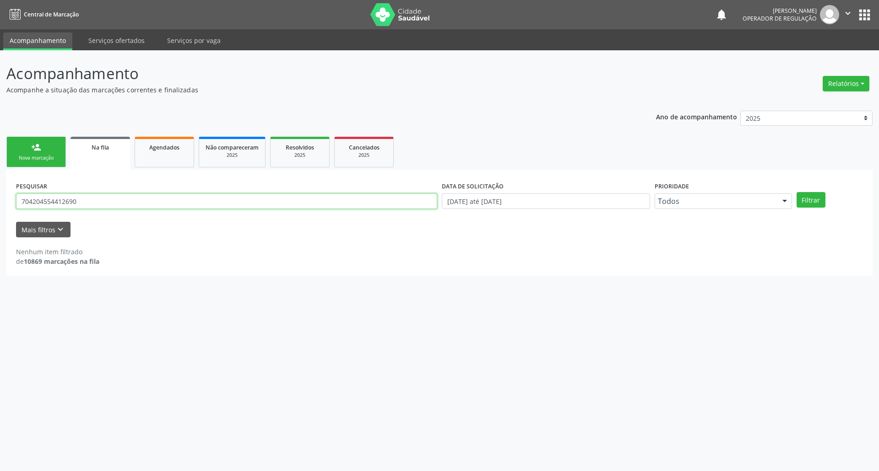
click at [92, 202] on input "704204554412690" at bounding box center [226, 202] width 421 height 16
type input "702005341016085"
click at [796, 192] on button "Filtrar" at bounding box center [810, 200] width 29 height 16
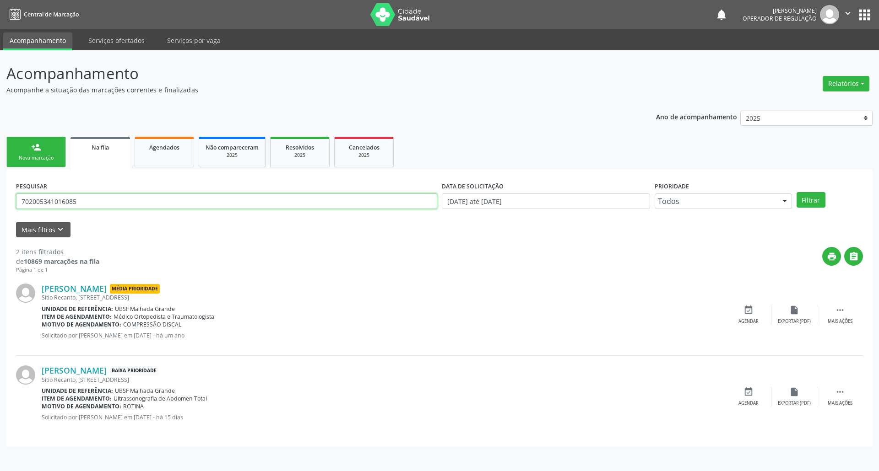
click at [67, 207] on input "702005341016085" at bounding box center [226, 202] width 421 height 16
click at [746, 394] on icon "event_available" at bounding box center [748, 392] width 10 height 10
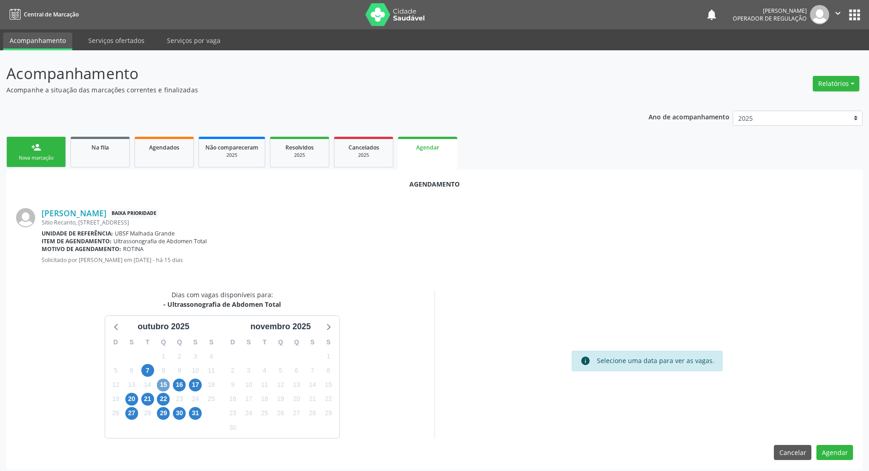
click at [165, 383] on span "15" at bounding box center [163, 385] width 13 height 13
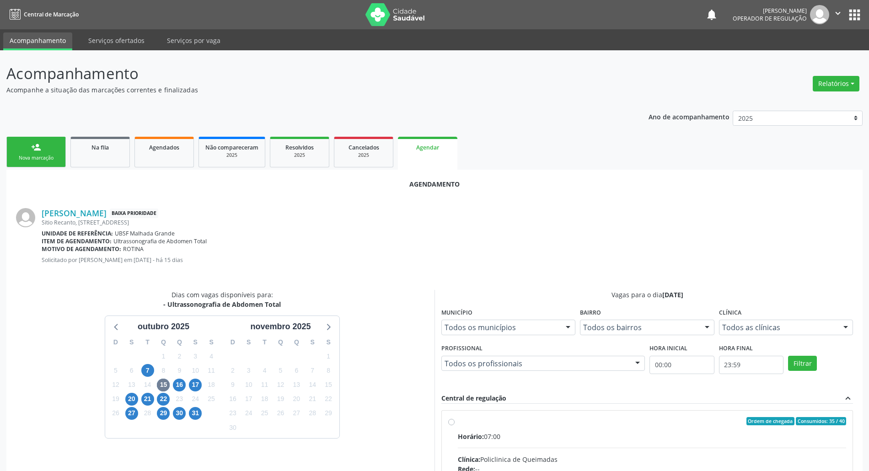
drag, startPoint x: 624, startPoint y: 444, endPoint x: 568, endPoint y: 415, distance: 63.0
click at [455, 426] on input "Ordem de chegada Consumidos: 35 / 40 Horário: 07:00 Clínica: Policlinica de Que…" at bounding box center [451, 421] width 6 height 8
radio input "true"
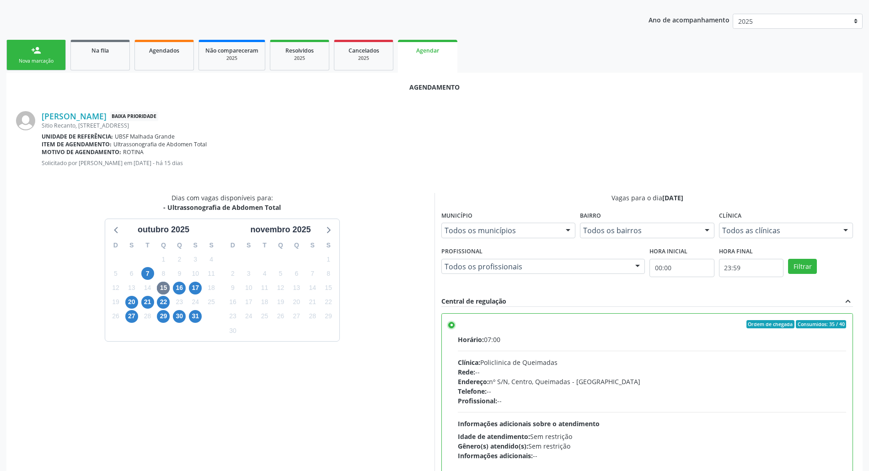
scroll to position [154, 0]
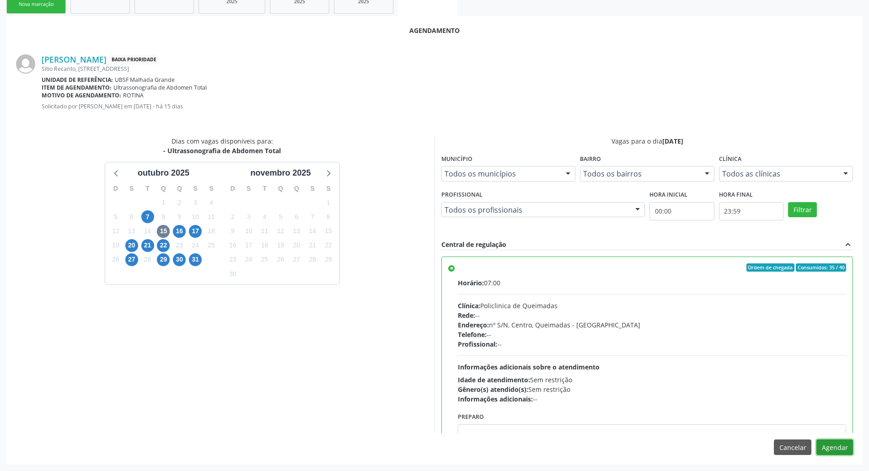
click at [846, 440] on button "Agendar" at bounding box center [835, 448] width 37 height 16
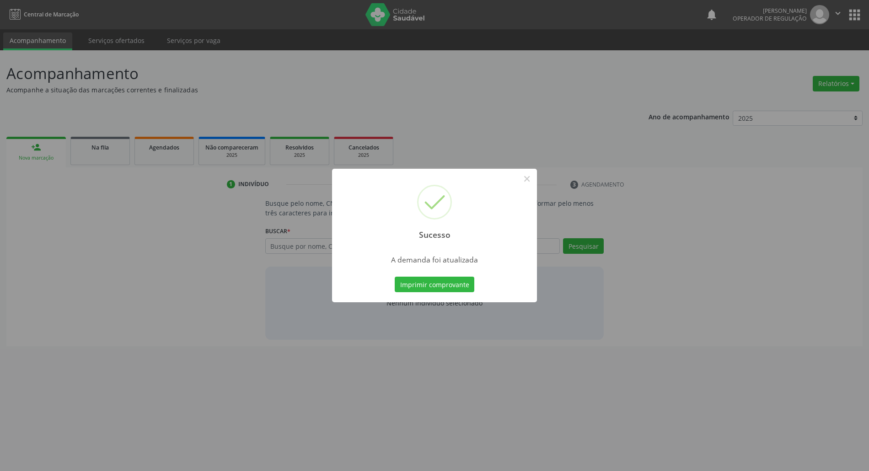
scroll to position [0, 0]
click at [426, 288] on button "Imprimir comprovante" at bounding box center [440, 285] width 80 height 16
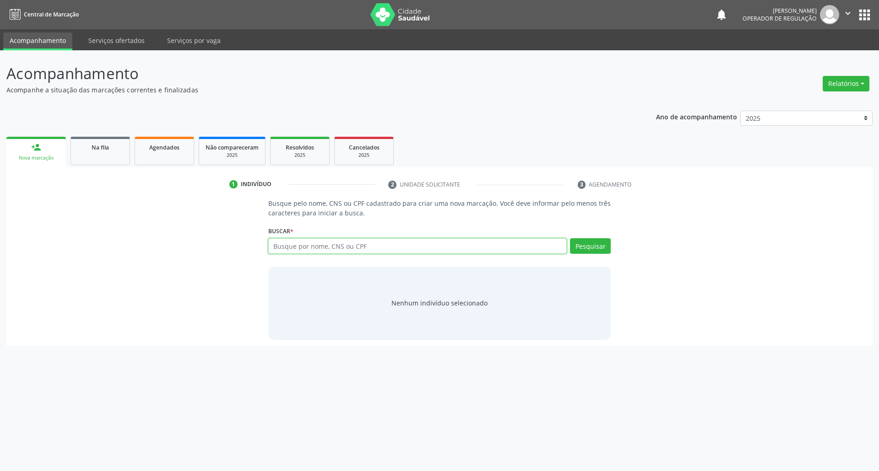
click at [335, 253] on input "text" at bounding box center [417, 246] width 299 height 16
paste input "702005341016085"
type input "702005341016085"
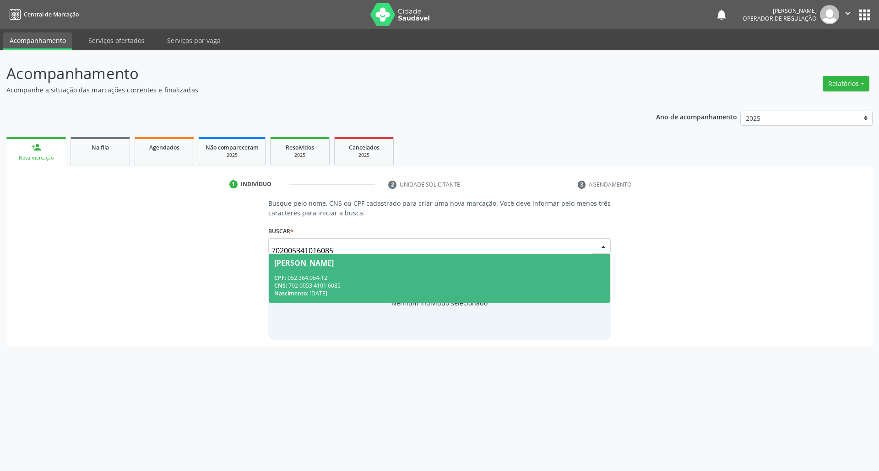
click at [339, 275] on div "CPF: 052.364.064-12" at bounding box center [439, 278] width 331 height 8
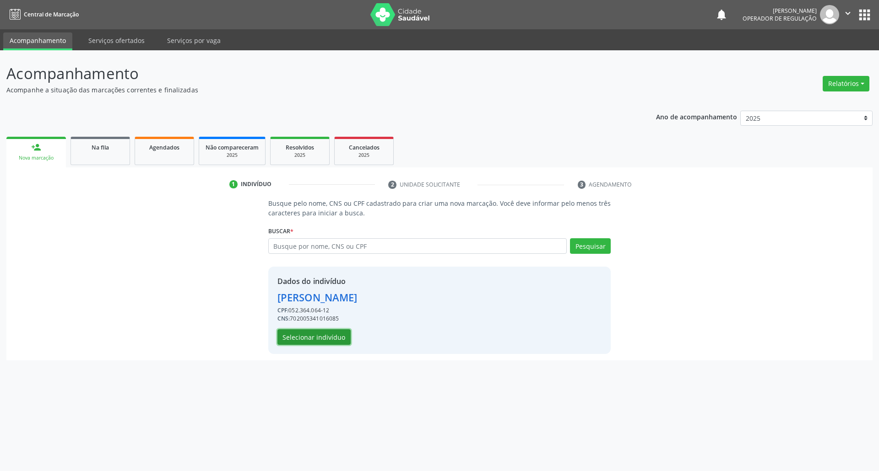
click at [319, 335] on button "Selecionar indivíduo" at bounding box center [313, 337] width 73 height 16
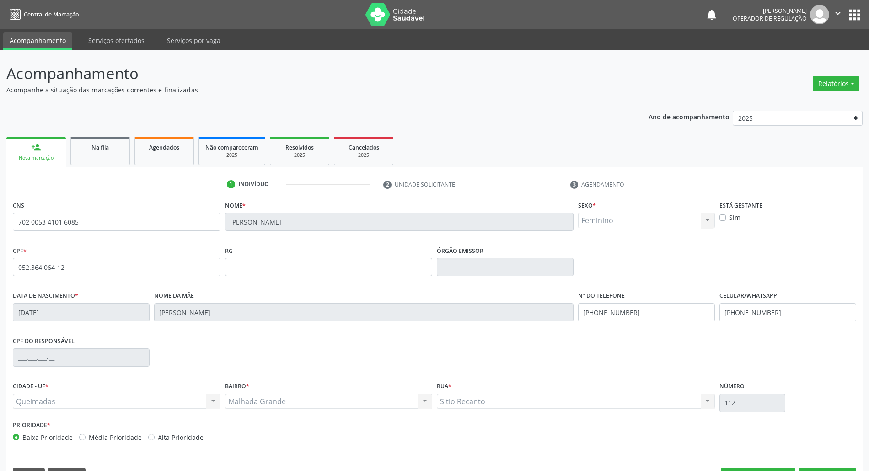
click at [838, 451] on div "CNS 702 0053 4101 6085 Nome * Alfani da Silva Almeida Sexo * Feminino Masculino…" at bounding box center [434, 344] width 857 height 291
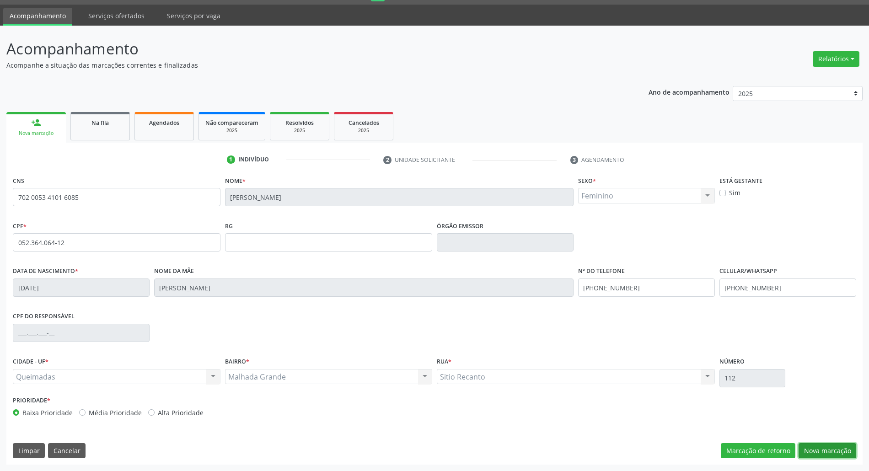
click at [839, 448] on button "Nova marcação" at bounding box center [828, 451] width 58 height 16
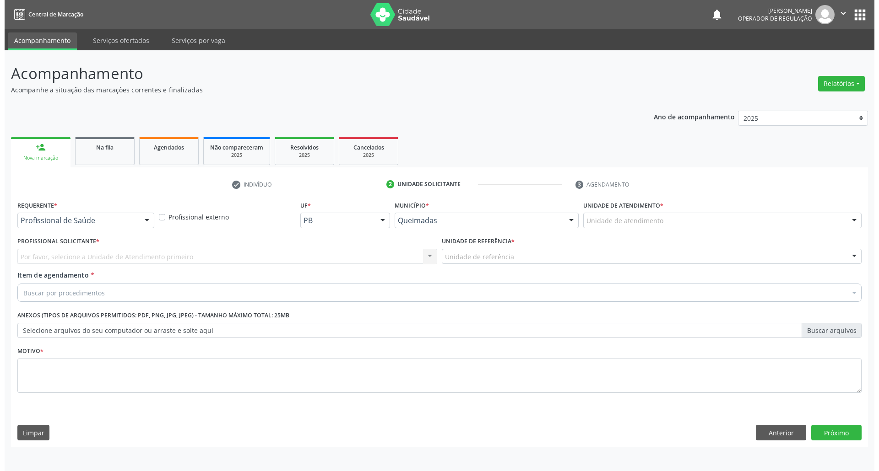
scroll to position [0, 0]
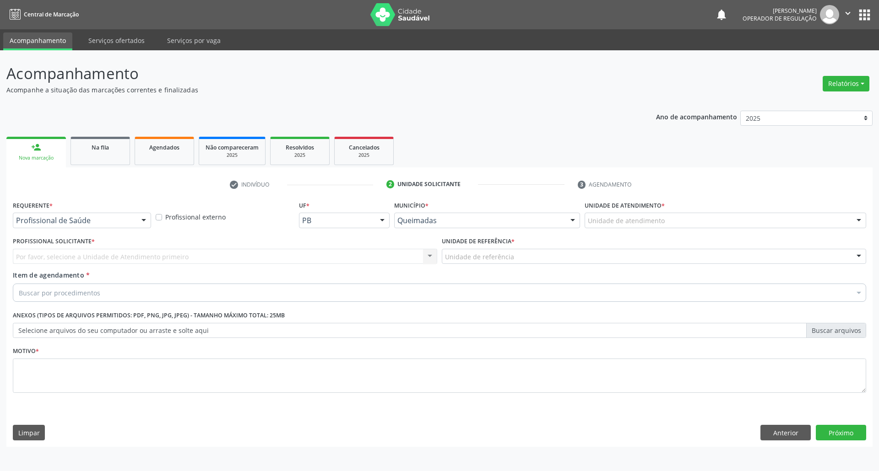
drag, startPoint x: 75, startPoint y: 219, endPoint x: 59, endPoint y: 256, distance: 40.8
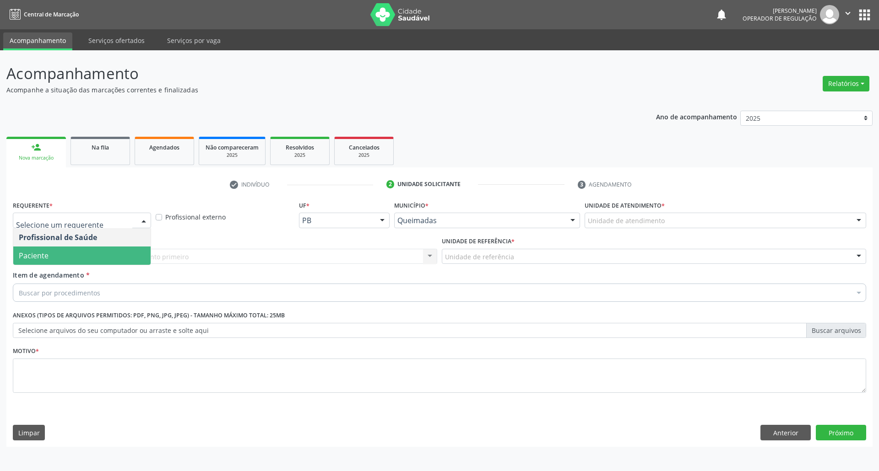
click at [61, 256] on span "Paciente" at bounding box center [81, 256] width 137 height 18
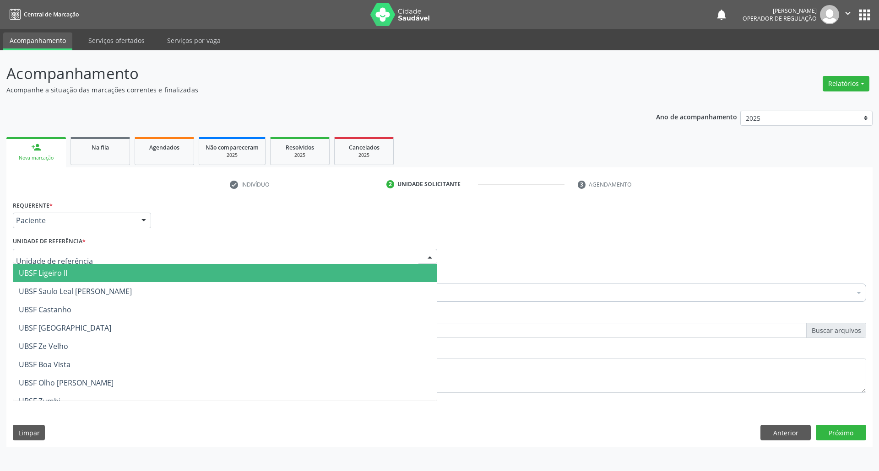
click at [84, 255] on div at bounding box center [225, 257] width 424 height 16
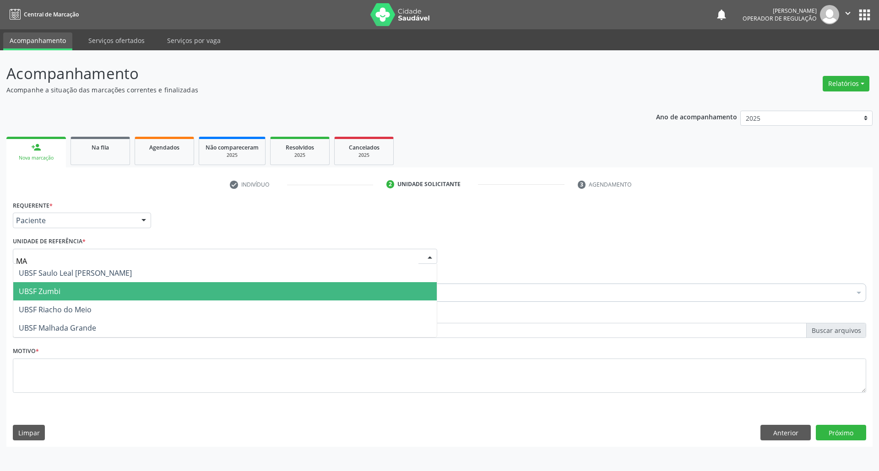
type input "MAL"
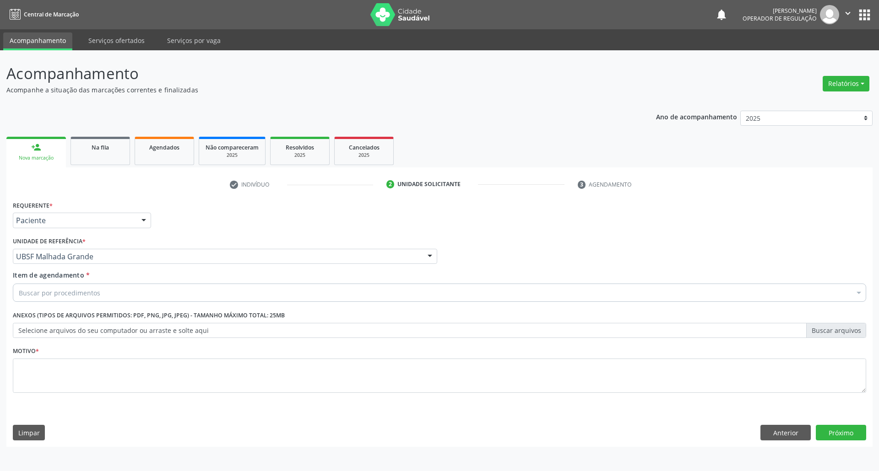
click at [125, 287] on div "Buscar por procedimentos" at bounding box center [439, 293] width 853 height 18
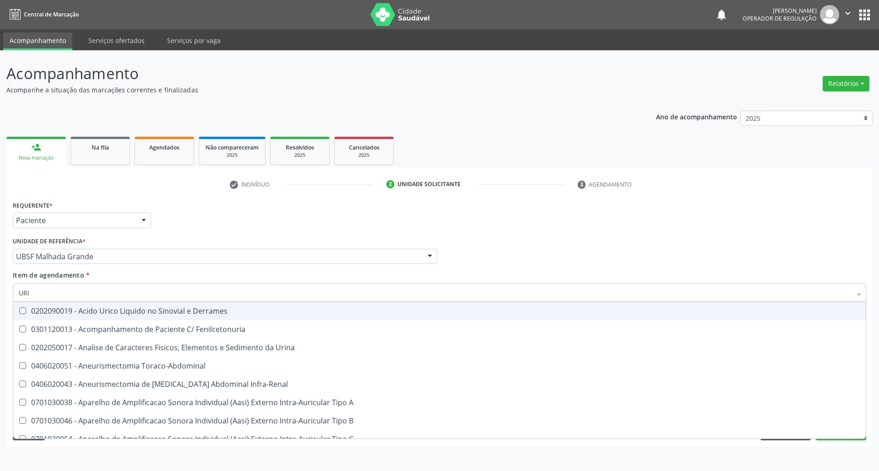
type input "URIN"
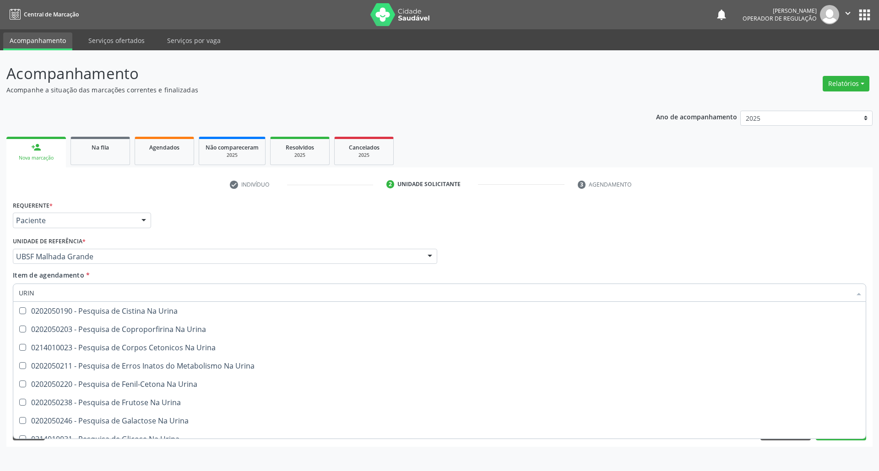
scroll to position [449, 0]
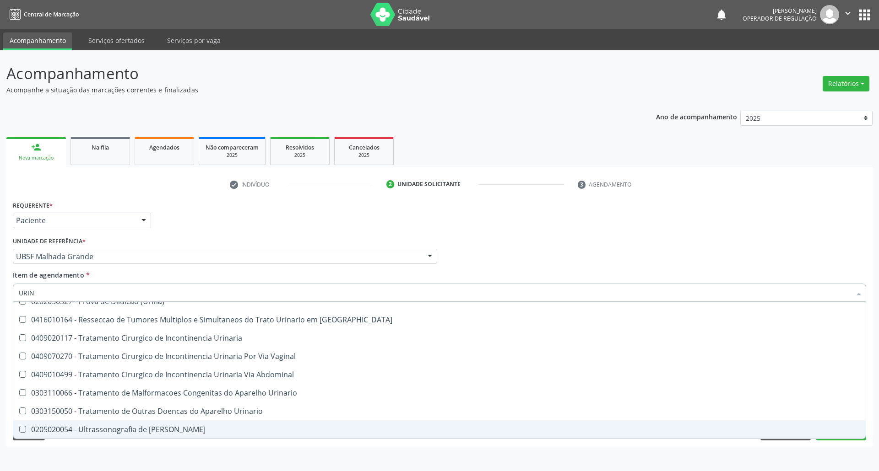
click at [137, 427] on div "0205020054 - Ultrassonografia de Aparelho Urinario" at bounding box center [439, 429] width 841 height 7
checkbox Urinario "true"
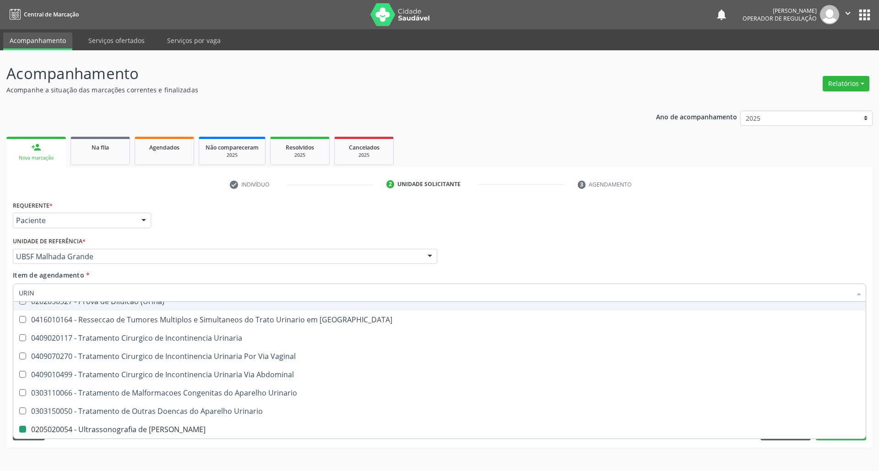
drag, startPoint x: 216, startPoint y: 202, endPoint x: 177, endPoint y: 330, distance: 133.7
click at [216, 203] on div "Requerente * Paciente Profissional de Saúde Paciente Nenhum resultado encontrad…" at bounding box center [440, 217] width 858 height 36
checkbox Cama "true"
checkbox Urinario "false"
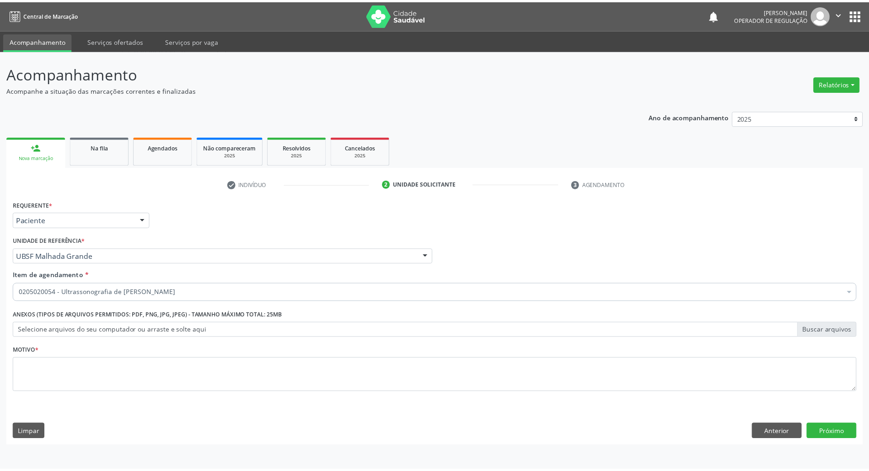
scroll to position [0, 0]
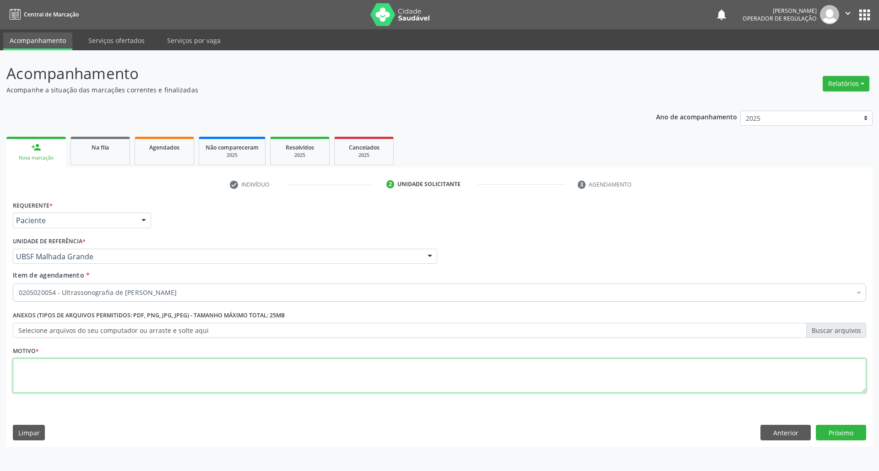
click at [142, 365] on textarea at bounding box center [439, 376] width 853 height 35
type textarea "ROTINA"
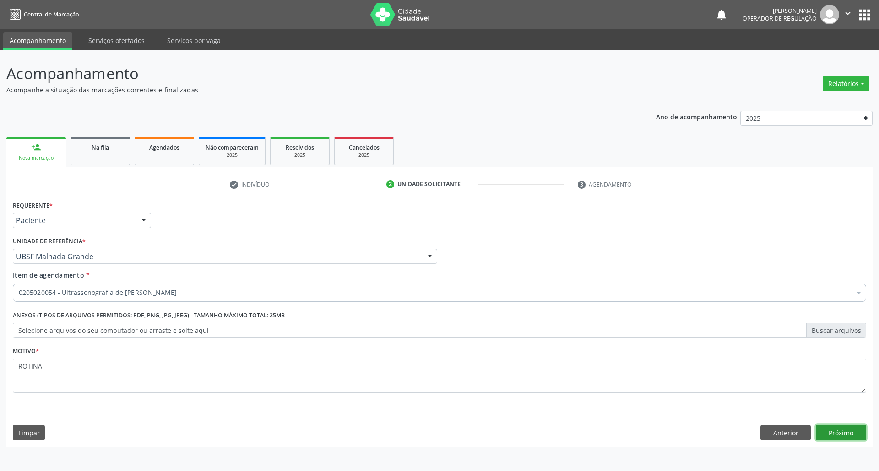
click button "Próximo" at bounding box center [840, 433] width 50 height 16
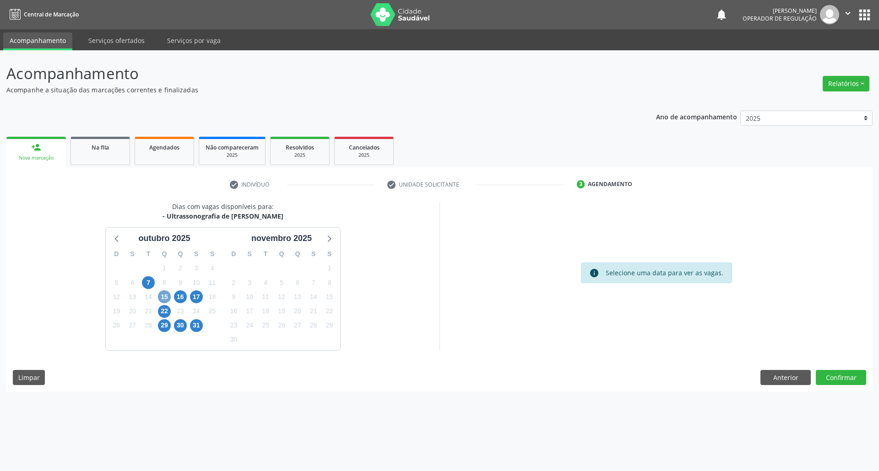
click at [163, 297] on span "15" at bounding box center [164, 297] width 13 height 13
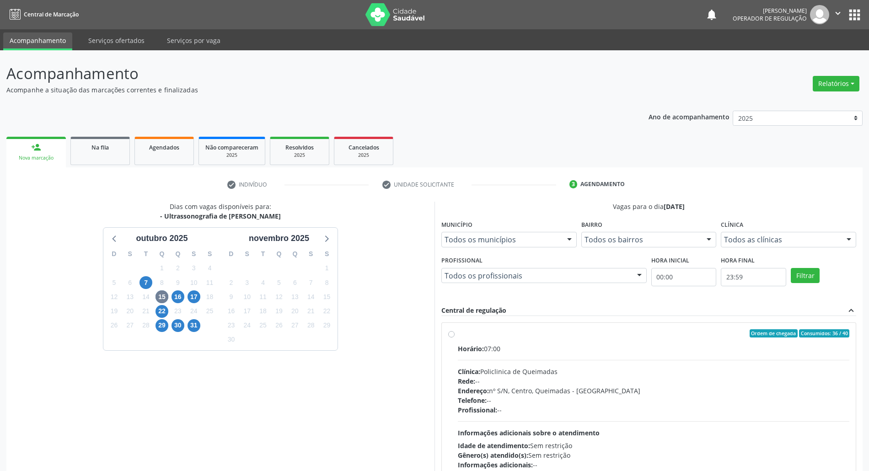
click at [641, 374] on div "Clínica: Policlinica de Queimadas" at bounding box center [654, 372] width 392 height 10
click at [455, 338] on input "Ordem de chegada Consumidos: 36 / 40 Horário: 07:00 Clínica: Policlinica de Que…" at bounding box center [451, 333] width 6 height 8
radio input "true"
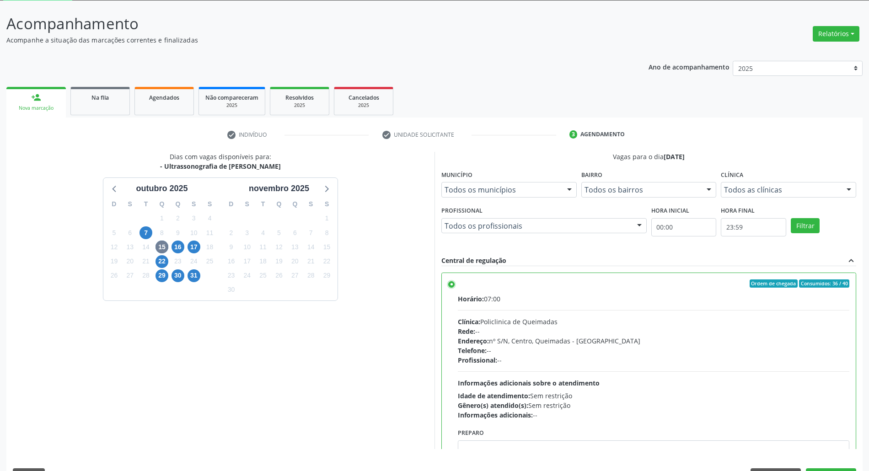
scroll to position [76, 0]
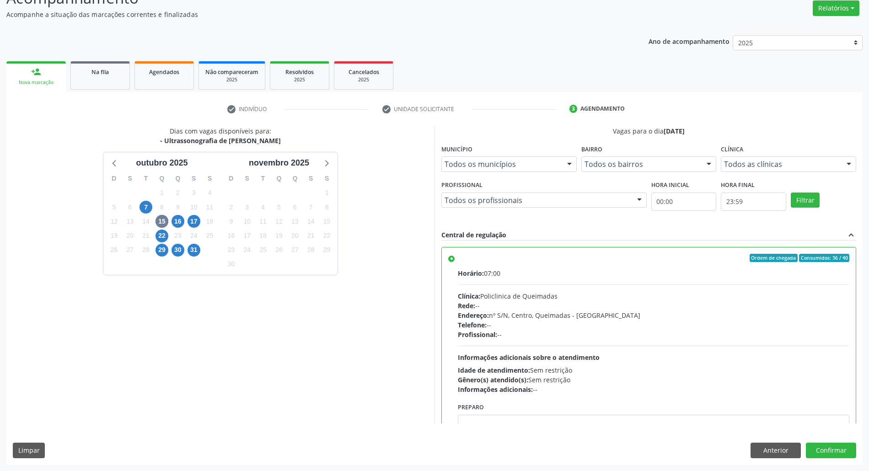
click at [824, 459] on div "Dias com vagas disponíveis para: - Ultrassonografia de Aparelho Urinario outubr…" at bounding box center [434, 295] width 857 height 338
click at [825, 452] on button "Confirmar" at bounding box center [831, 451] width 50 height 16
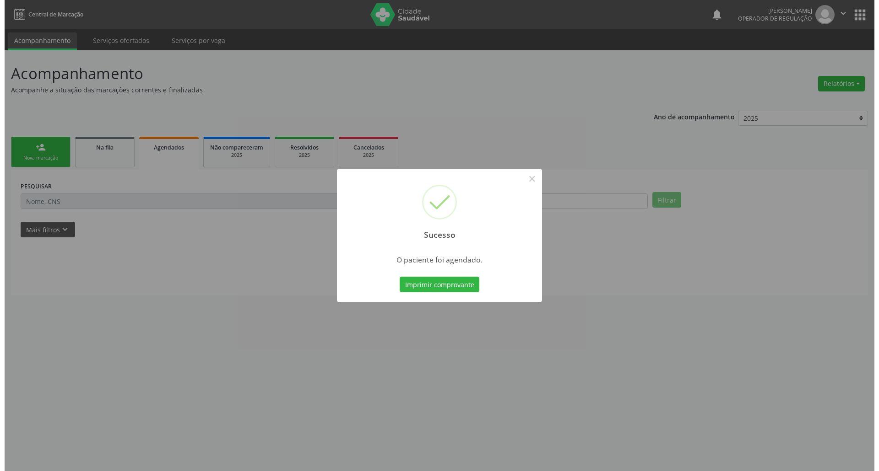
scroll to position [0, 0]
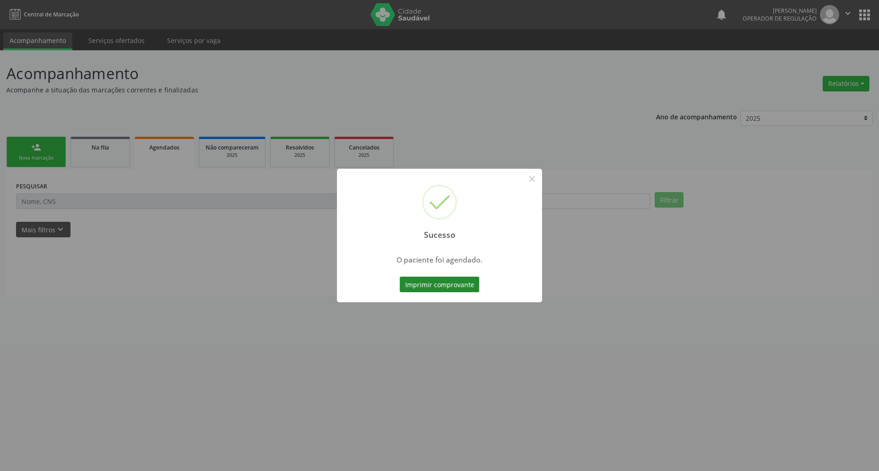
click at [441, 285] on button "Imprimir comprovante" at bounding box center [440, 285] width 80 height 16
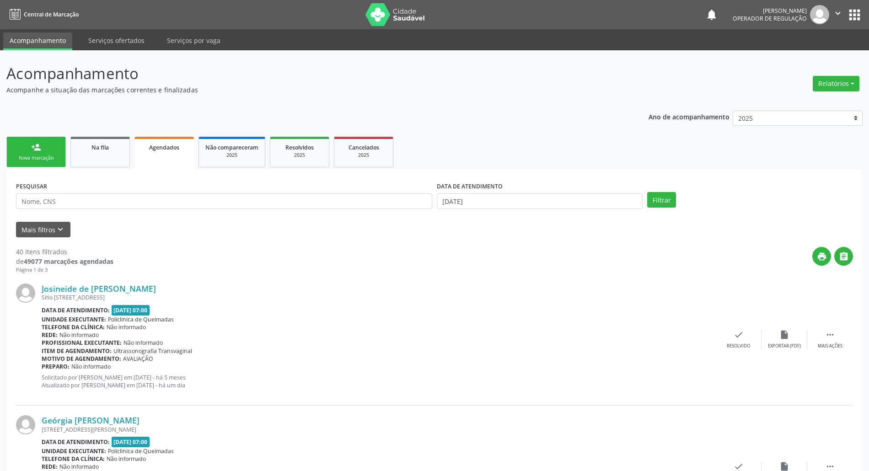
click at [54, 152] on link "person_add Nova marcação" at bounding box center [35, 152] width 59 height 31
